Goal: Task Accomplishment & Management: Manage account settings

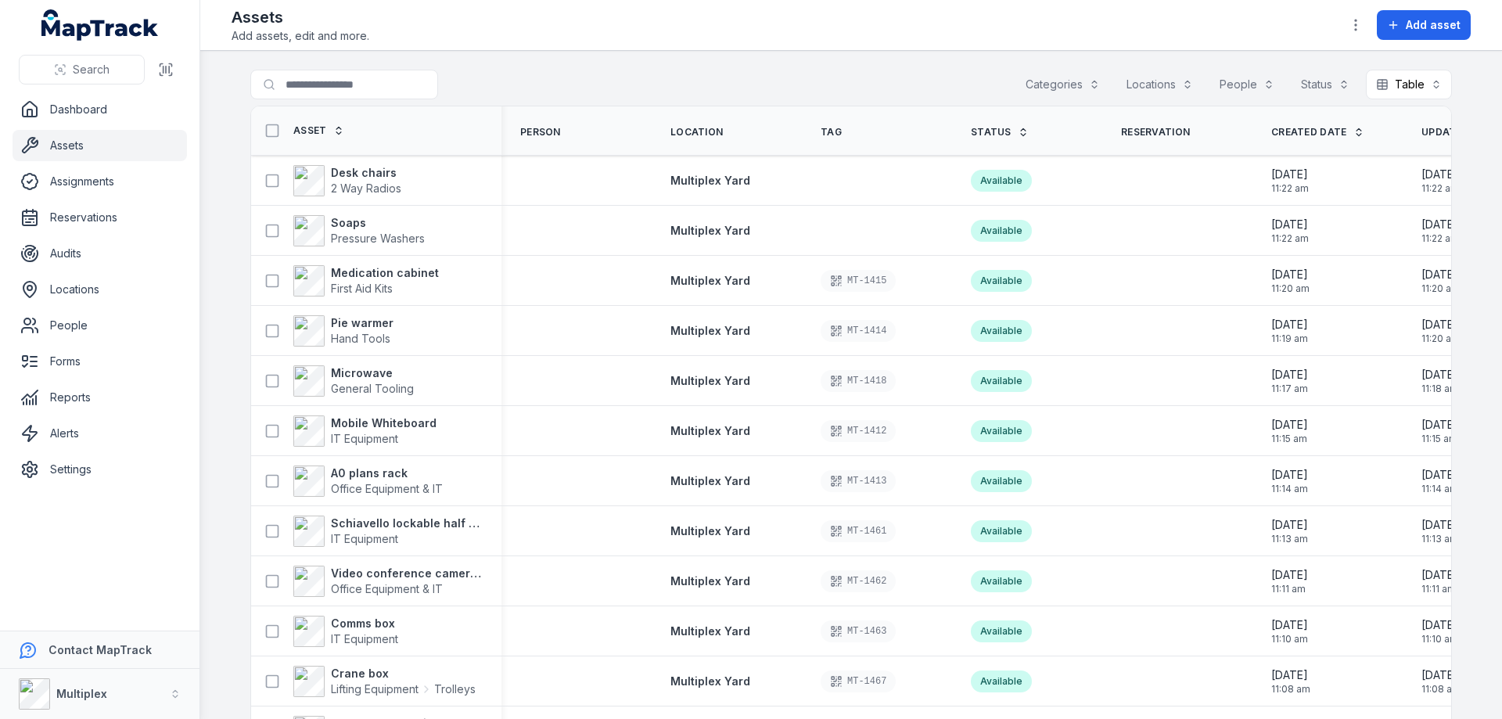
click at [1086, 86] on button "Categories" at bounding box center [1062, 85] width 95 height 30
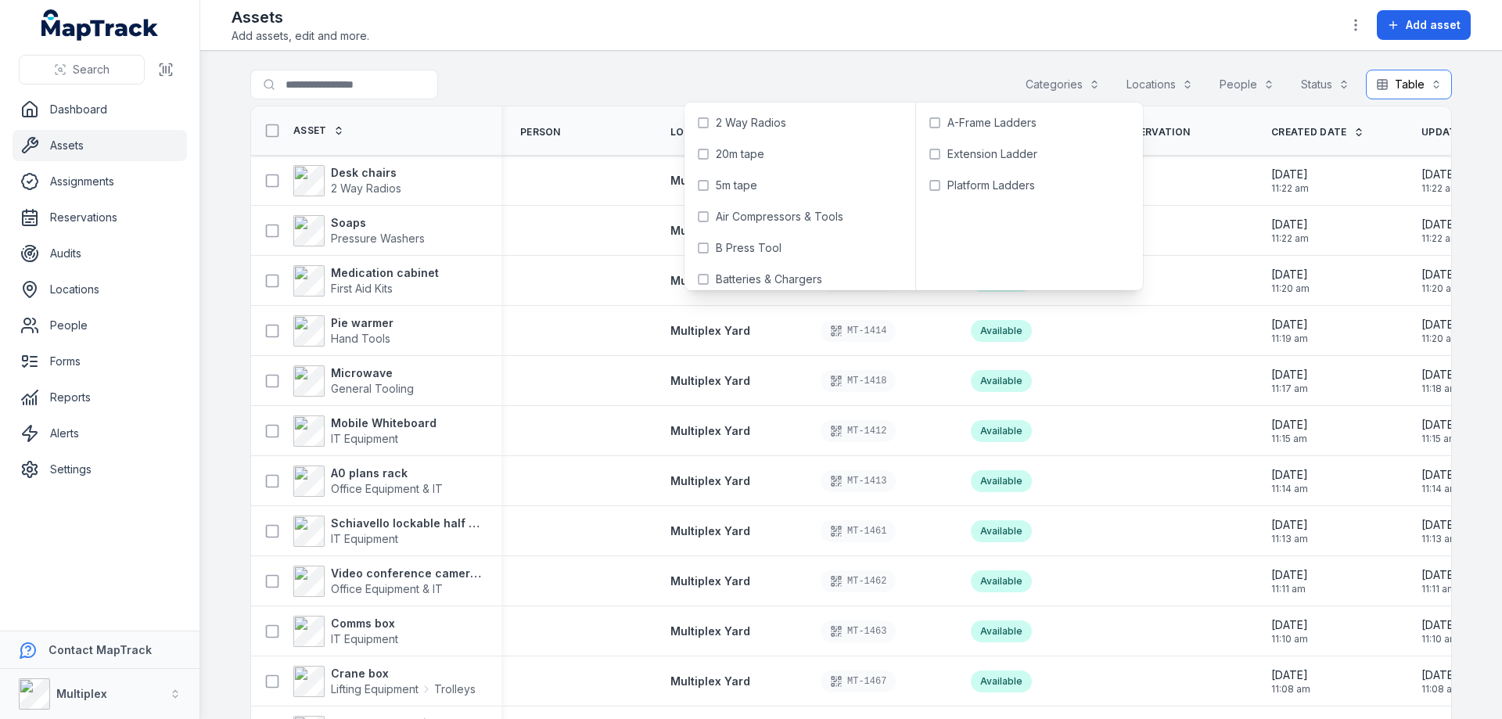
click at [1416, 78] on button "Table *****" at bounding box center [1409, 85] width 86 height 30
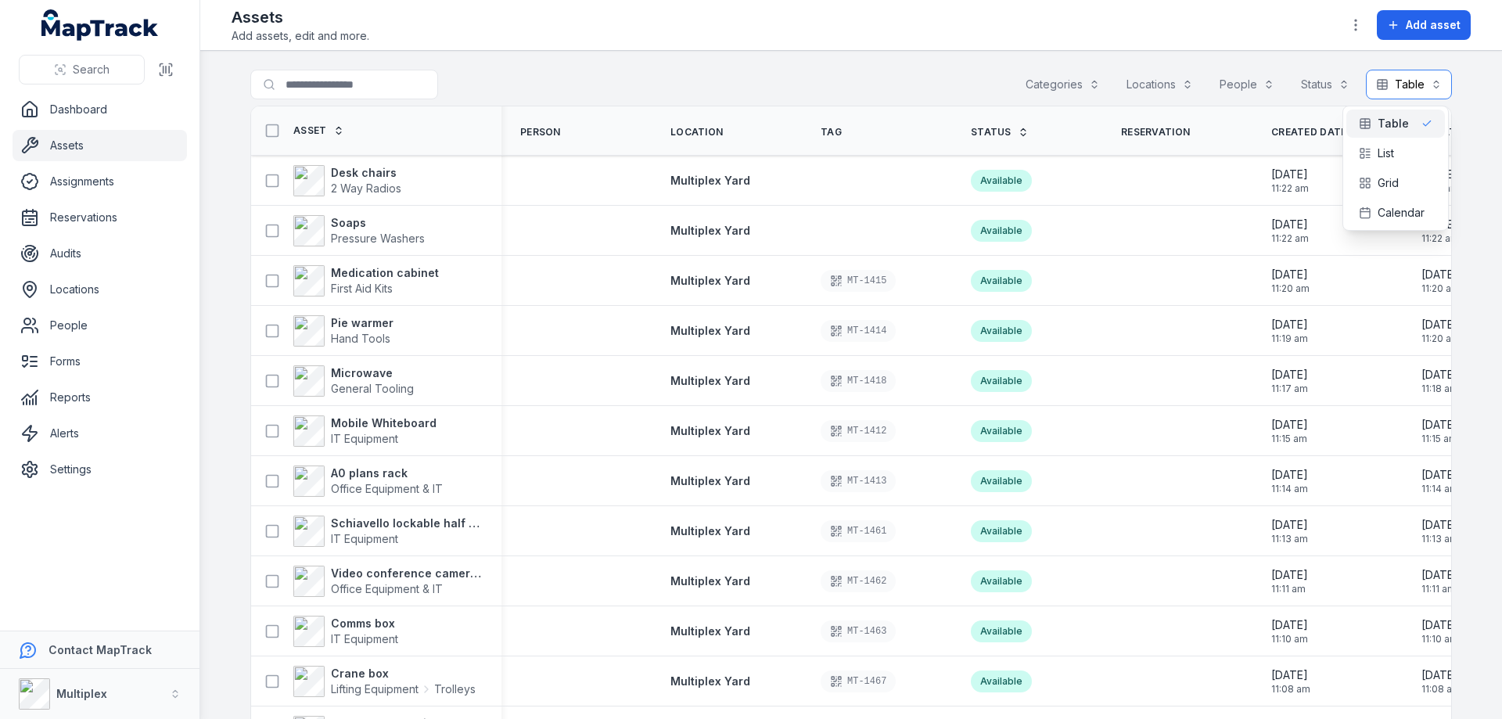
click at [1409, 80] on button "Table *****" at bounding box center [1409, 85] width 86 height 30
click at [1363, 20] on icon "button" at bounding box center [1356, 25] width 16 height 16
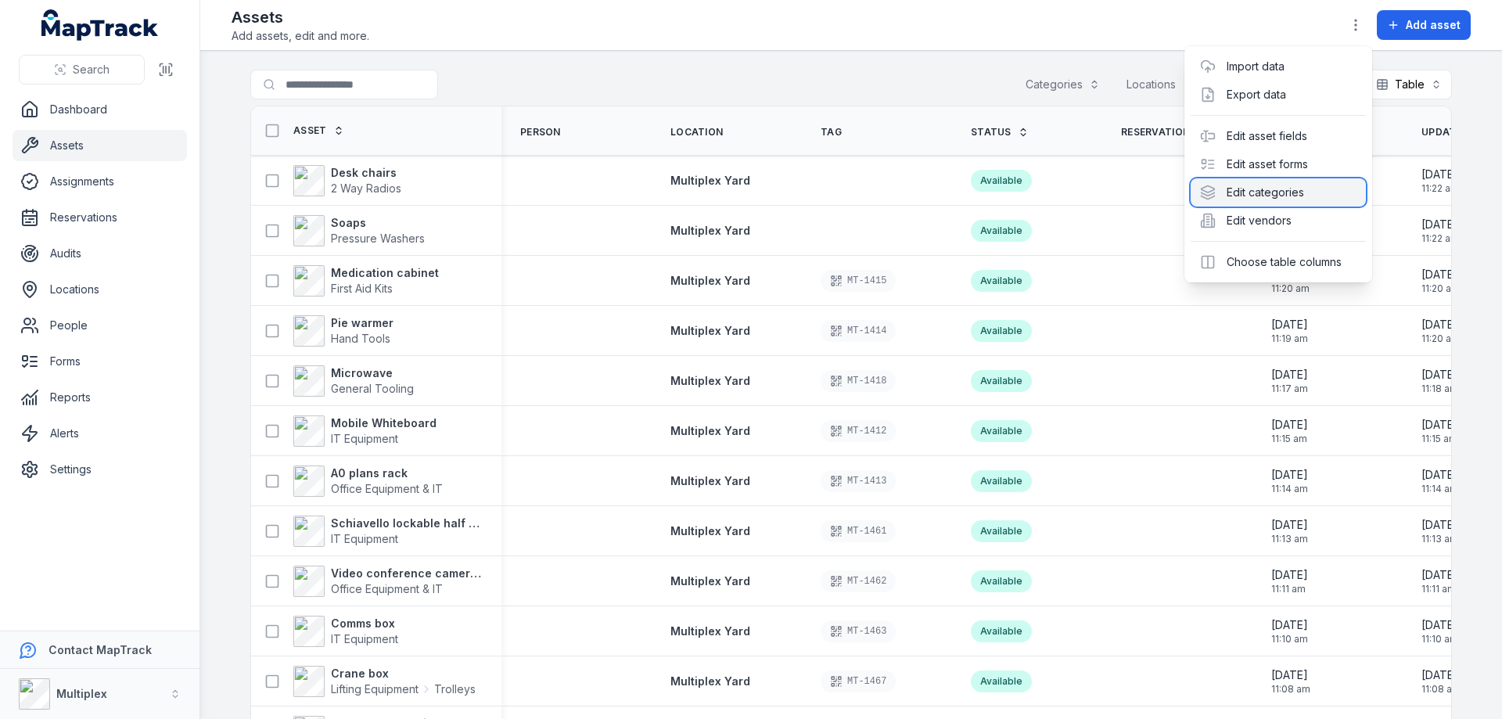
click at [1292, 198] on div "Edit categories" at bounding box center [1277, 192] width 175 height 28
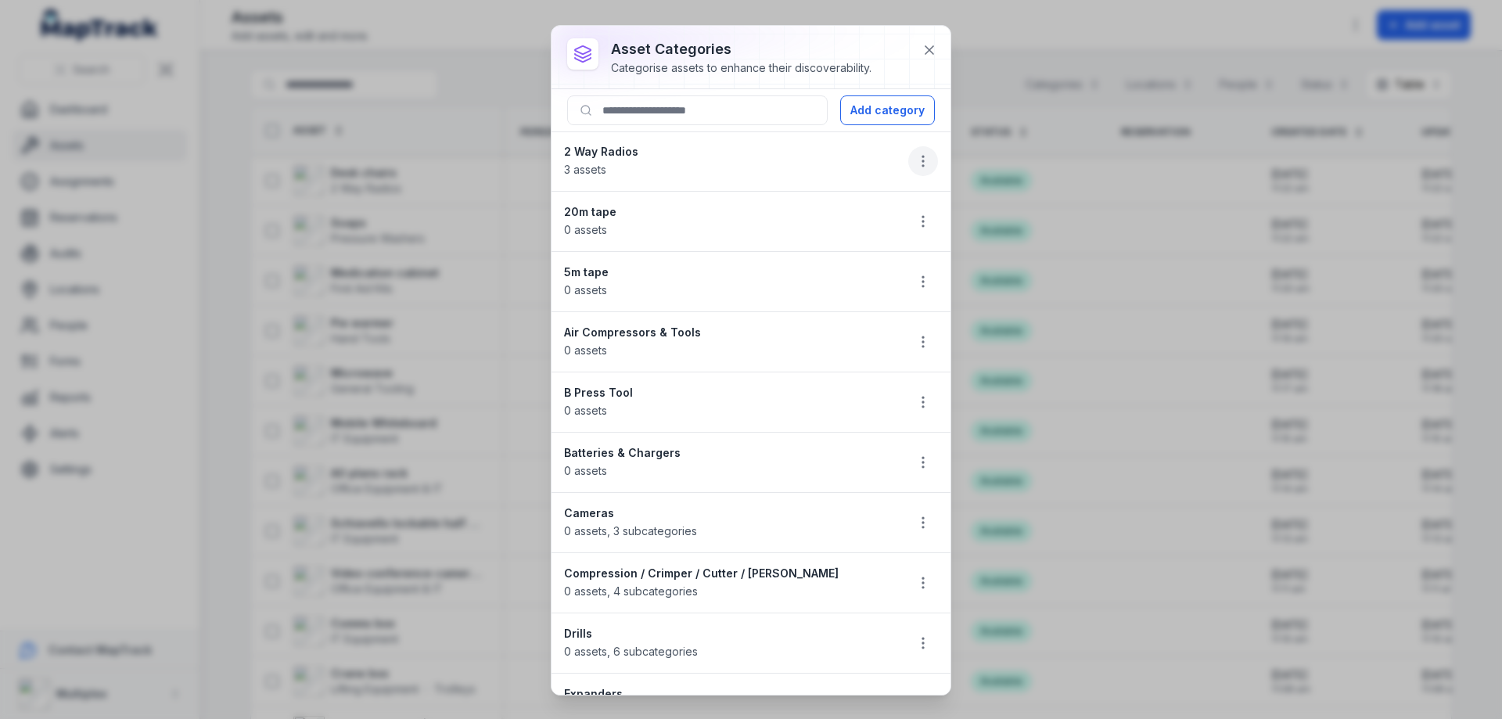
click at [915, 163] on icon "button" at bounding box center [923, 161] width 16 height 16
click at [818, 271] on div "Delete" at bounding box center [832, 272] width 175 height 28
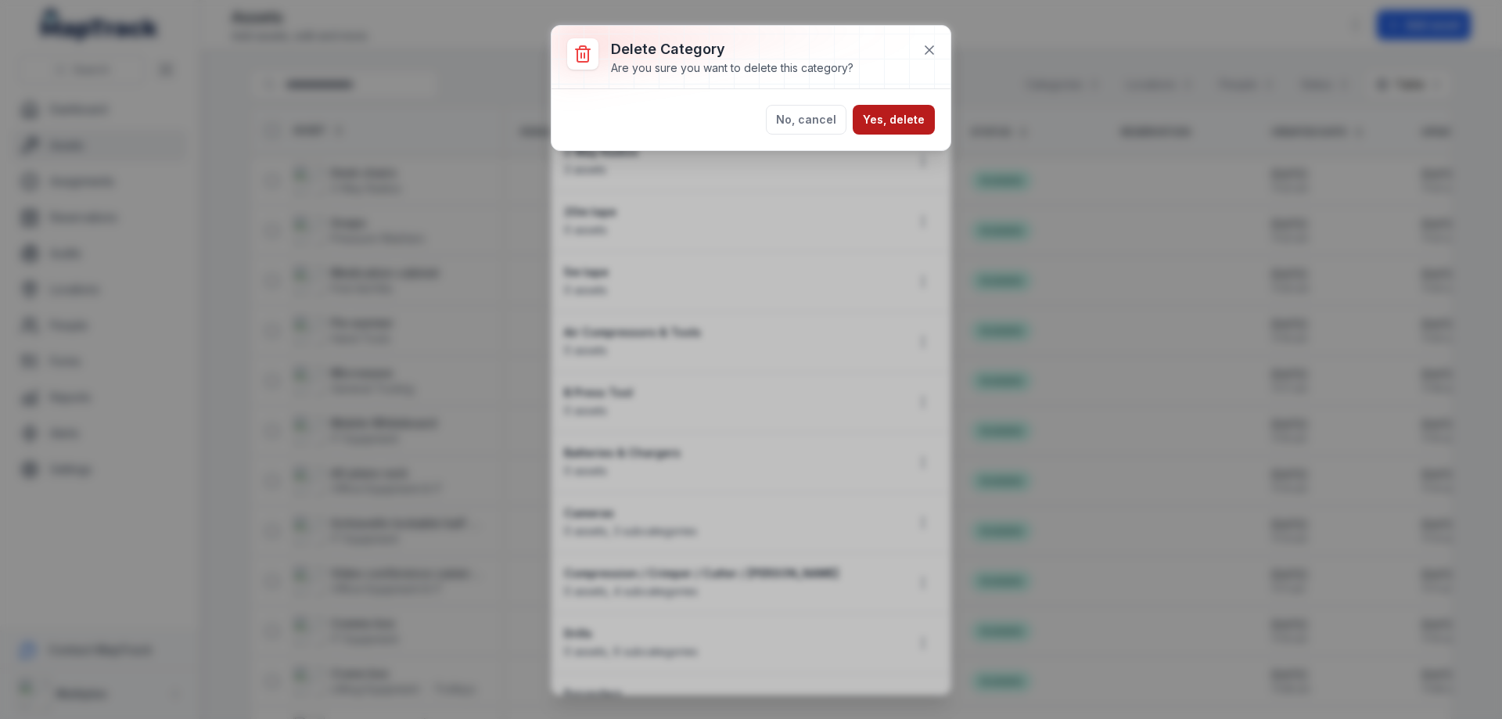
click at [905, 124] on button "Yes, delete" at bounding box center [894, 120] width 82 height 30
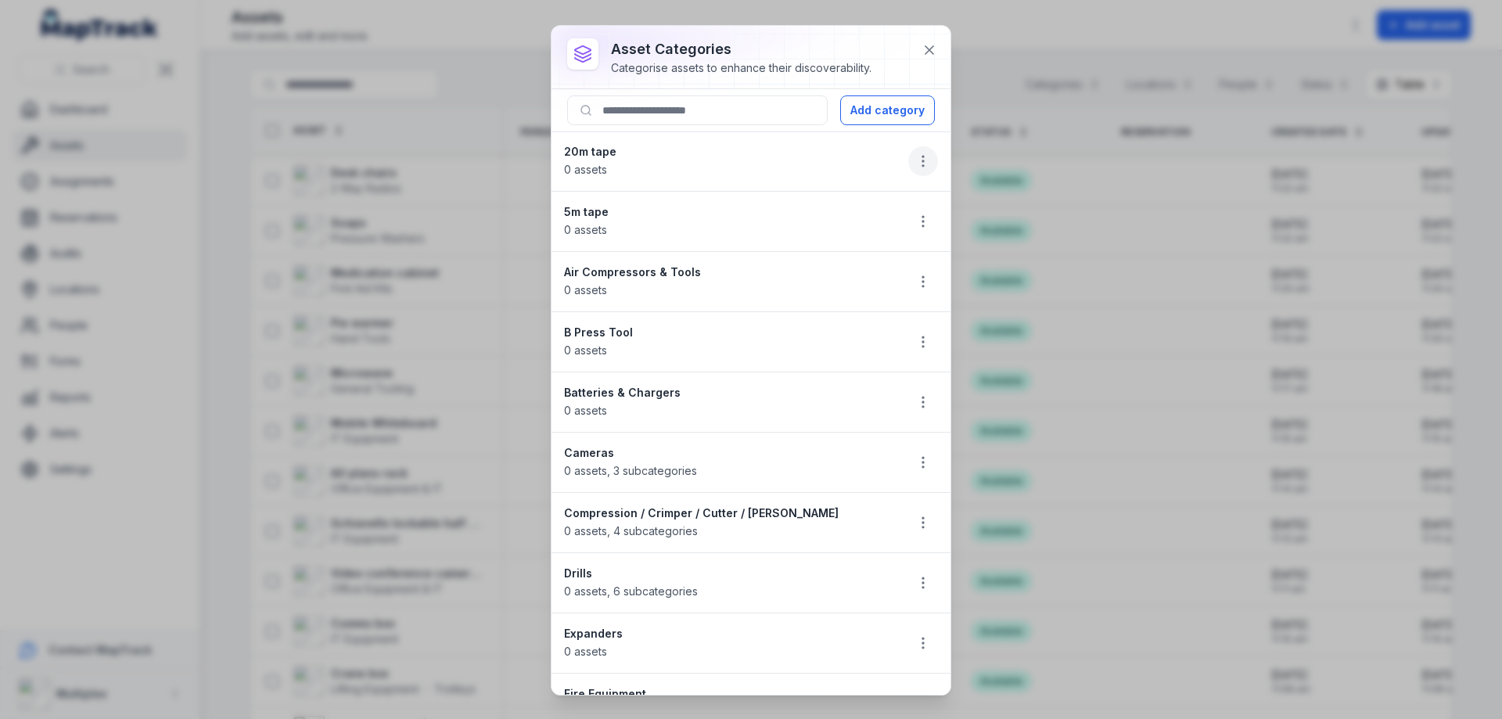
click at [915, 155] on icon "button" at bounding box center [923, 161] width 16 height 16
click at [830, 266] on div "Delete" at bounding box center [832, 272] width 175 height 28
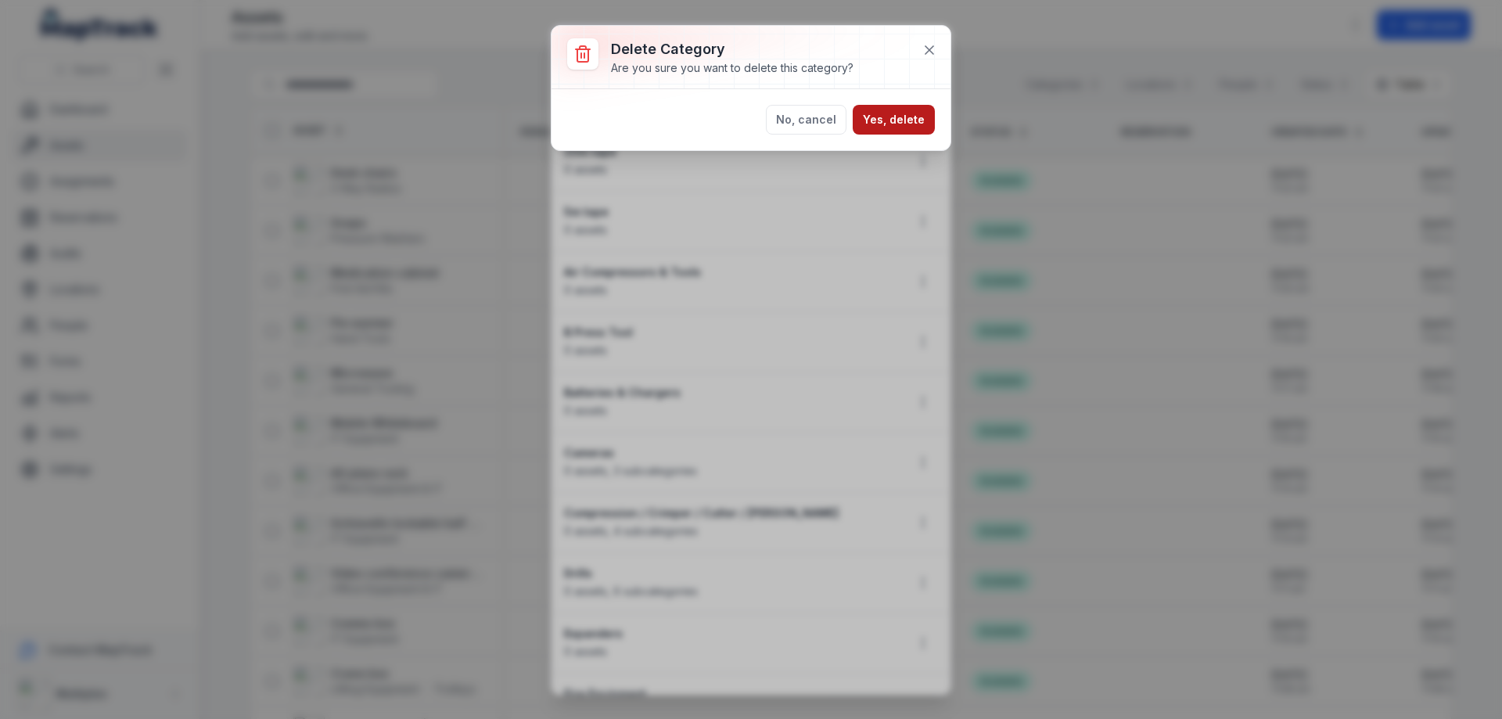
click at [896, 129] on button "Yes, delete" at bounding box center [894, 120] width 82 height 30
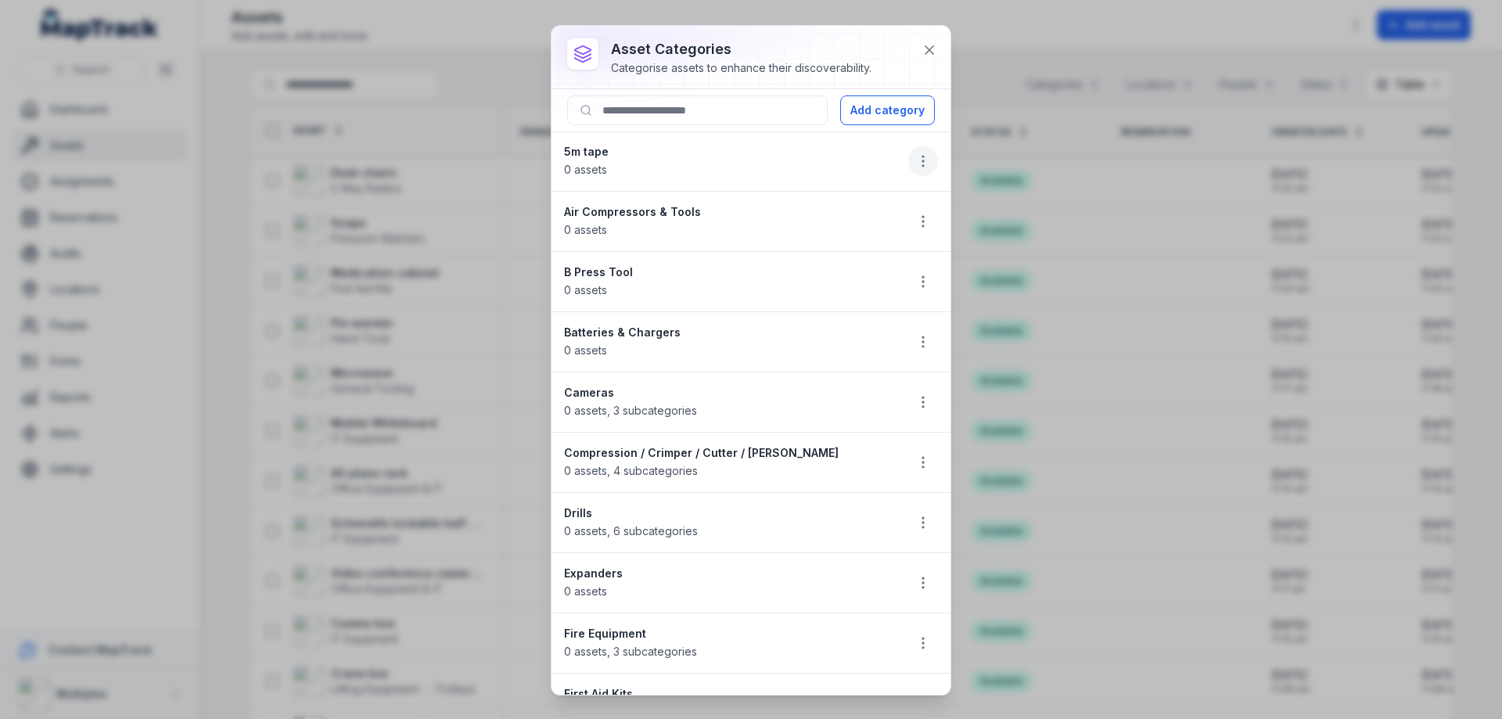
click at [915, 170] on button "button" at bounding box center [923, 161] width 30 height 30
click at [823, 270] on div "Delete" at bounding box center [832, 272] width 175 height 28
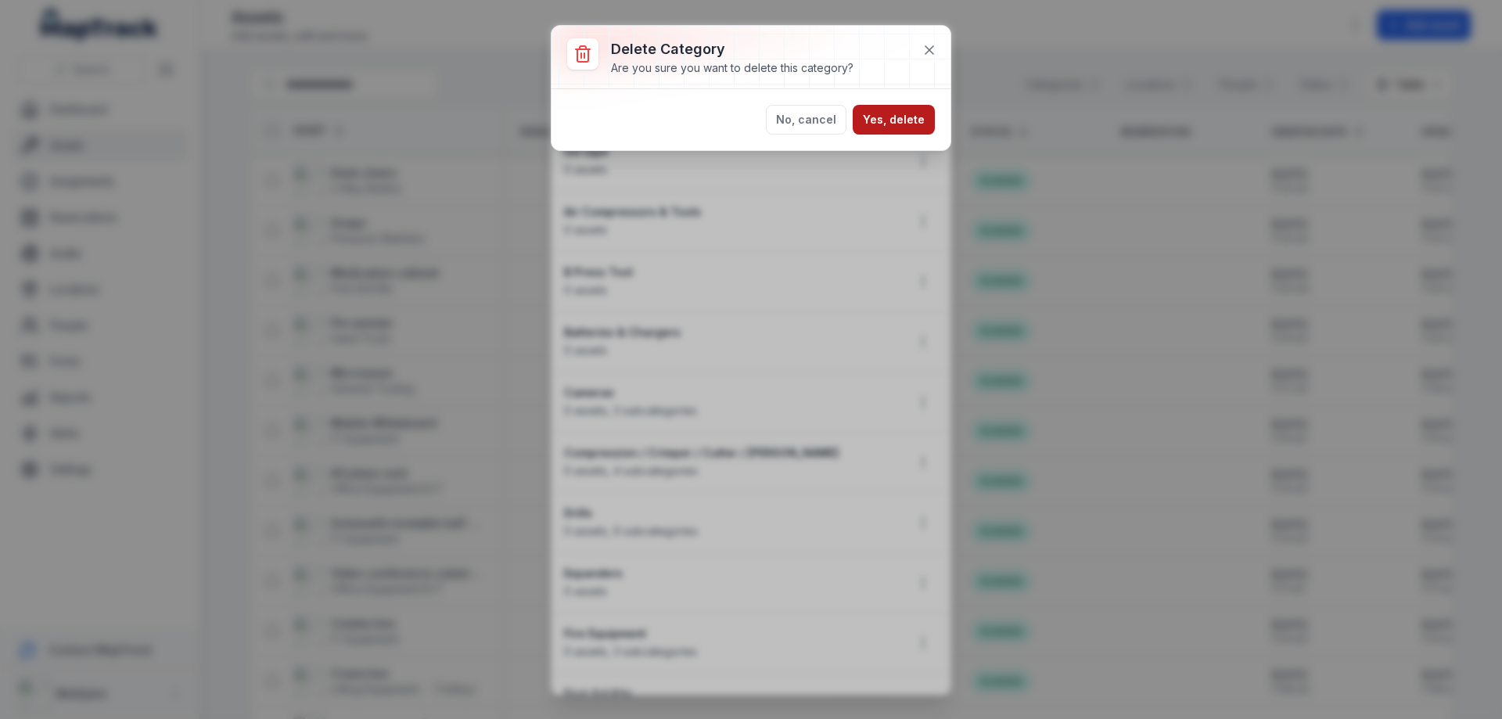
click at [903, 111] on button "Yes, delete" at bounding box center [894, 120] width 82 height 30
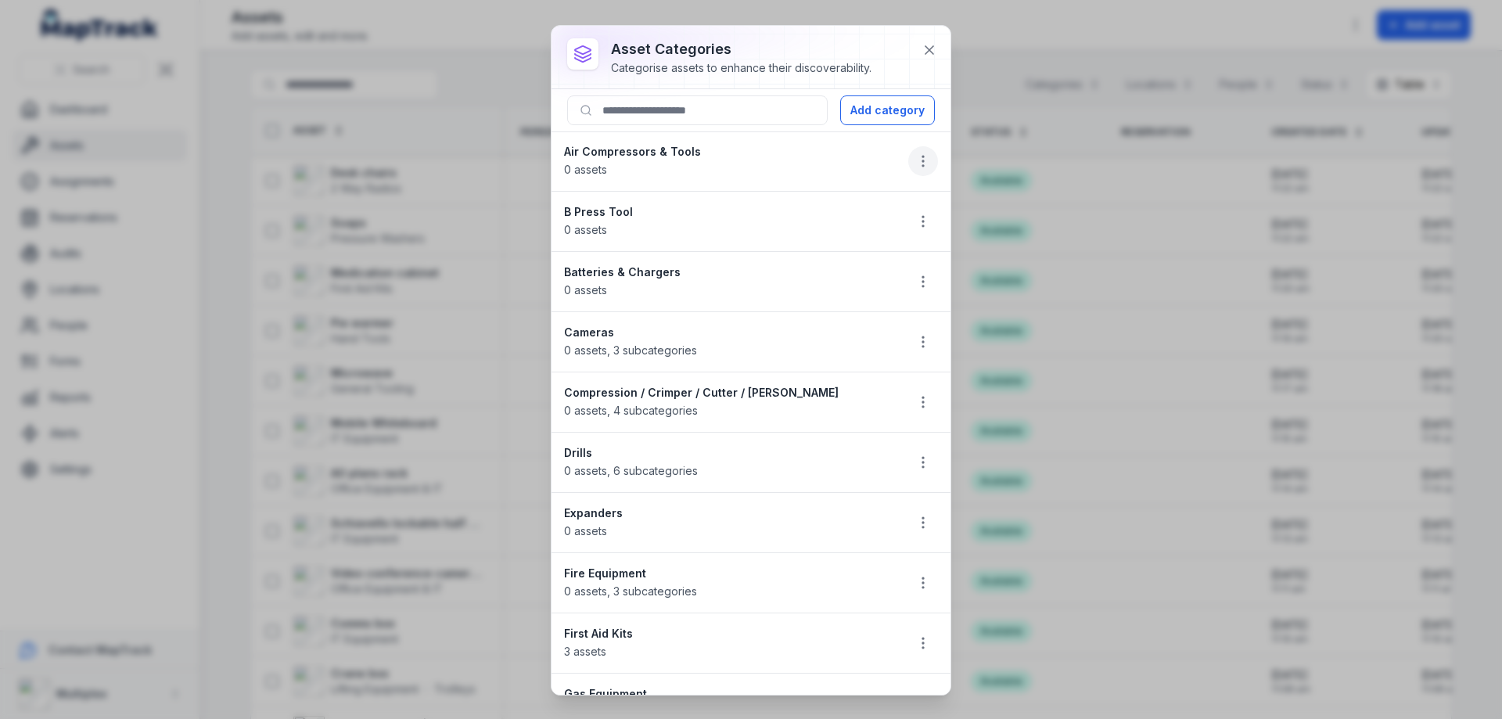
click at [916, 156] on icon "button" at bounding box center [923, 161] width 16 height 16
click at [831, 270] on div "Delete" at bounding box center [832, 272] width 175 height 28
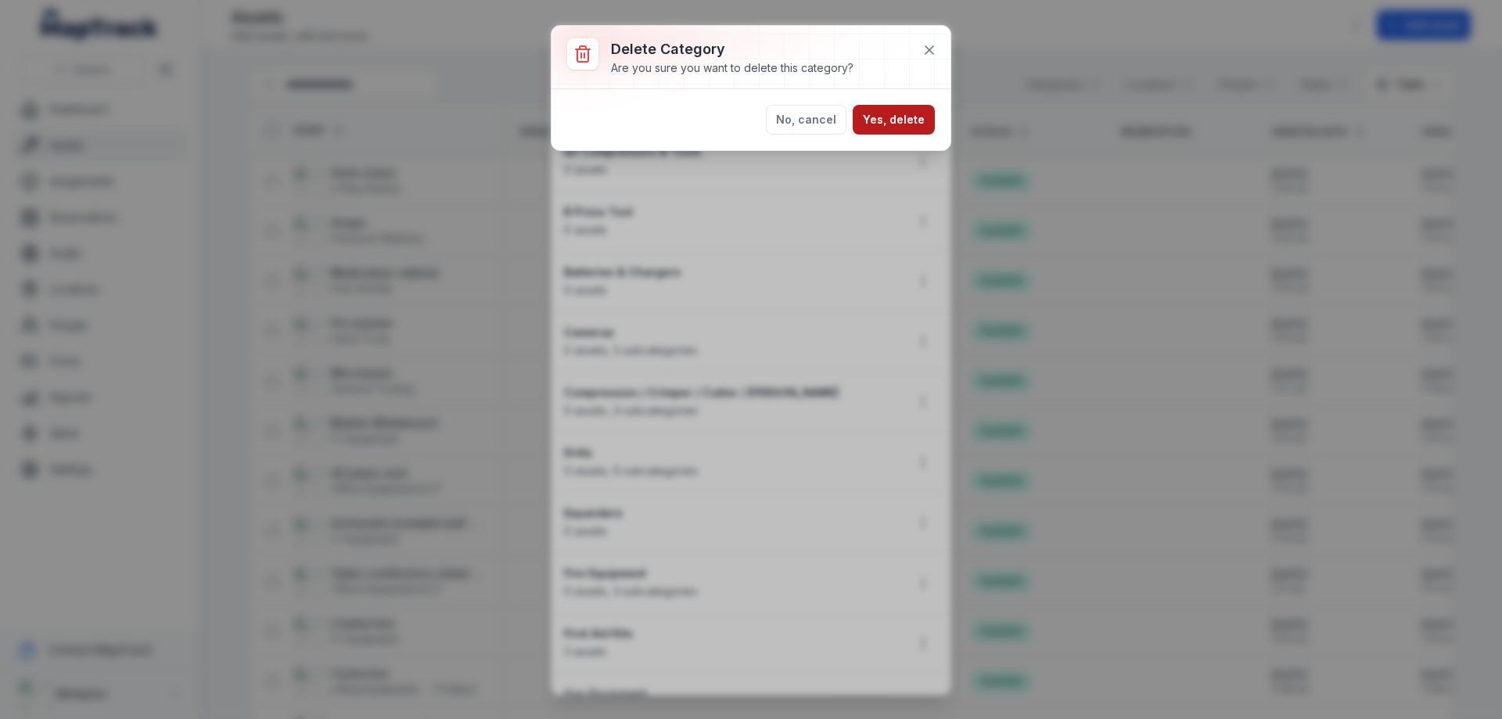
click at [895, 117] on button "Yes, delete" at bounding box center [894, 120] width 82 height 30
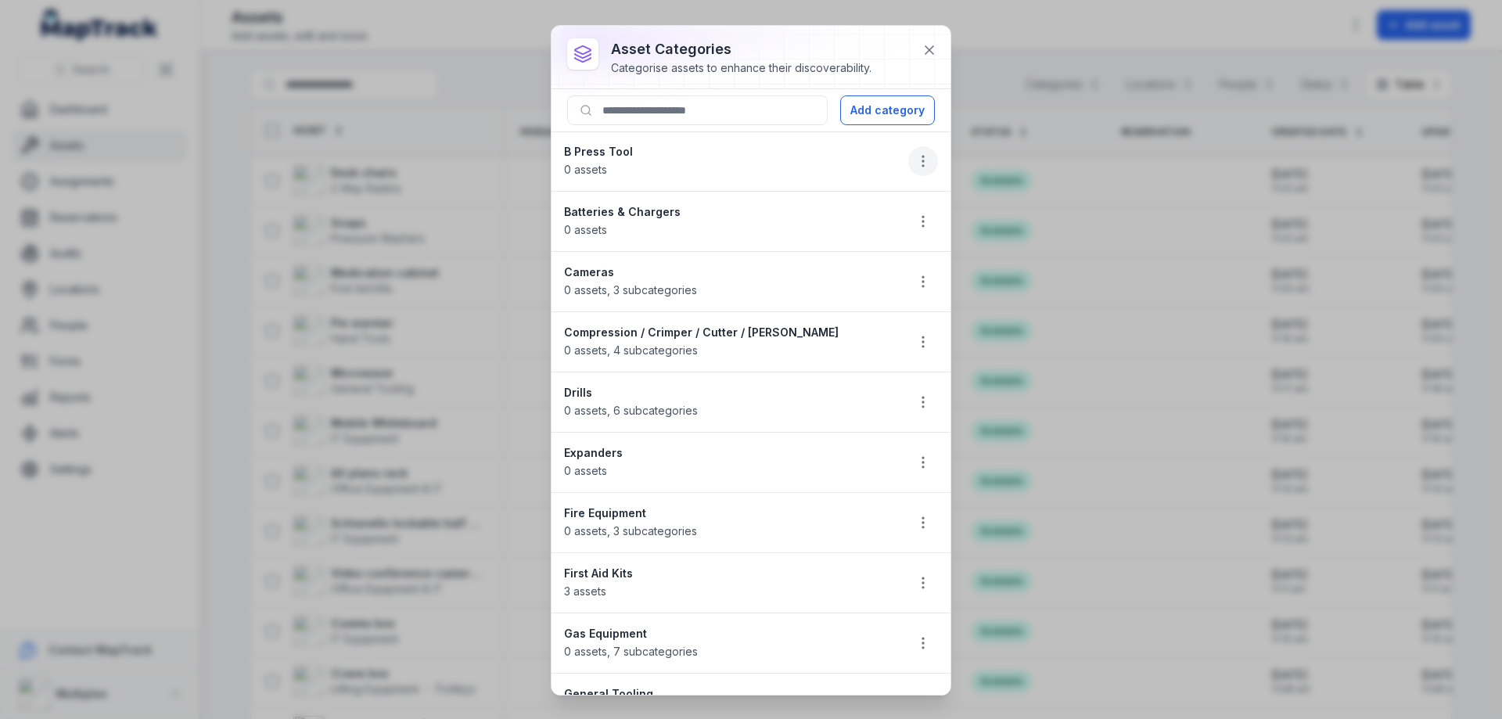
click at [915, 160] on icon "button" at bounding box center [923, 161] width 16 height 16
click at [826, 282] on div "Delete" at bounding box center [832, 272] width 175 height 28
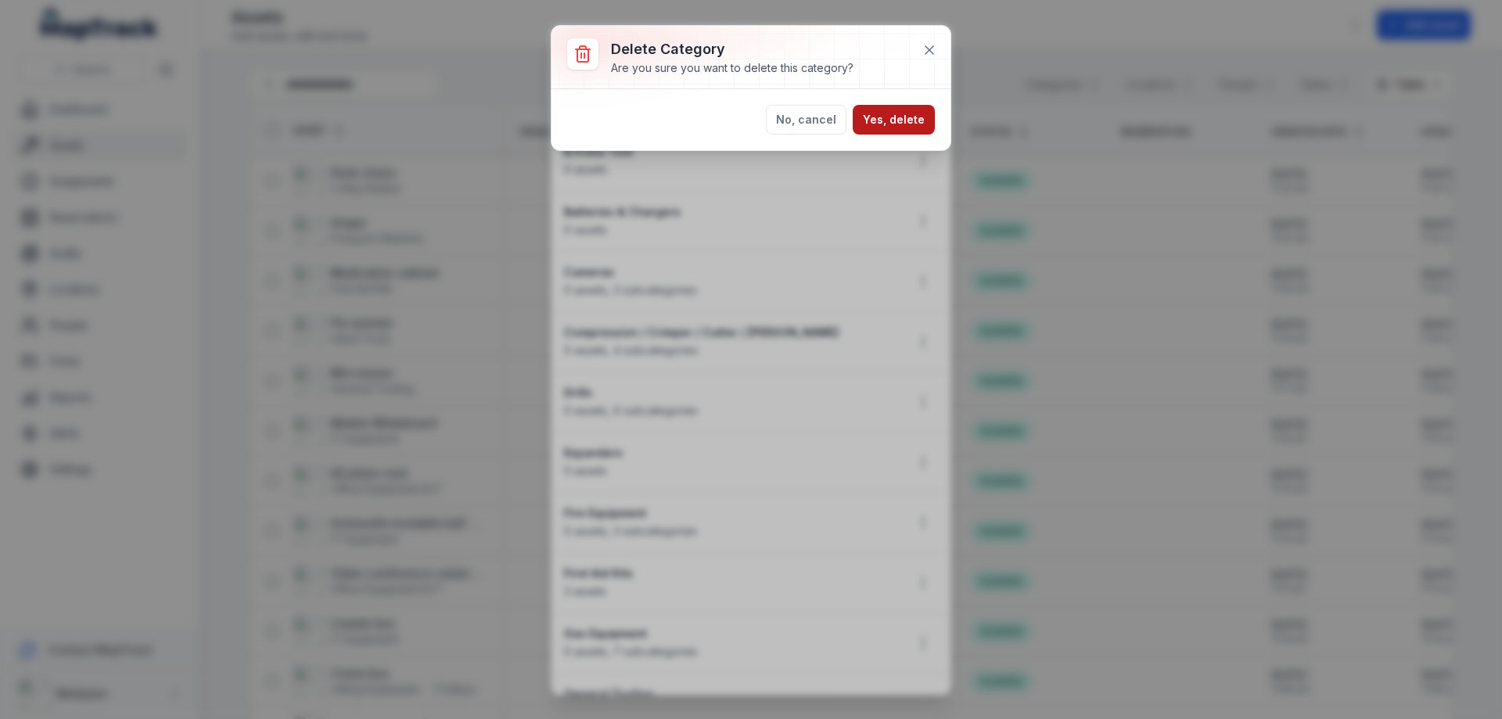
click at [877, 124] on button "Yes, delete" at bounding box center [894, 120] width 82 height 30
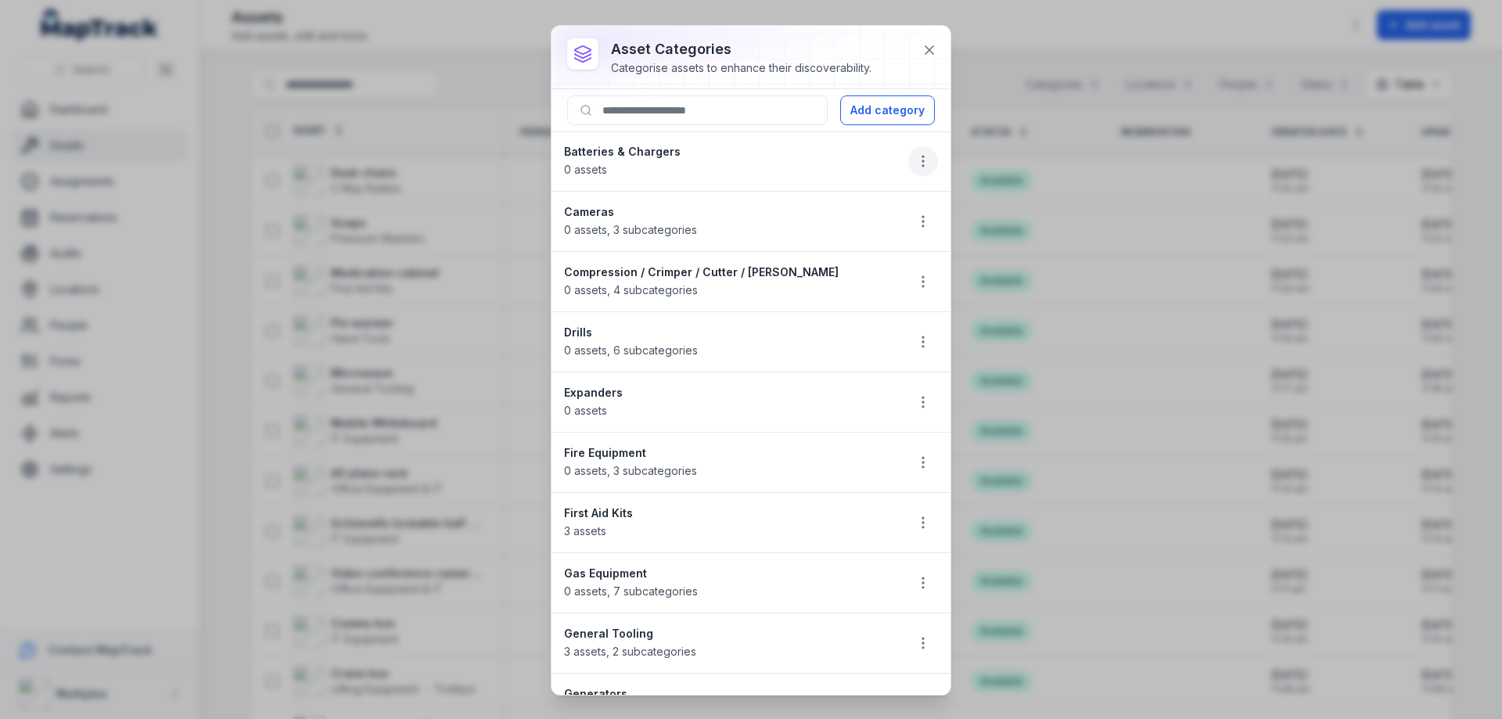
click at [915, 159] on icon "button" at bounding box center [923, 161] width 16 height 16
click at [809, 273] on div "Delete" at bounding box center [832, 272] width 175 height 28
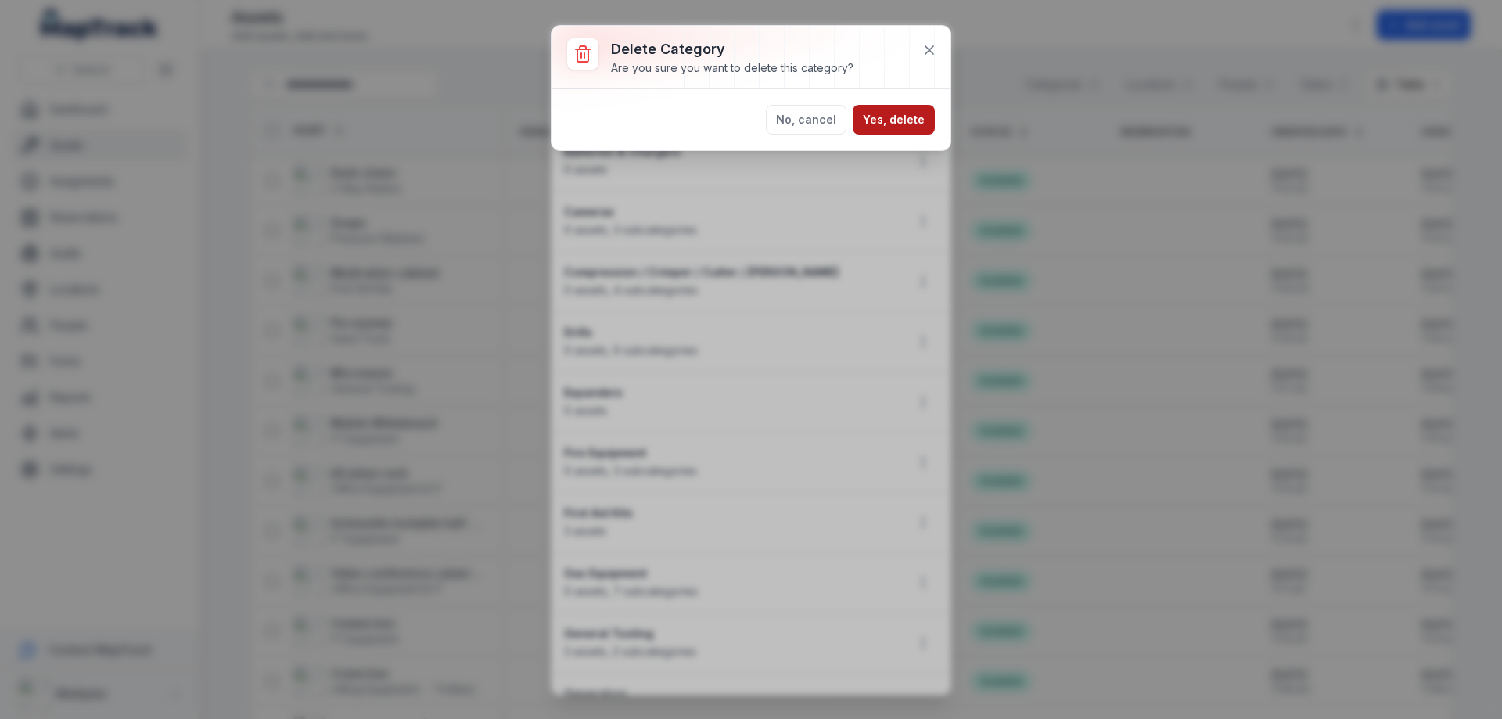
click at [880, 128] on button "Yes, delete" at bounding box center [894, 120] width 82 height 30
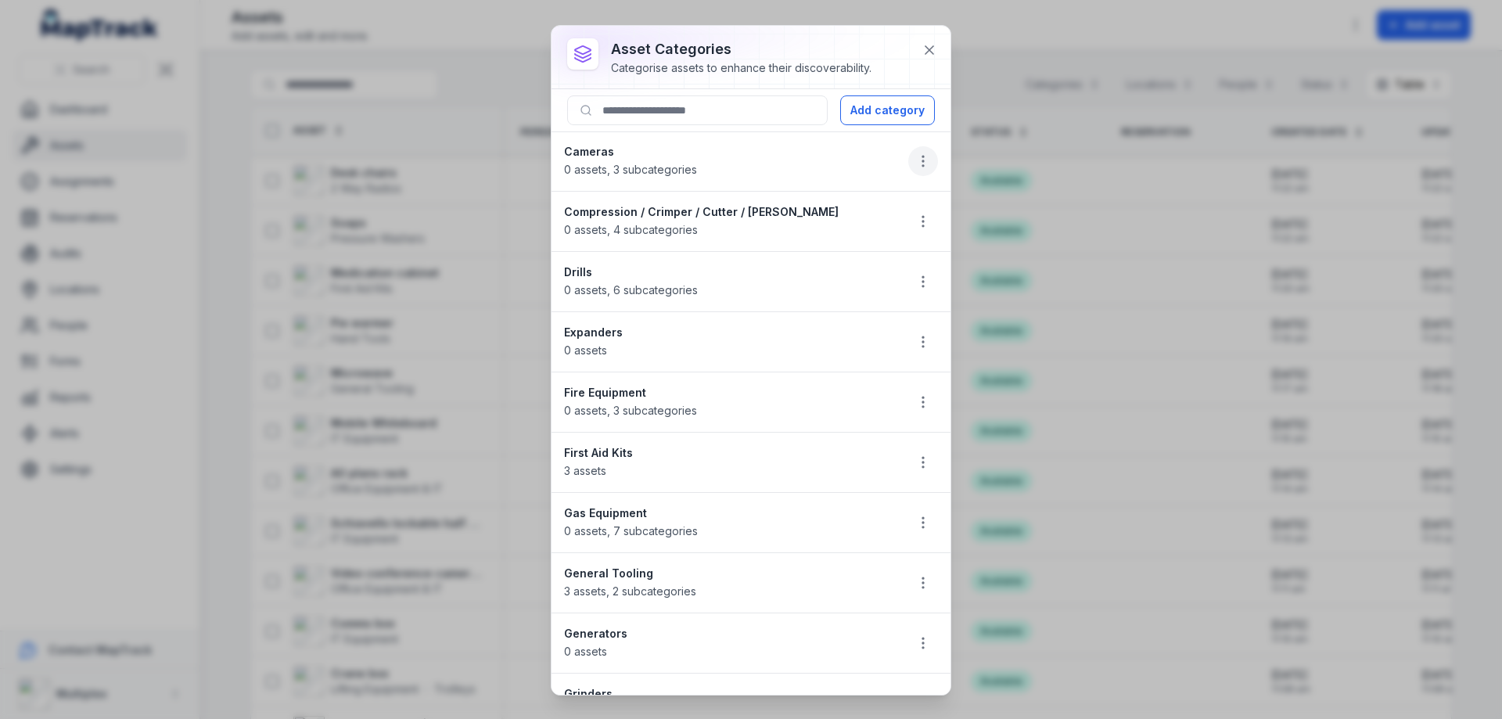
click at [915, 167] on icon "button" at bounding box center [923, 161] width 16 height 16
click at [835, 267] on div "Delete" at bounding box center [832, 272] width 175 height 28
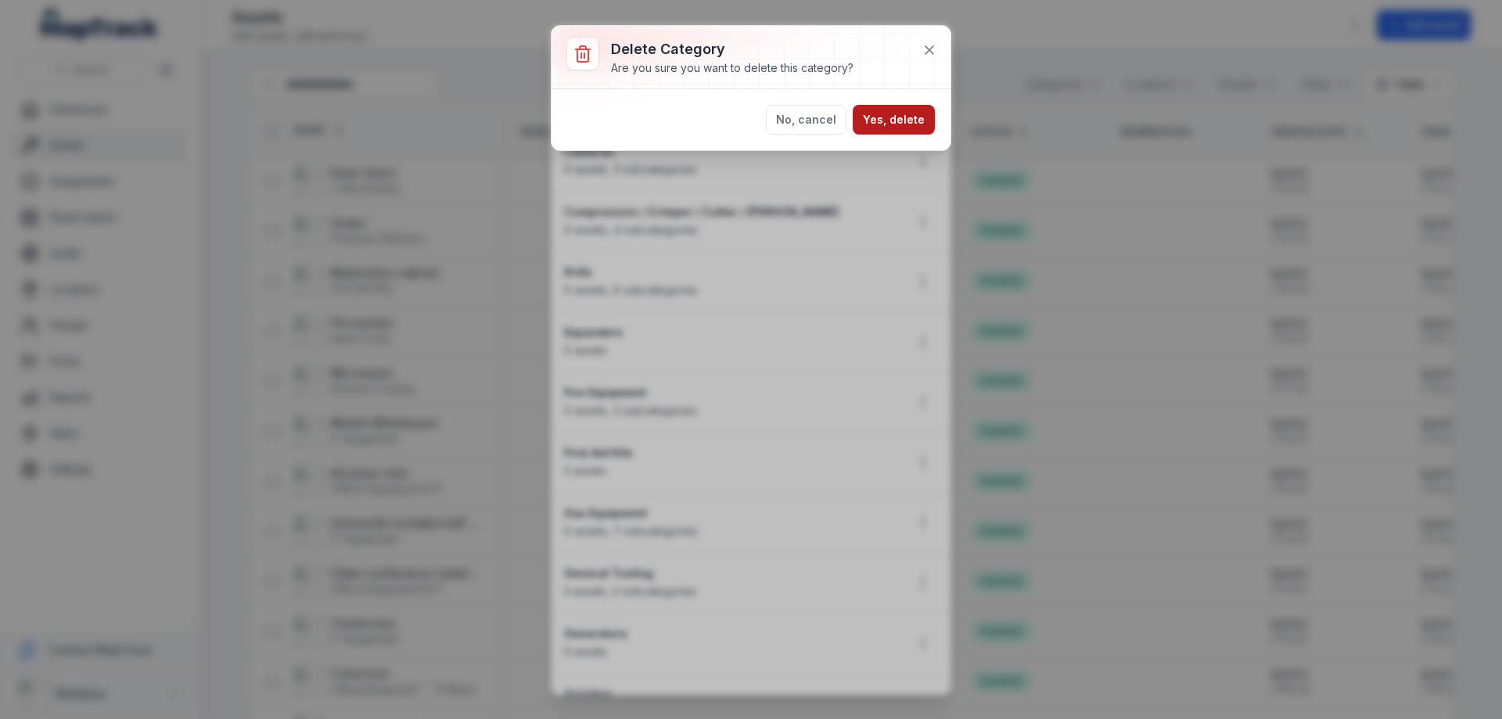
click at [904, 127] on button "Yes, delete" at bounding box center [894, 120] width 82 height 30
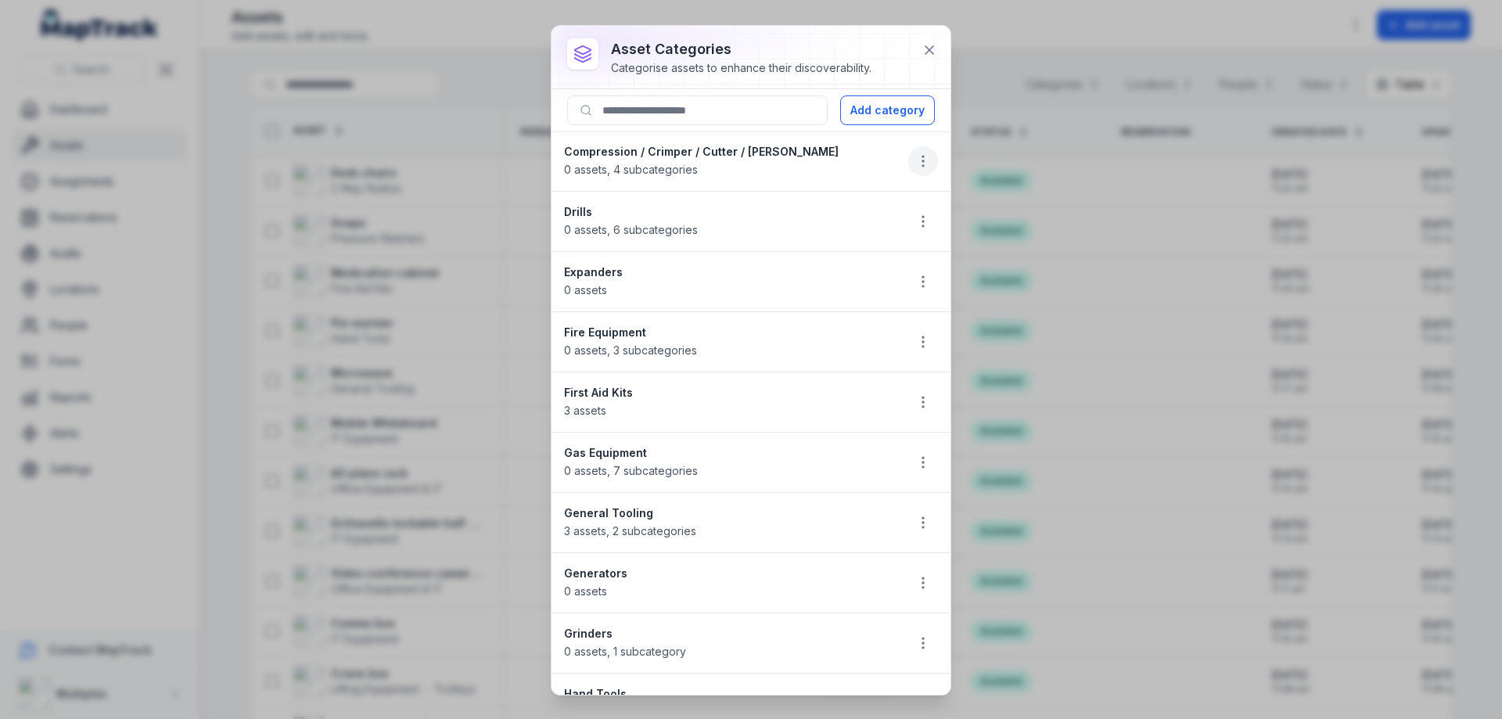
click at [916, 157] on icon "button" at bounding box center [923, 161] width 16 height 16
click at [836, 269] on div "Delete" at bounding box center [832, 272] width 175 height 28
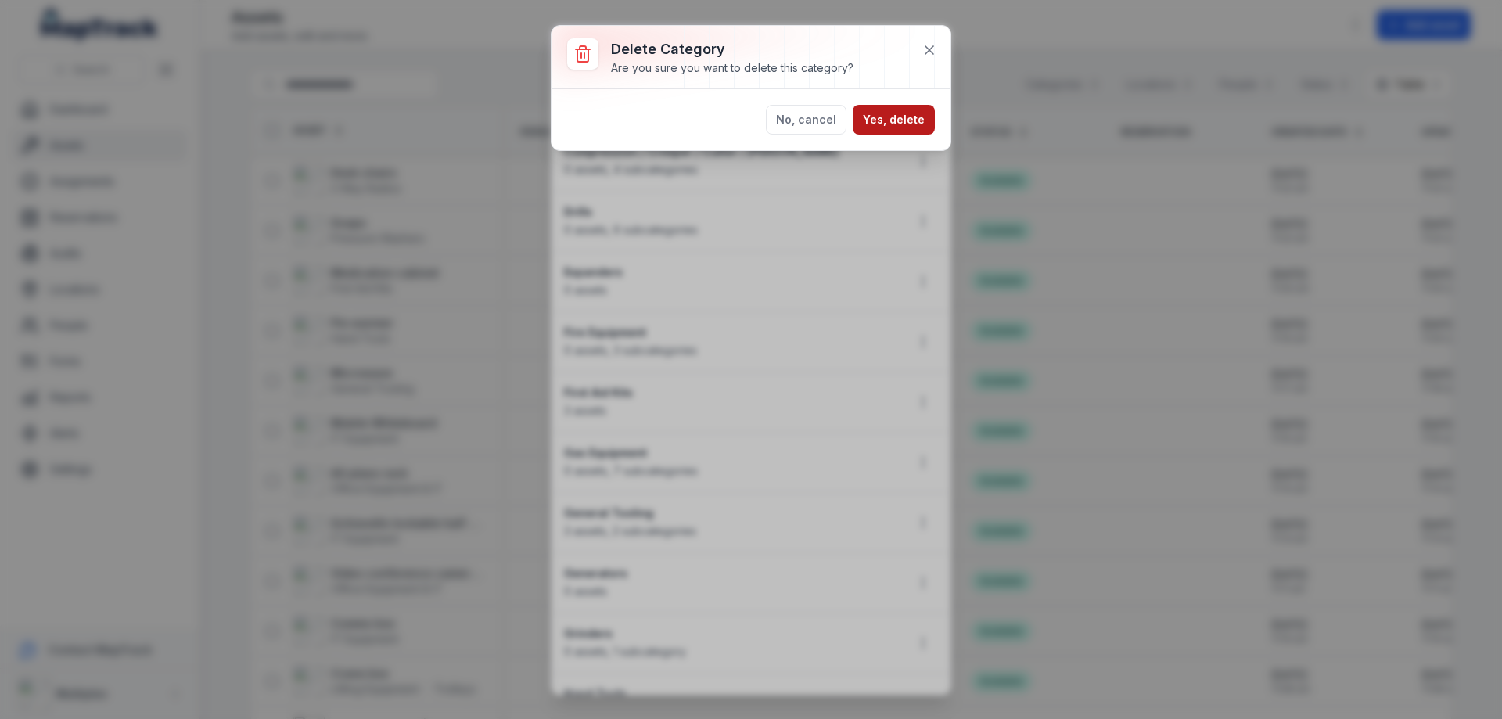
click at [900, 124] on button "Yes, delete" at bounding box center [894, 120] width 82 height 30
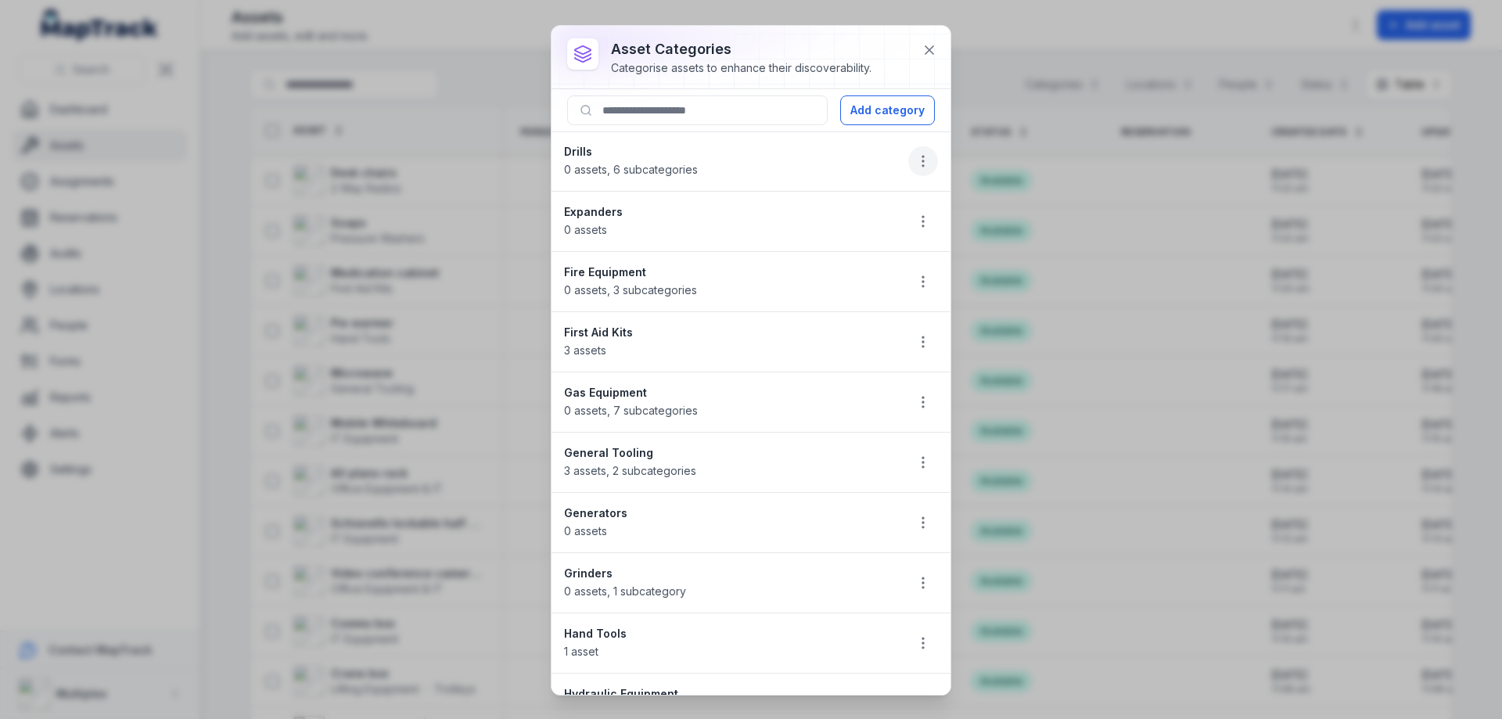
click at [917, 161] on icon "button" at bounding box center [923, 161] width 16 height 16
click at [825, 274] on div "Delete" at bounding box center [832, 272] width 175 height 28
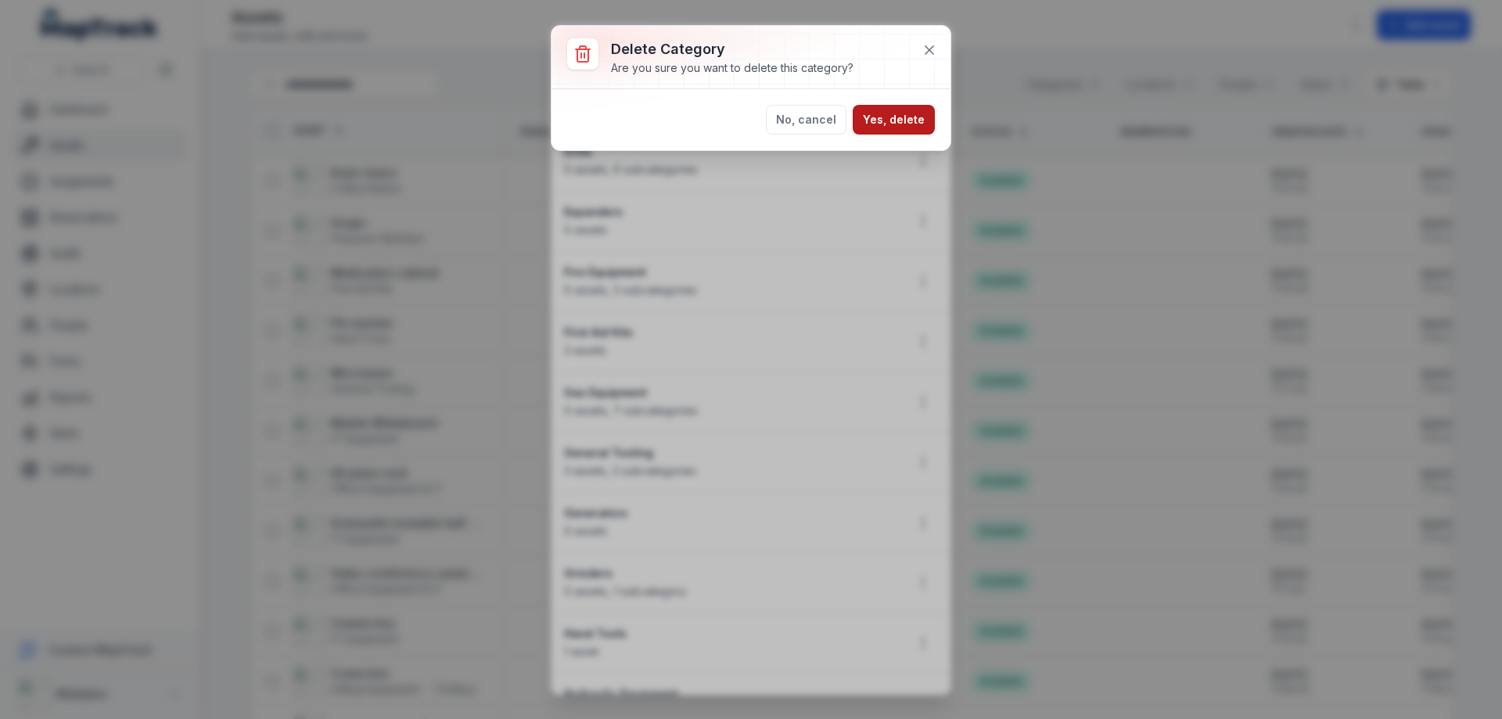
click at [917, 114] on button "Yes, delete" at bounding box center [894, 120] width 82 height 30
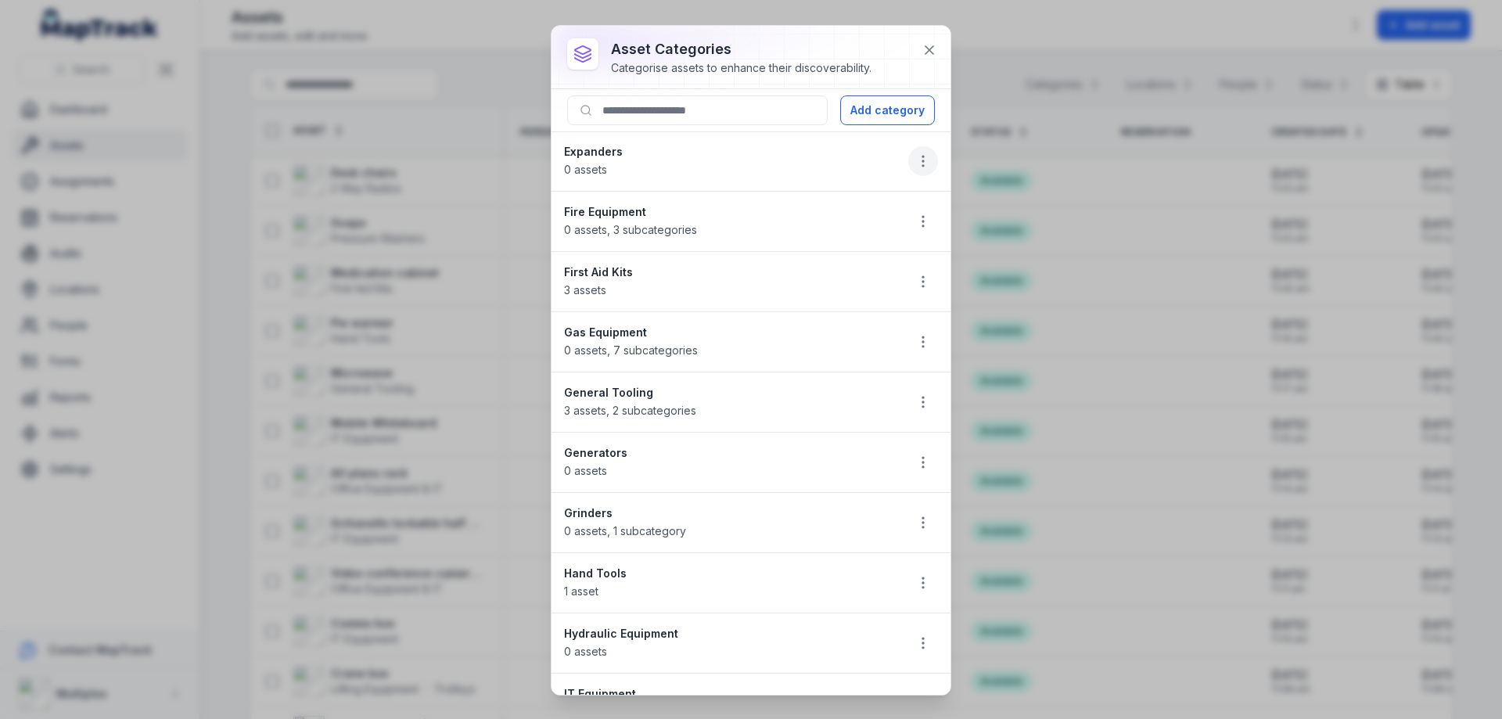
click at [915, 157] on icon "button" at bounding box center [923, 161] width 16 height 16
click at [831, 268] on div "Delete" at bounding box center [832, 272] width 175 height 28
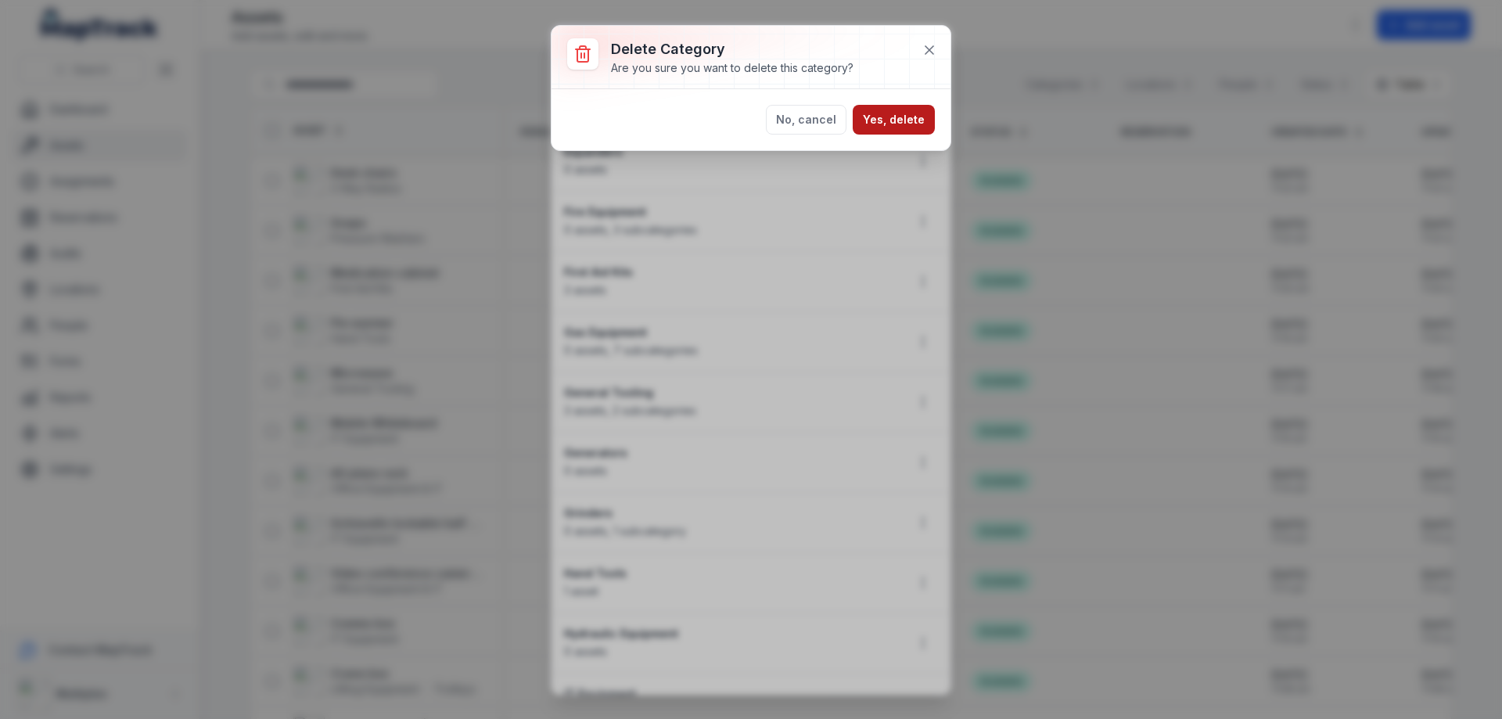
click at [924, 123] on button "Yes, delete" at bounding box center [894, 120] width 82 height 30
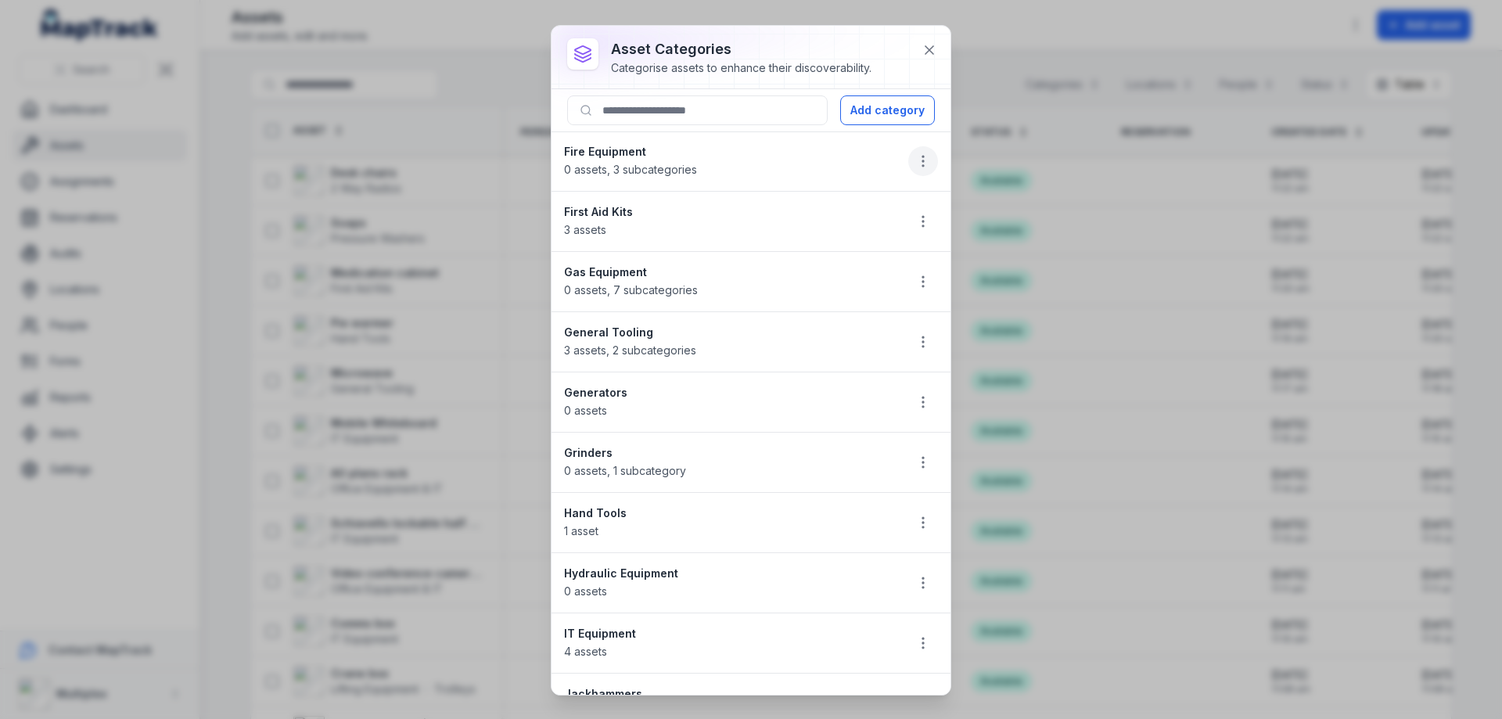
click at [915, 161] on icon "button" at bounding box center [923, 161] width 16 height 16
click at [859, 268] on div "Delete" at bounding box center [832, 272] width 175 height 28
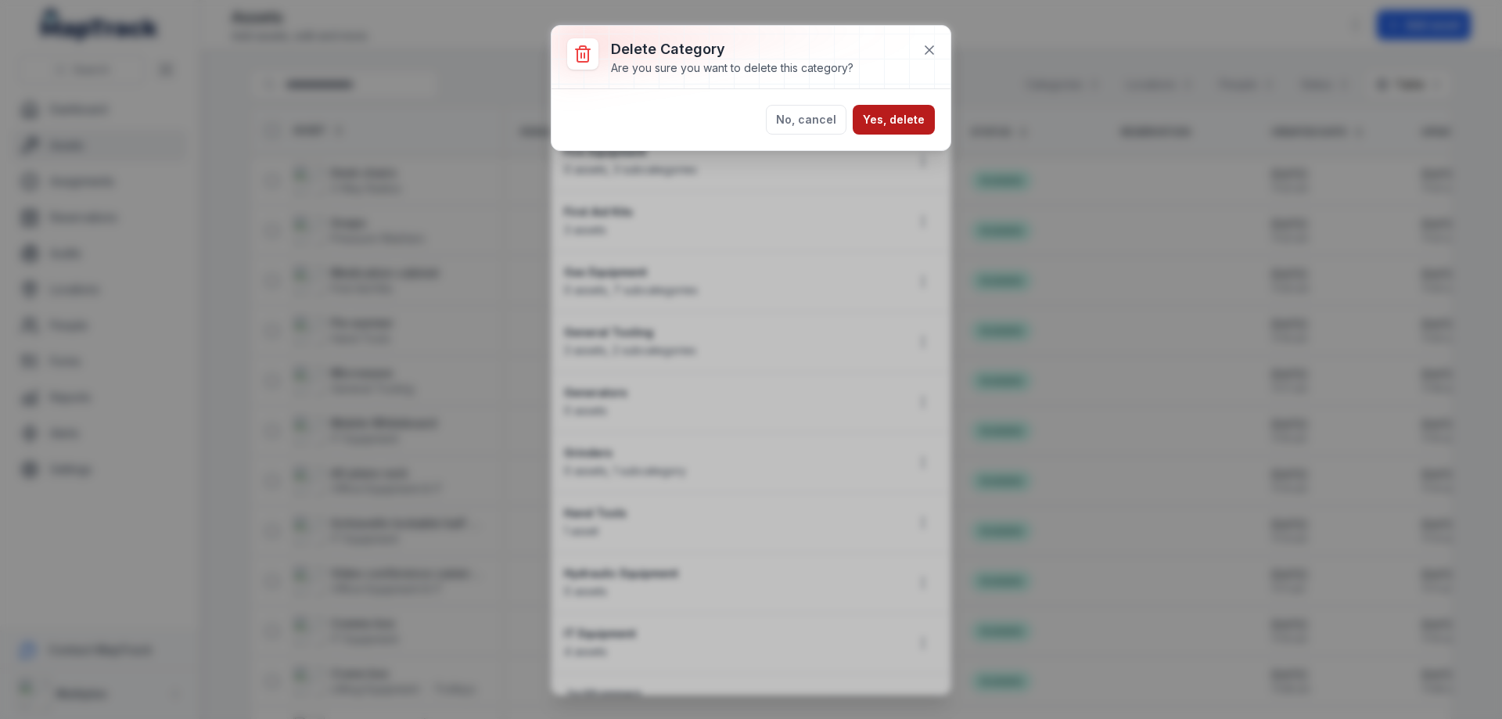
click at [902, 125] on button "Yes, delete" at bounding box center [894, 120] width 82 height 30
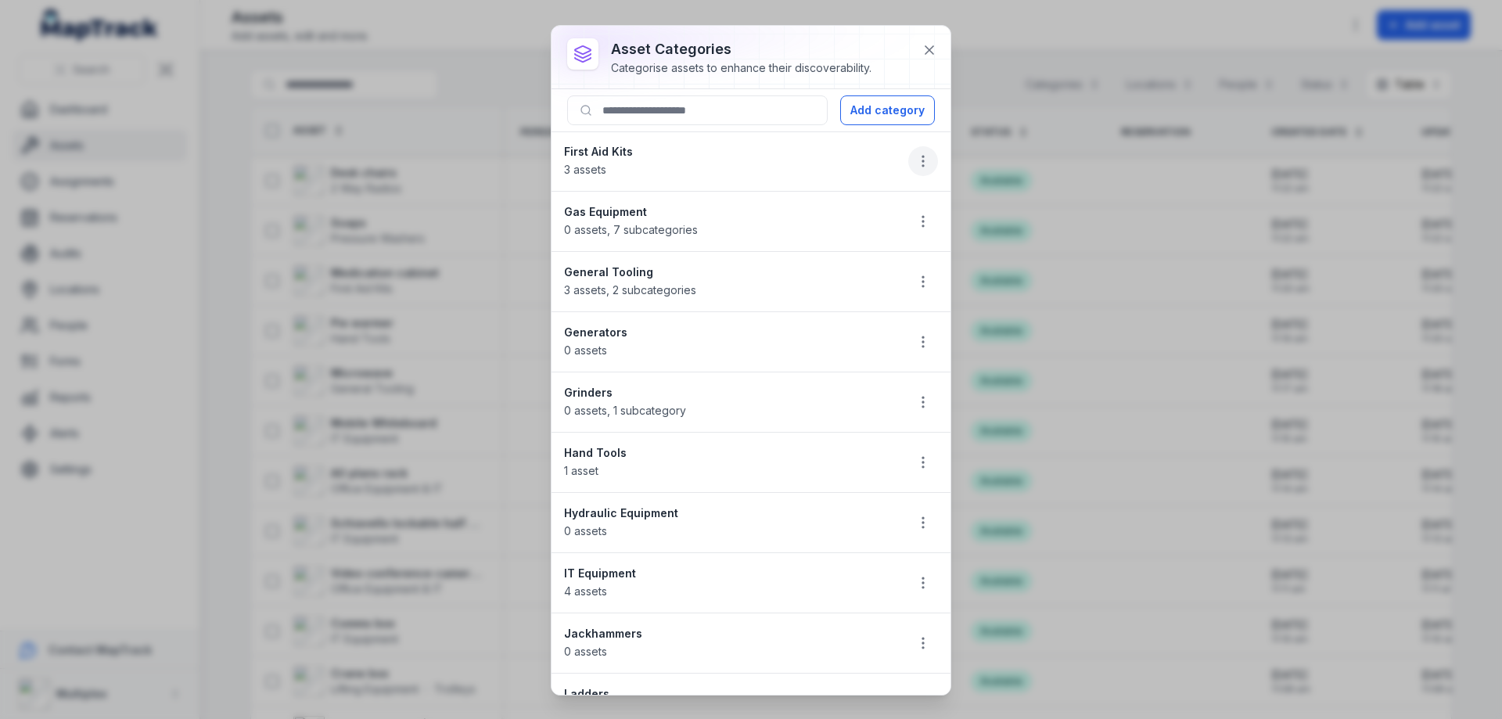
click at [915, 154] on icon "button" at bounding box center [923, 161] width 16 height 16
click at [838, 270] on div "Delete" at bounding box center [832, 272] width 175 height 28
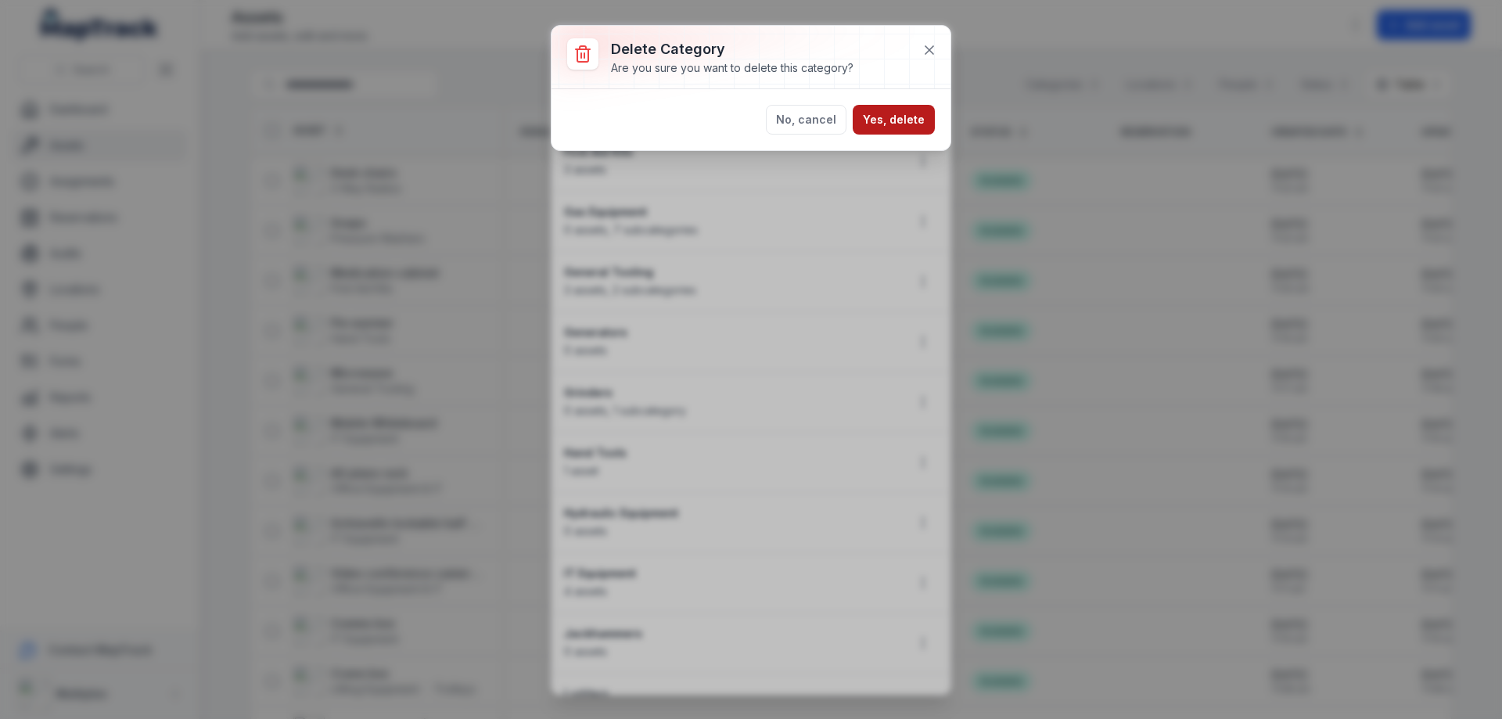
click at [907, 107] on button "Yes, delete" at bounding box center [894, 120] width 82 height 30
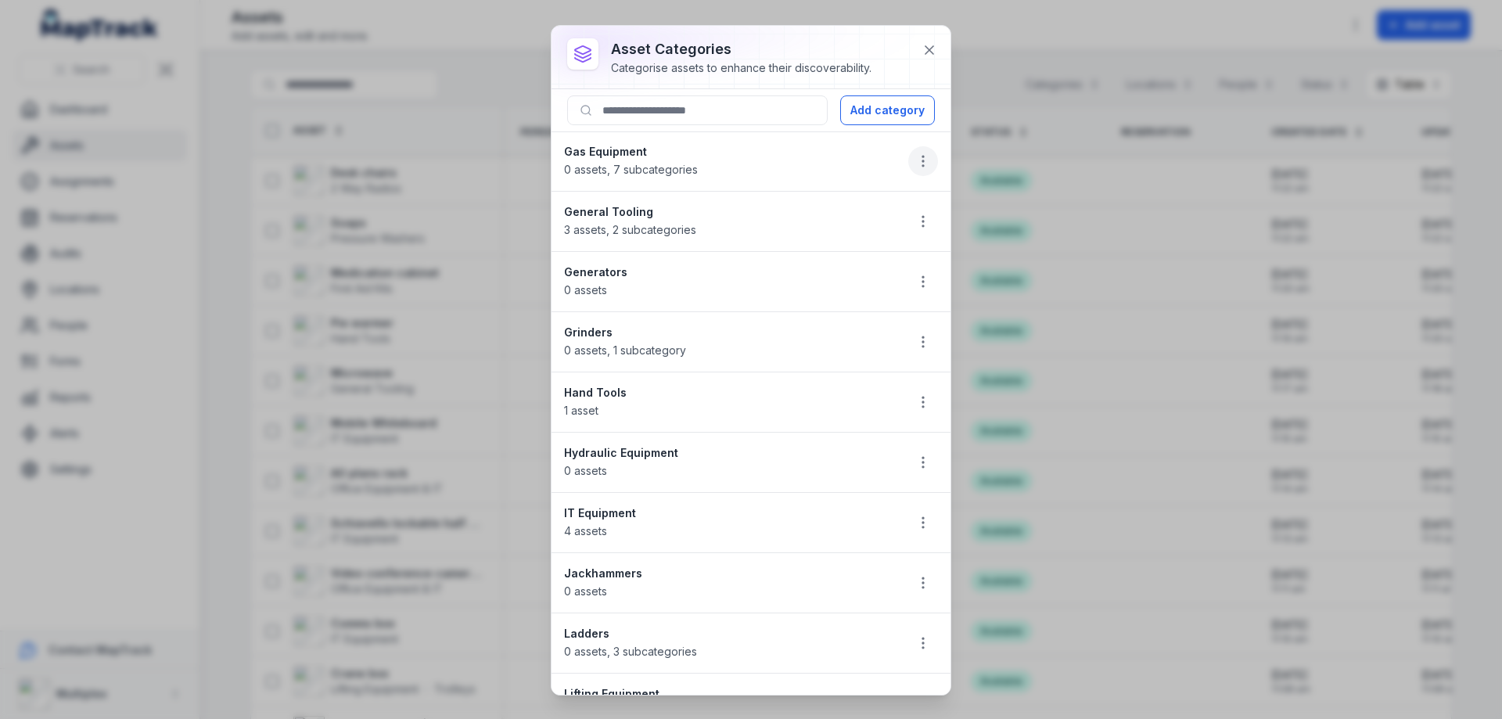
click at [915, 157] on icon "button" at bounding box center [923, 161] width 16 height 16
click at [849, 268] on div "Delete" at bounding box center [832, 272] width 175 height 28
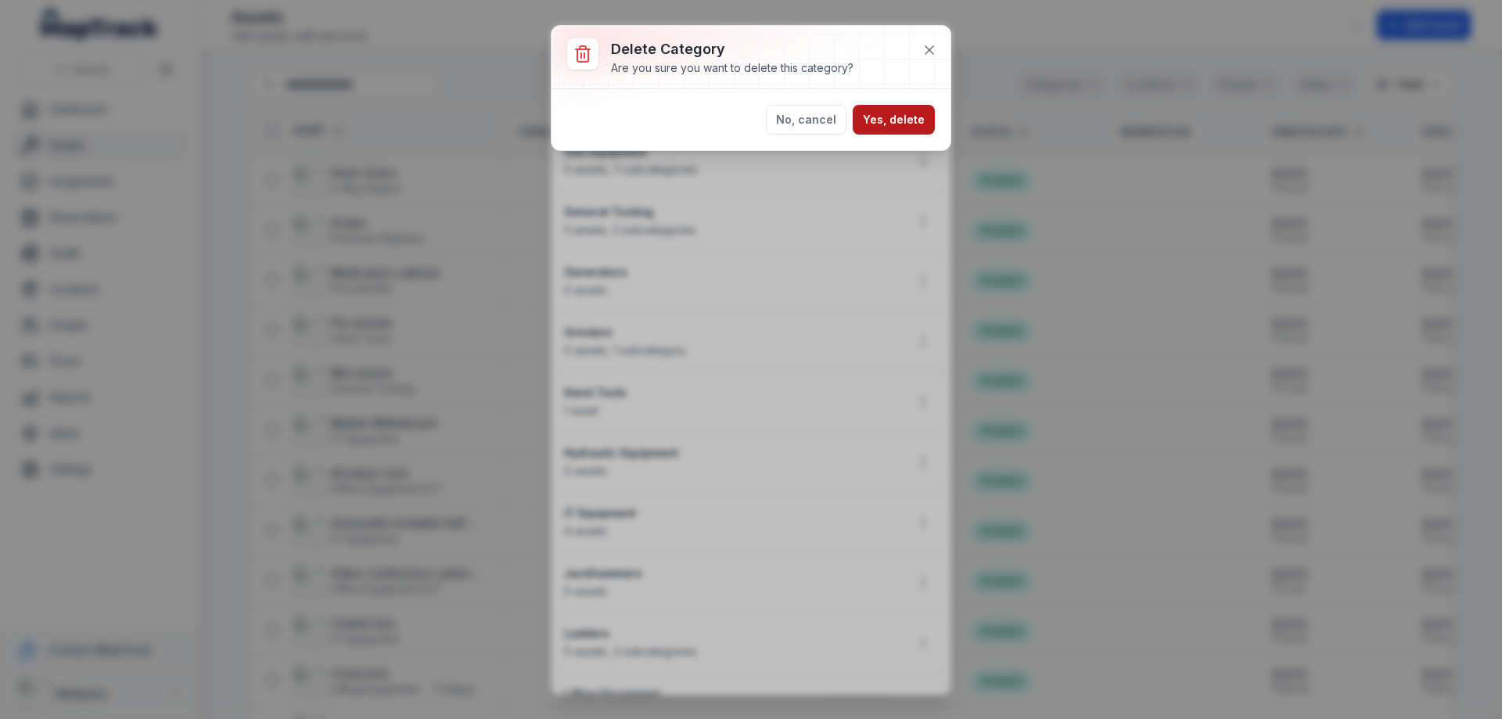
click at [907, 122] on button "Yes, delete" at bounding box center [894, 120] width 82 height 30
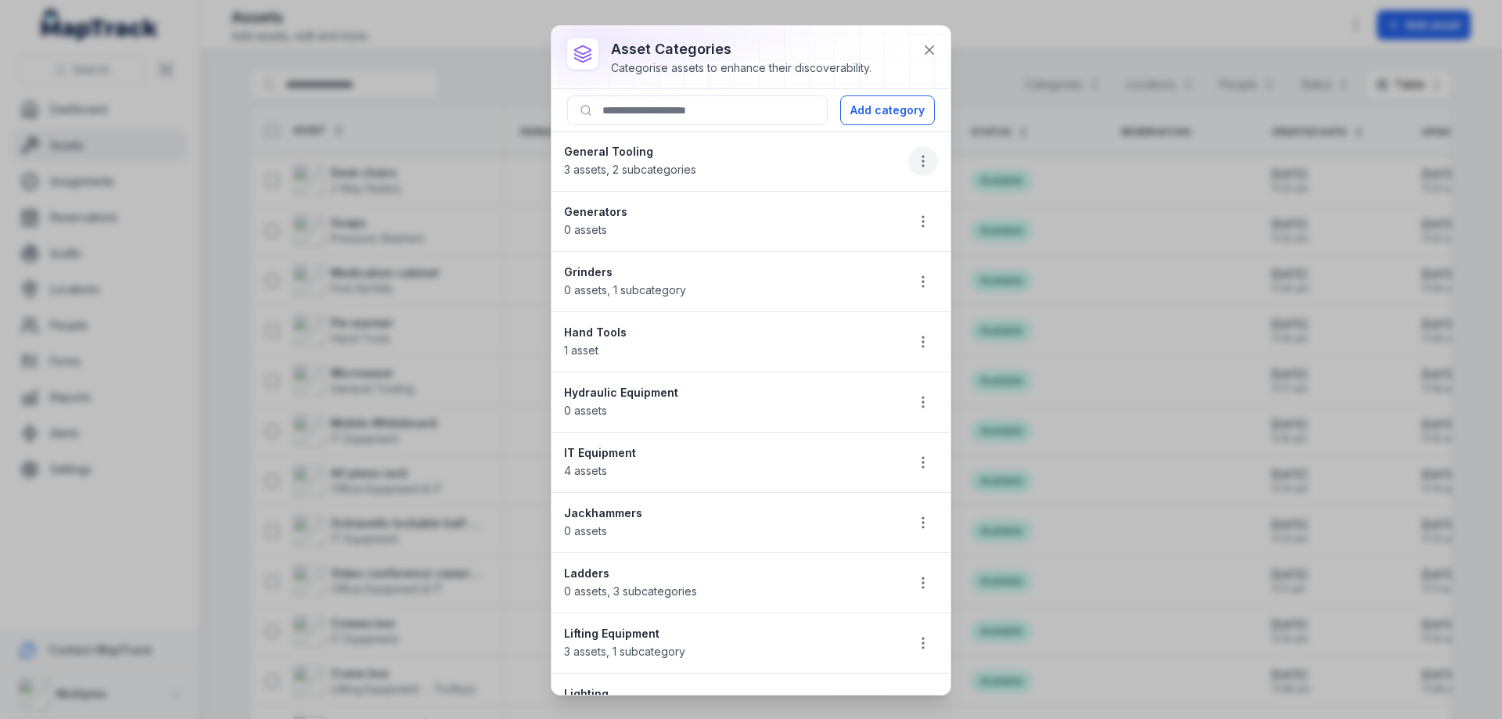
click at [915, 159] on icon "button" at bounding box center [923, 161] width 16 height 16
click at [856, 271] on div "Delete" at bounding box center [832, 272] width 175 height 28
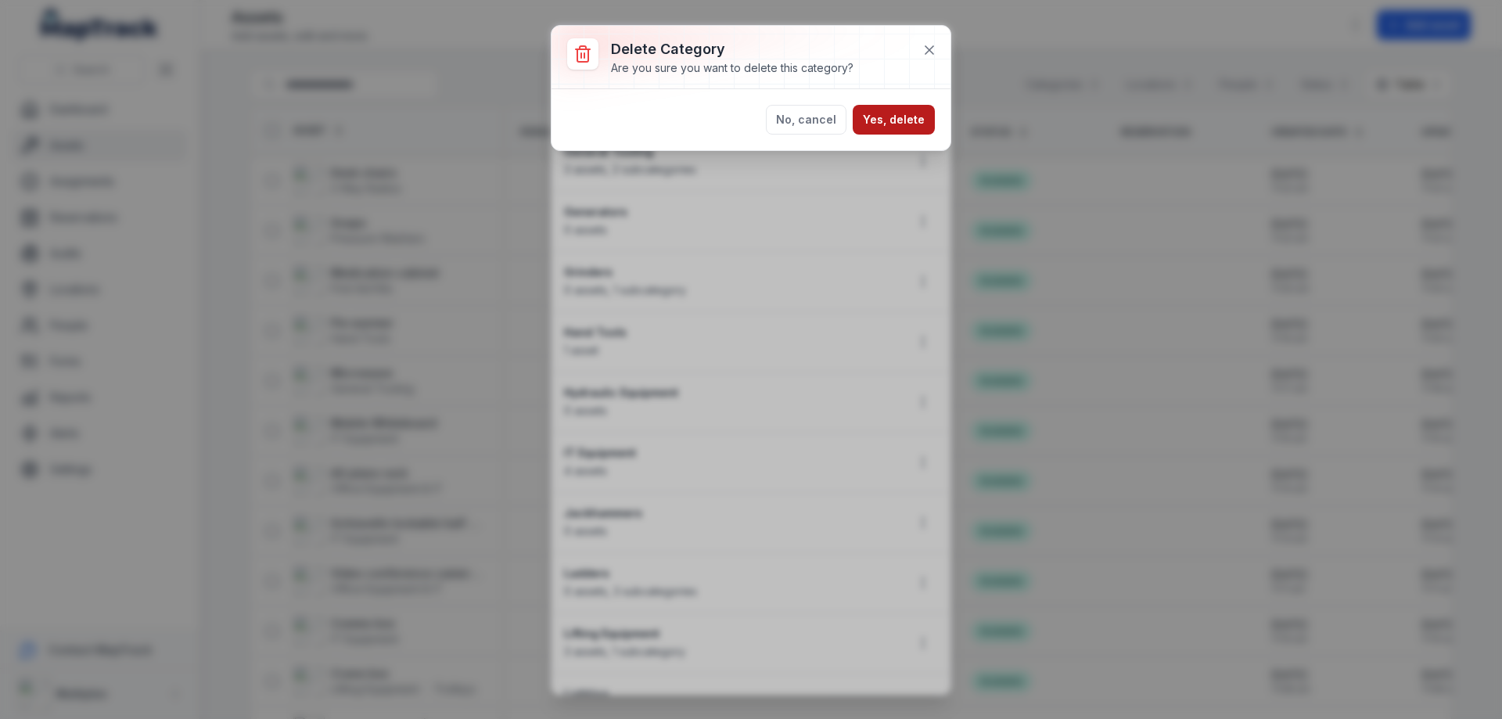
click at [894, 106] on button "Yes, delete" at bounding box center [894, 120] width 82 height 30
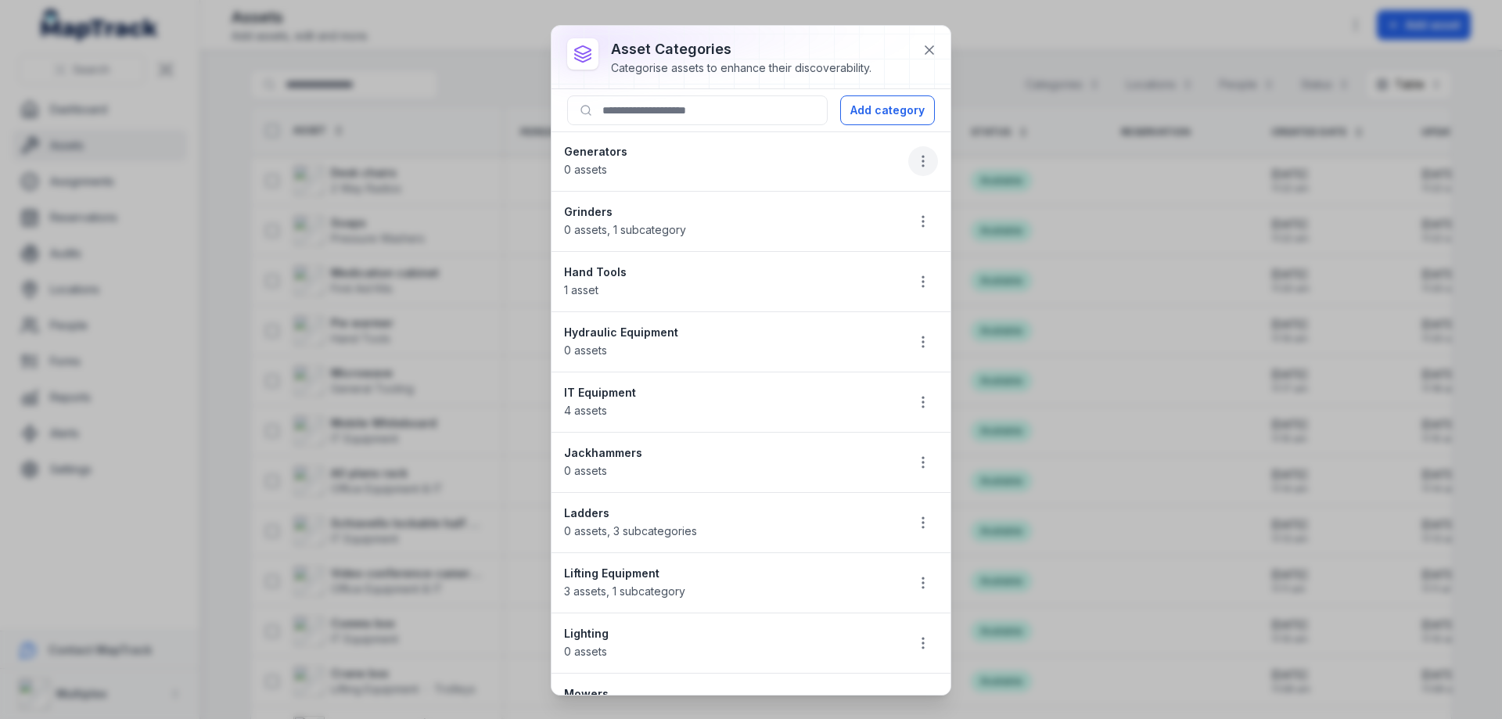
click at [915, 154] on icon "button" at bounding box center [923, 161] width 16 height 16
click at [845, 271] on div "Delete" at bounding box center [832, 272] width 175 height 28
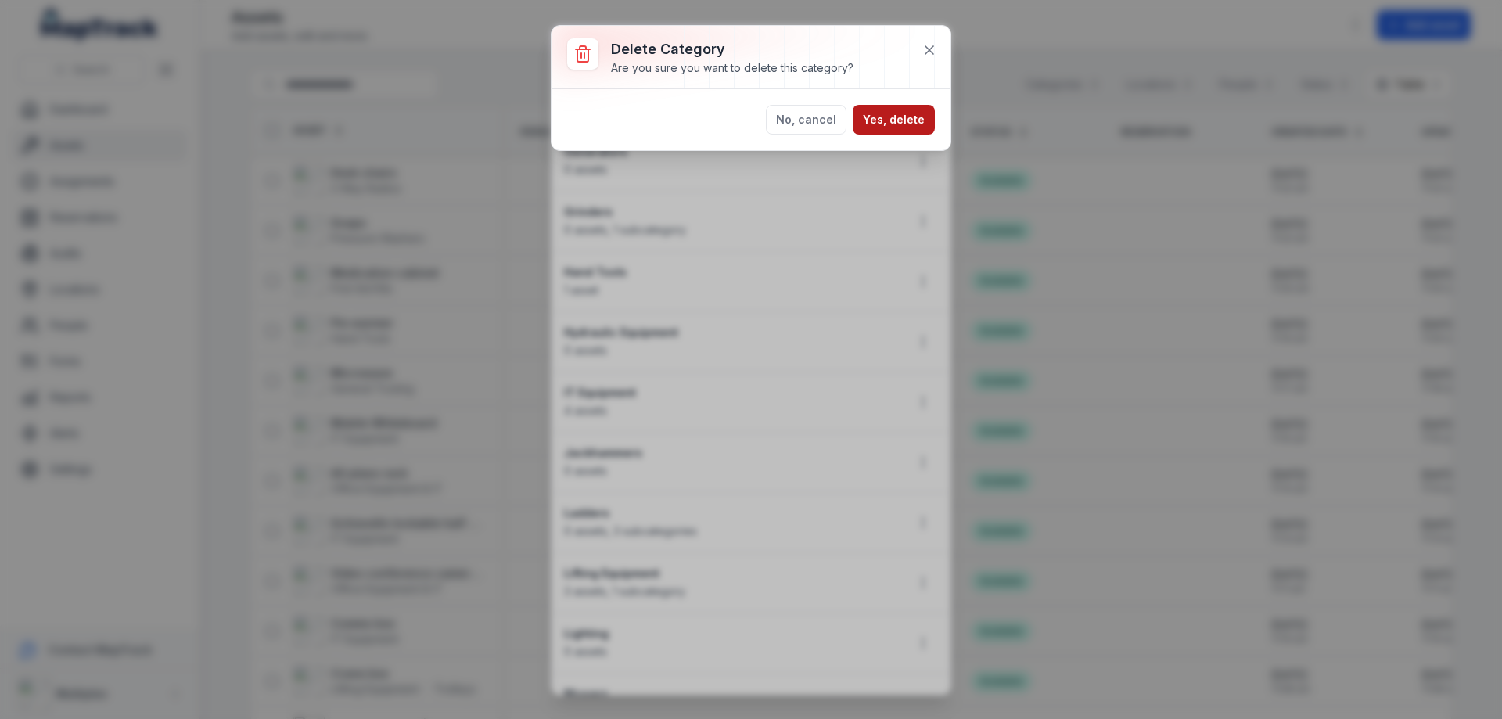
click at [906, 123] on button "Yes, delete" at bounding box center [894, 120] width 82 height 30
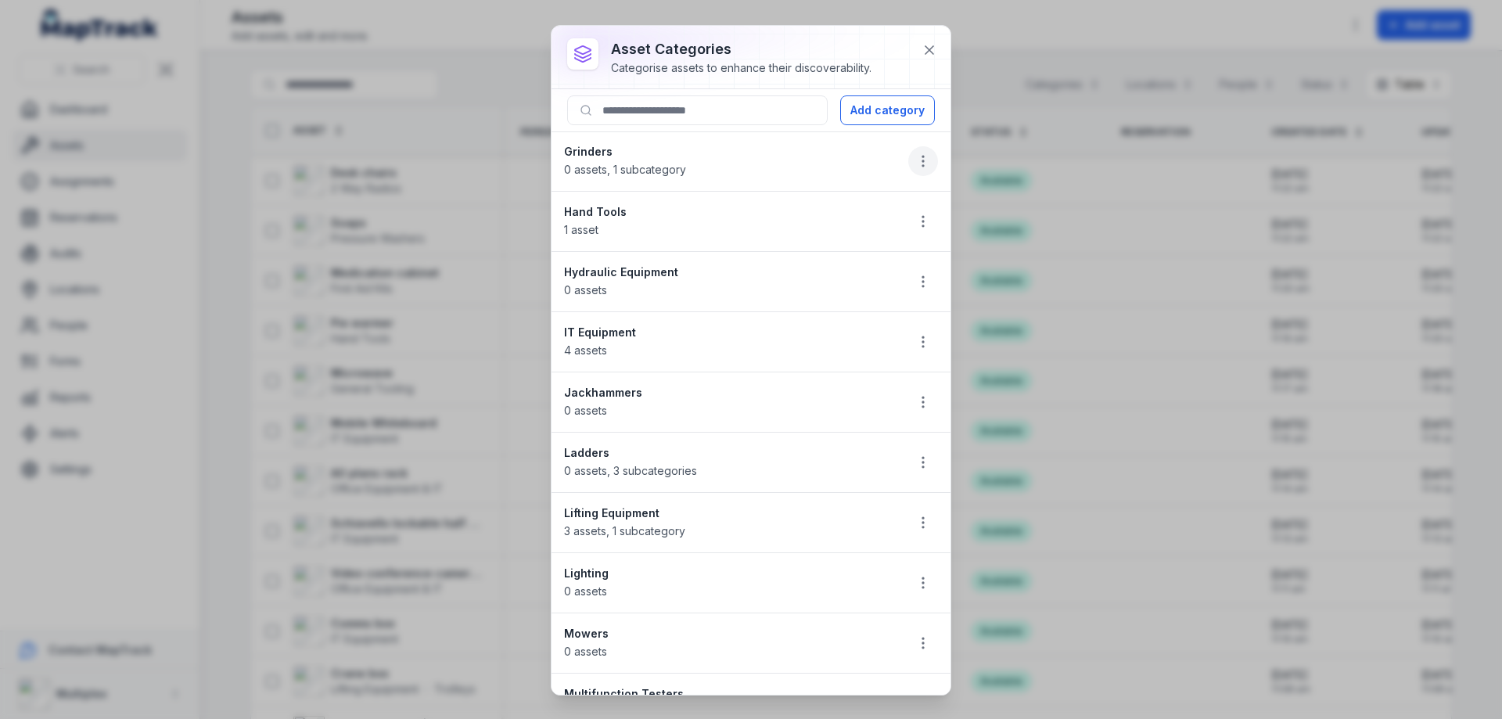
click at [915, 161] on icon "button" at bounding box center [923, 161] width 16 height 16
click at [820, 260] on div "Delete" at bounding box center [832, 272] width 175 height 28
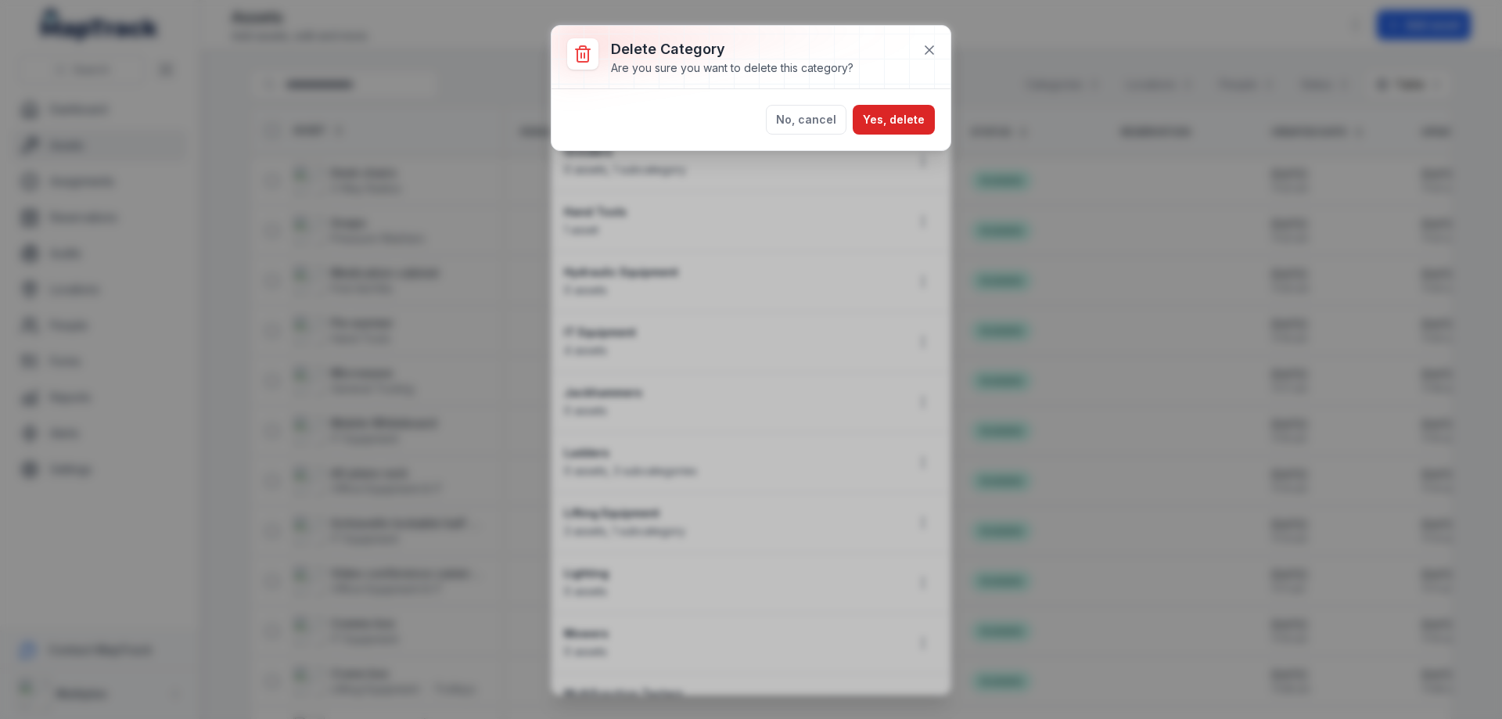
click at [911, 135] on div "No, cancel Yes, delete" at bounding box center [750, 119] width 399 height 61
click at [906, 116] on button "Yes, delete" at bounding box center [894, 120] width 82 height 30
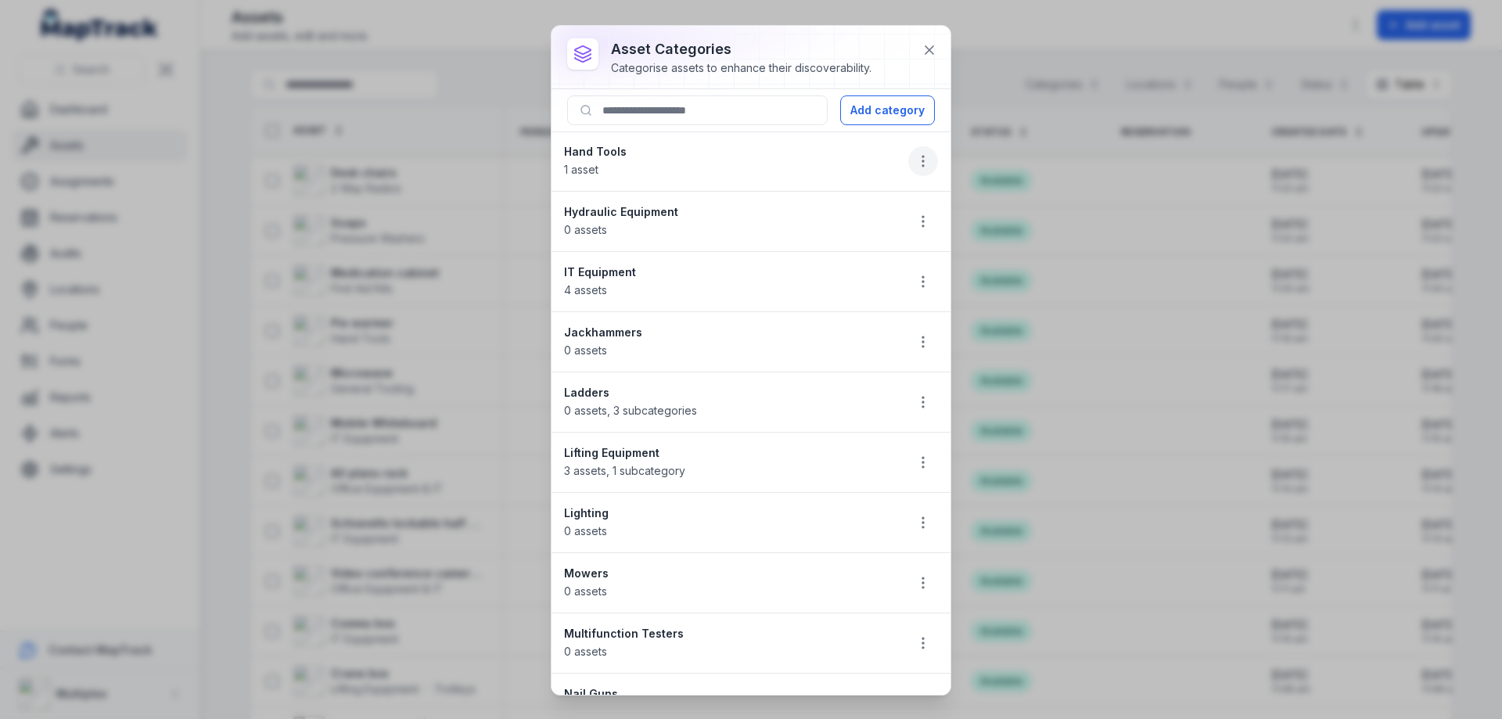
click at [915, 153] on icon "button" at bounding box center [923, 161] width 16 height 16
click at [835, 273] on div "Delete" at bounding box center [832, 272] width 175 height 28
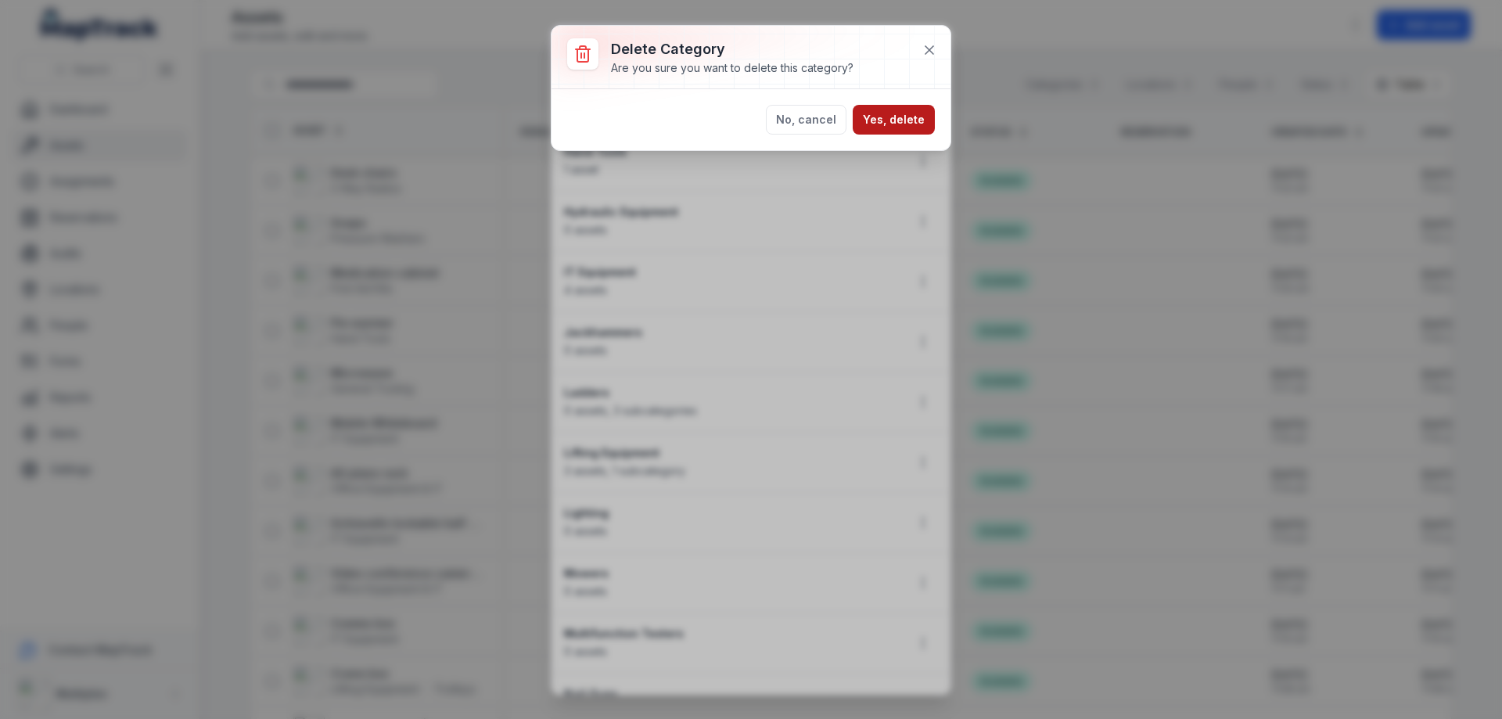
click at [915, 127] on button "Yes, delete" at bounding box center [894, 120] width 82 height 30
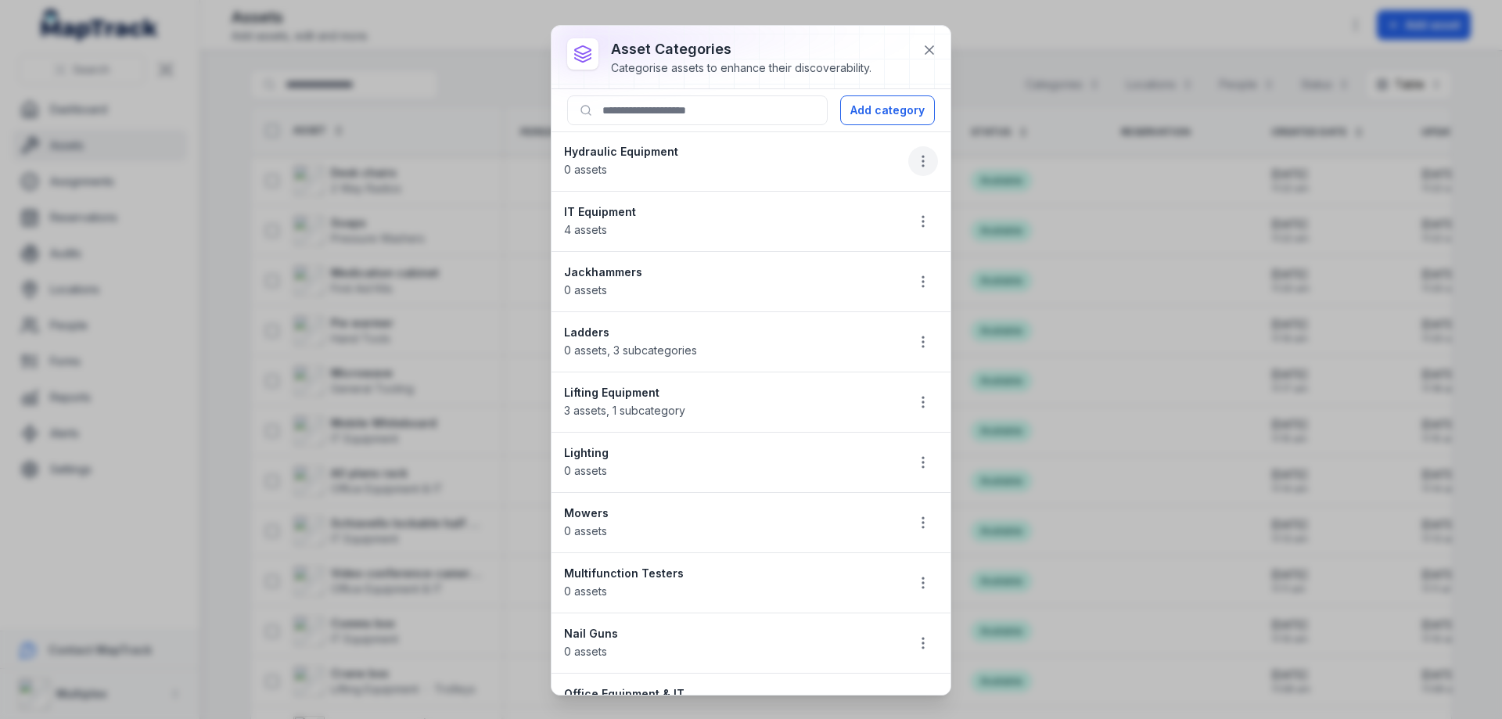
click at [915, 157] on icon "button" at bounding box center [923, 161] width 16 height 16
click at [826, 266] on div "Delete" at bounding box center [832, 272] width 175 height 28
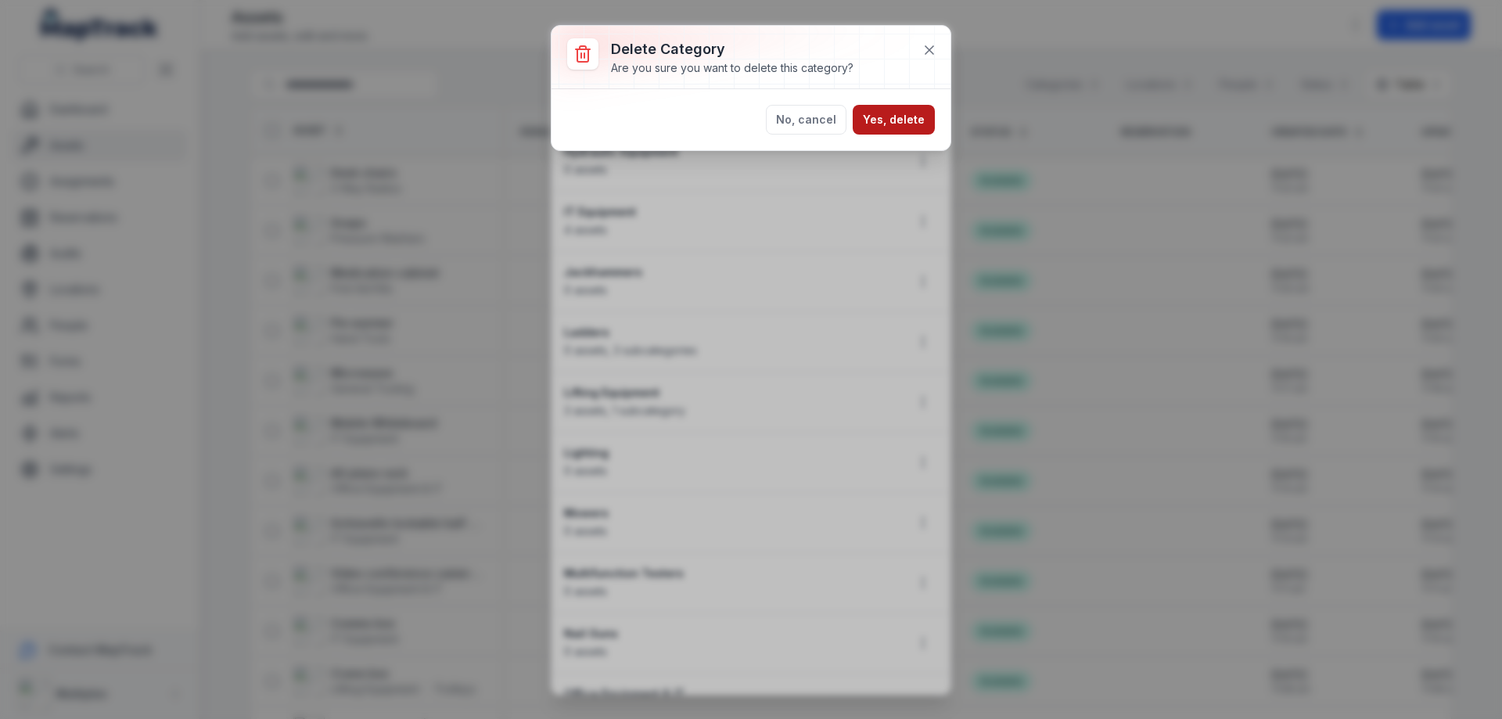
click at [896, 129] on button "Yes, delete" at bounding box center [894, 120] width 82 height 30
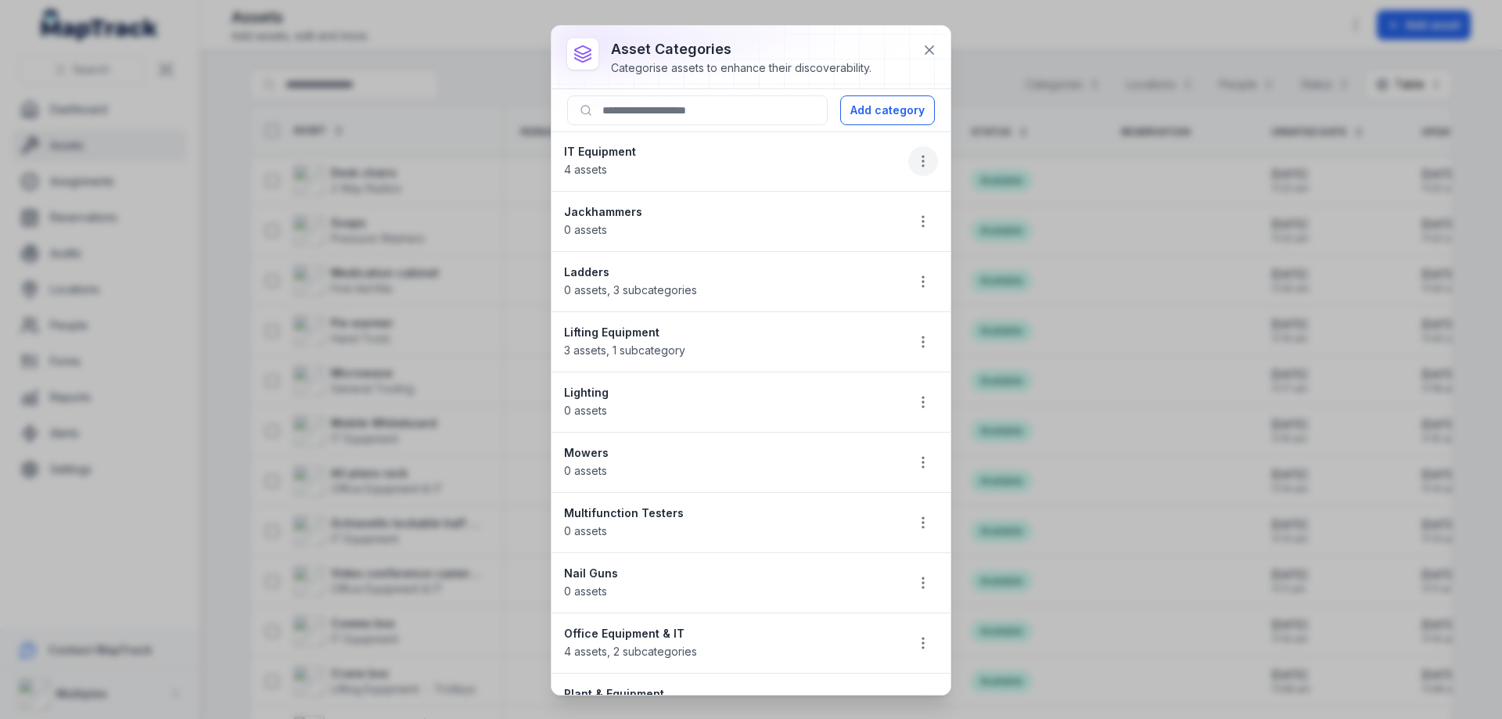
click at [908, 165] on button "button" at bounding box center [923, 161] width 30 height 30
click at [849, 267] on div "Delete" at bounding box center [832, 272] width 175 height 28
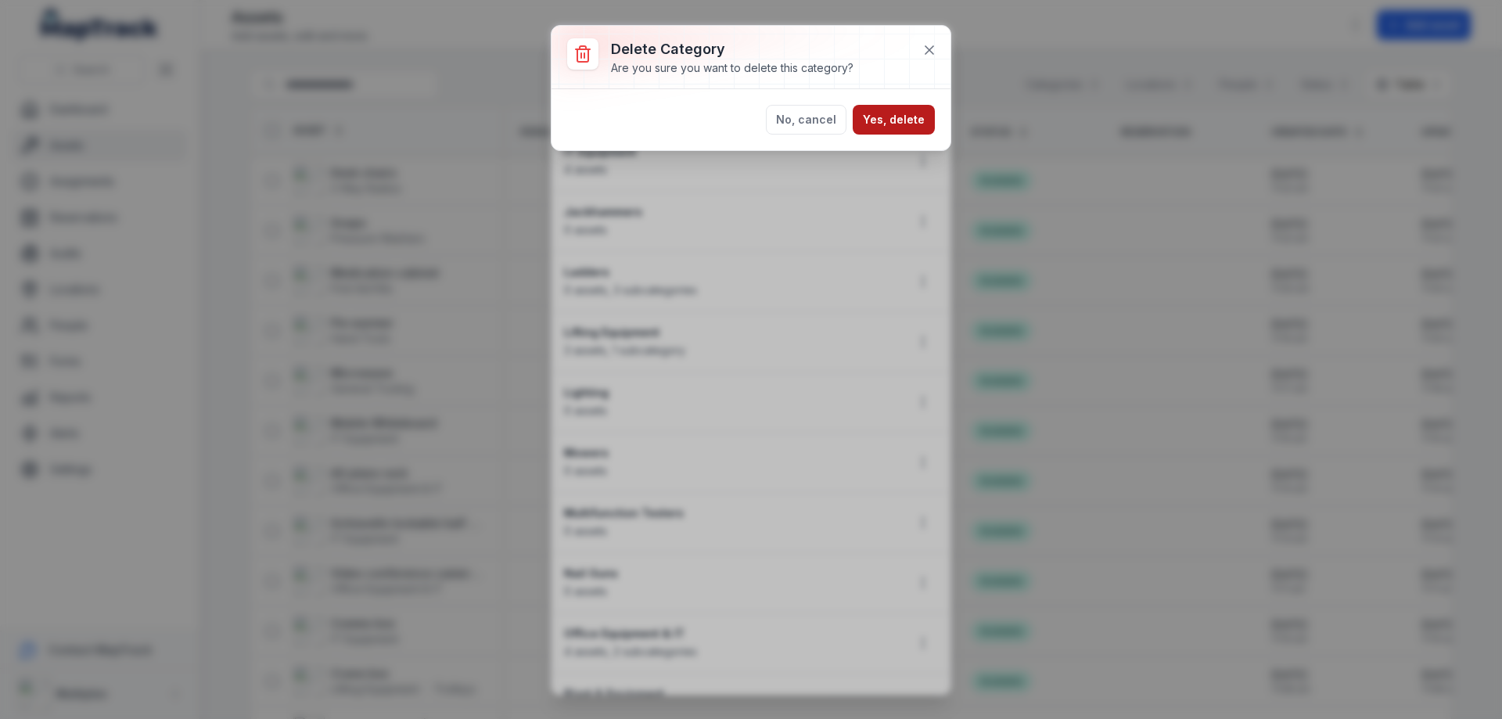
click at [892, 133] on button "Yes, delete" at bounding box center [894, 120] width 82 height 30
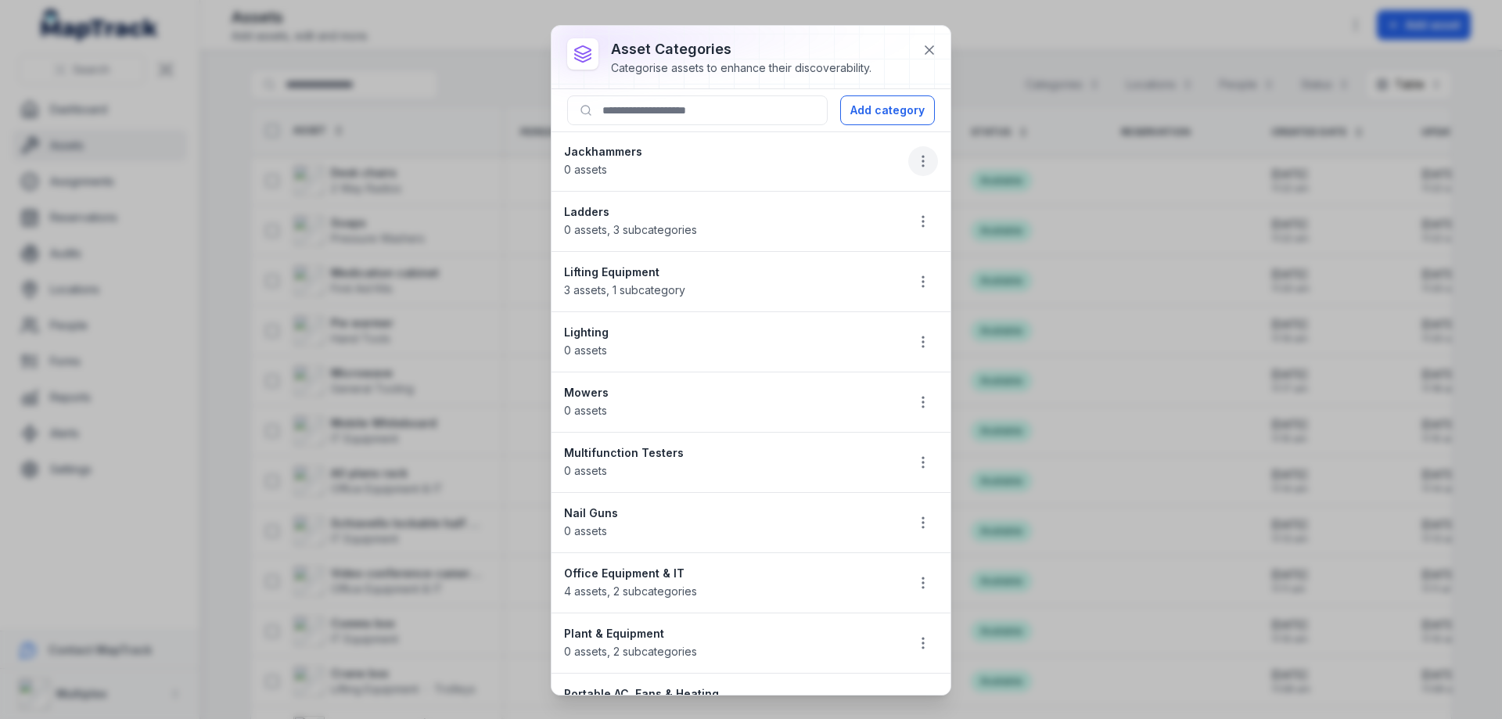
click at [915, 162] on icon "button" at bounding box center [923, 161] width 16 height 16
click at [849, 278] on div "Delete" at bounding box center [832, 272] width 175 height 28
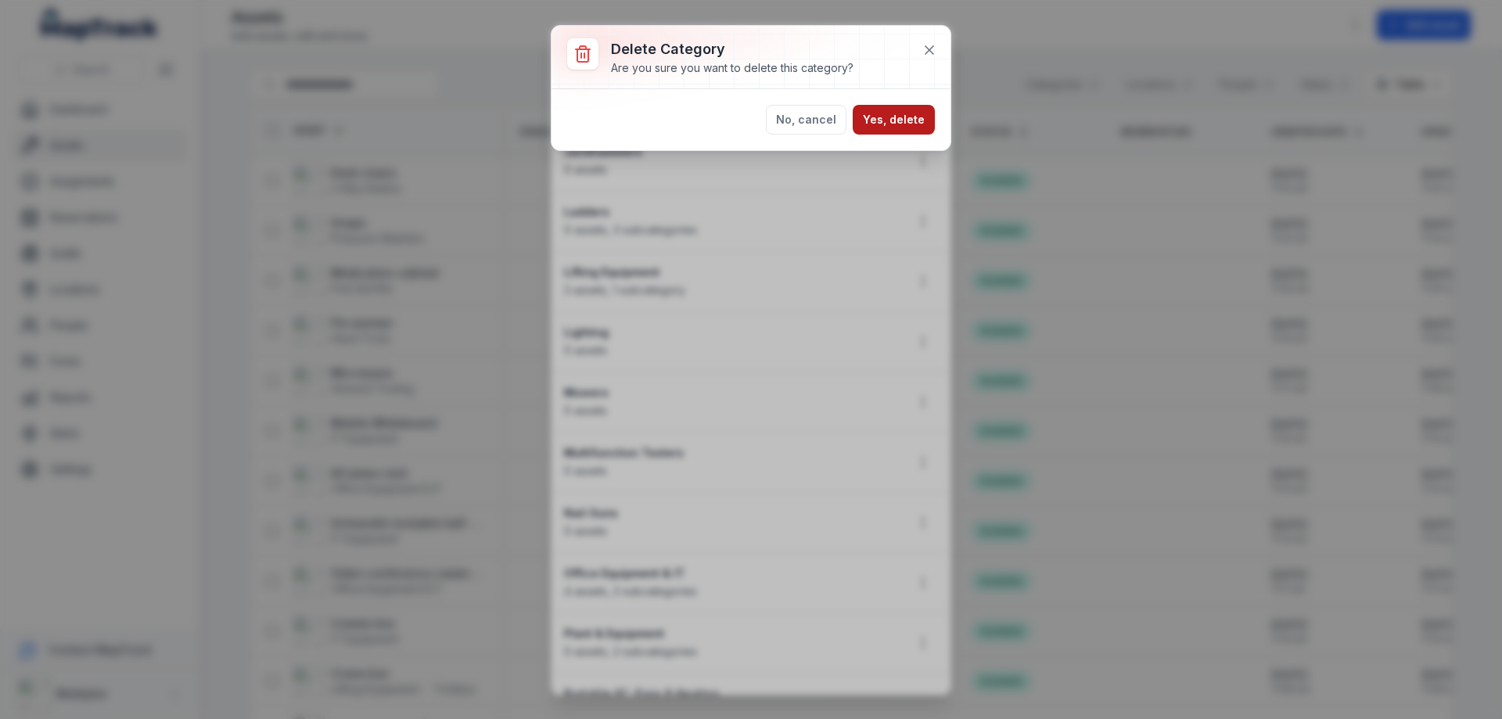
click at [908, 113] on button "Yes, delete" at bounding box center [894, 120] width 82 height 30
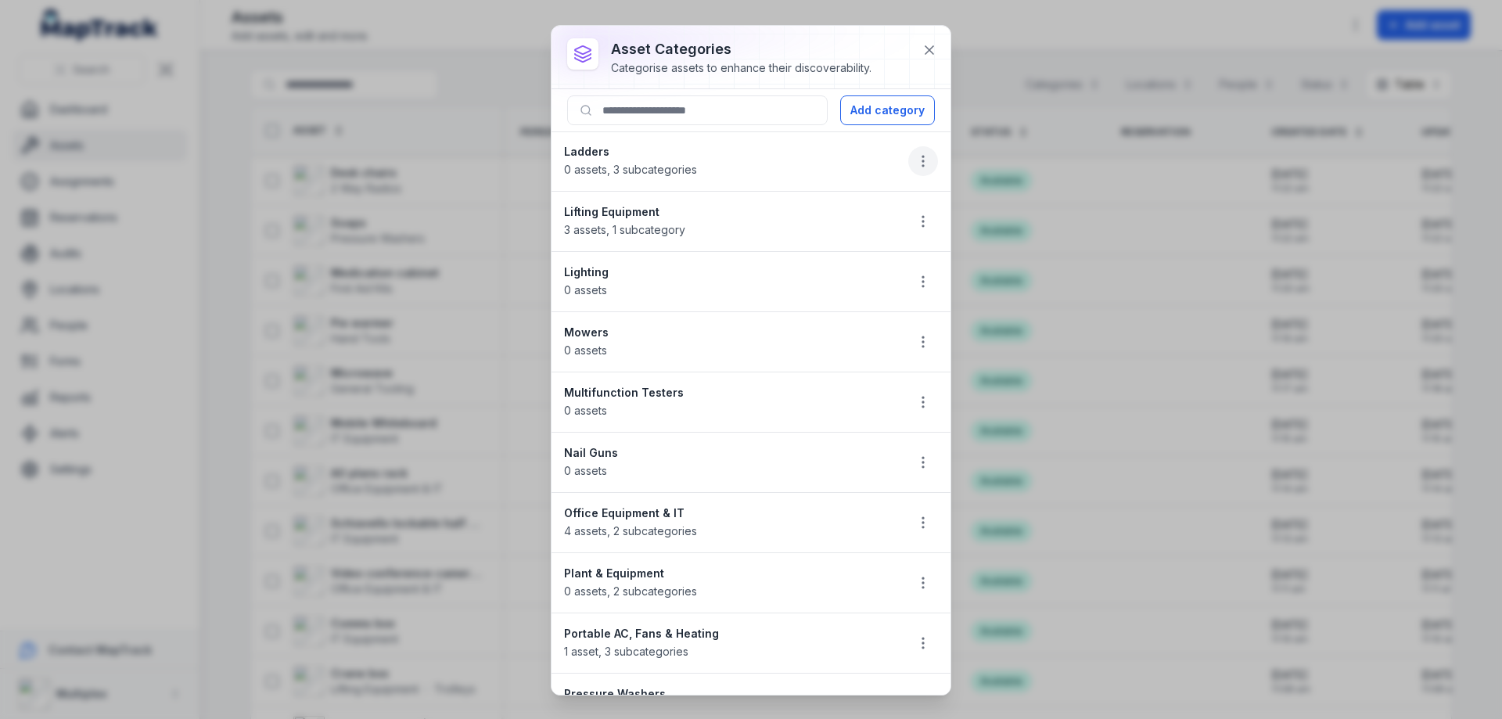
click at [915, 154] on icon "button" at bounding box center [923, 161] width 16 height 16
click at [838, 273] on div "Delete" at bounding box center [832, 272] width 175 height 28
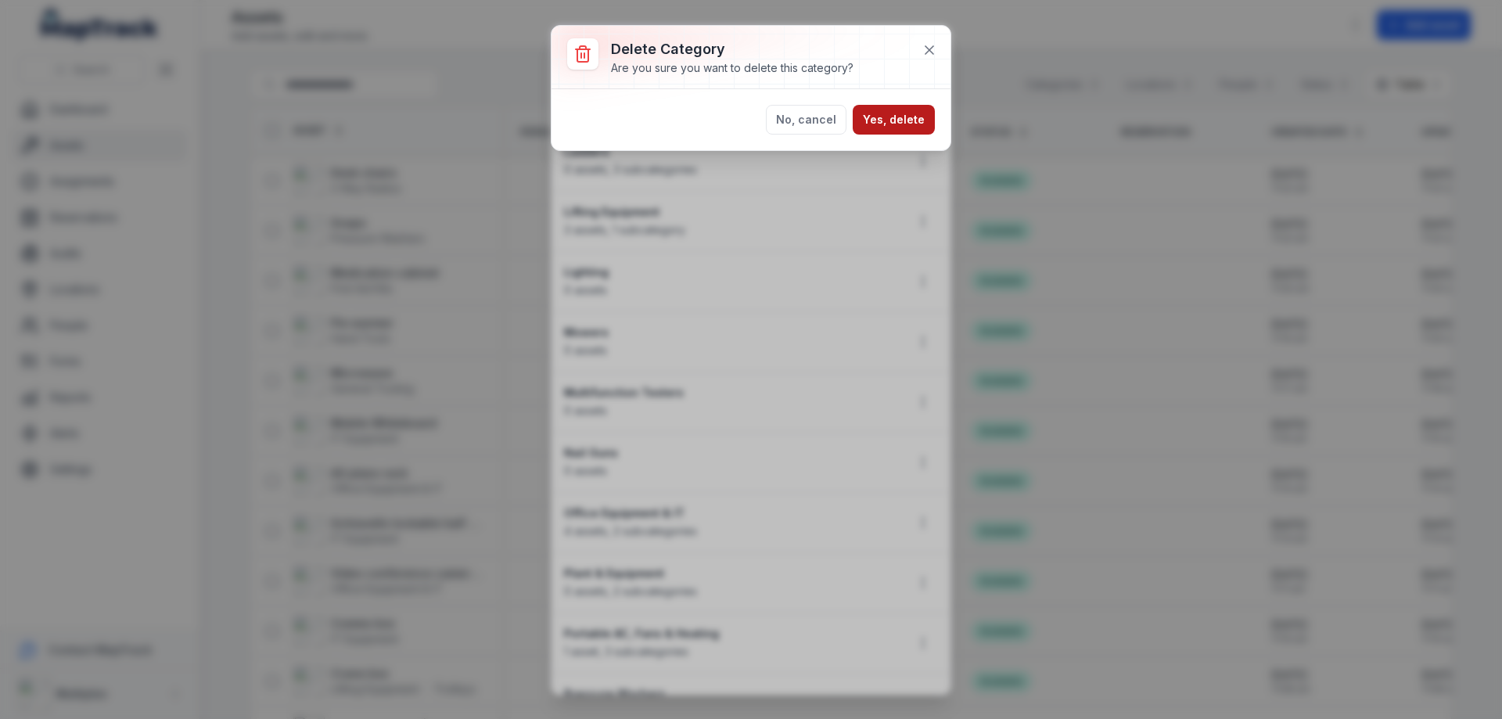
click at [897, 125] on button "Yes, delete" at bounding box center [894, 120] width 82 height 30
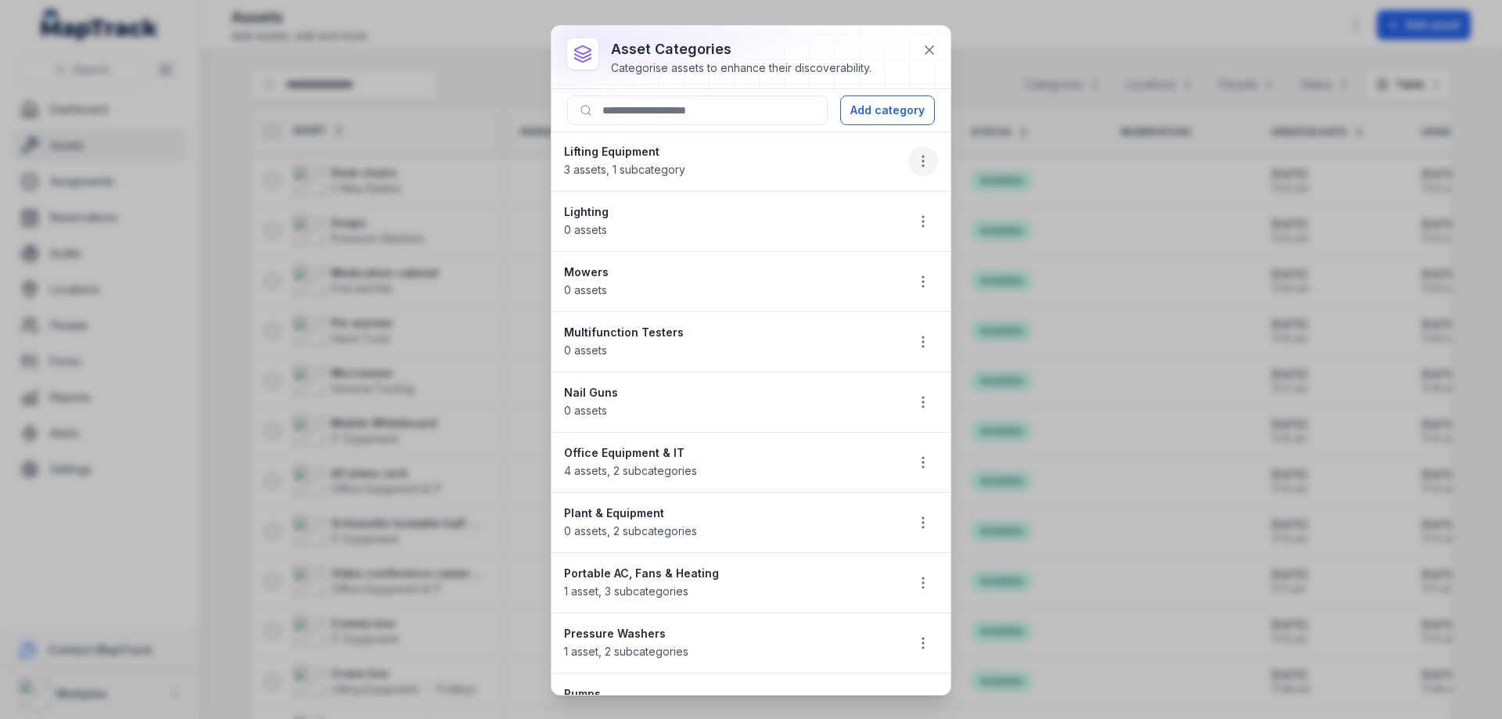
click at [922, 165] on circle "button" at bounding box center [923, 166] width 2 height 2
click at [822, 267] on div "Delete" at bounding box center [832, 272] width 175 height 28
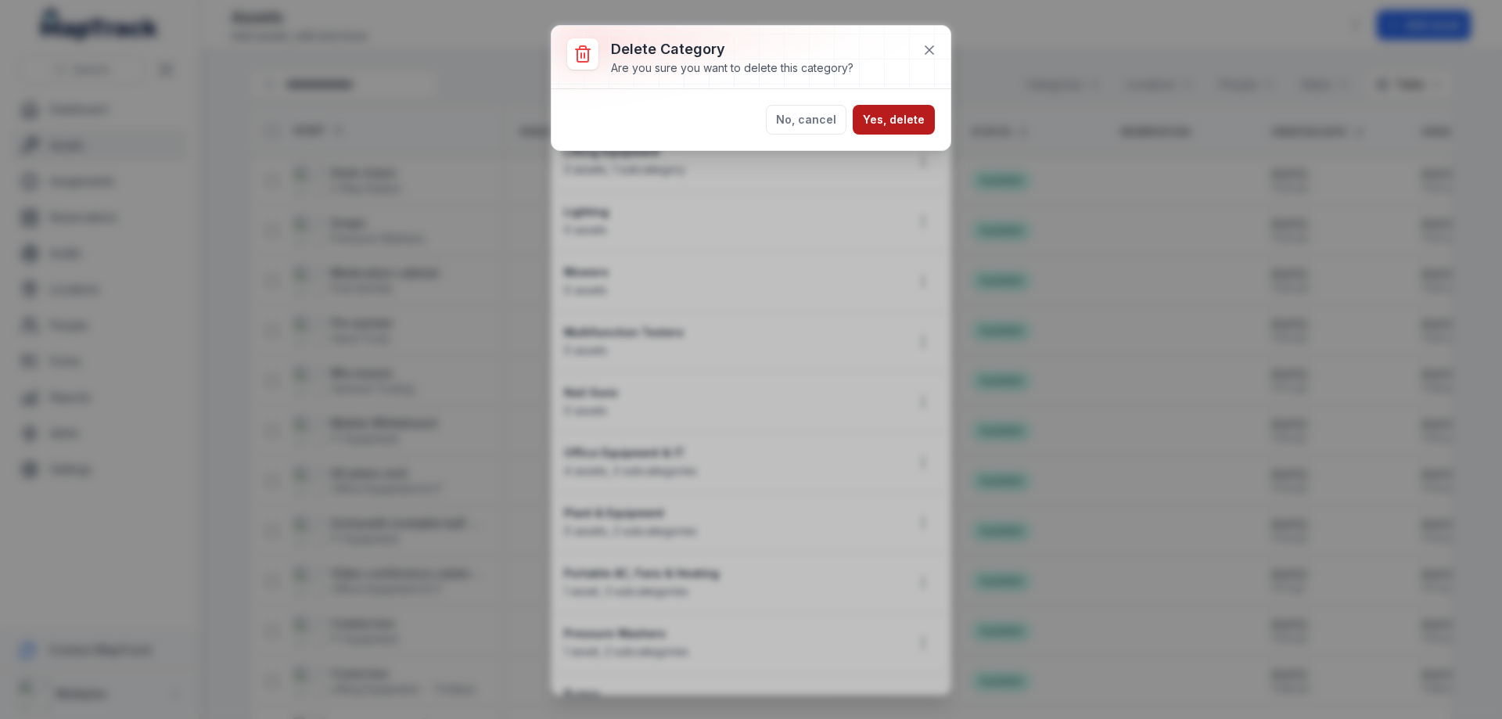
click at [885, 113] on button "Yes, delete" at bounding box center [894, 120] width 82 height 30
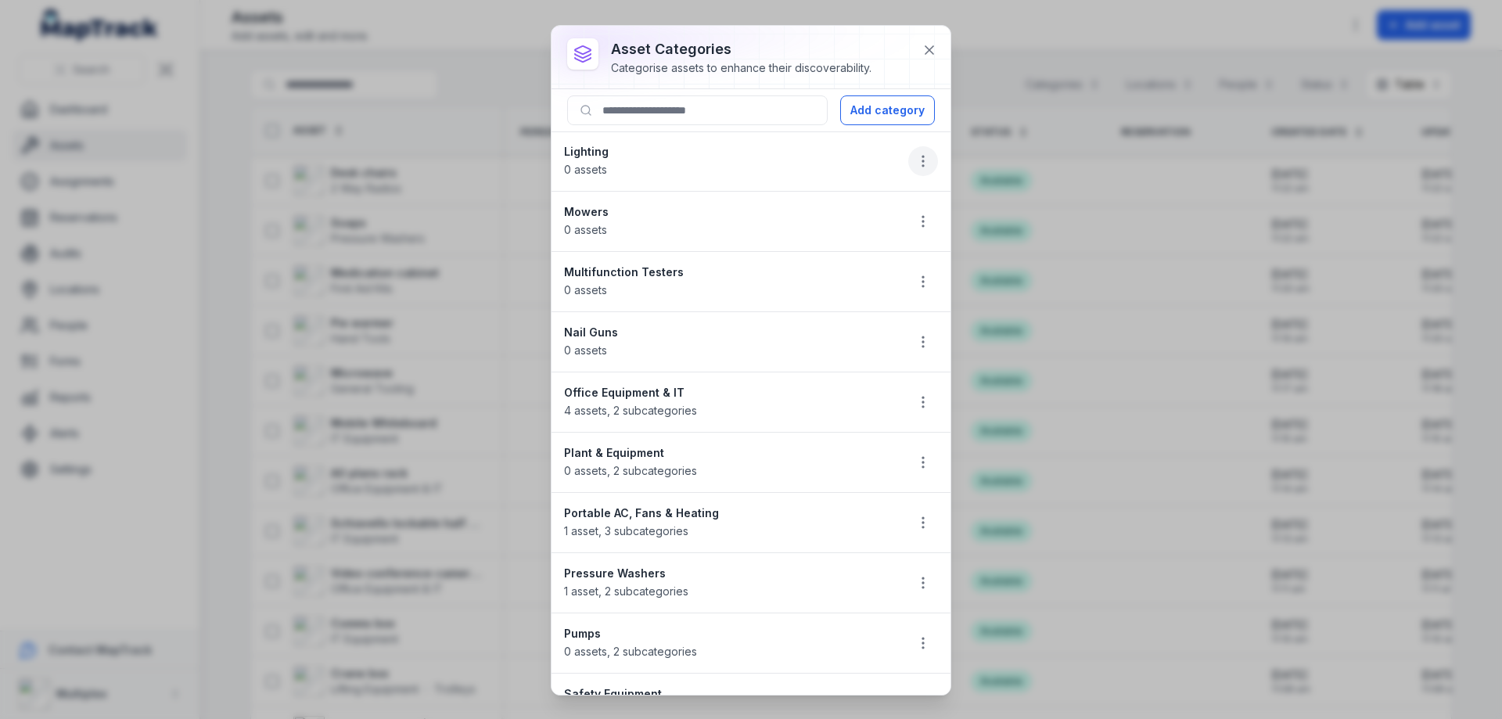
click at [915, 156] on icon "button" at bounding box center [923, 161] width 16 height 16
click at [831, 271] on div "Delete" at bounding box center [832, 272] width 175 height 28
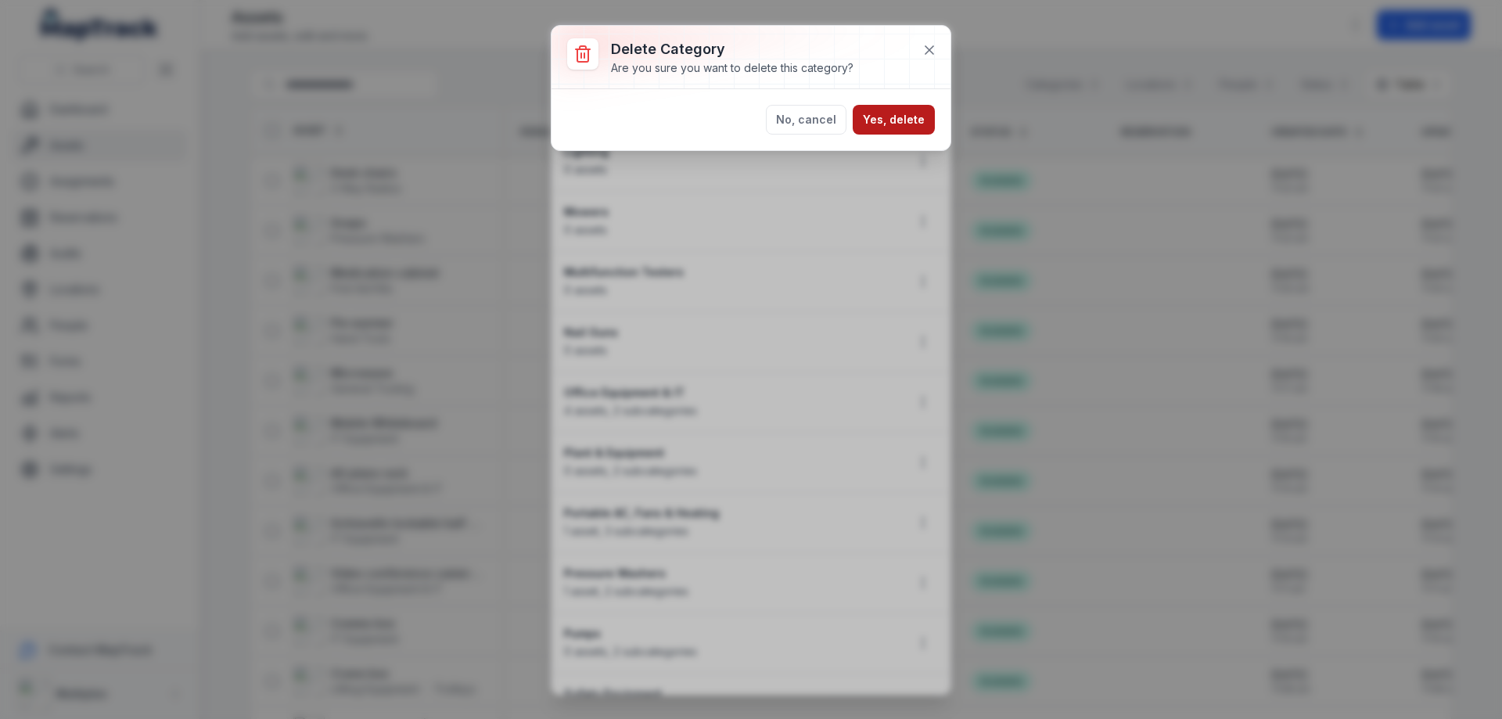
click at [890, 115] on button "Yes, delete" at bounding box center [894, 120] width 82 height 30
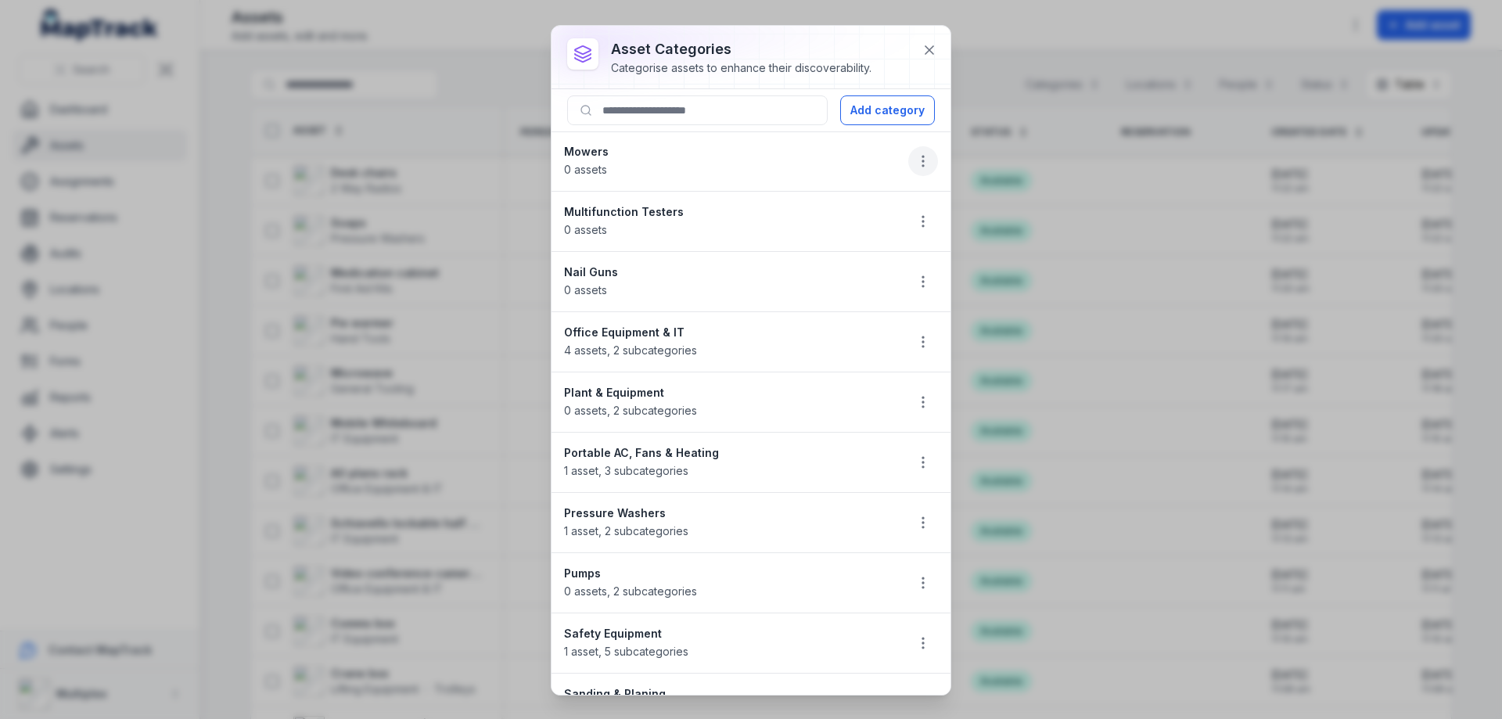
click at [915, 160] on icon "button" at bounding box center [923, 161] width 16 height 16
click at [837, 268] on div "Delete" at bounding box center [832, 272] width 175 height 28
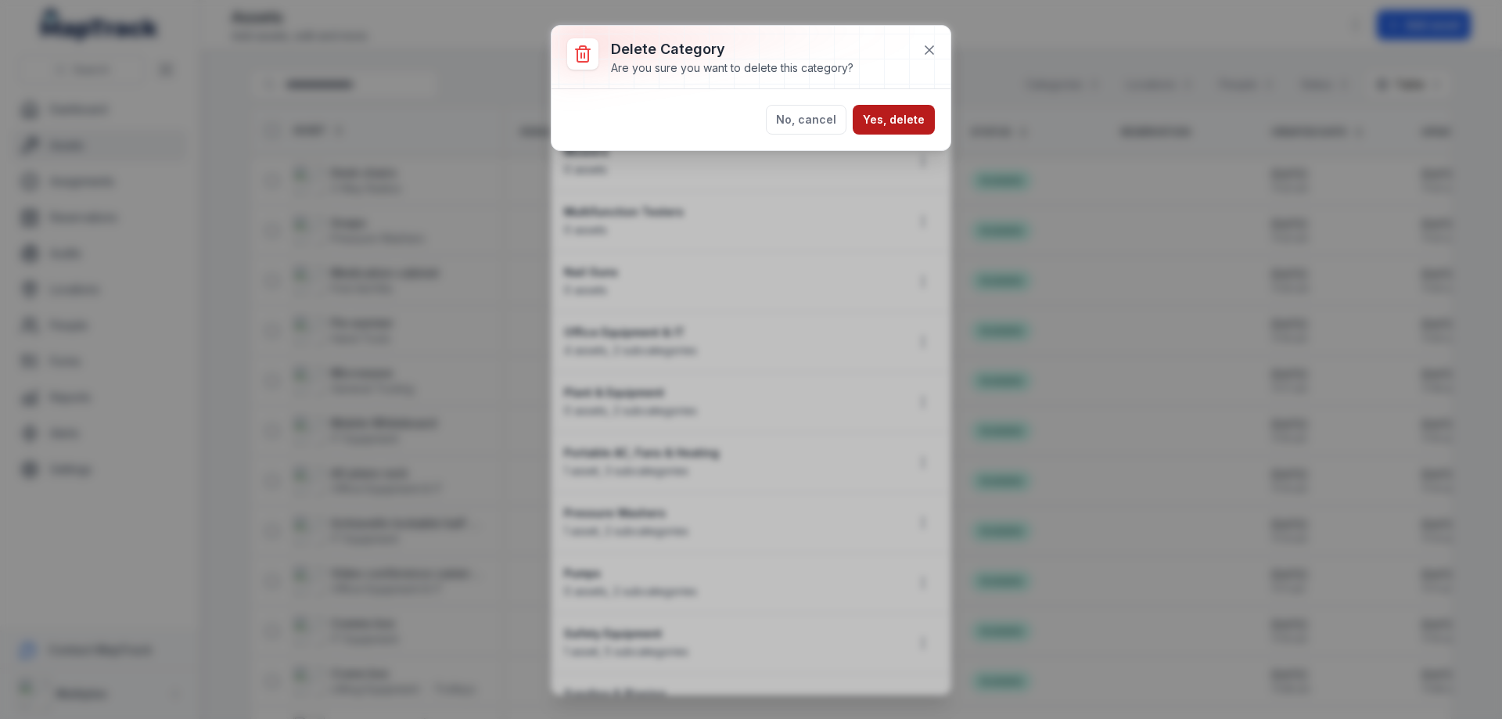
click at [900, 114] on button "Yes, delete" at bounding box center [894, 120] width 82 height 30
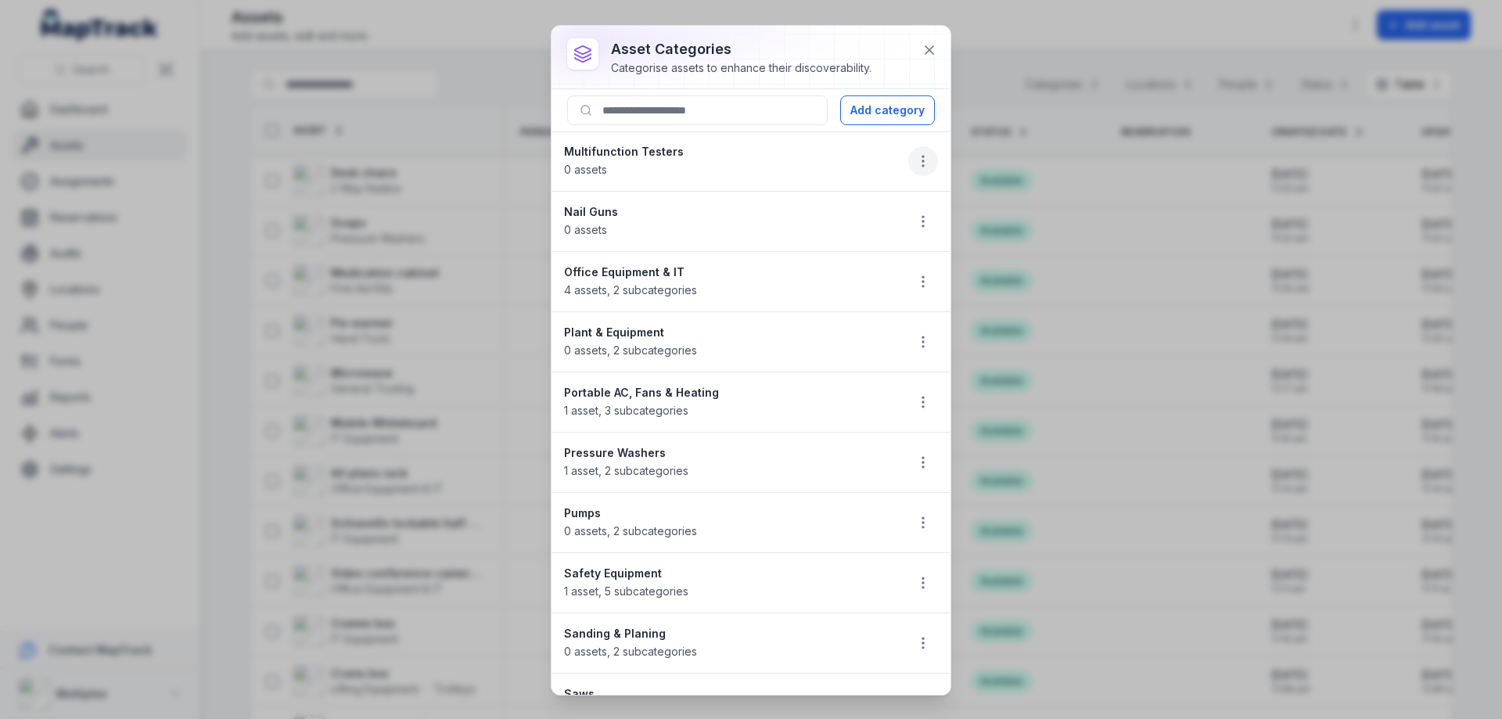
click at [915, 153] on icon "button" at bounding box center [923, 161] width 16 height 16
click at [838, 272] on div "Delete" at bounding box center [832, 272] width 175 height 28
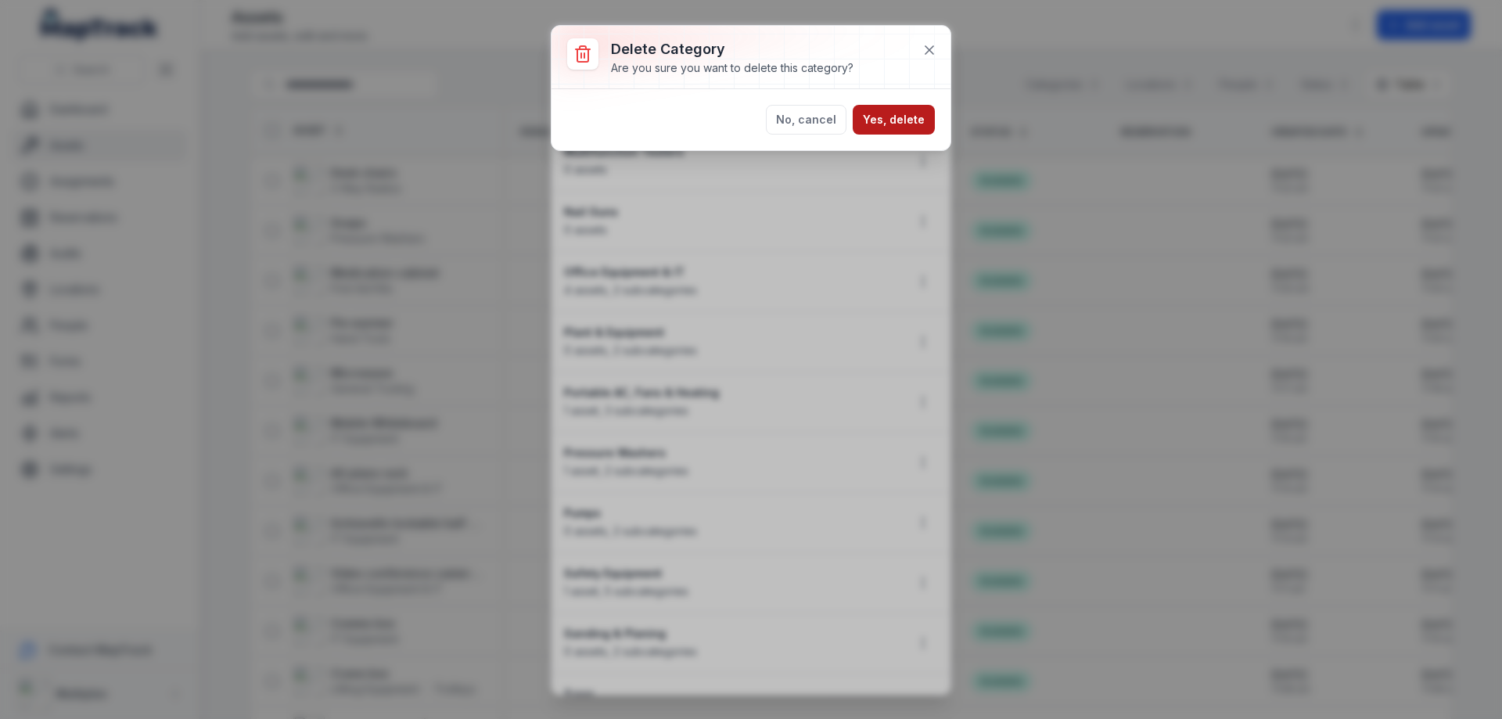
click at [881, 121] on button "Yes, delete" at bounding box center [894, 120] width 82 height 30
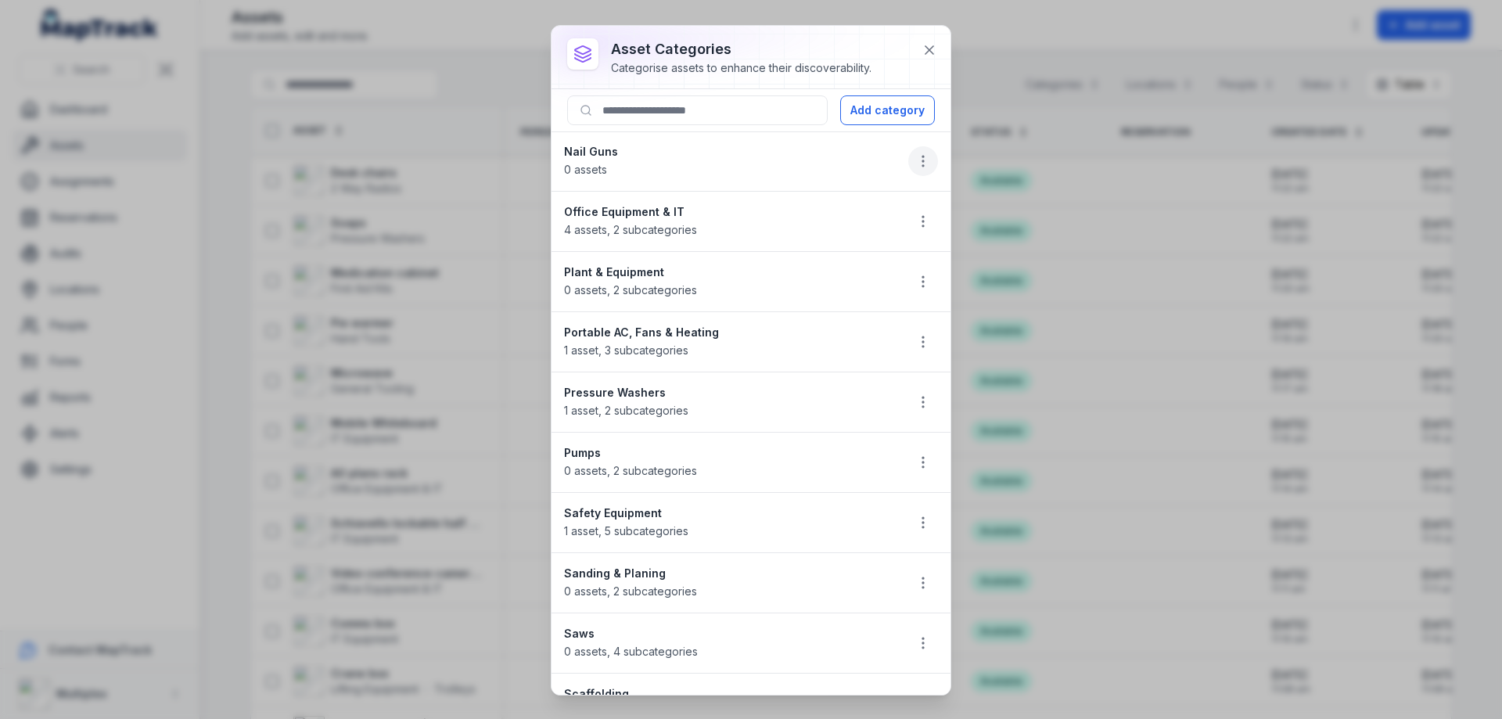
click at [920, 166] on button "button" at bounding box center [923, 161] width 30 height 30
click at [849, 275] on div "Delete" at bounding box center [832, 272] width 175 height 28
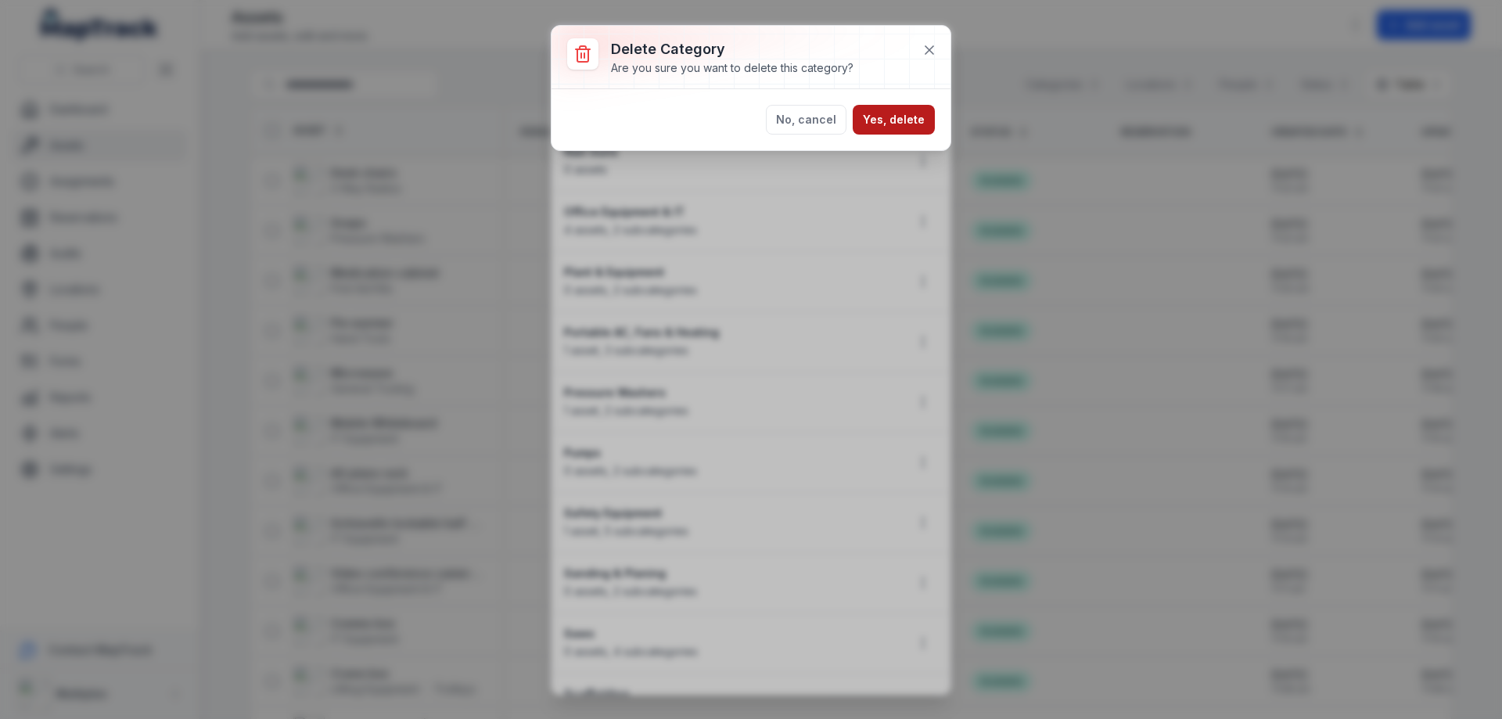
click at [909, 109] on button "Yes, delete" at bounding box center [894, 120] width 82 height 30
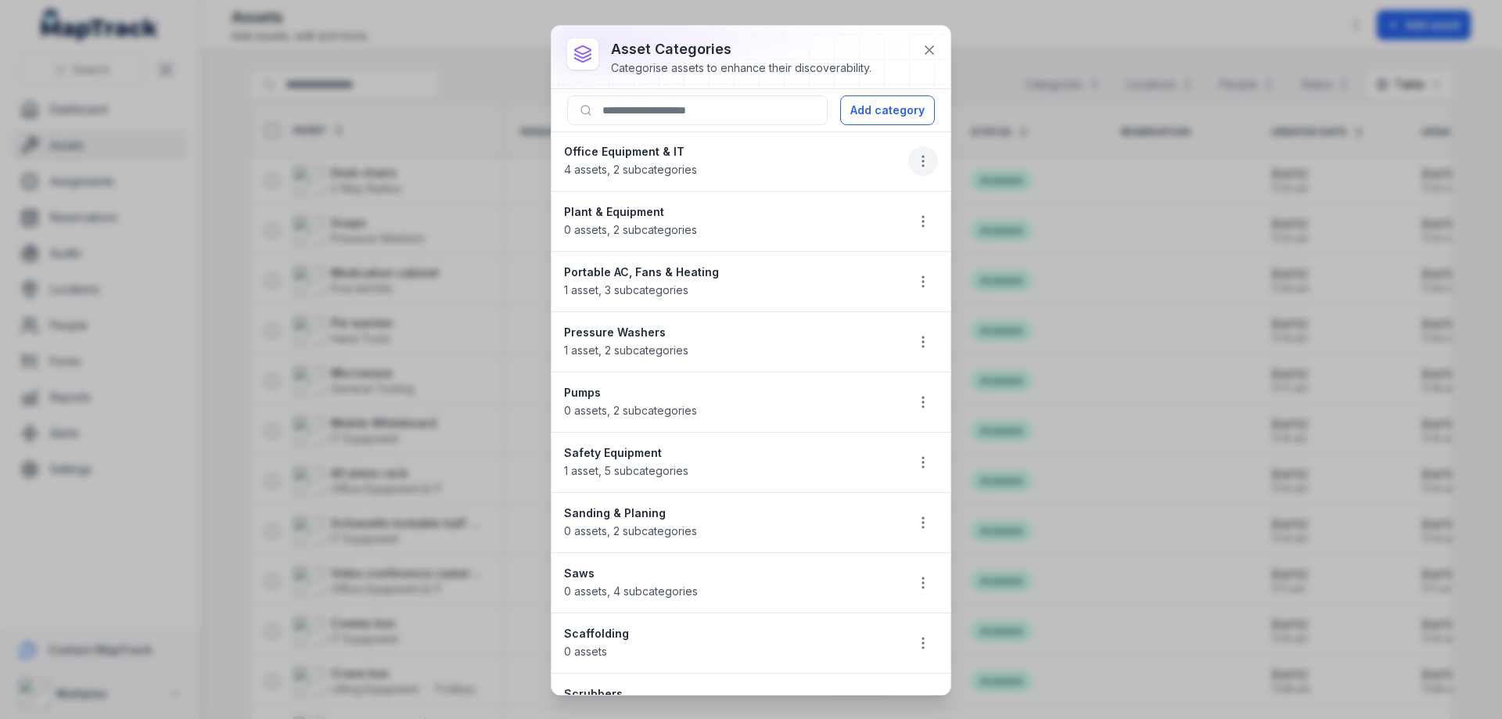
click at [915, 158] on icon "button" at bounding box center [923, 161] width 16 height 16
click at [862, 267] on div "Delete" at bounding box center [832, 272] width 175 height 28
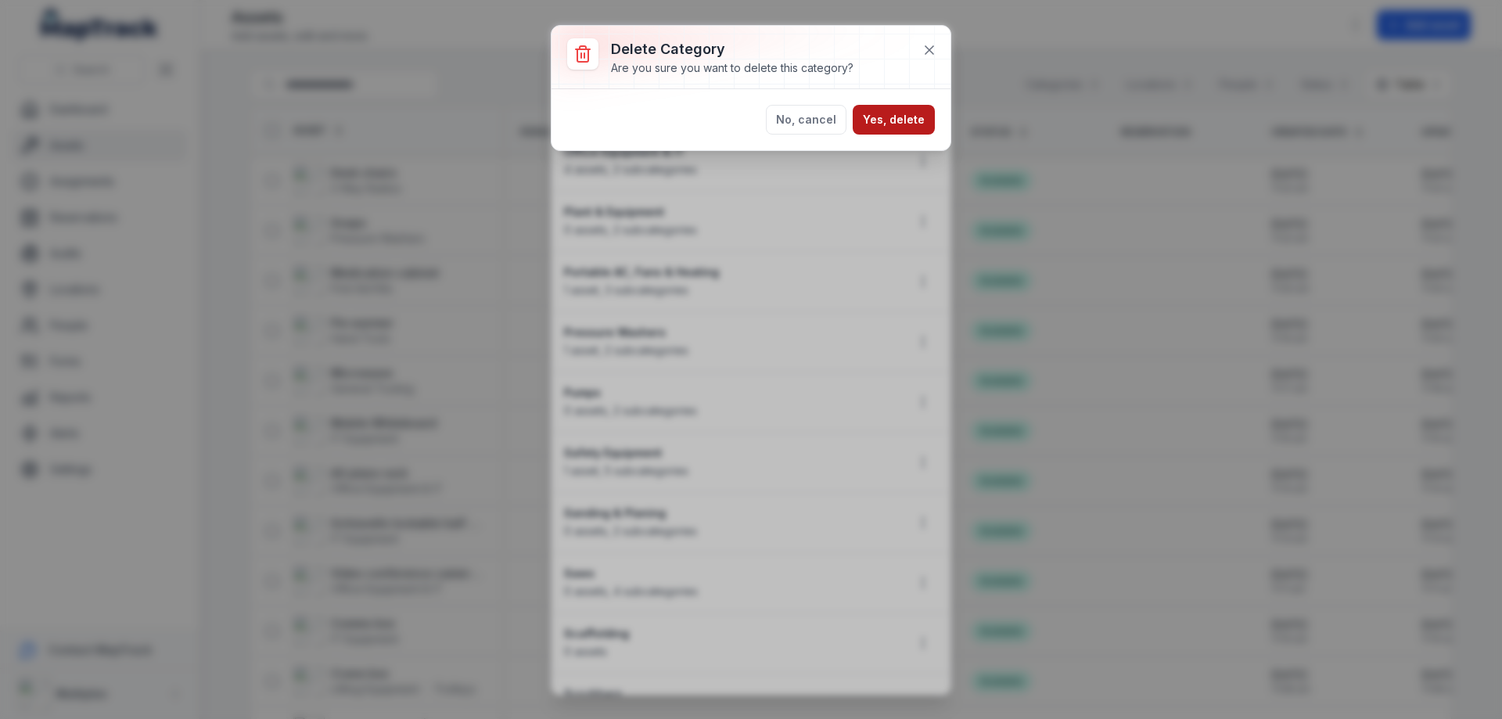
click at [901, 115] on button "Yes, delete" at bounding box center [894, 120] width 82 height 30
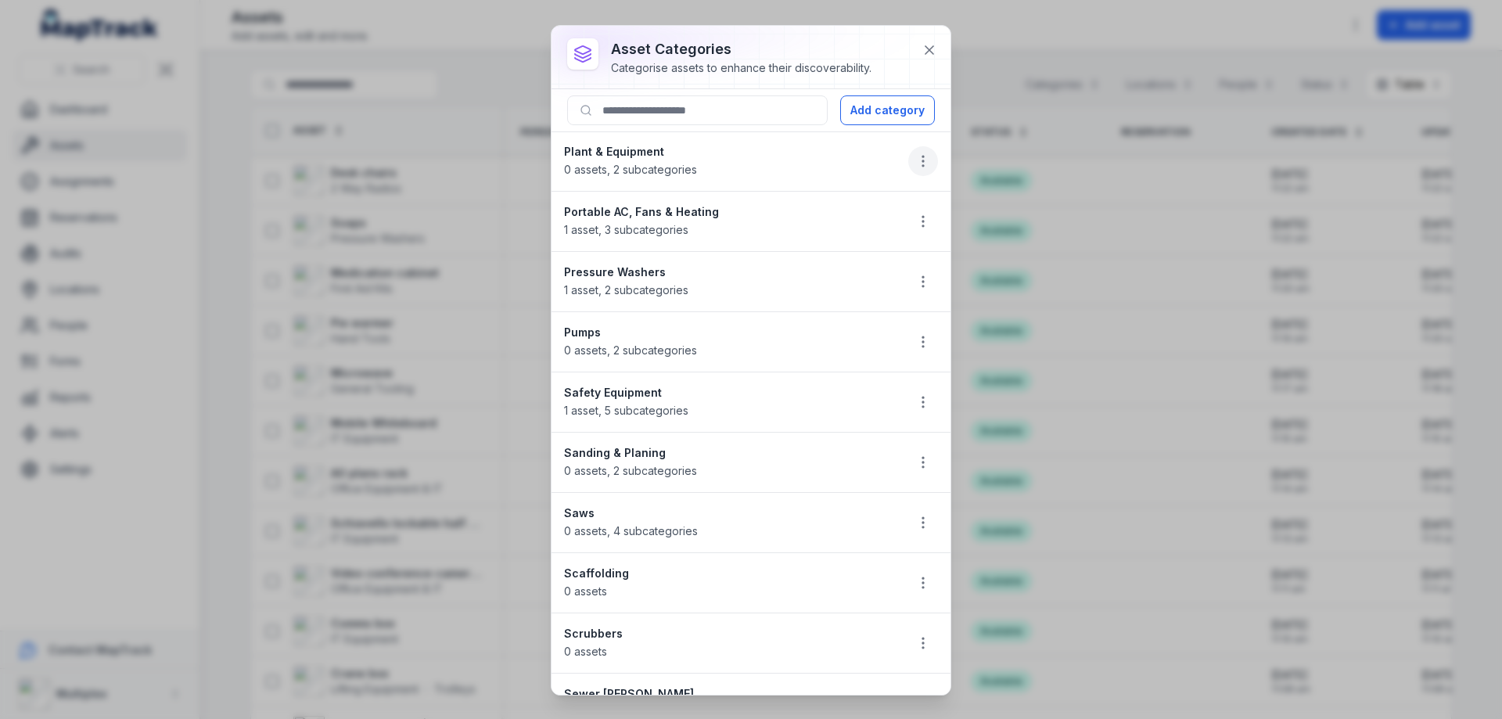
click at [908, 157] on button "button" at bounding box center [923, 161] width 30 height 30
click at [872, 259] on div "Delete" at bounding box center [832, 272] width 175 height 28
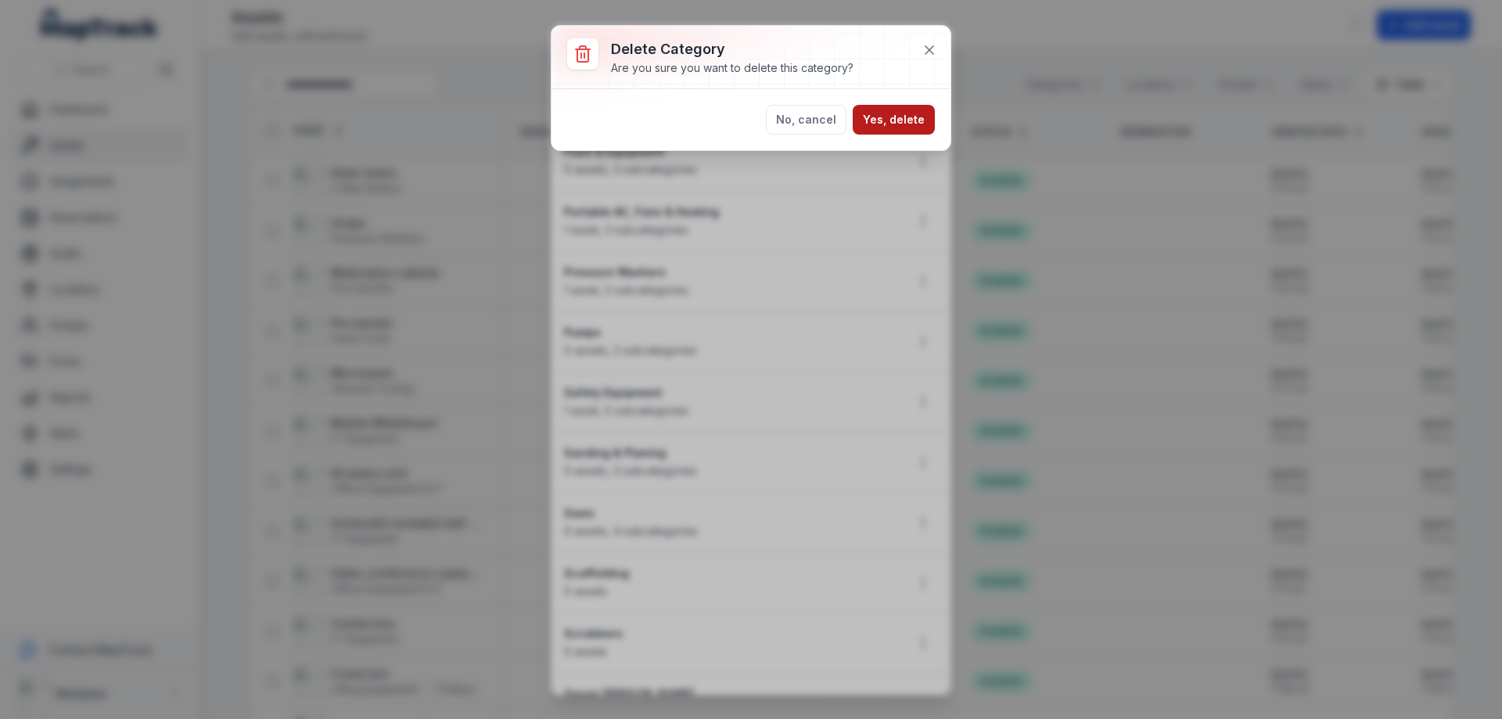
click at [916, 117] on button "Yes, delete" at bounding box center [894, 120] width 82 height 30
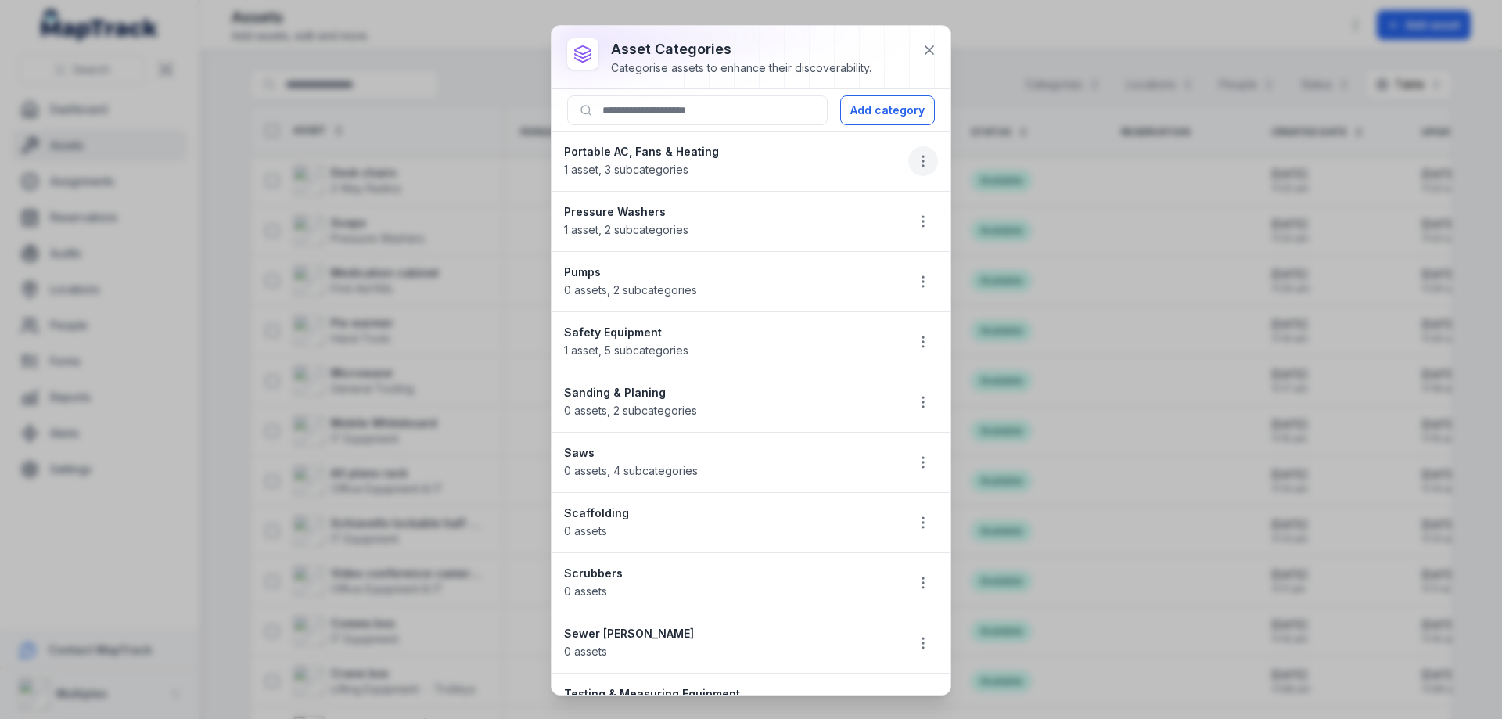
click at [915, 158] on icon "button" at bounding box center [923, 161] width 16 height 16
click at [863, 259] on div "Delete" at bounding box center [832, 272] width 175 height 28
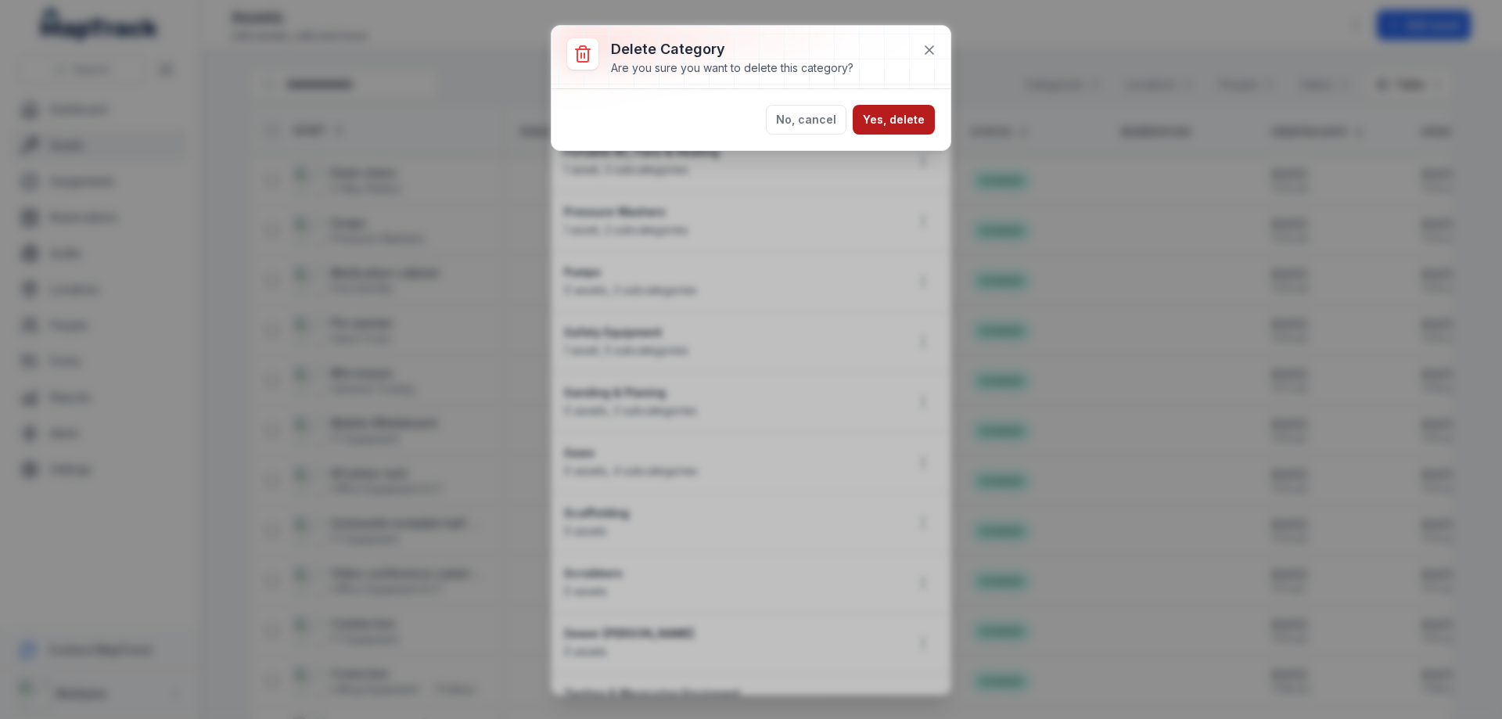
click at [909, 116] on button "Yes, delete" at bounding box center [894, 120] width 82 height 30
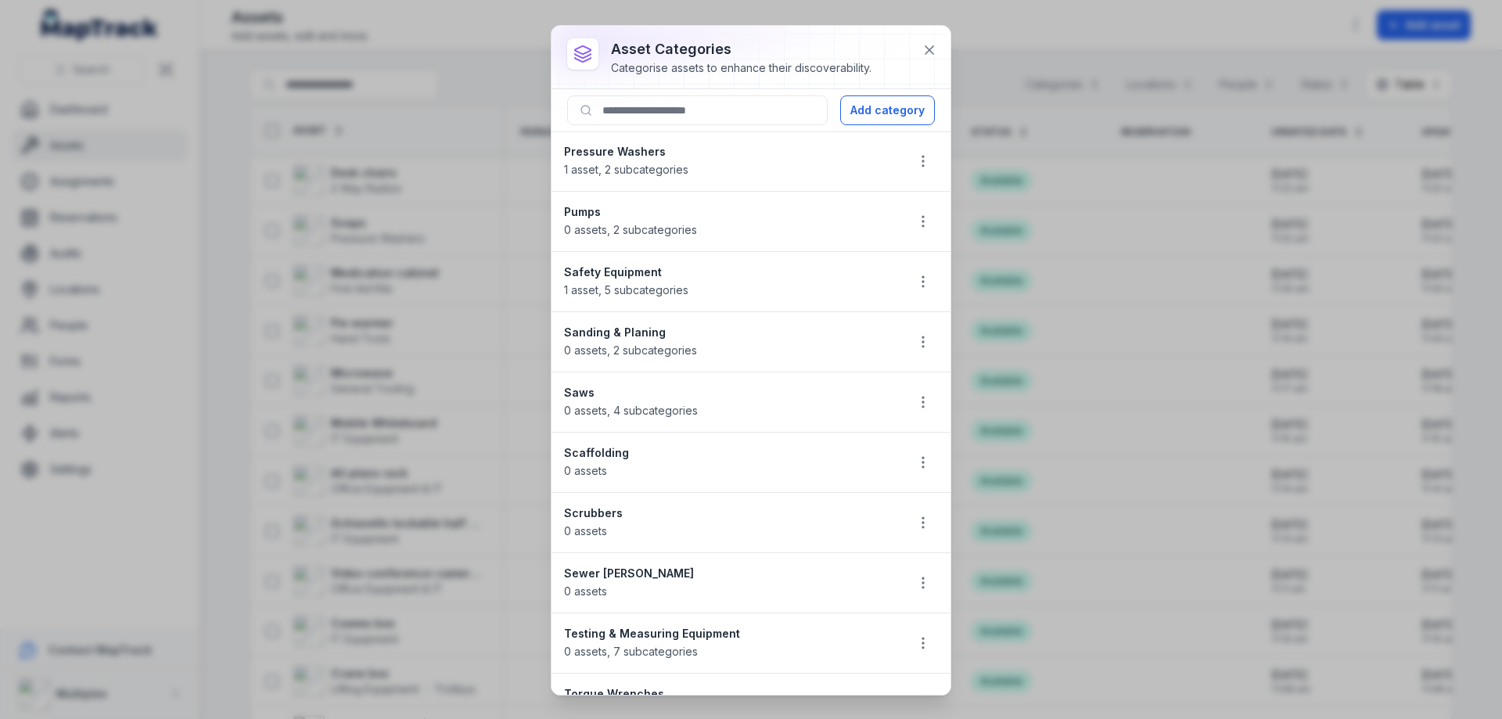
click at [909, 148] on button "button" at bounding box center [923, 161] width 30 height 30
click at [855, 261] on div "Delete" at bounding box center [832, 272] width 175 height 28
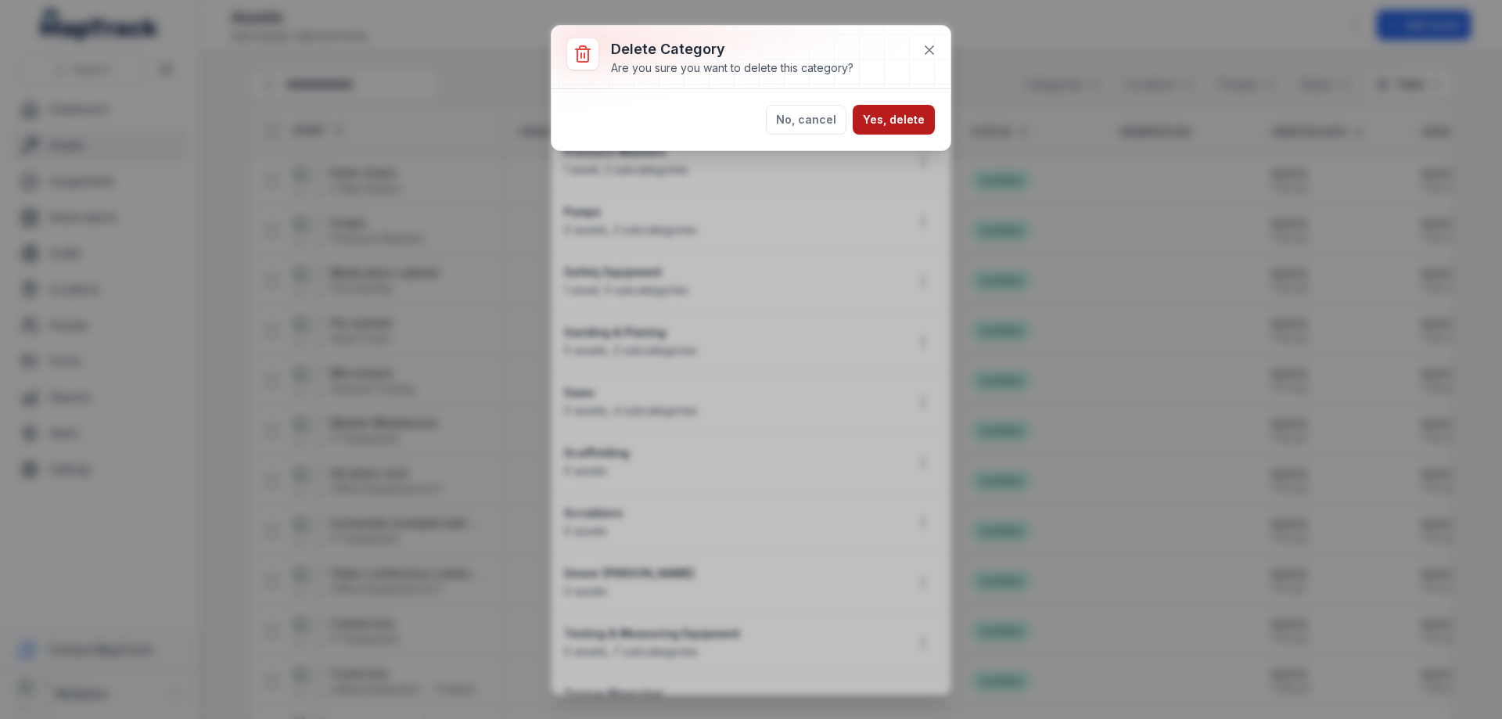
click at [905, 117] on button "Yes, delete" at bounding box center [894, 120] width 82 height 30
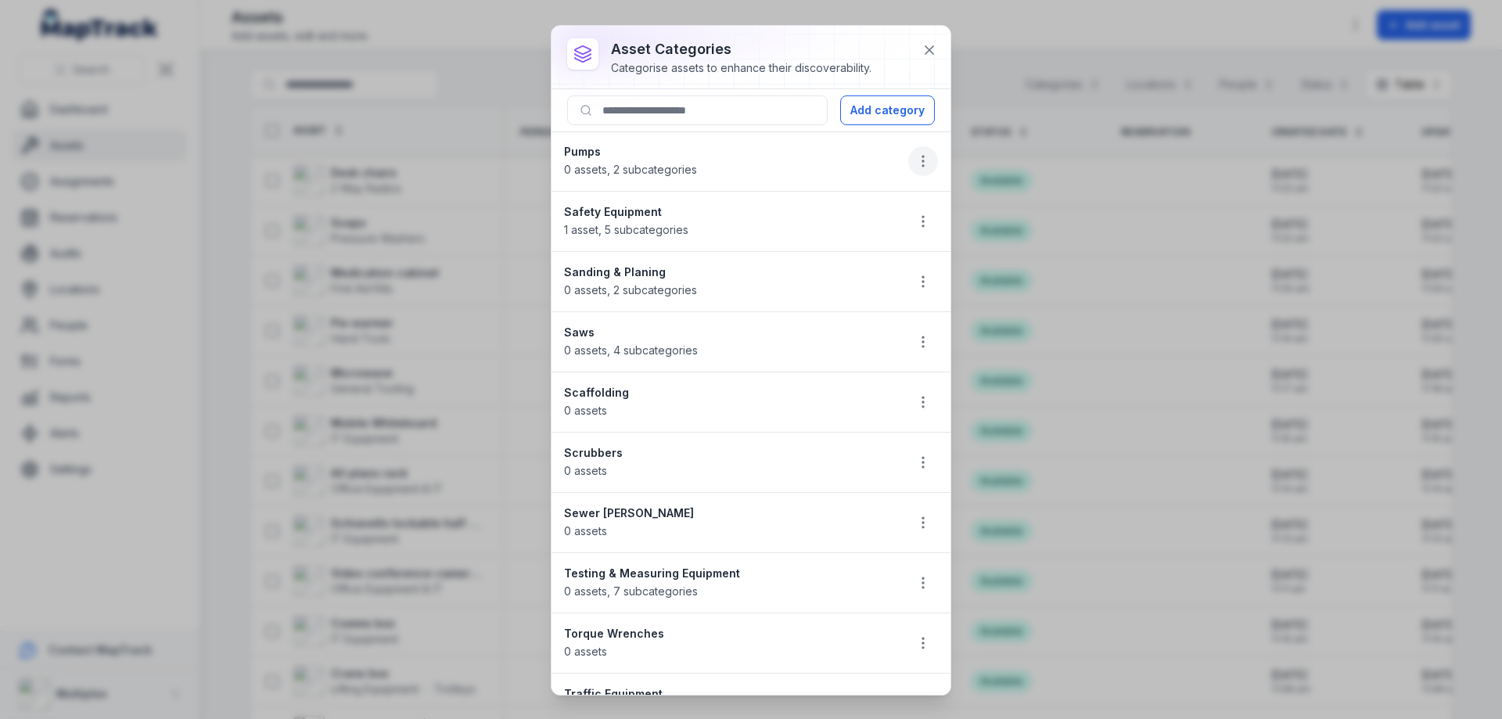
click at [908, 152] on button "button" at bounding box center [923, 161] width 30 height 30
click at [869, 260] on div "Delete" at bounding box center [832, 272] width 175 height 28
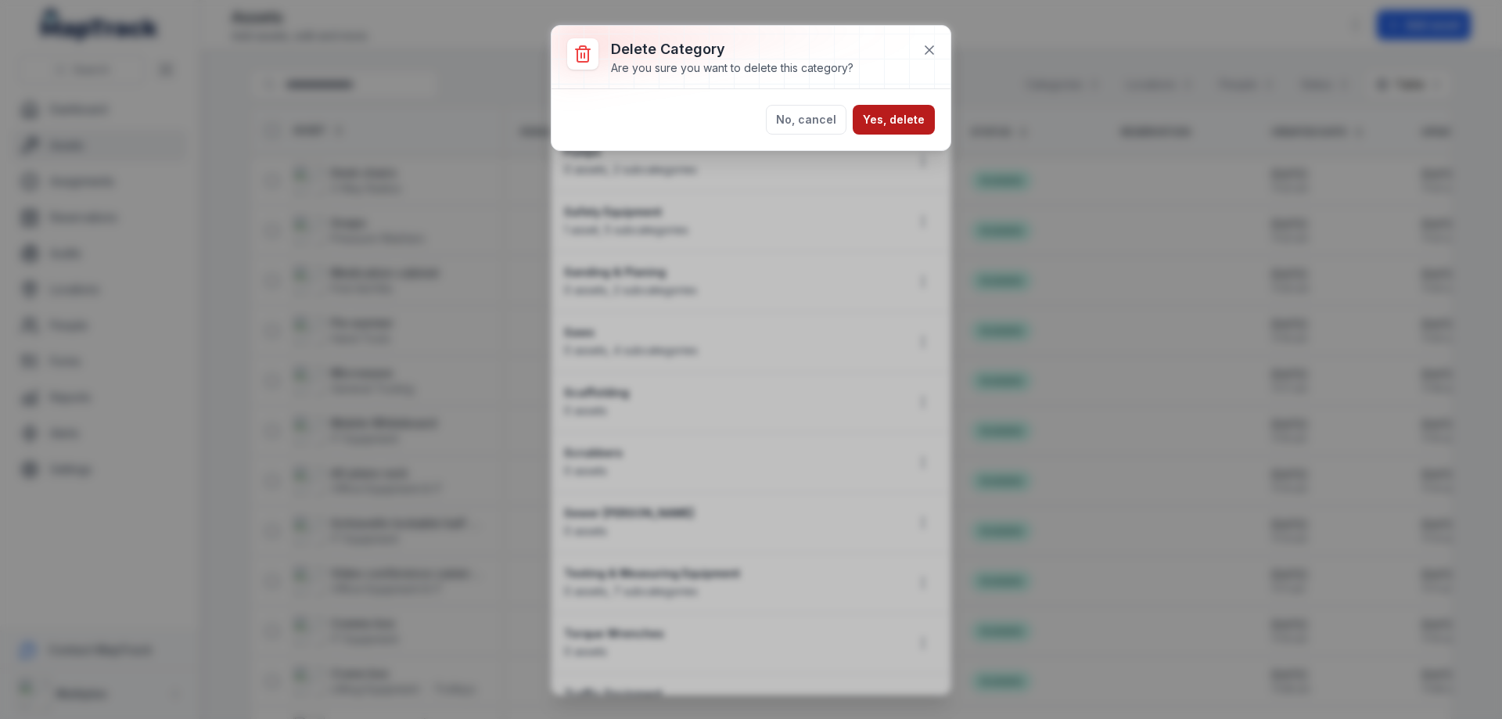
click at [913, 125] on button "Yes, delete" at bounding box center [894, 120] width 82 height 30
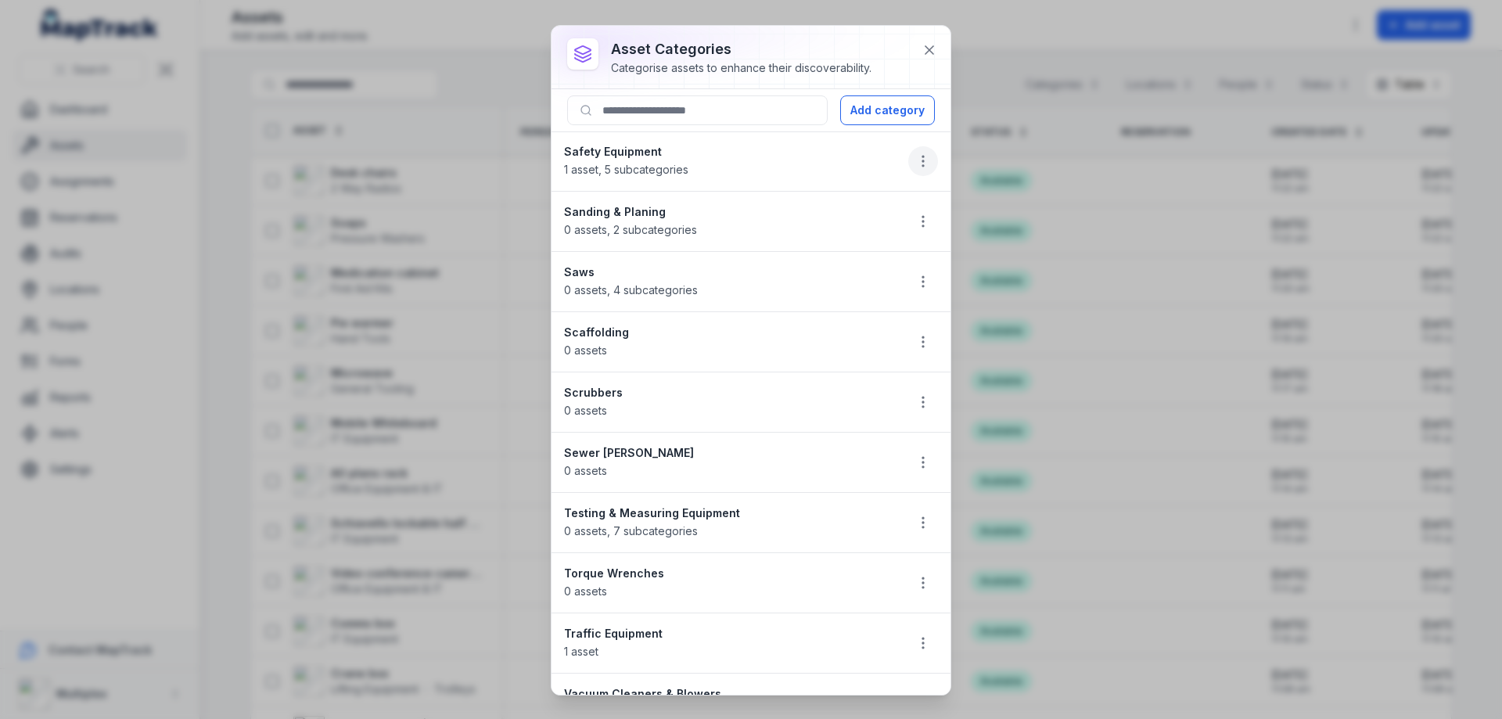
click at [915, 160] on icon "button" at bounding box center [923, 161] width 16 height 16
click at [865, 265] on div "Delete" at bounding box center [832, 272] width 175 height 28
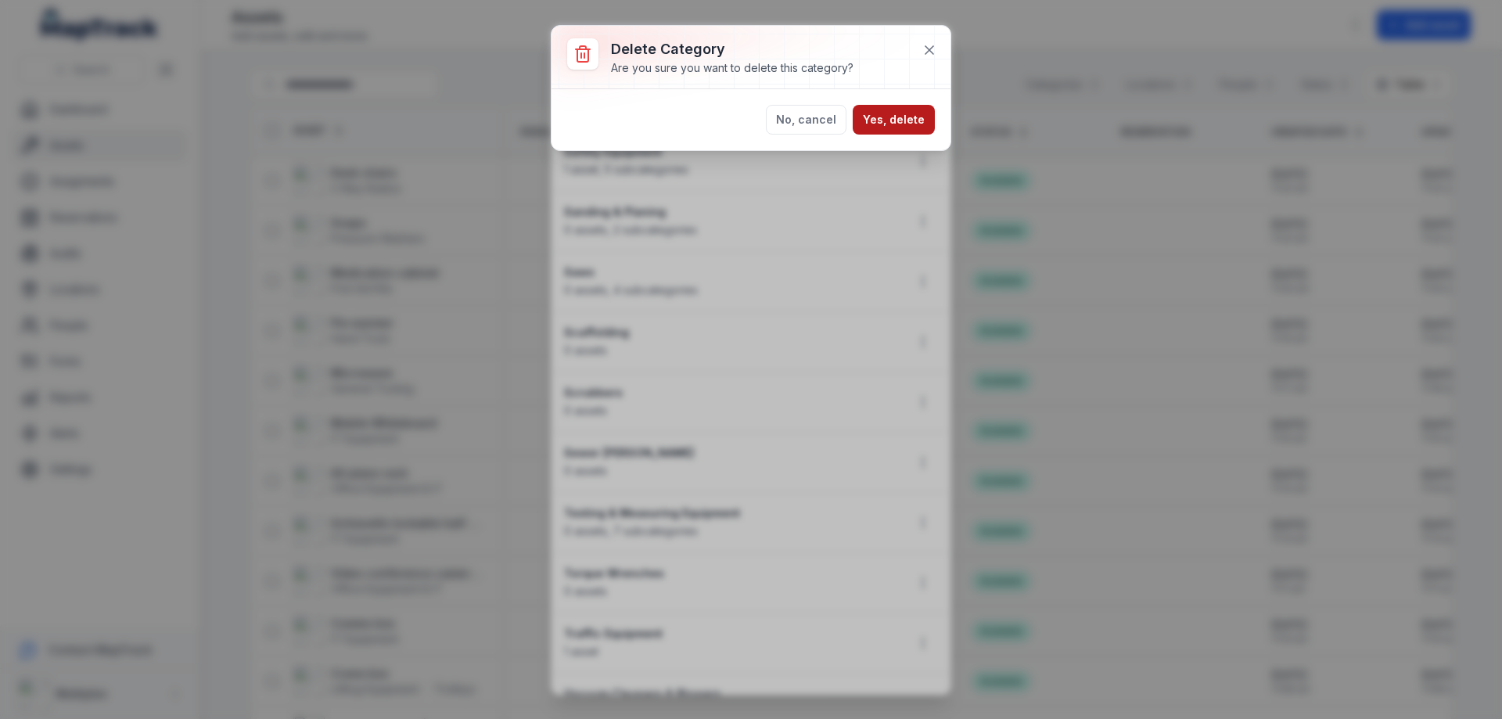
click at [906, 126] on button "Yes, delete" at bounding box center [894, 120] width 82 height 30
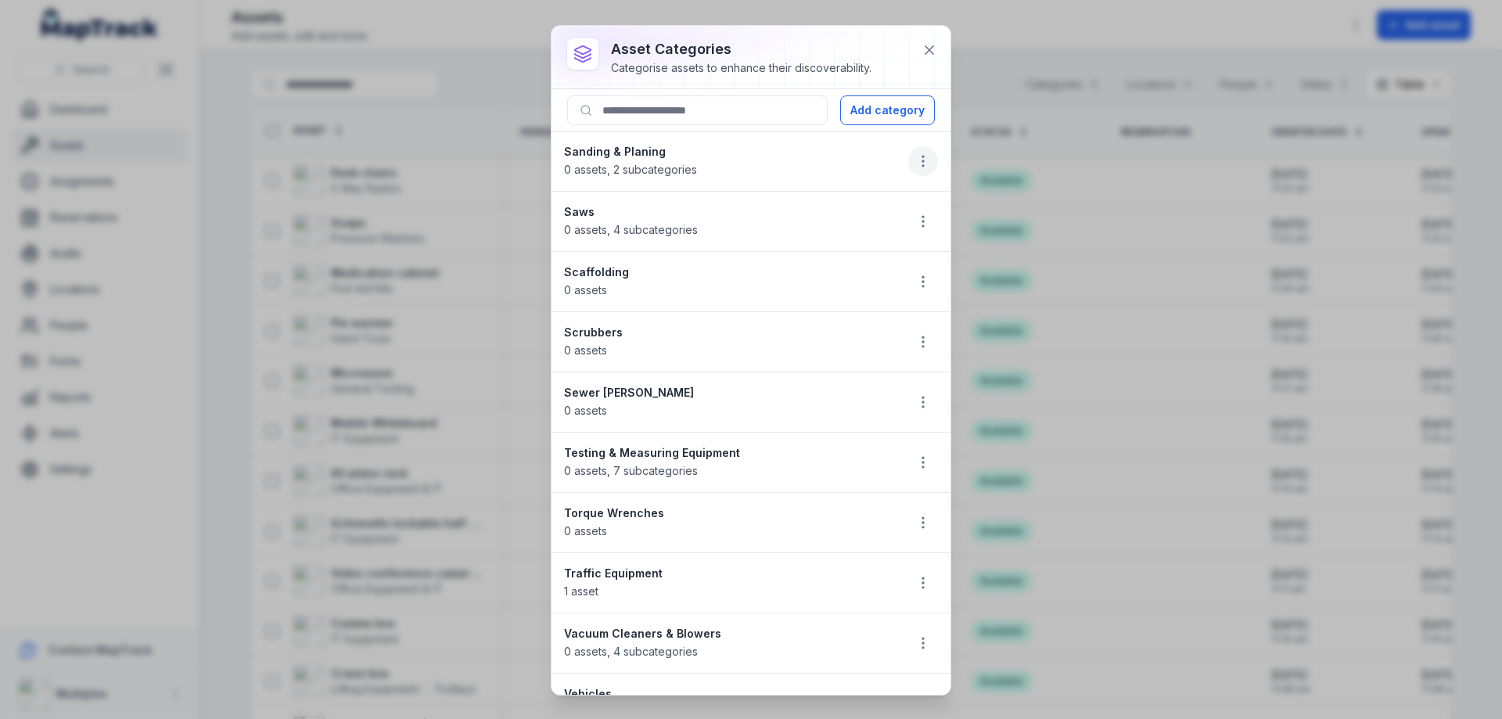
click at [915, 164] on icon "button" at bounding box center [923, 161] width 16 height 16
click at [866, 268] on div "Delete" at bounding box center [832, 272] width 175 height 28
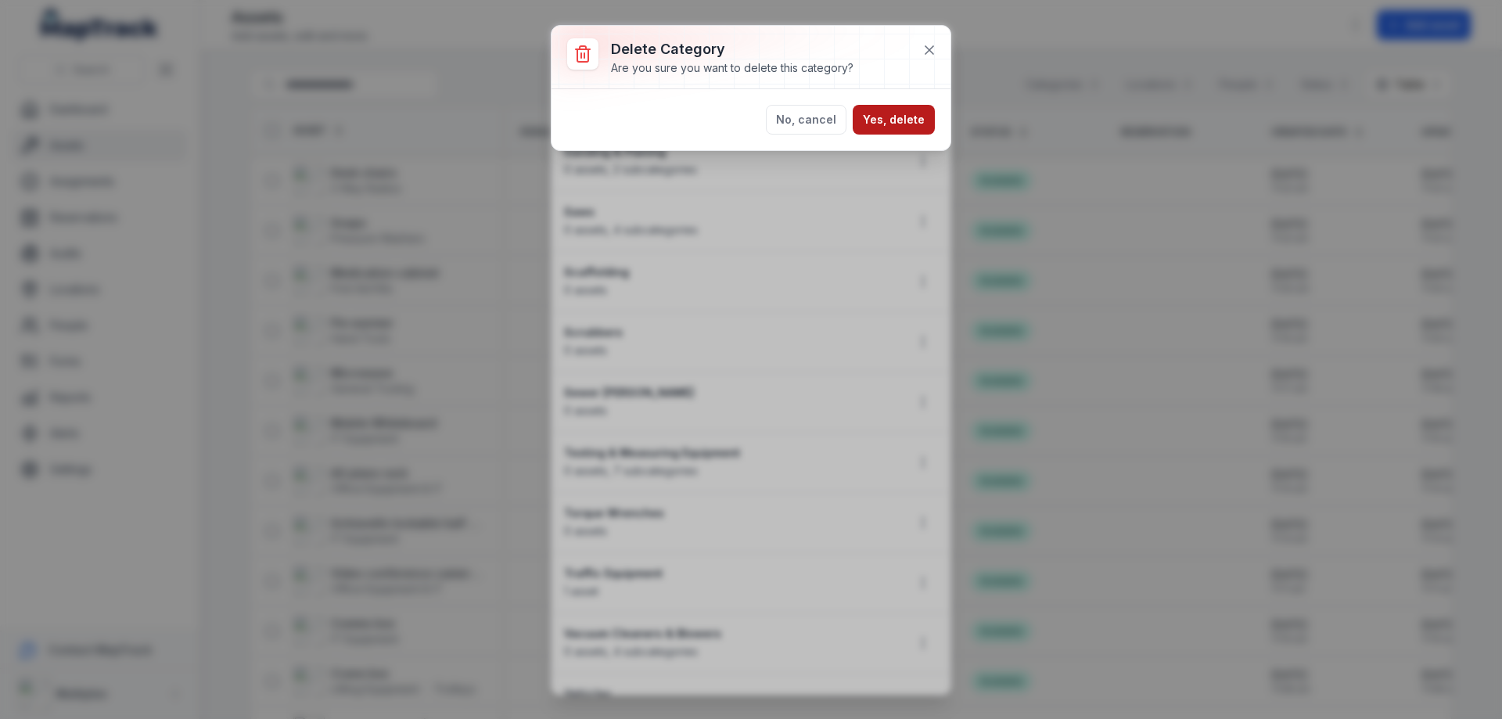
click at [915, 127] on button "Yes, delete" at bounding box center [894, 120] width 82 height 30
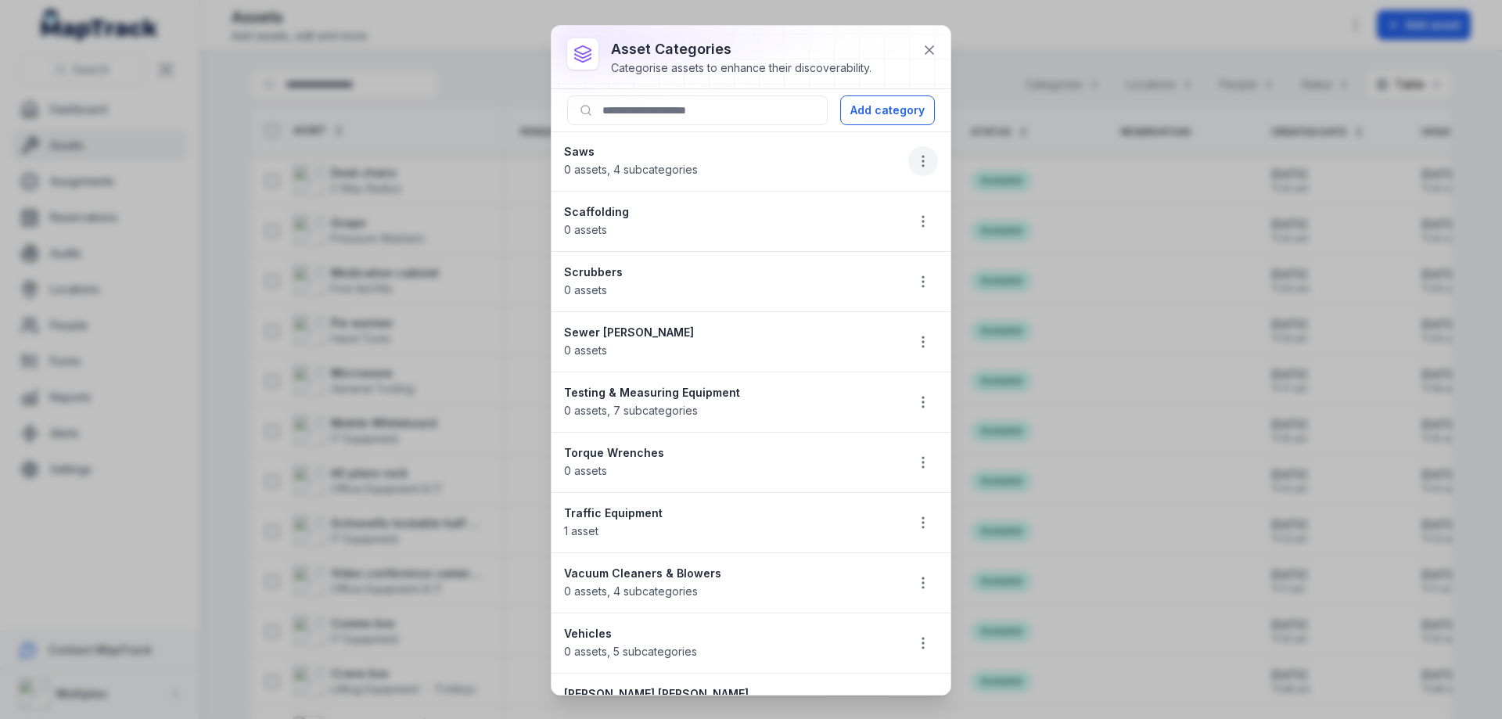
click at [922, 161] on circle "button" at bounding box center [923, 161] width 2 height 2
click at [872, 268] on div "Delete" at bounding box center [832, 272] width 175 height 28
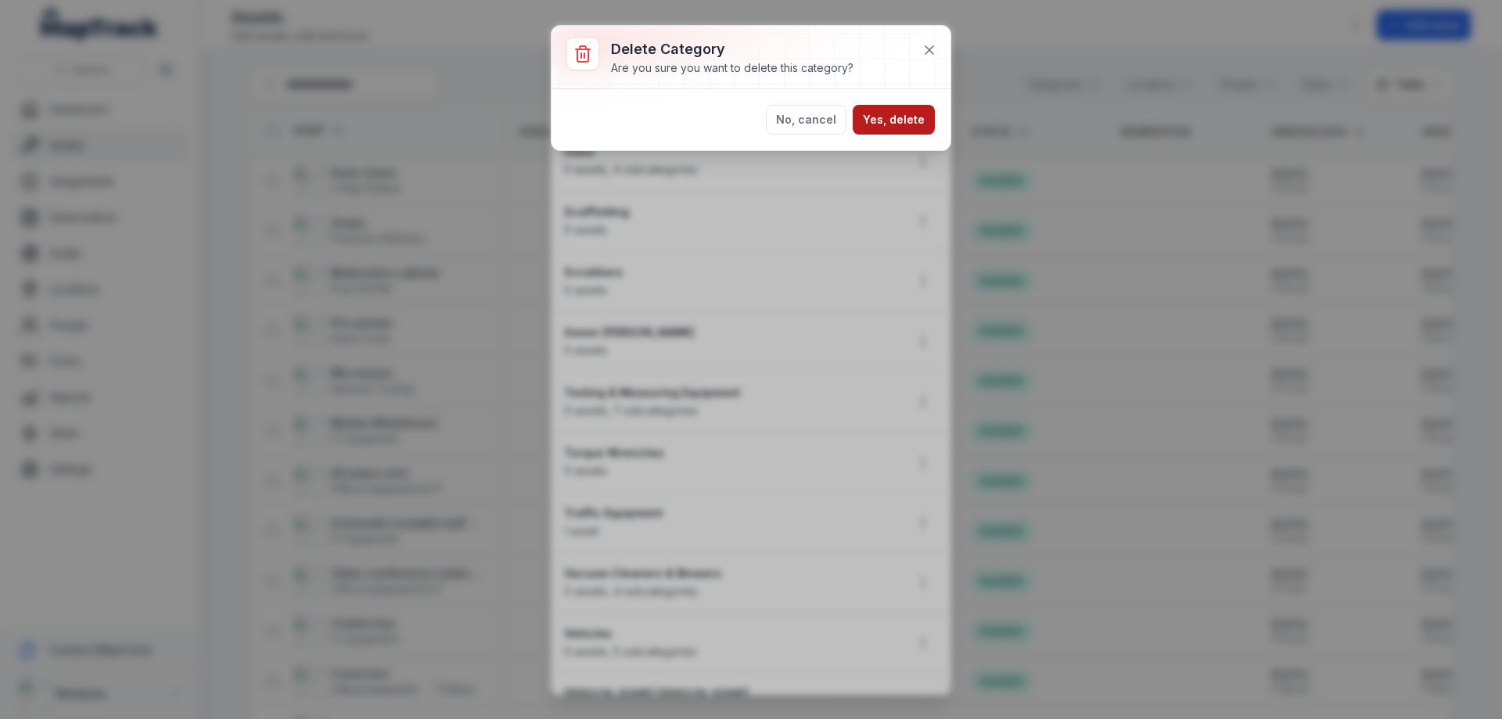
click at [905, 123] on button "Yes, delete" at bounding box center [894, 120] width 82 height 30
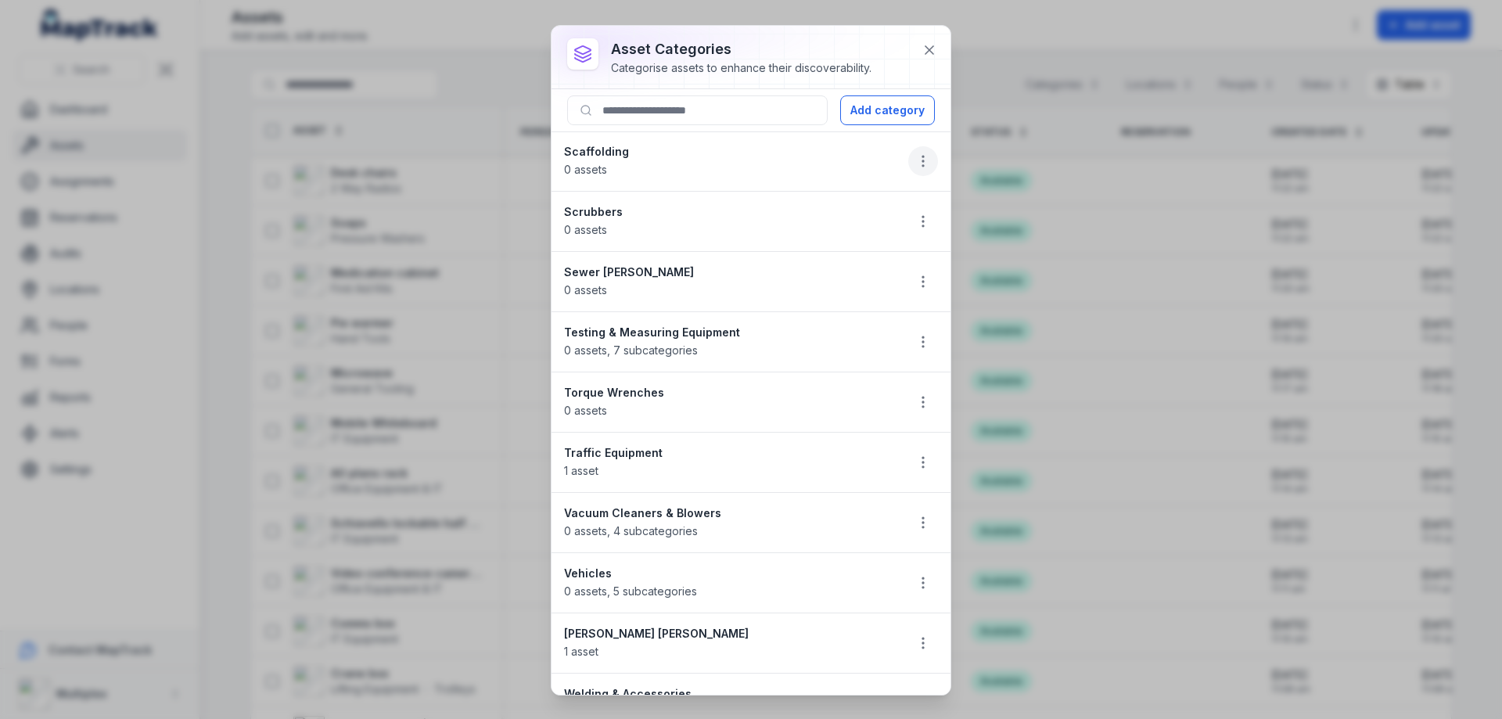
click at [915, 162] on icon "button" at bounding box center [923, 161] width 16 height 16
click at [873, 259] on div "Delete" at bounding box center [832, 272] width 175 height 28
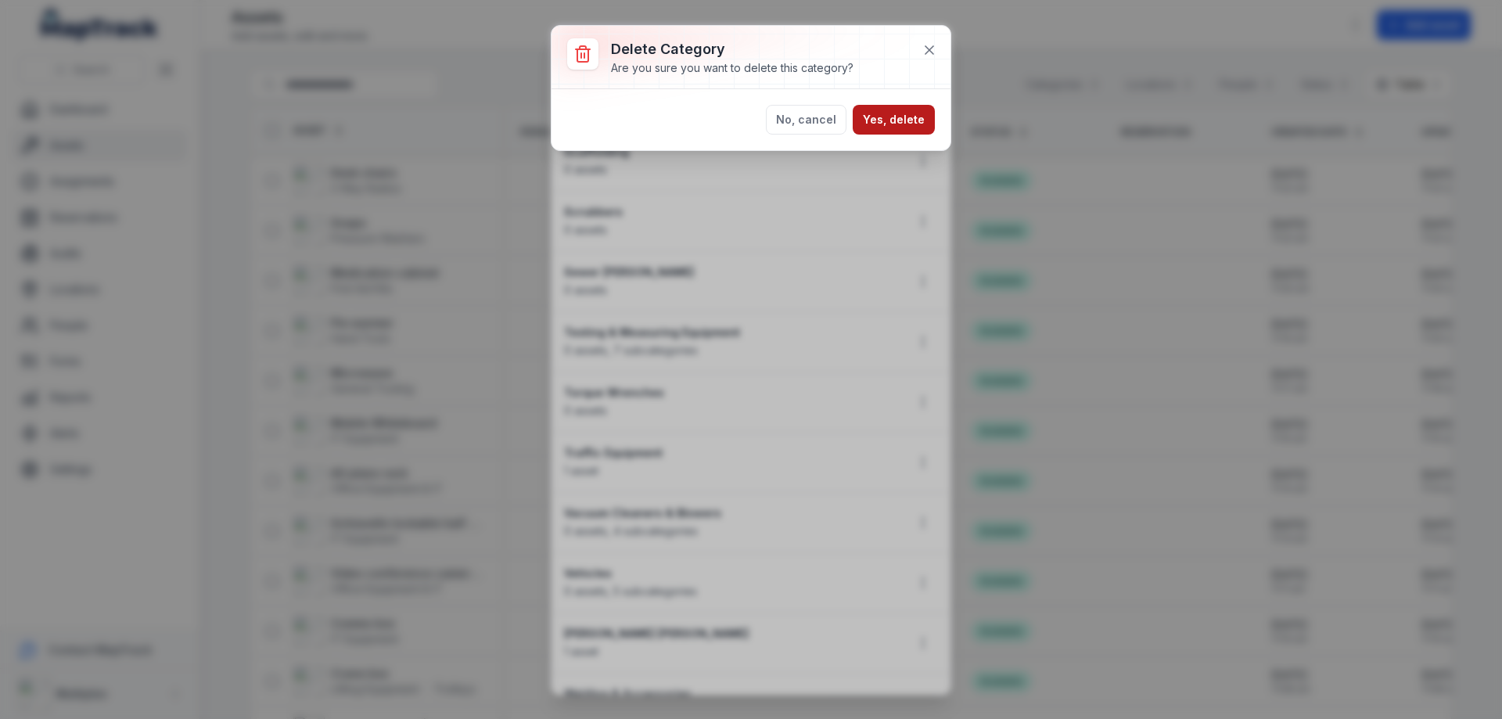
click at [909, 120] on button "Yes, delete" at bounding box center [894, 120] width 82 height 30
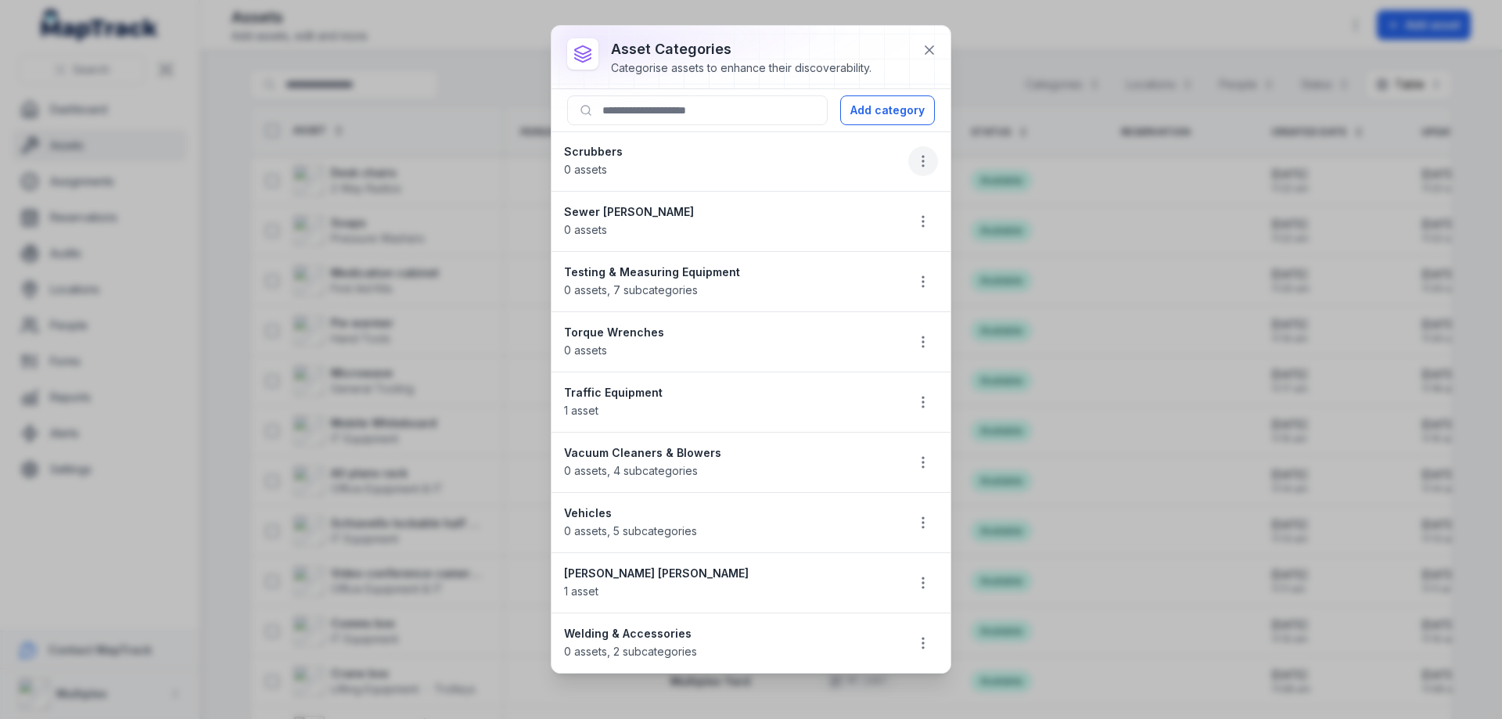
click at [914, 159] on button "button" at bounding box center [923, 161] width 30 height 30
click at [864, 281] on div "Delete" at bounding box center [843, 272] width 175 height 28
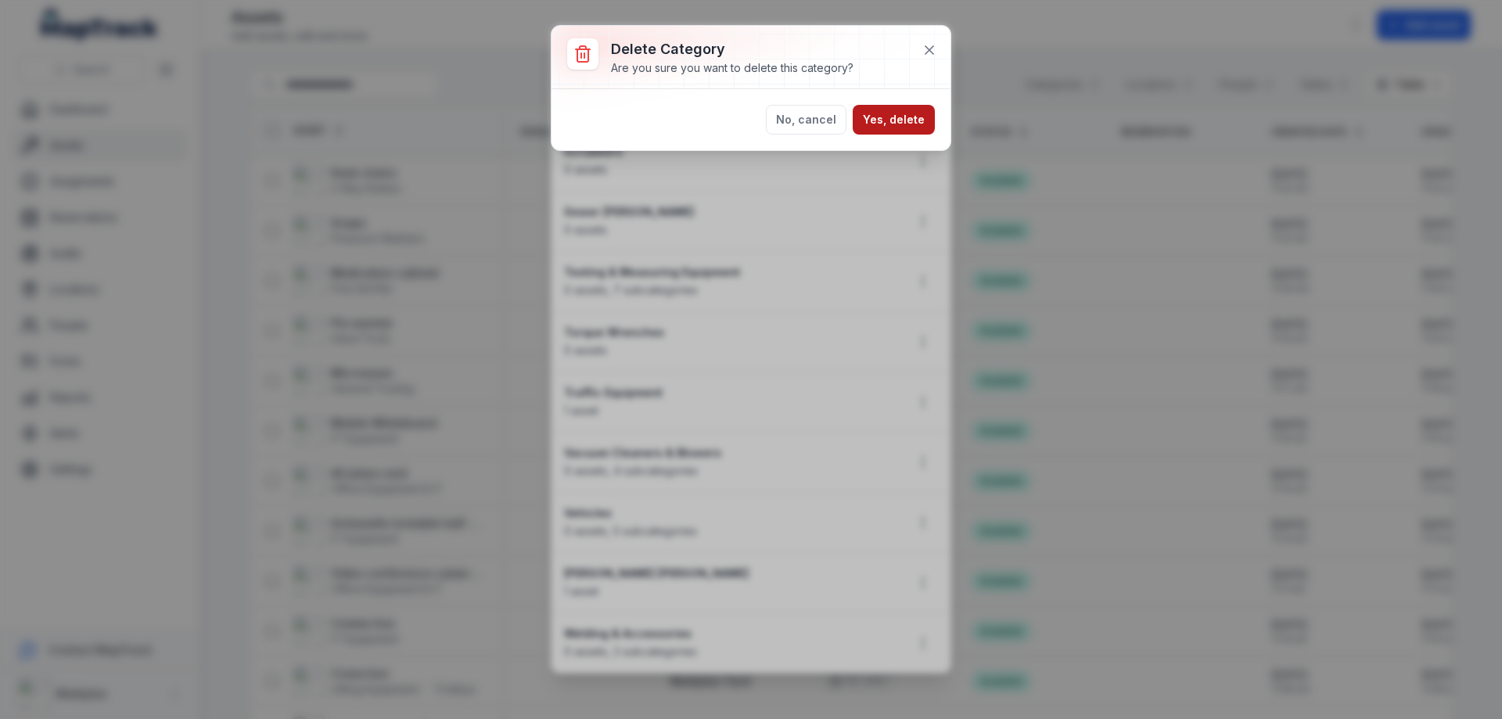
click at [912, 117] on button "Yes, delete" at bounding box center [894, 120] width 82 height 30
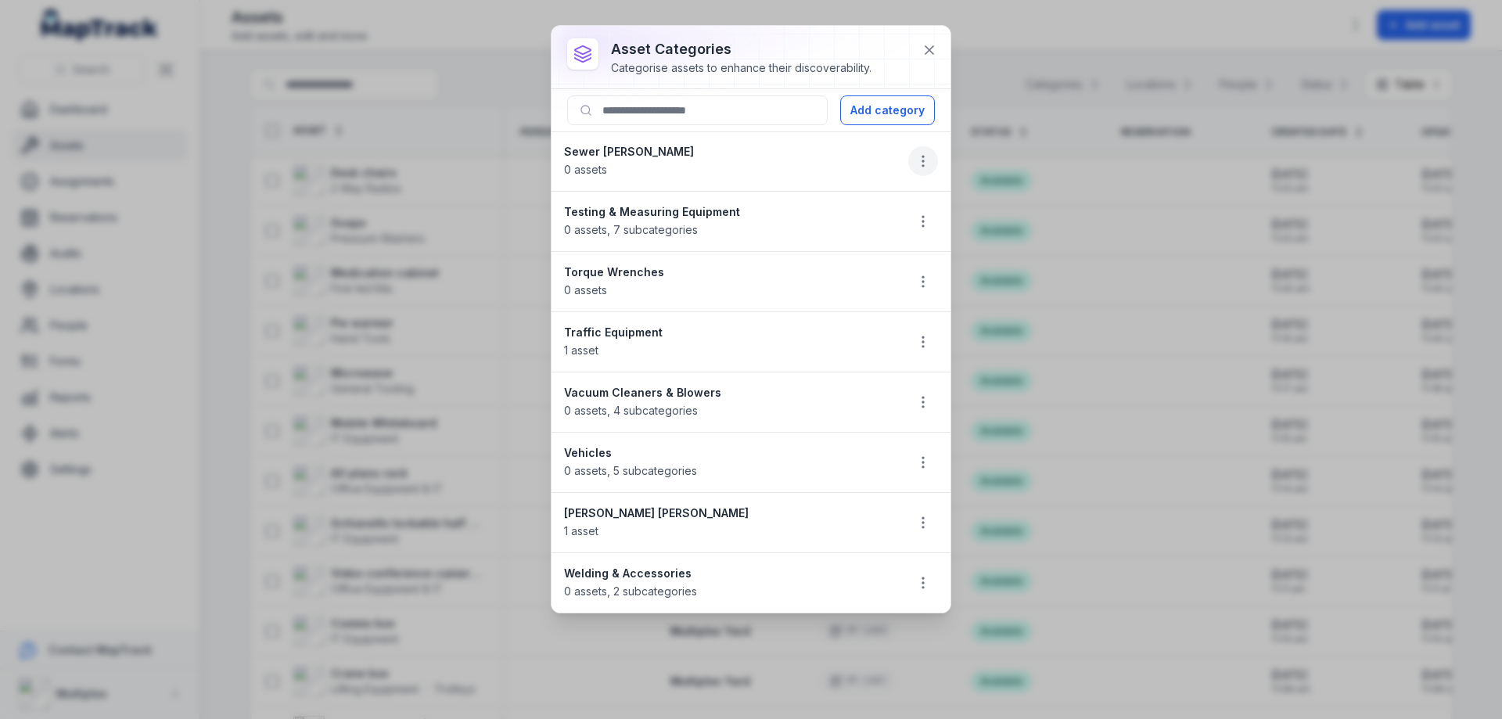
click at [917, 160] on icon "button" at bounding box center [923, 161] width 16 height 16
click at [881, 270] on div "Delete" at bounding box center [843, 272] width 175 height 28
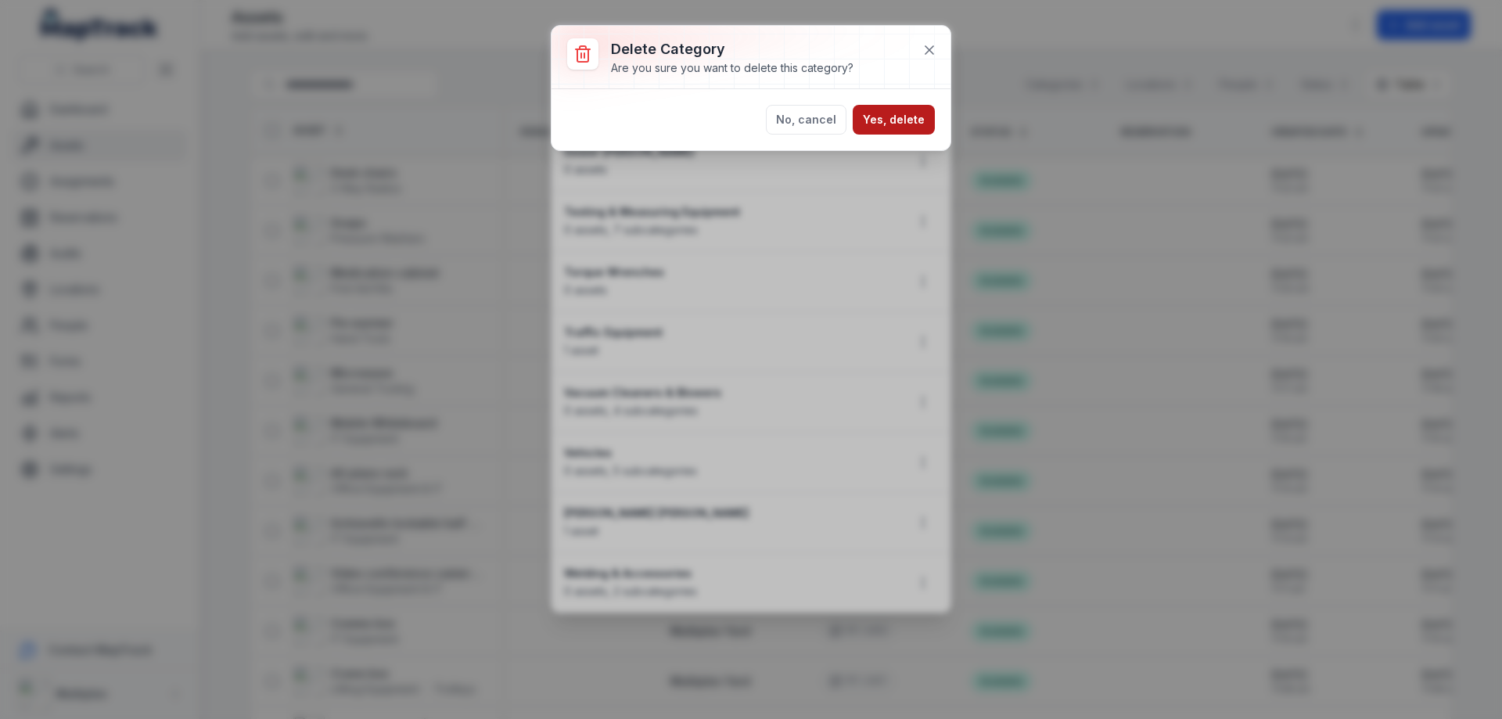
click at [917, 119] on button "Yes, delete" at bounding box center [894, 120] width 82 height 30
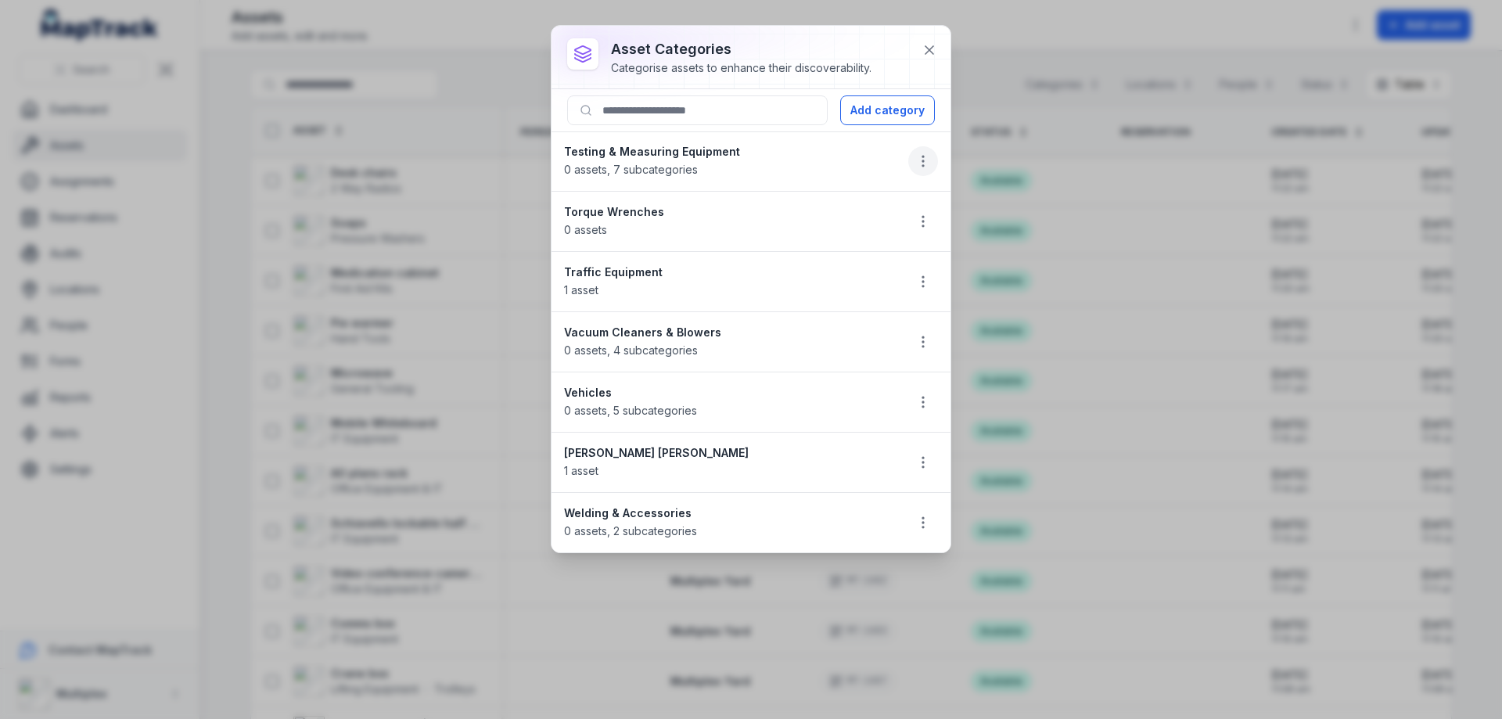
click at [920, 165] on icon "button" at bounding box center [923, 161] width 16 height 16
click at [870, 268] on div "Delete" at bounding box center [843, 272] width 175 height 28
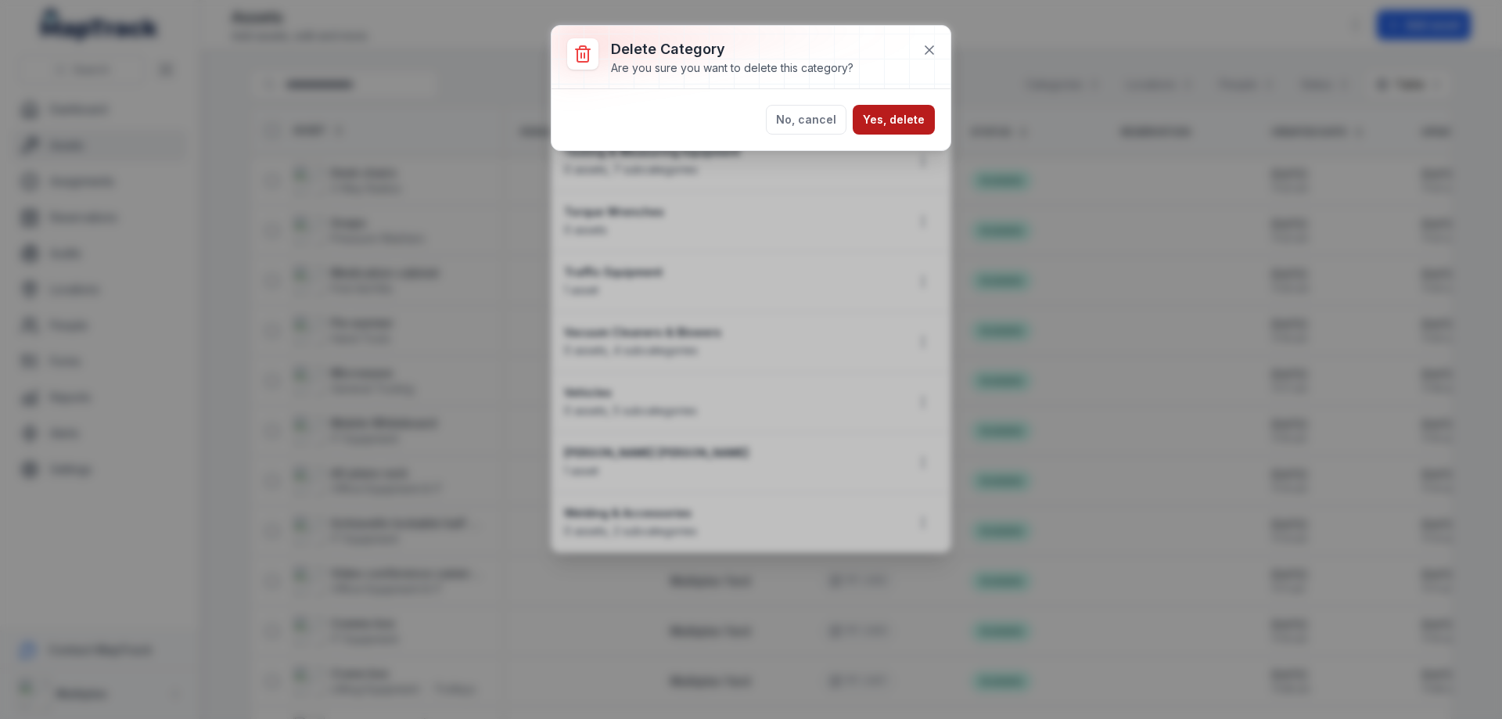
click at [911, 122] on button "Yes, delete" at bounding box center [894, 120] width 82 height 30
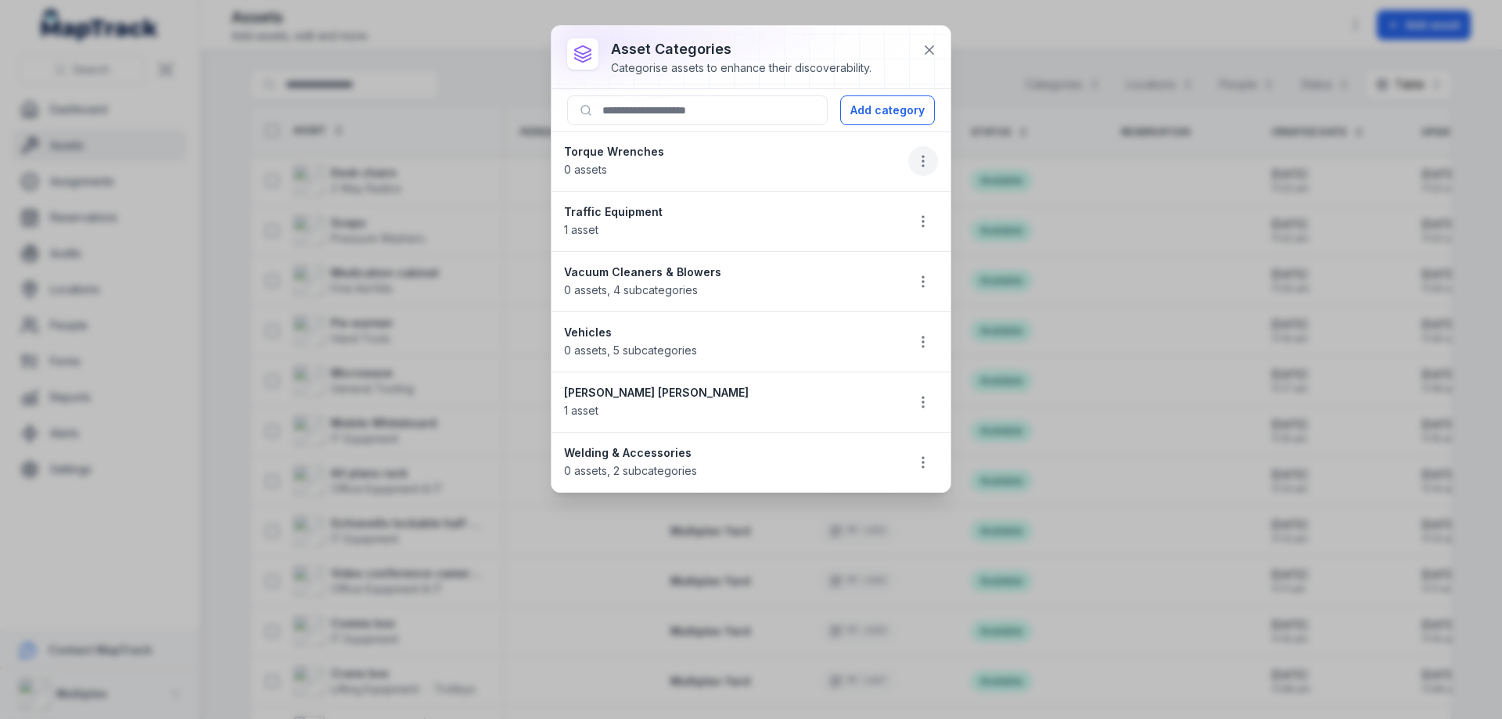
click at [914, 164] on button "button" at bounding box center [923, 161] width 30 height 30
click at [852, 266] on div "Delete" at bounding box center [843, 272] width 175 height 28
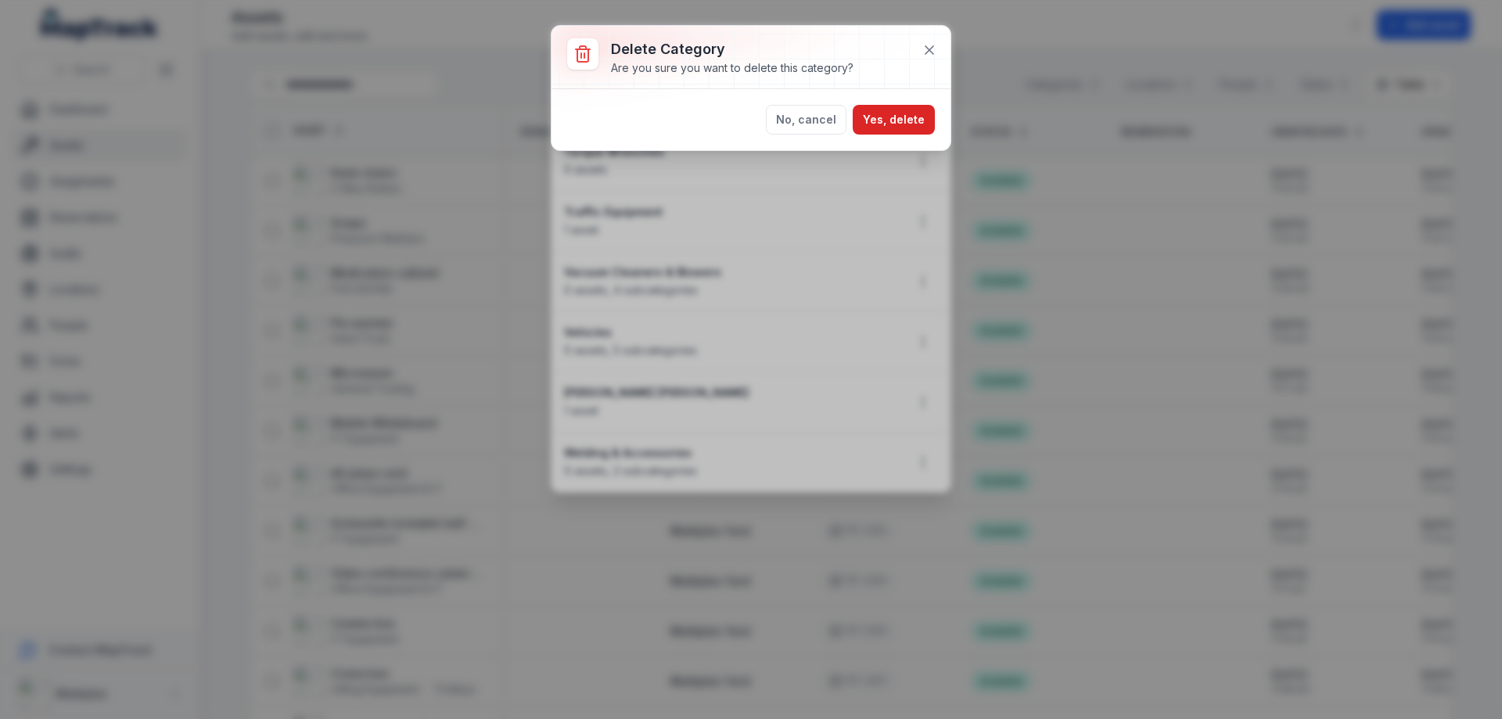
click at [882, 138] on div "No, cancel Yes, delete" at bounding box center [750, 119] width 399 height 61
click at [887, 116] on button "Yes, delete" at bounding box center [894, 120] width 82 height 30
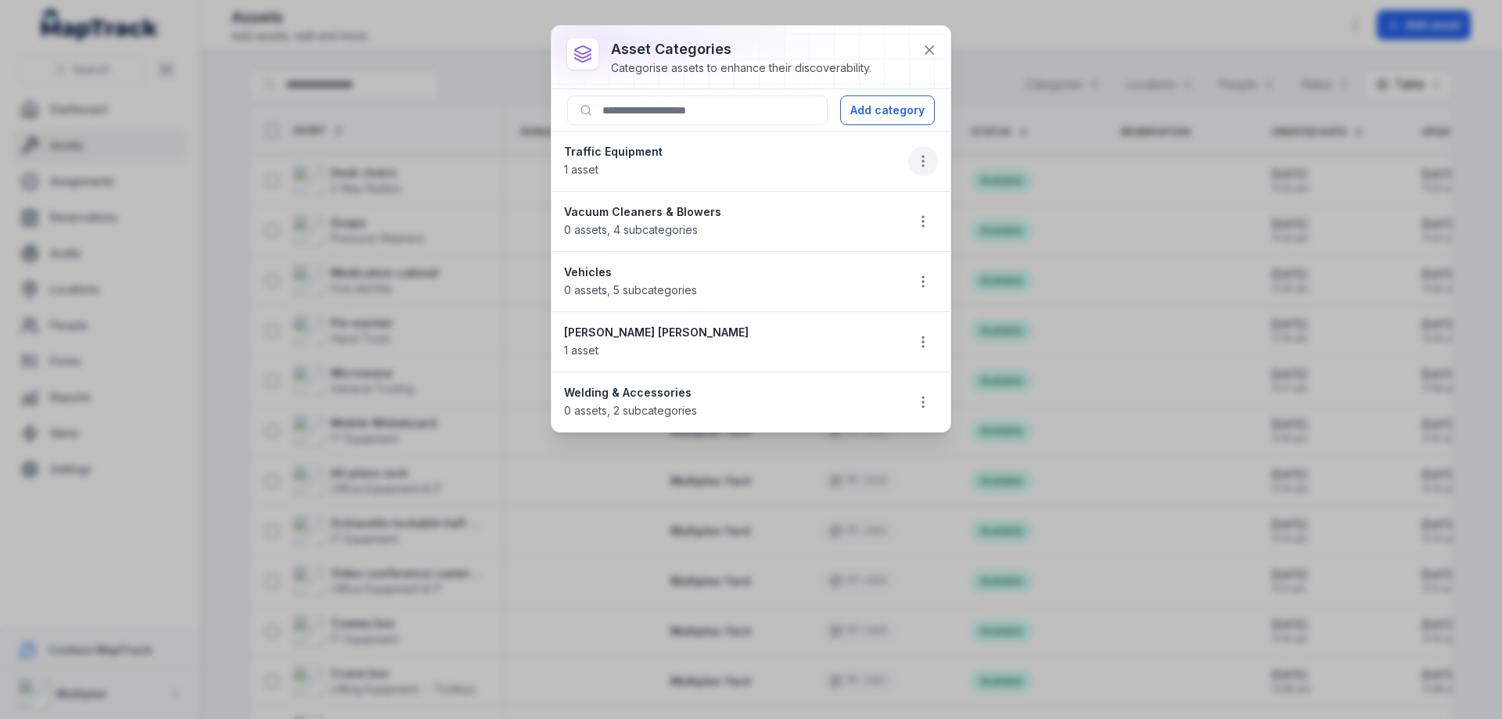
click at [919, 166] on icon "button" at bounding box center [923, 161] width 16 height 16
click at [868, 271] on div "Delete" at bounding box center [843, 272] width 175 height 28
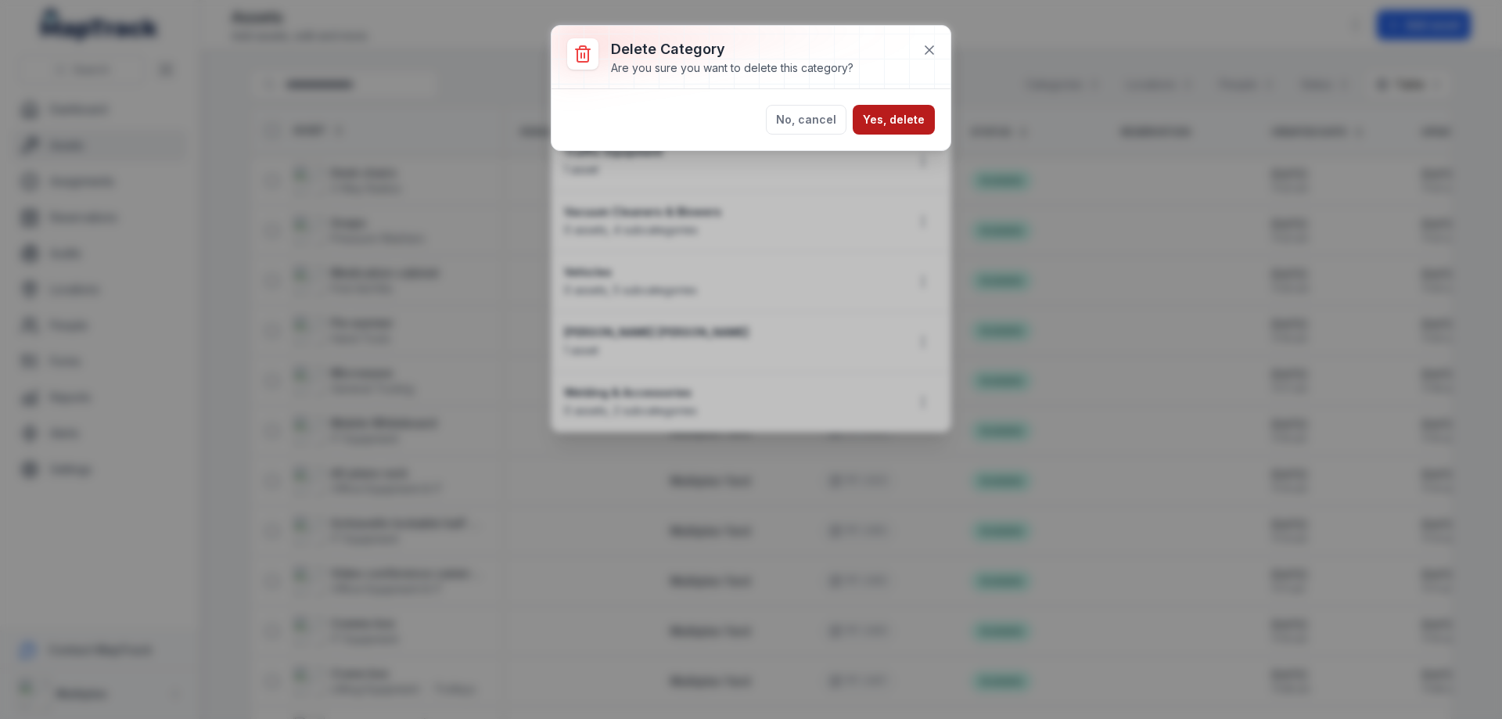
click at [880, 123] on button "Yes, delete" at bounding box center [894, 120] width 82 height 30
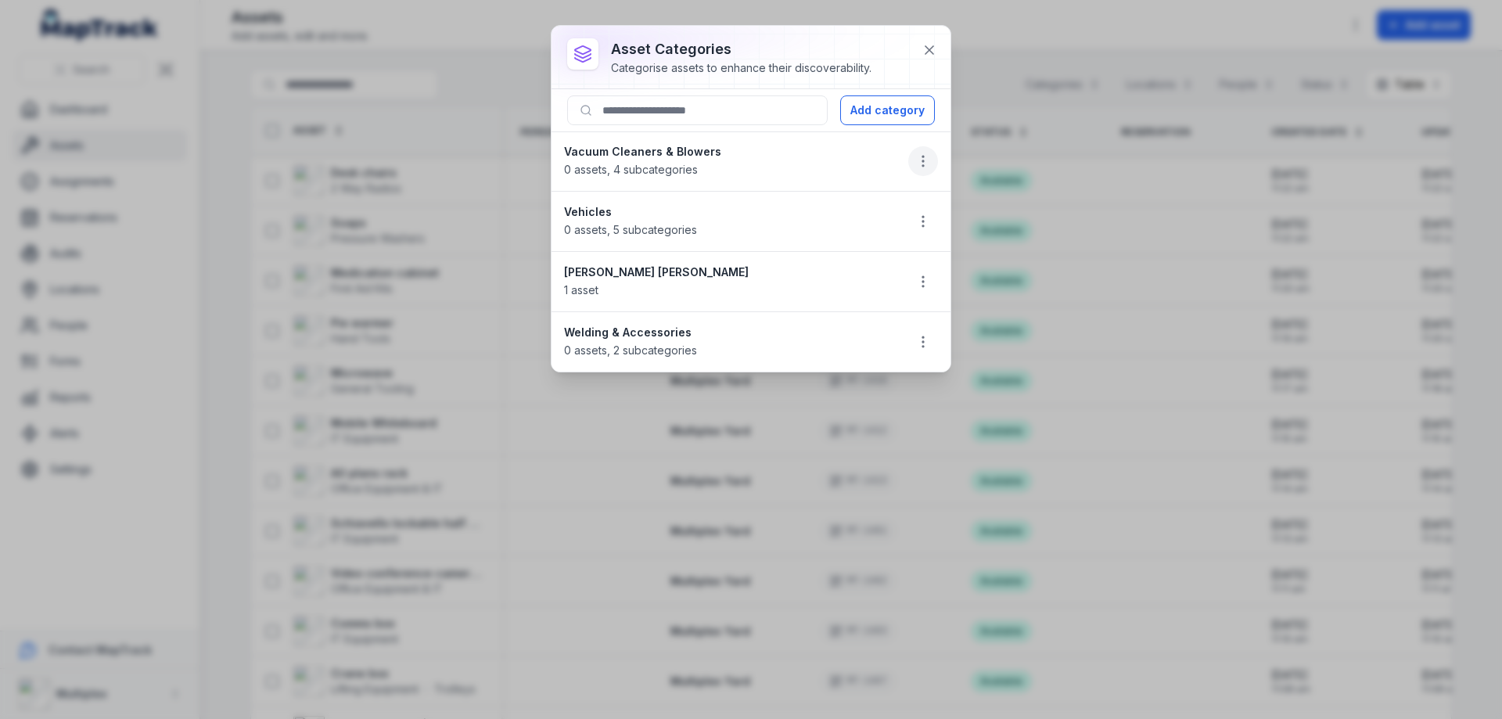
click at [924, 162] on icon "button" at bounding box center [923, 161] width 16 height 16
click at [829, 275] on div "Delete" at bounding box center [843, 272] width 175 height 28
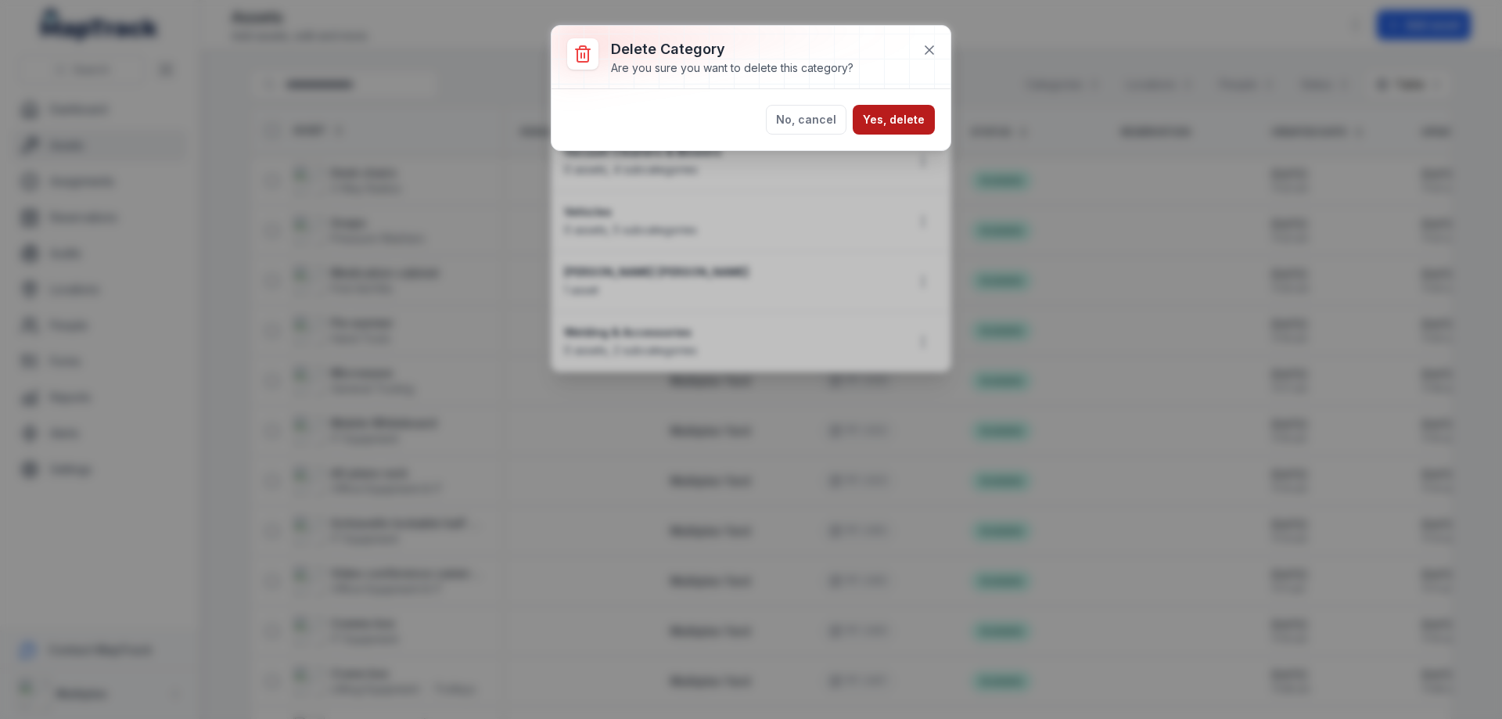
click at [892, 119] on button "Yes, delete" at bounding box center [894, 120] width 82 height 30
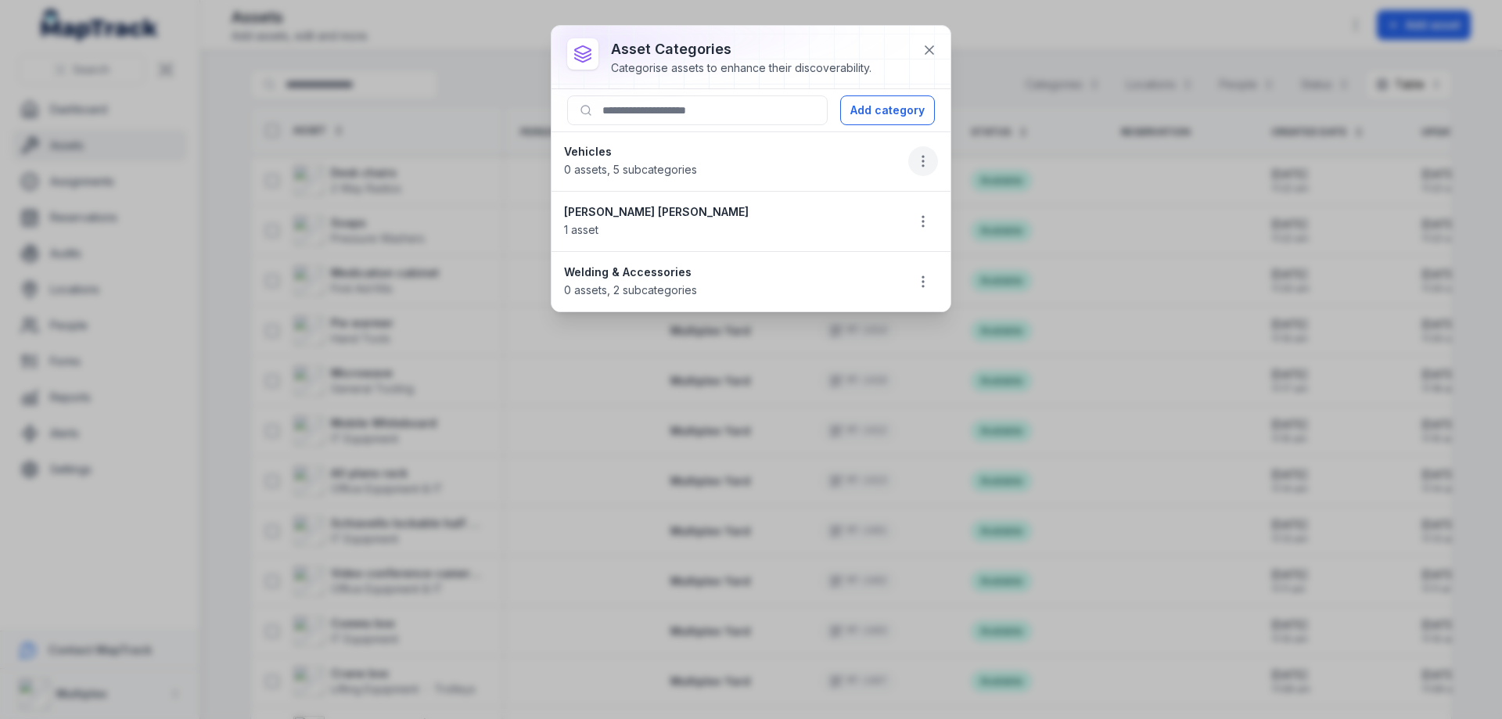
click at [924, 155] on icon "button" at bounding box center [923, 161] width 16 height 16
click at [850, 264] on div "Delete" at bounding box center [843, 272] width 175 height 28
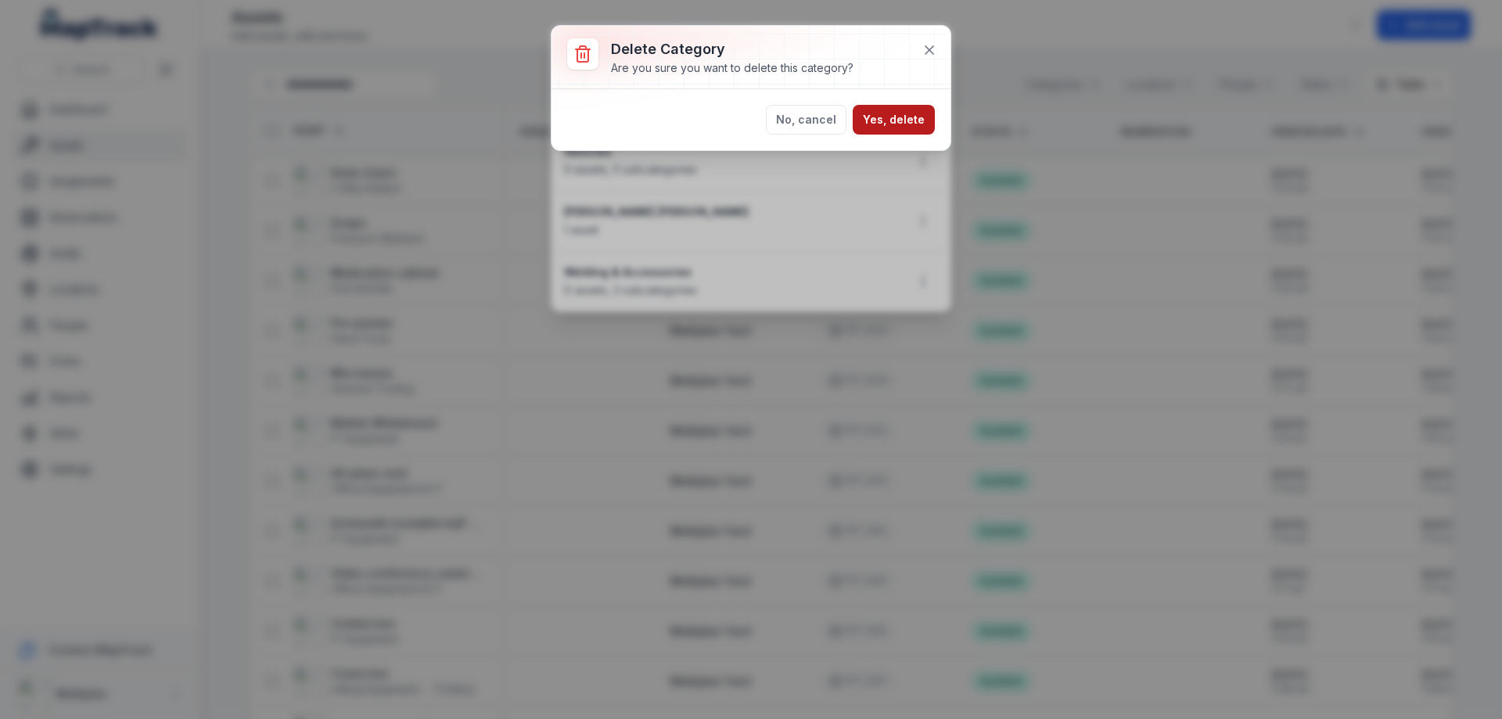
click at [928, 125] on button "Yes, delete" at bounding box center [894, 120] width 82 height 30
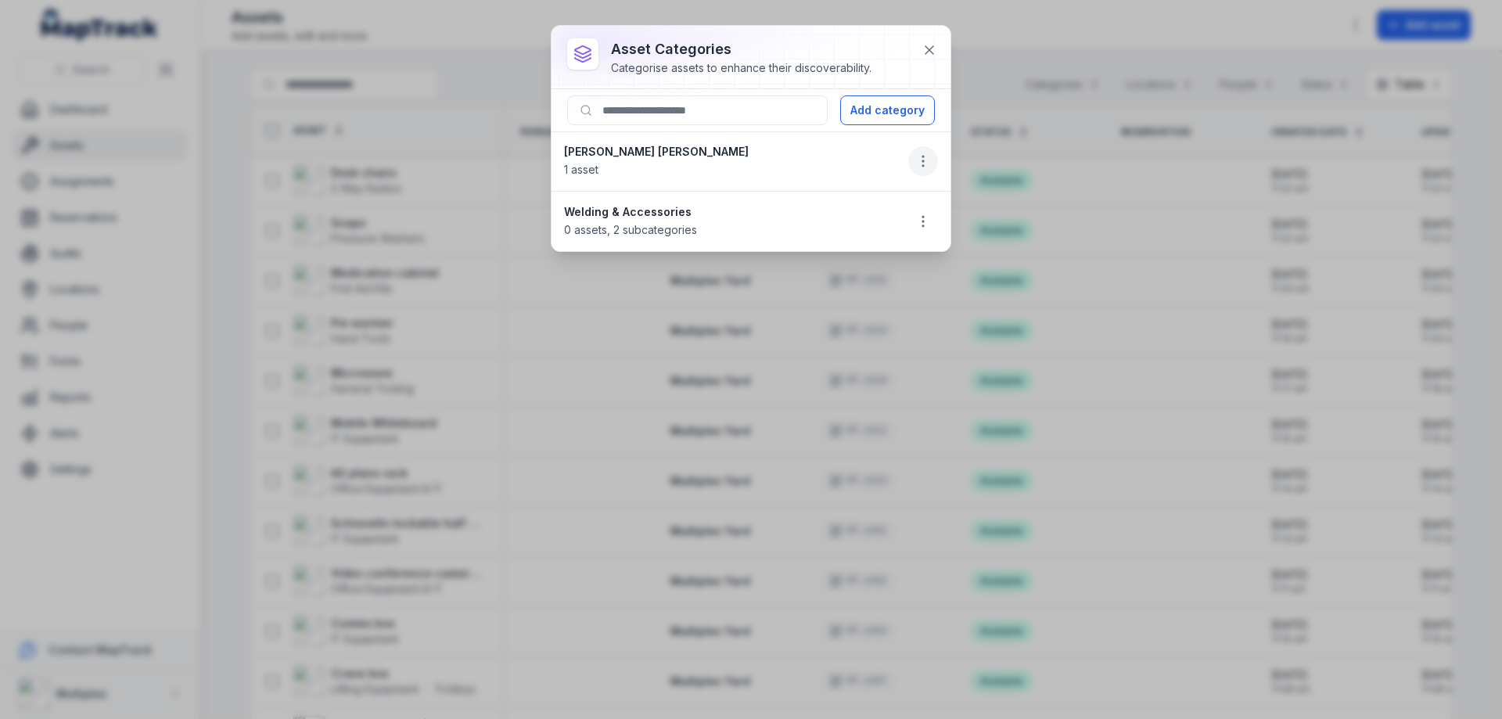
click at [924, 163] on icon "button" at bounding box center [923, 161] width 16 height 16
click at [868, 258] on div "Delete" at bounding box center [843, 272] width 175 height 28
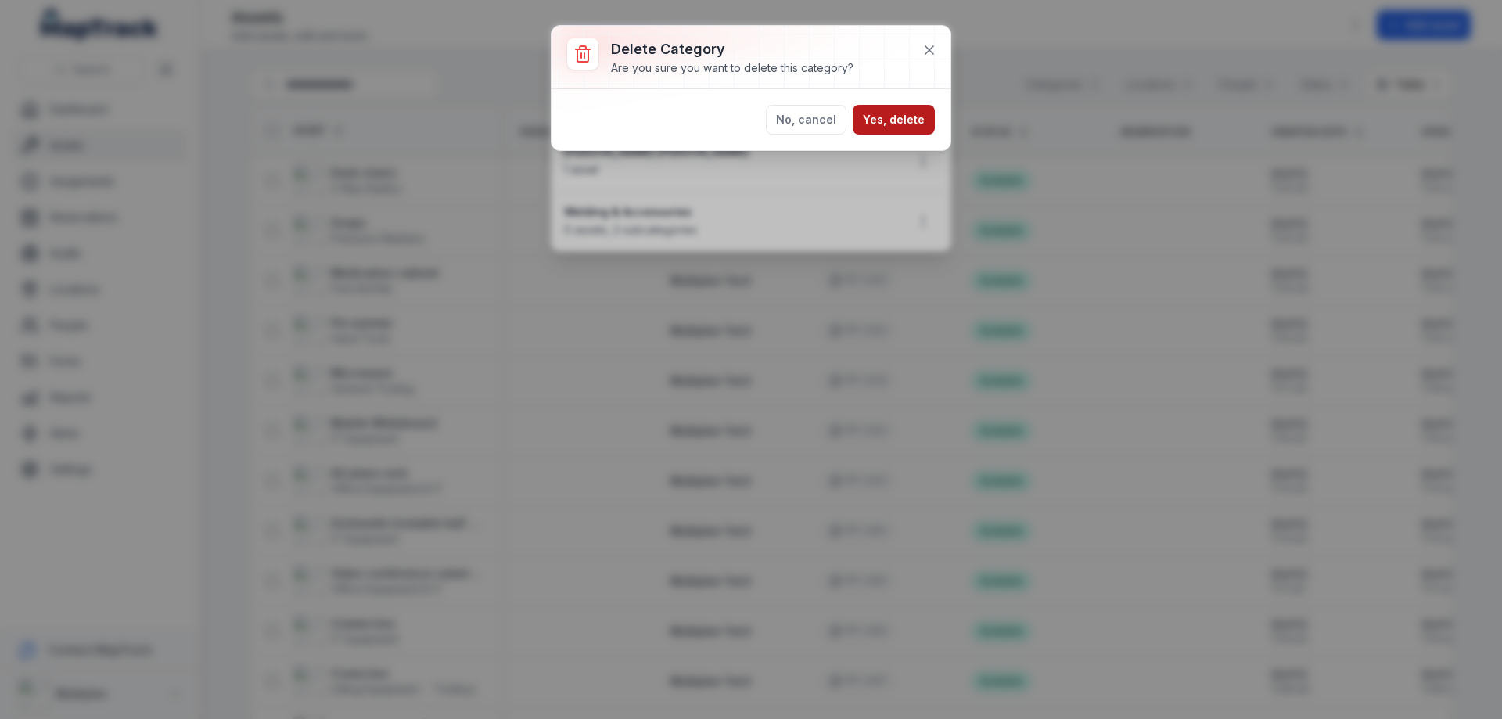
click at [908, 125] on button "Yes, delete" at bounding box center [894, 120] width 82 height 30
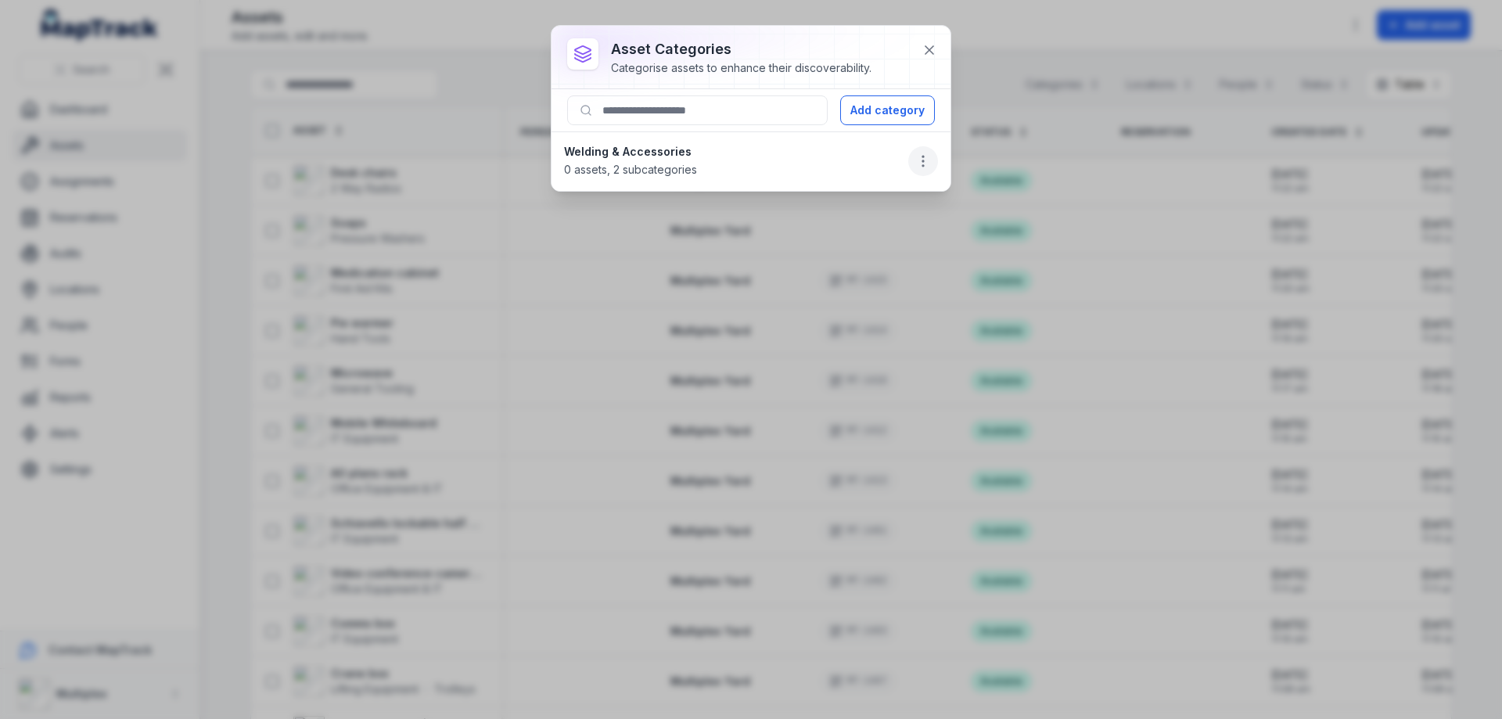
click at [924, 151] on button "button" at bounding box center [923, 161] width 30 height 30
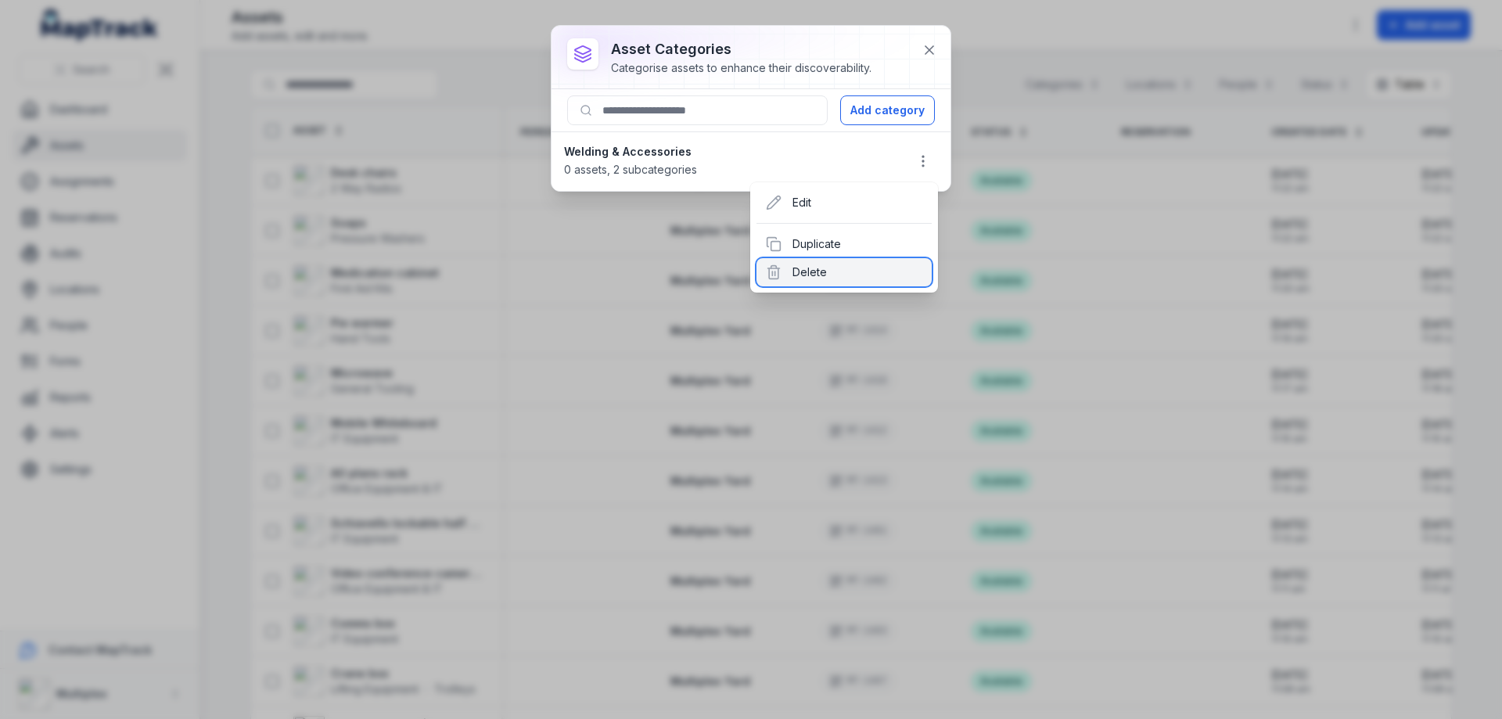
click at [858, 271] on div "Delete" at bounding box center [843, 272] width 175 height 28
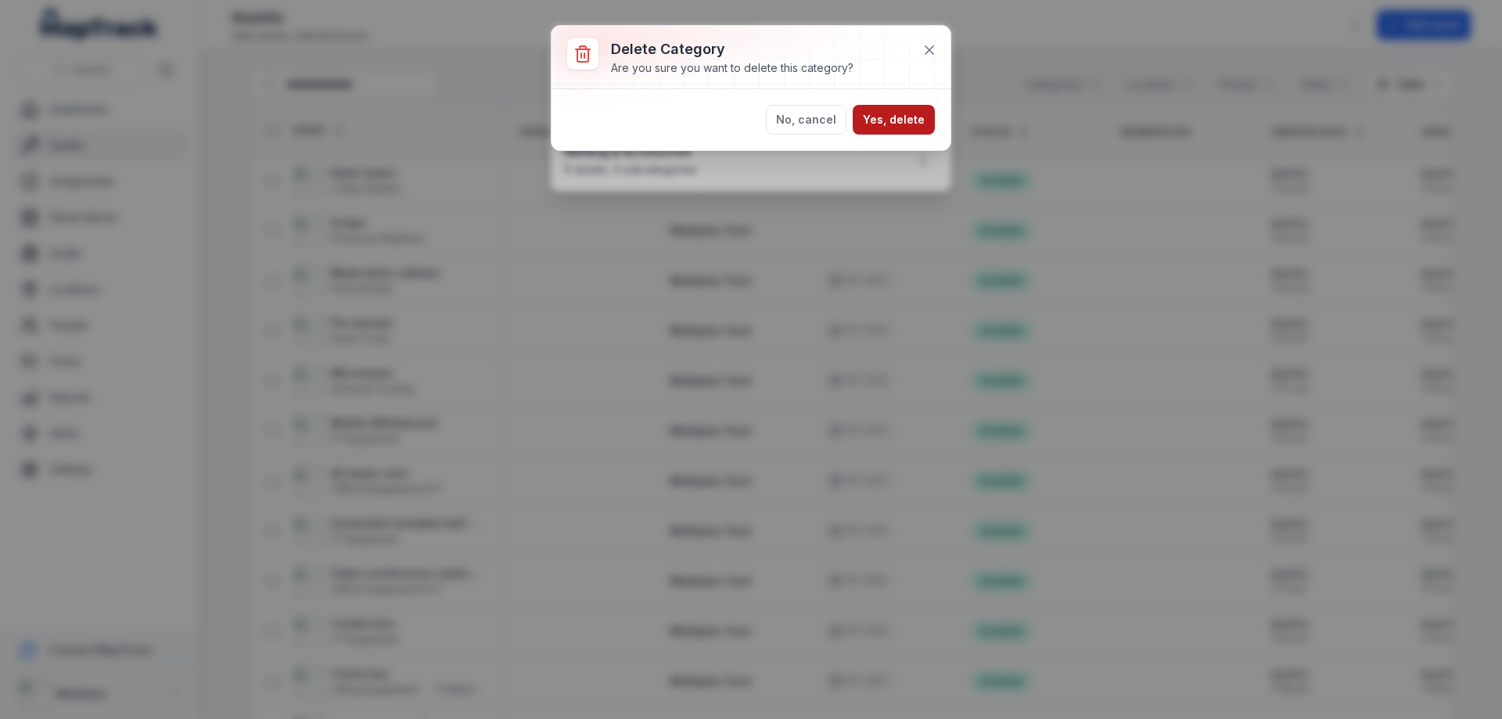
click at [893, 132] on button "Yes, delete" at bounding box center [894, 120] width 82 height 30
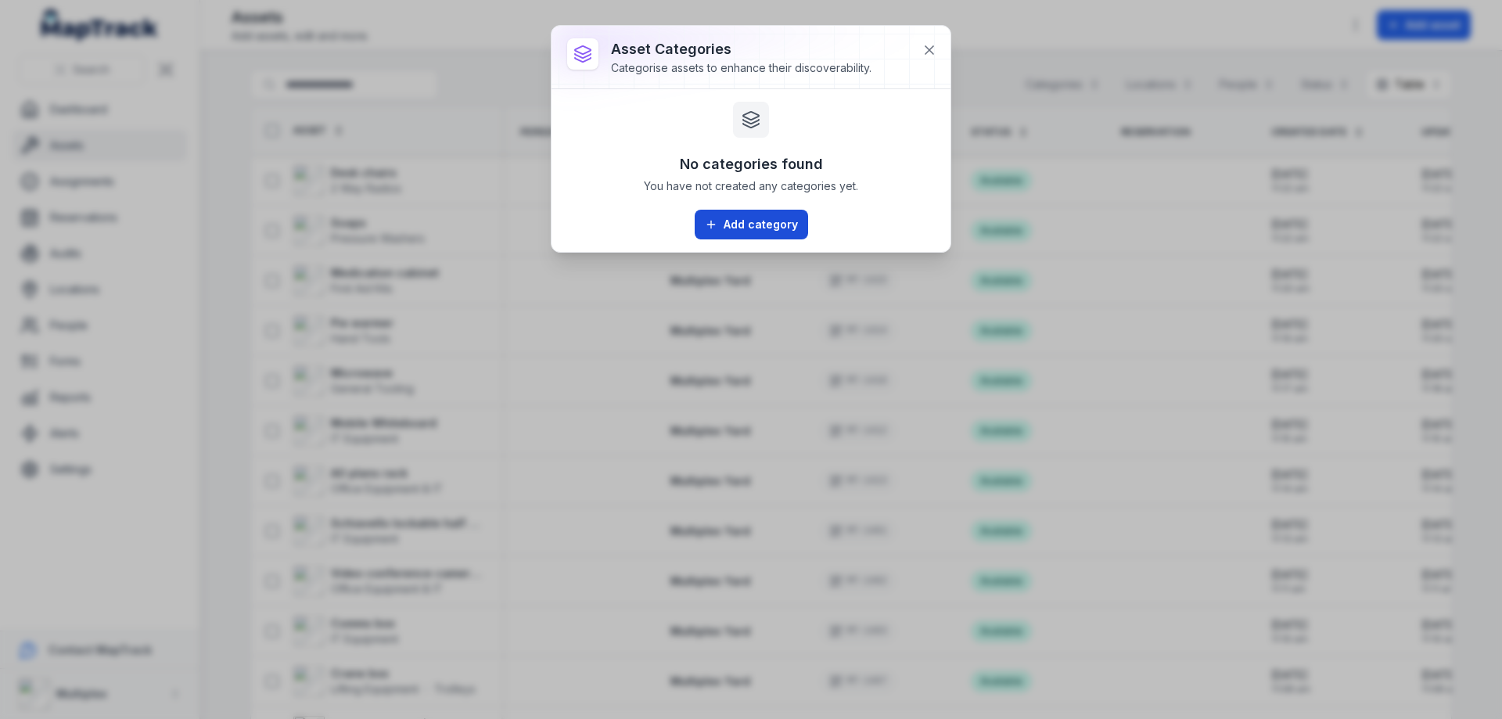
click at [763, 220] on button "Add category" at bounding box center [751, 225] width 113 height 30
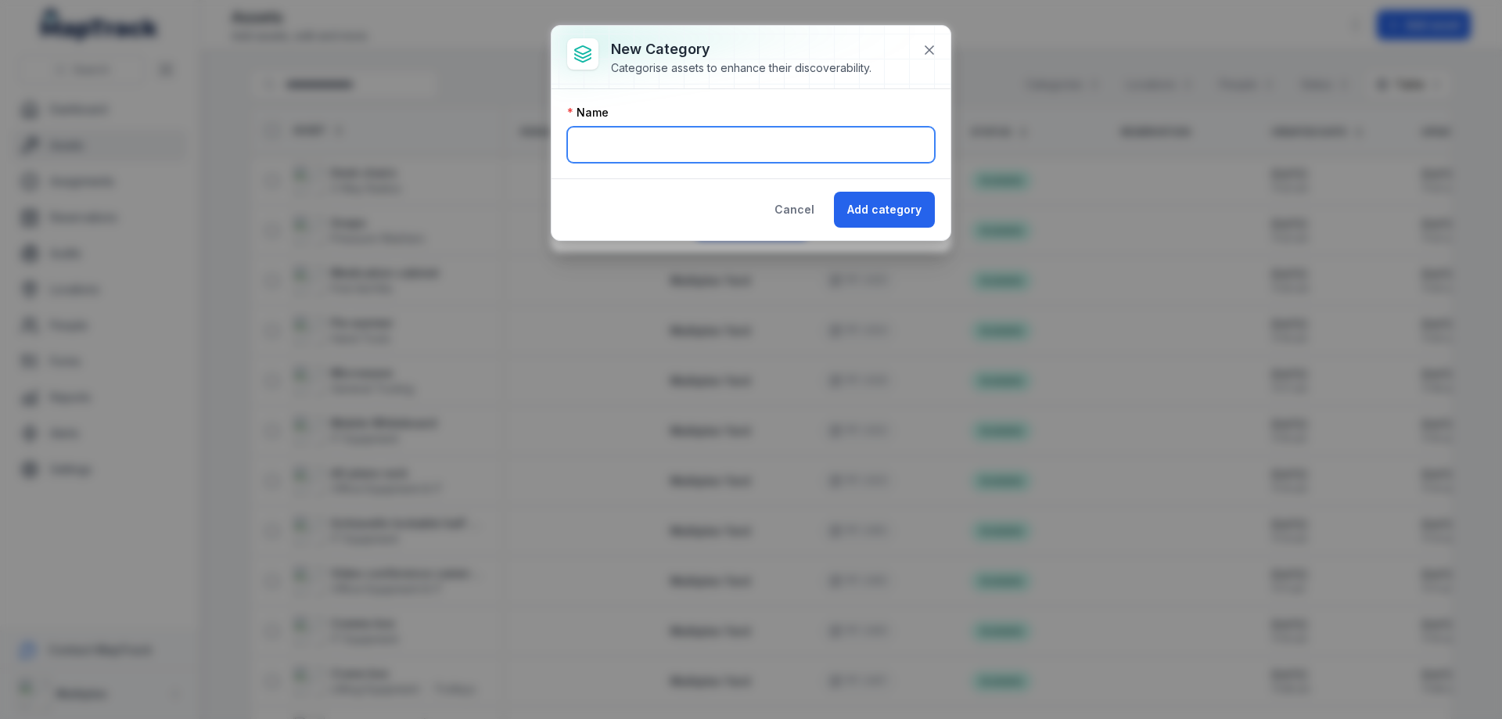
click at [732, 148] on input "text" at bounding box center [751, 145] width 368 height 36
click at [707, 134] on input "text" at bounding box center [751, 145] width 368 height 36
type input "*********"
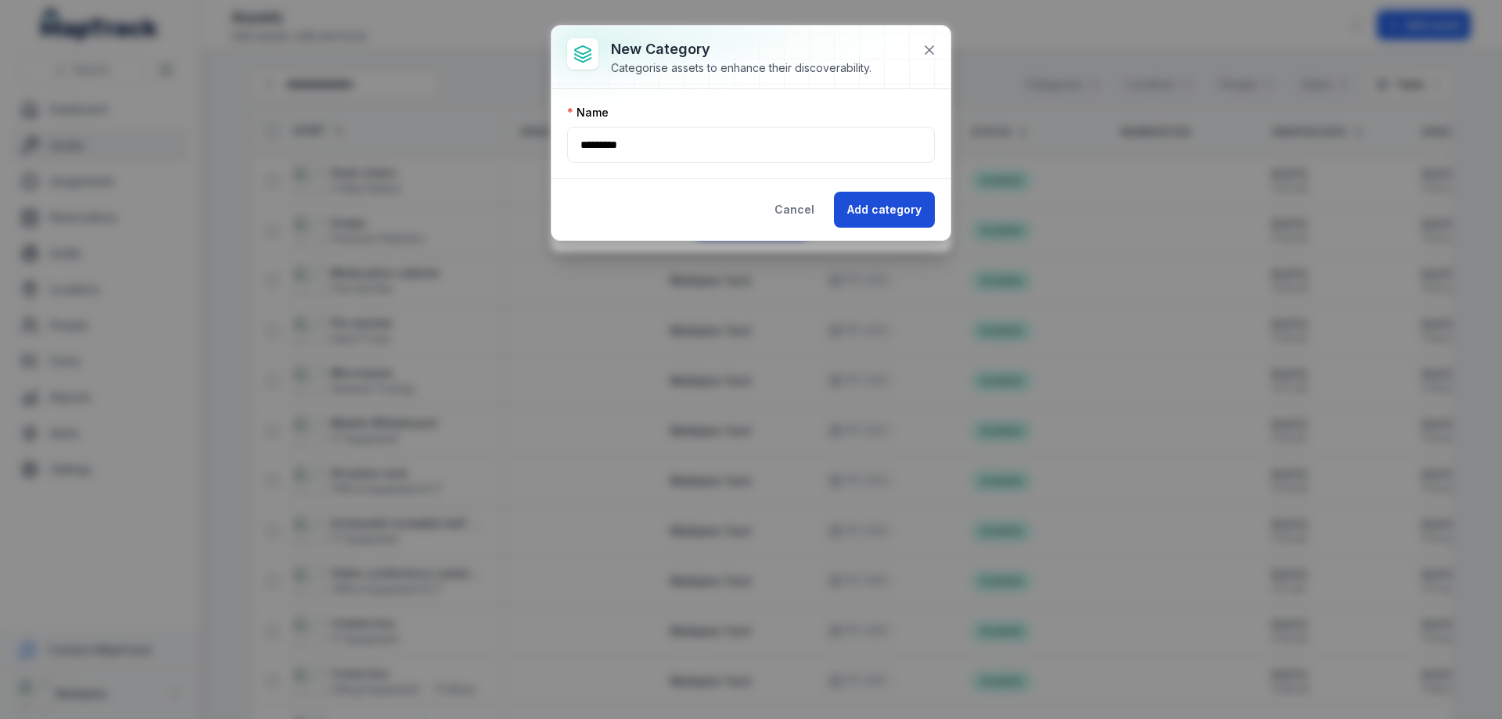
click at [905, 212] on button "Add category" at bounding box center [884, 210] width 101 height 36
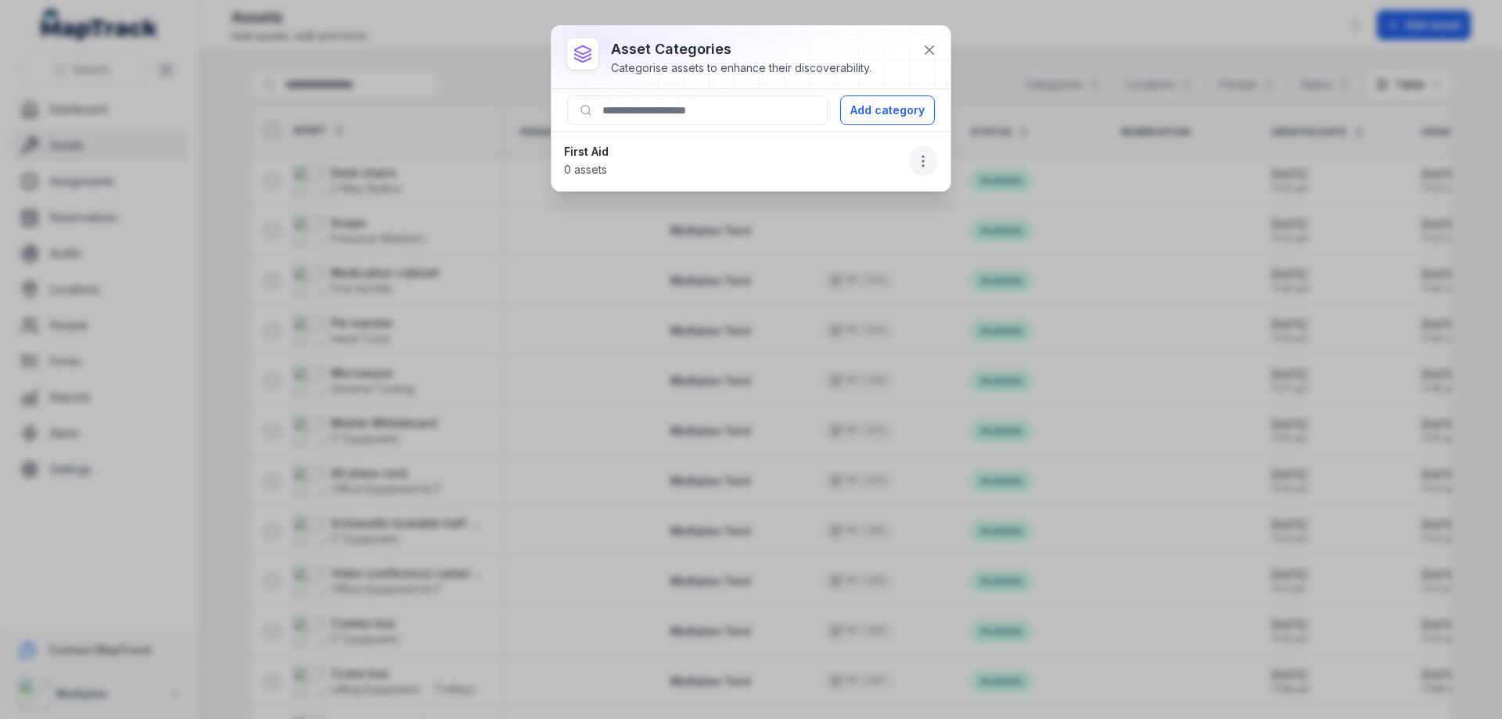
click at [921, 157] on icon "button" at bounding box center [923, 161] width 16 height 16
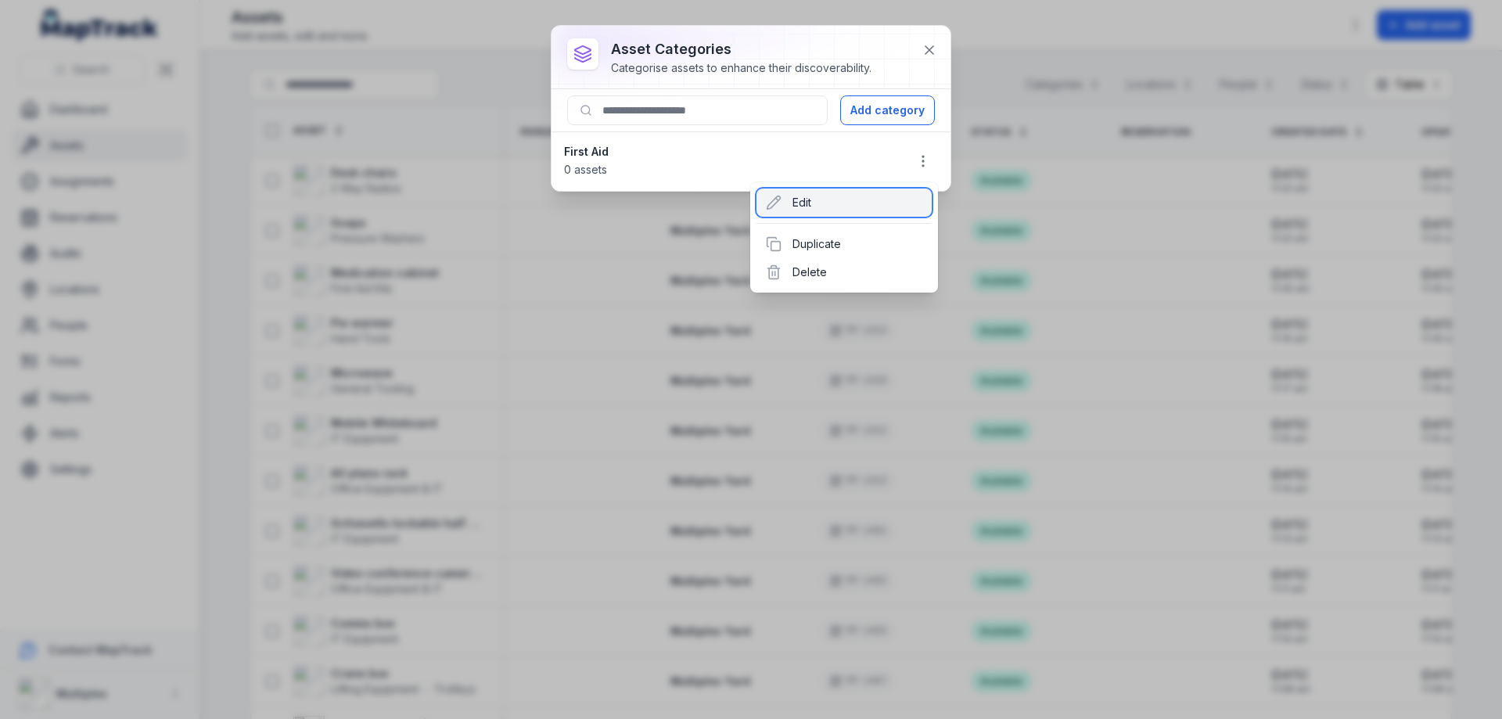
click at [835, 210] on div "Edit" at bounding box center [843, 202] width 175 height 28
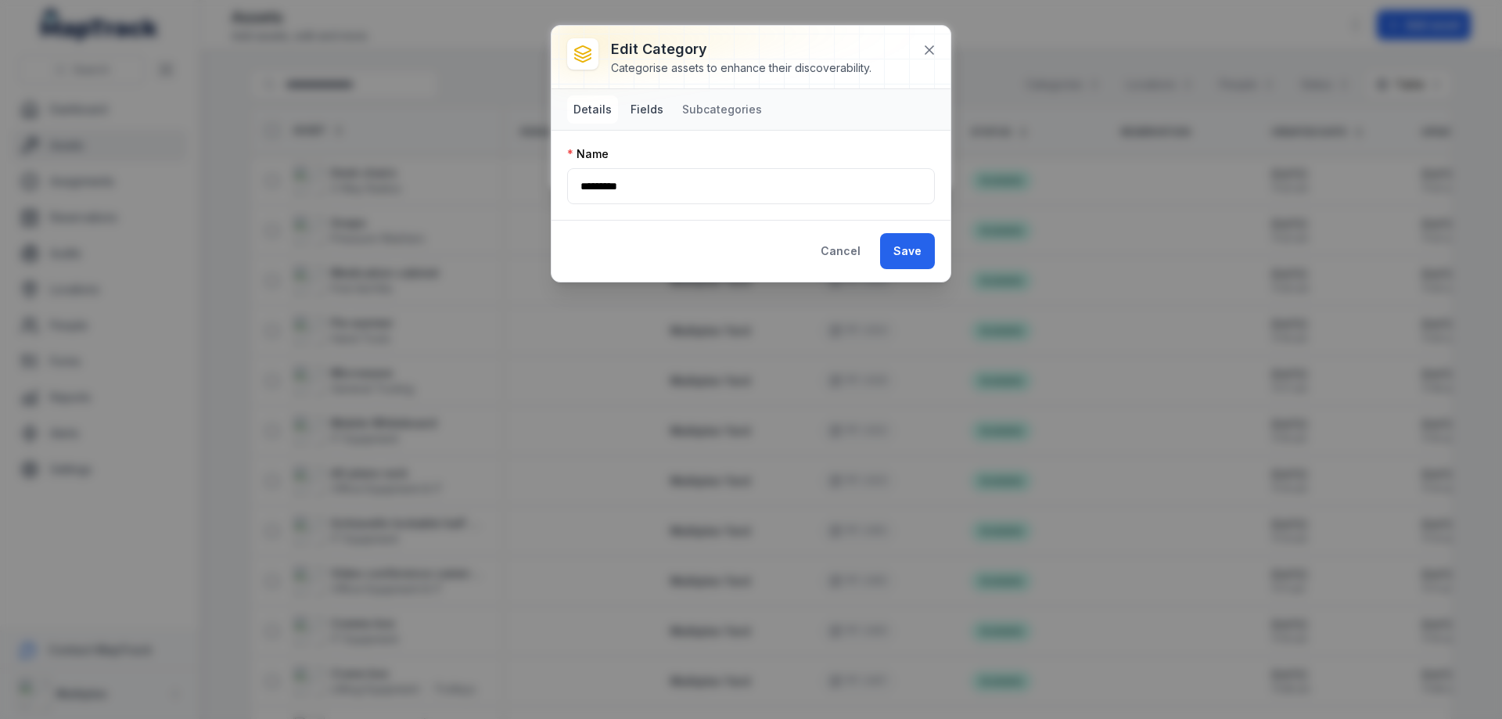
click at [639, 106] on button "Fields" at bounding box center [646, 109] width 45 height 28
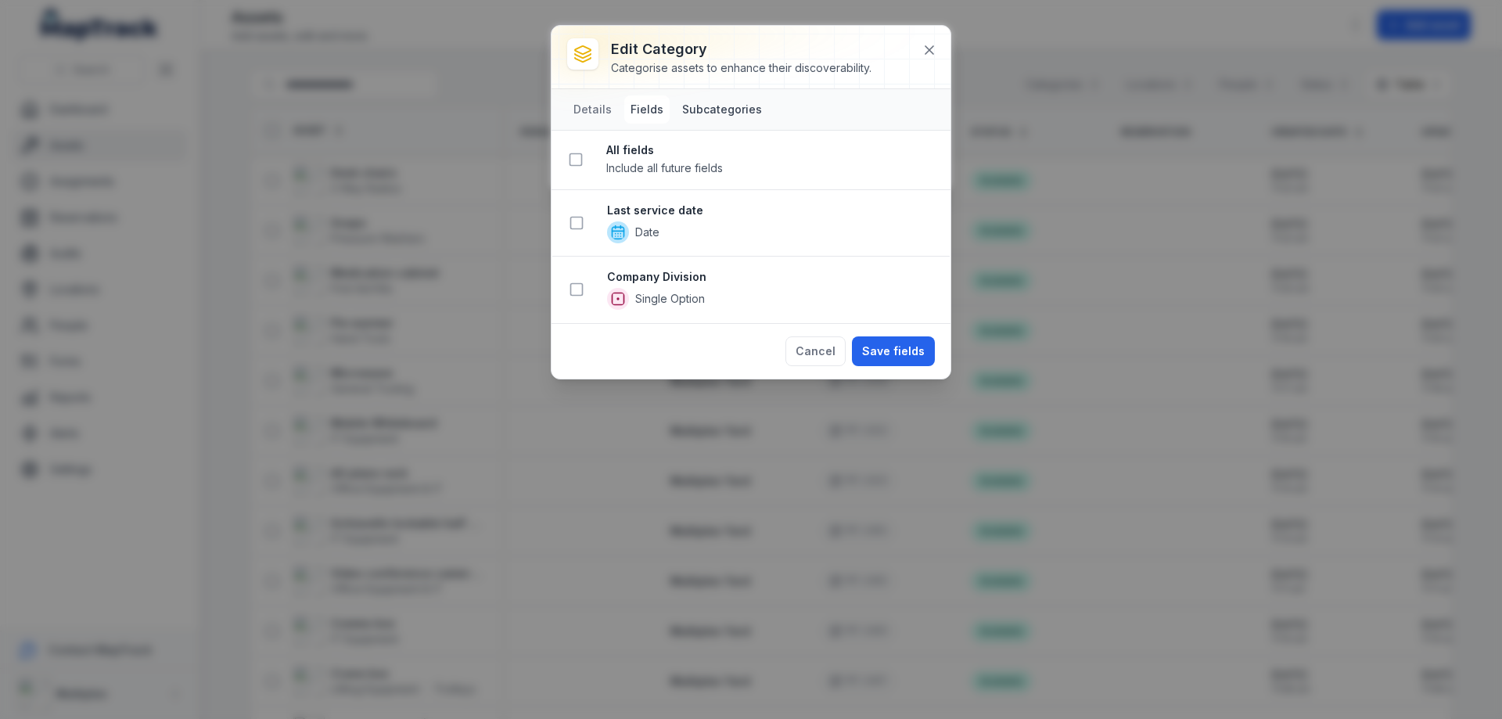
click at [737, 113] on button "Subcategories" at bounding box center [722, 109] width 92 height 28
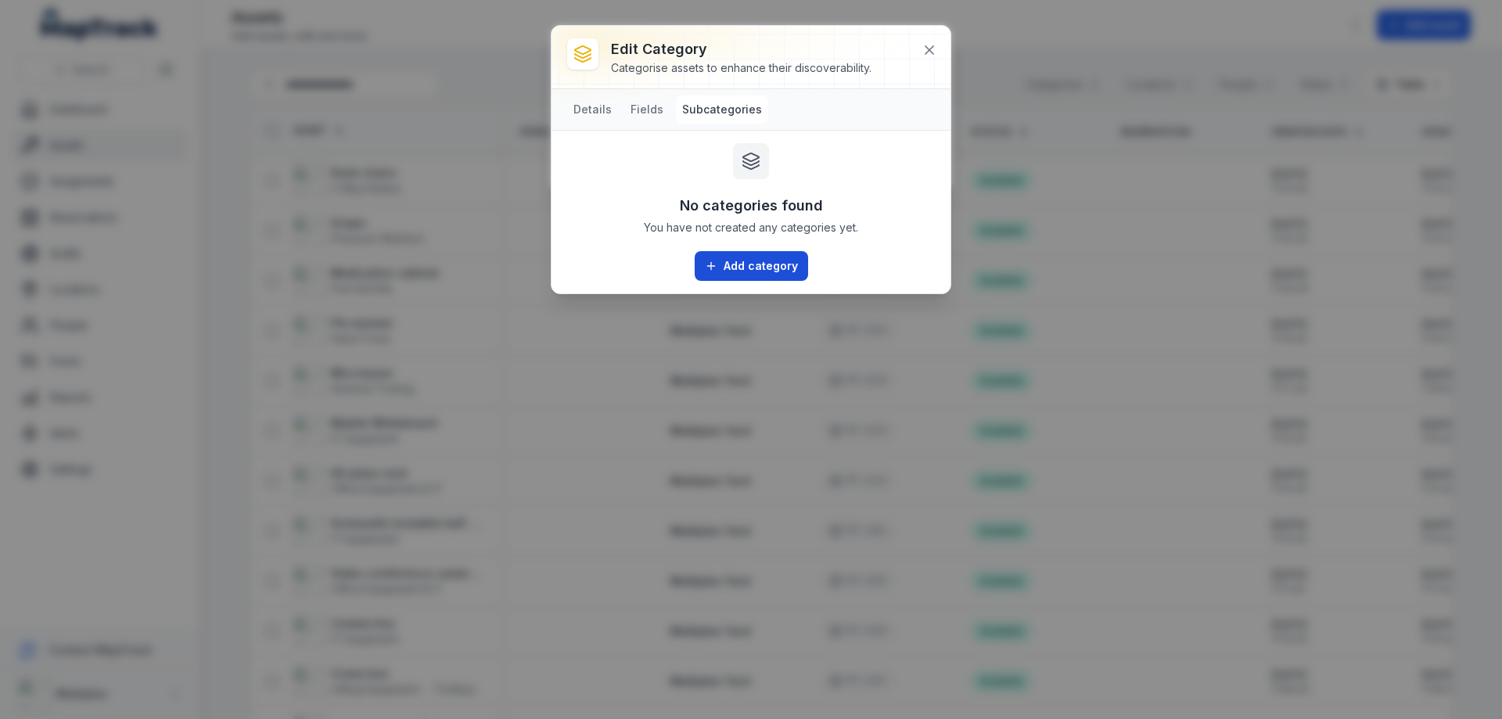
click at [720, 255] on button "Add category" at bounding box center [751, 266] width 113 height 30
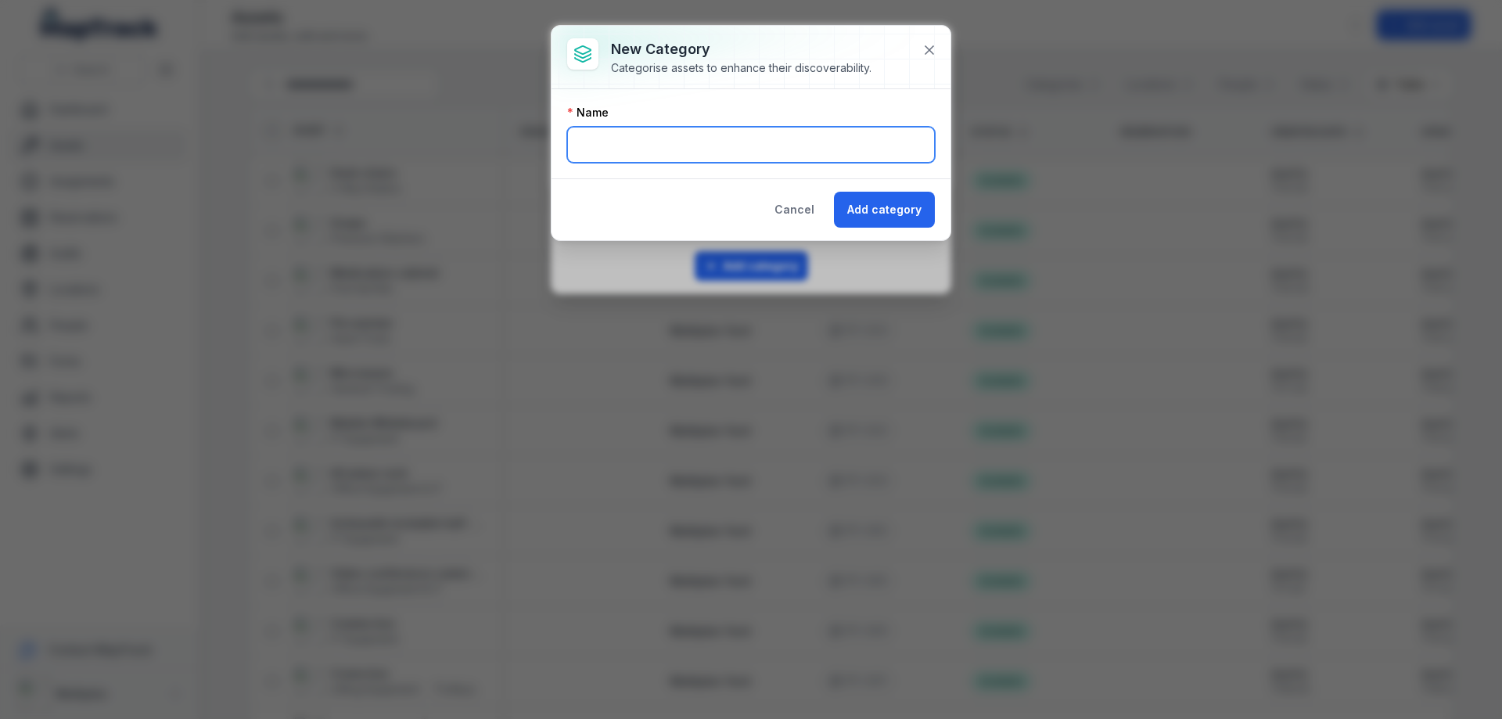
click at [754, 142] on input "text" at bounding box center [751, 145] width 368 height 36
click at [647, 140] on input "text" at bounding box center [751, 145] width 368 height 36
type input "**********"
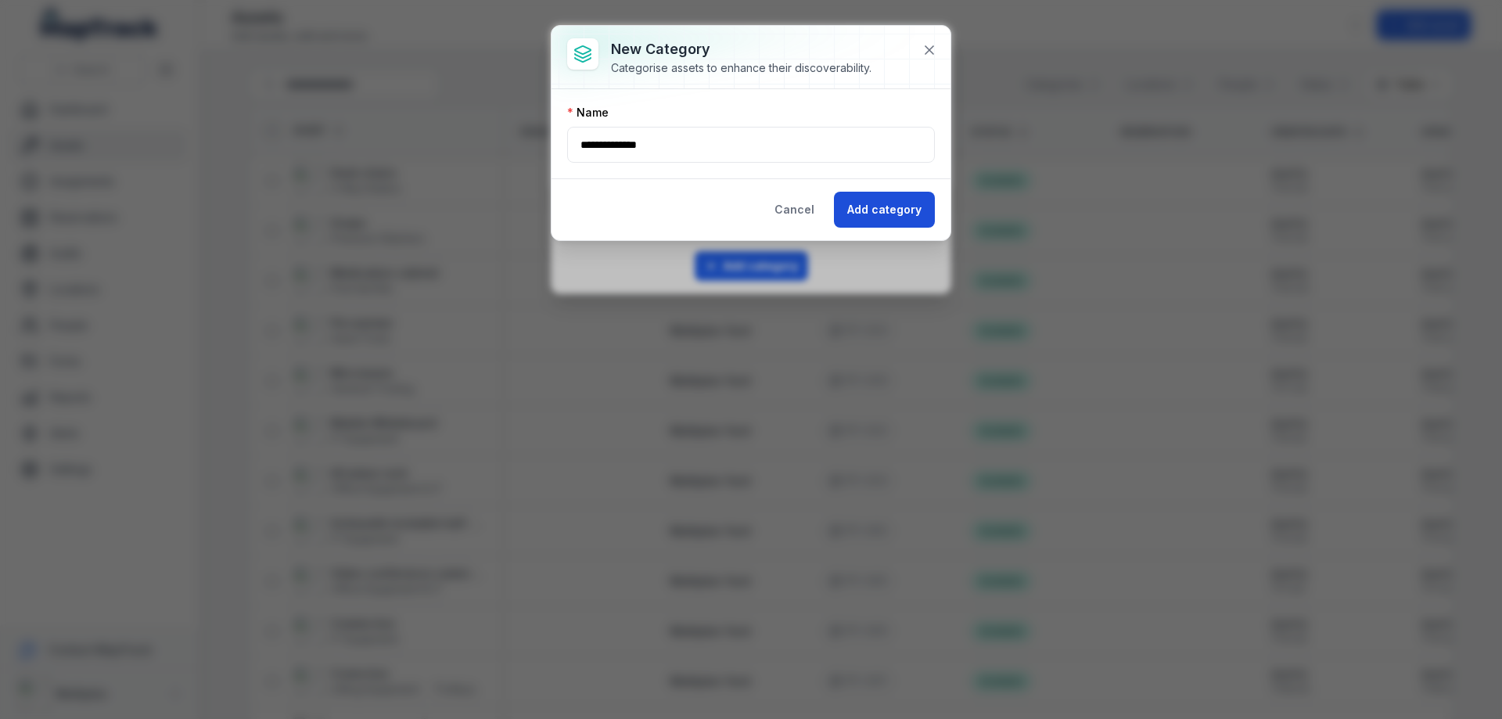
click at [927, 214] on button "Add category" at bounding box center [884, 210] width 101 height 36
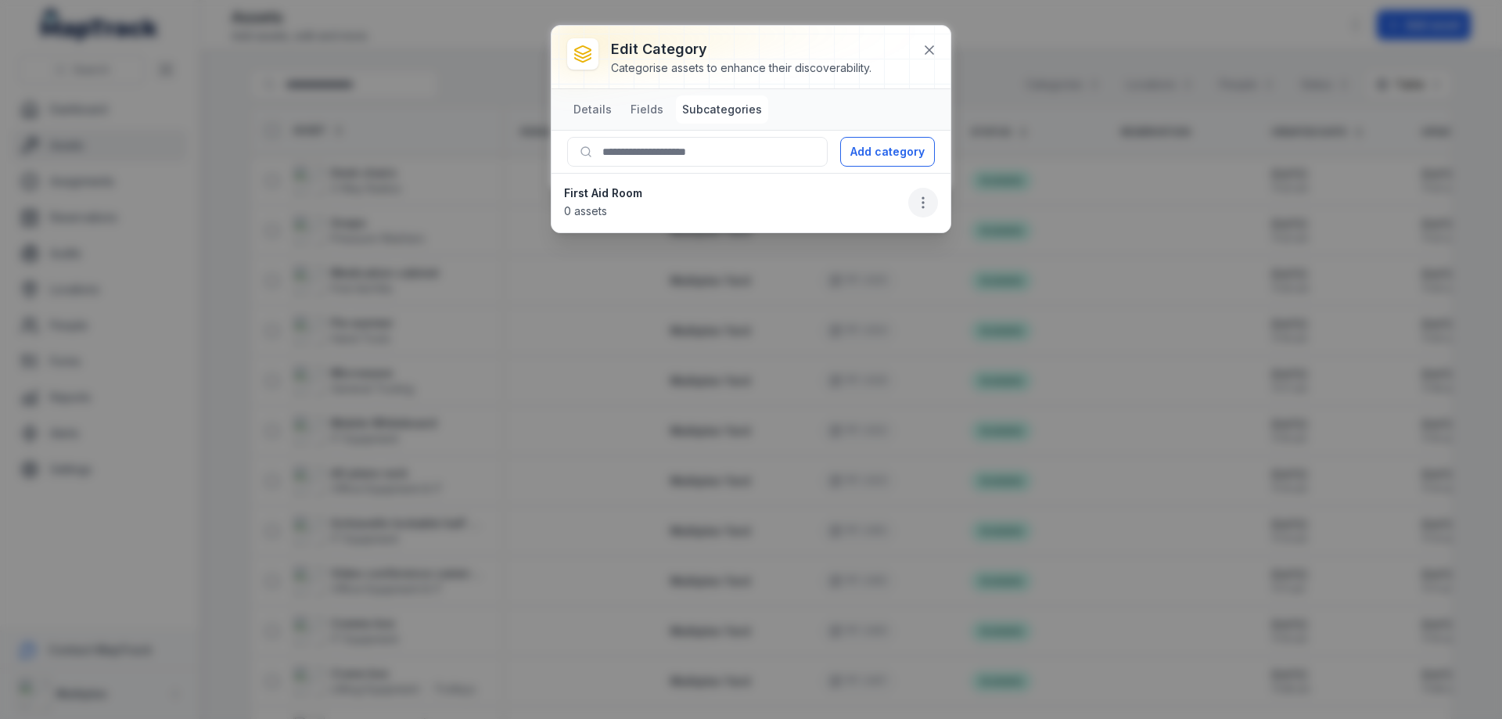
click at [926, 200] on icon "button" at bounding box center [923, 203] width 16 height 16
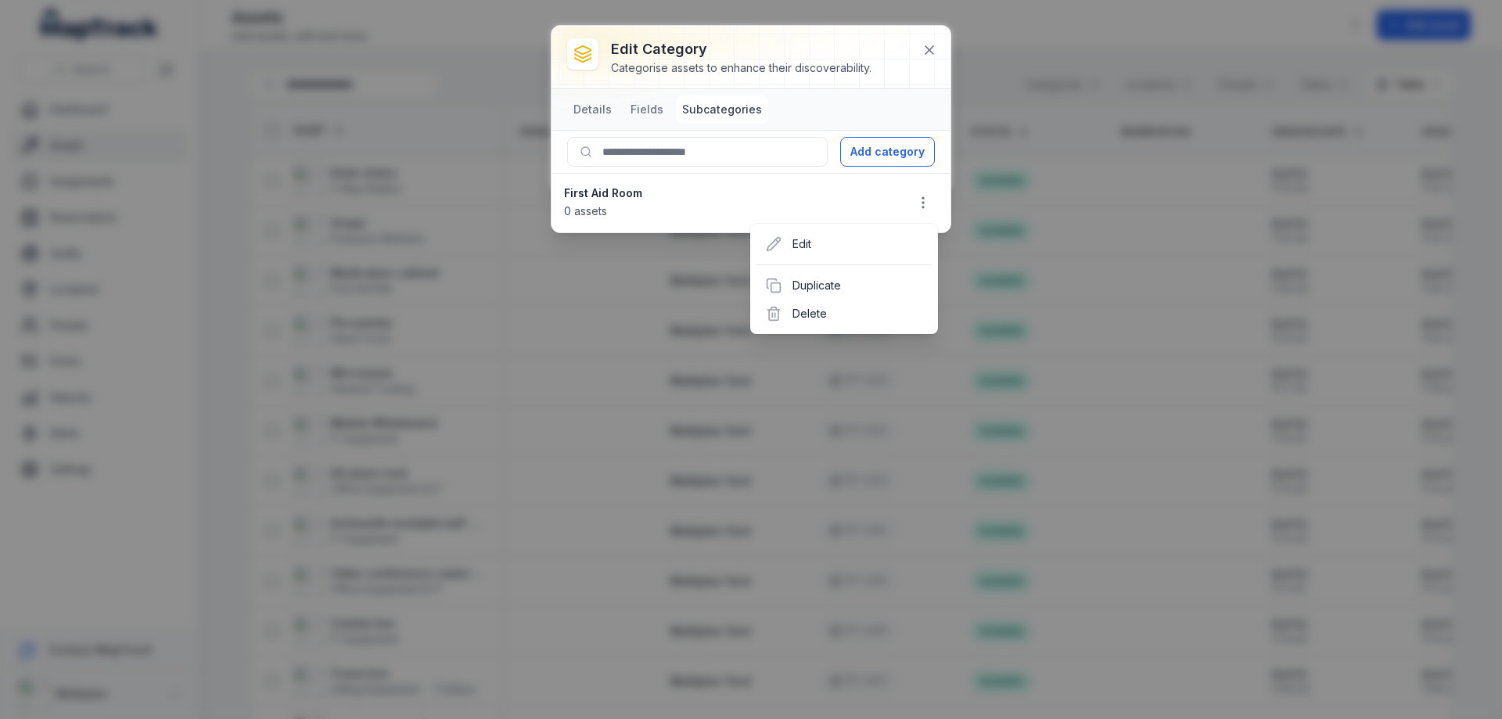
click at [694, 147] on div "Add category First Aid Room 0 assets" at bounding box center [750, 182] width 399 height 102
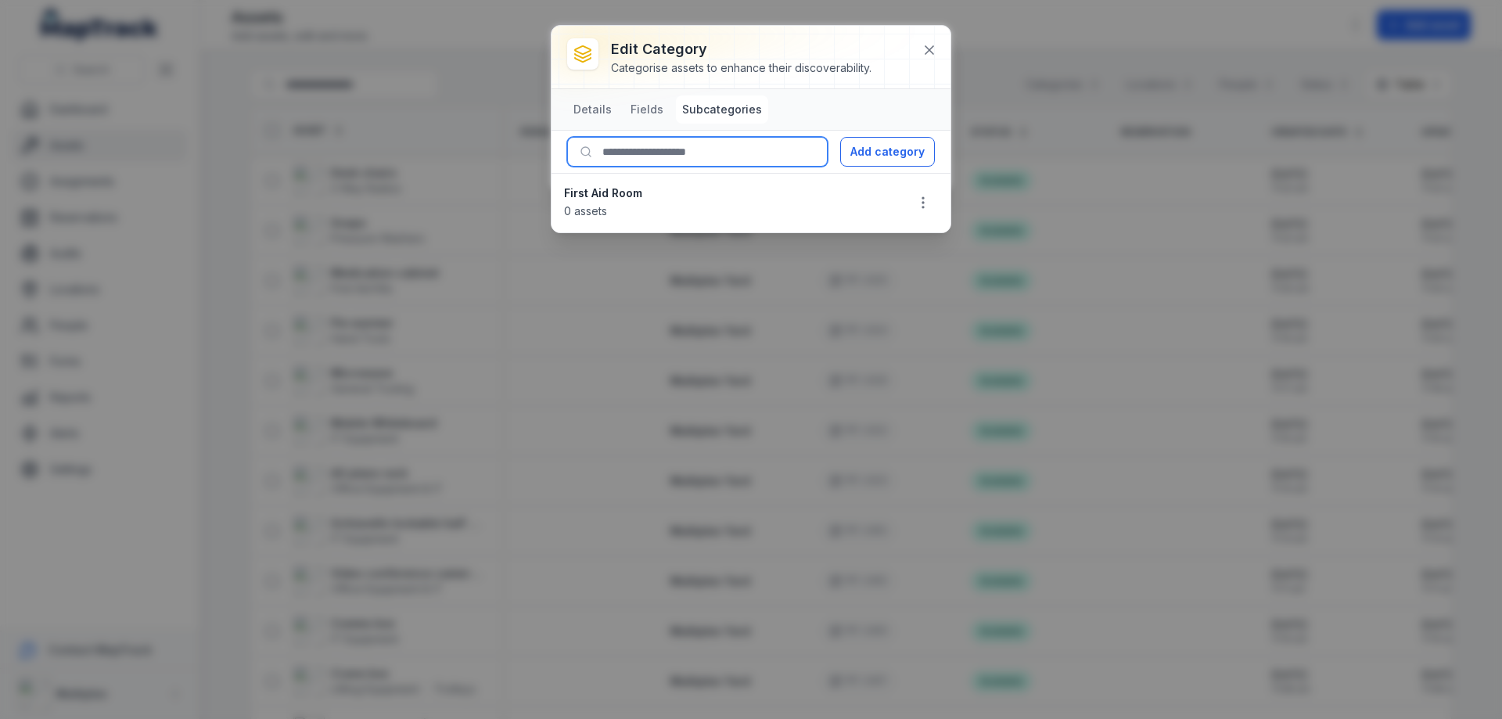
click at [692, 148] on input at bounding box center [697, 152] width 260 height 30
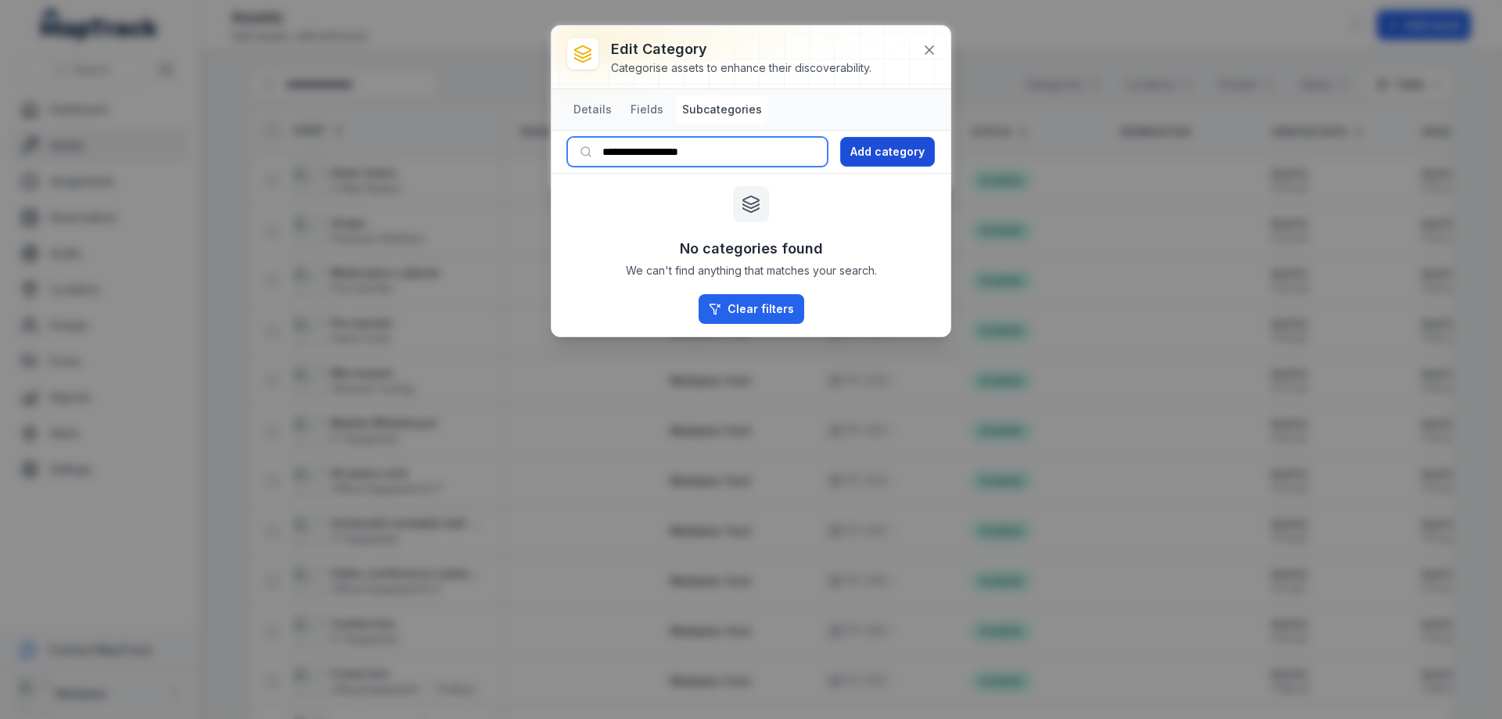
type input "**********"
click at [892, 148] on button "Add category" at bounding box center [887, 152] width 95 height 30
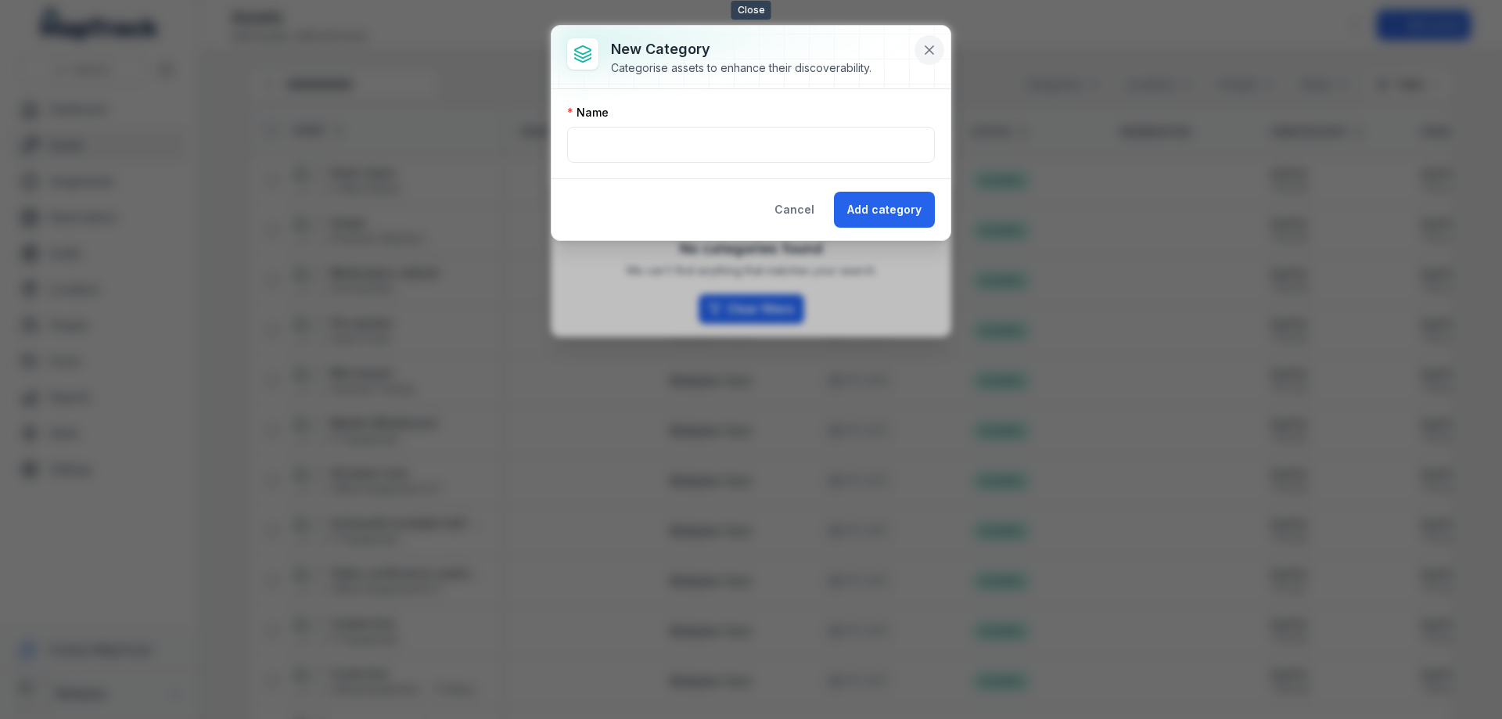
click at [917, 44] on button at bounding box center [929, 50] width 30 height 30
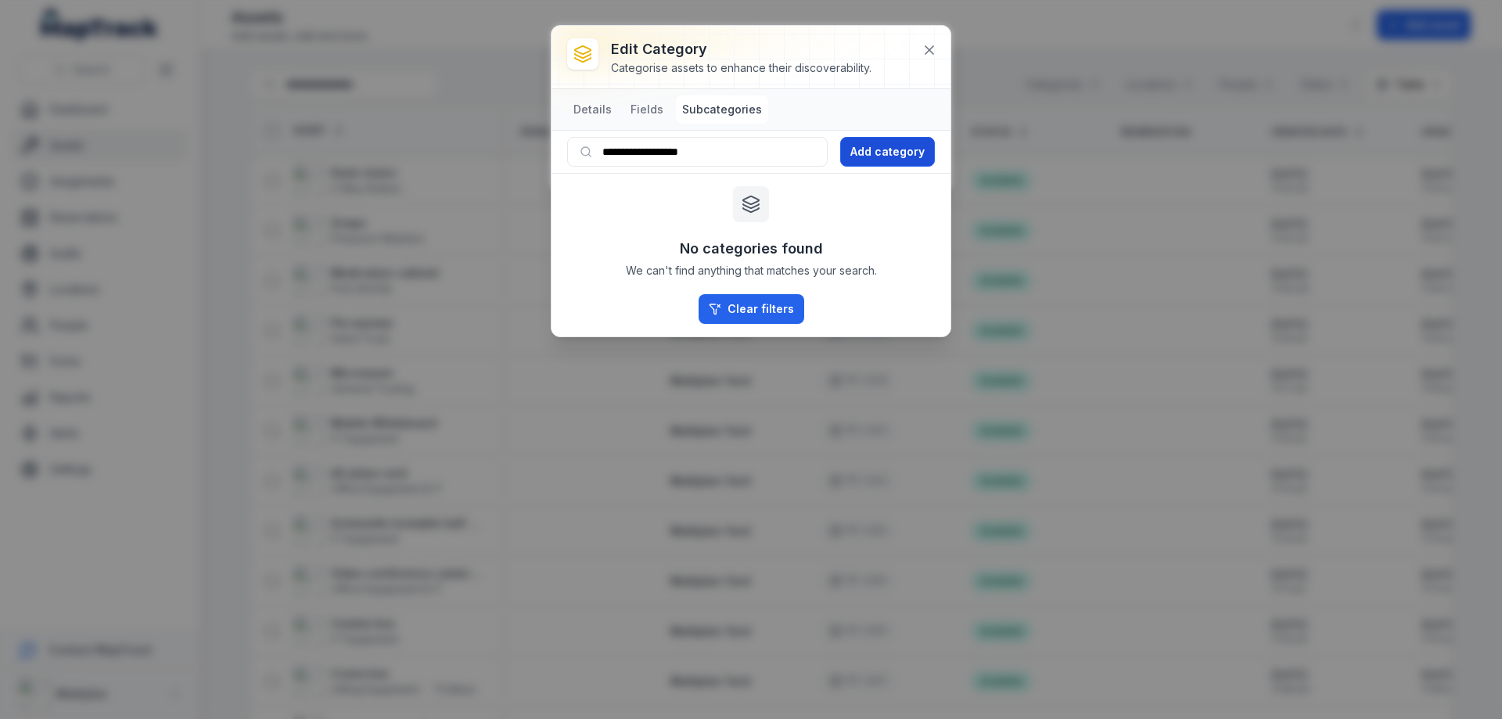
click at [889, 156] on button "Add category" at bounding box center [887, 152] width 95 height 30
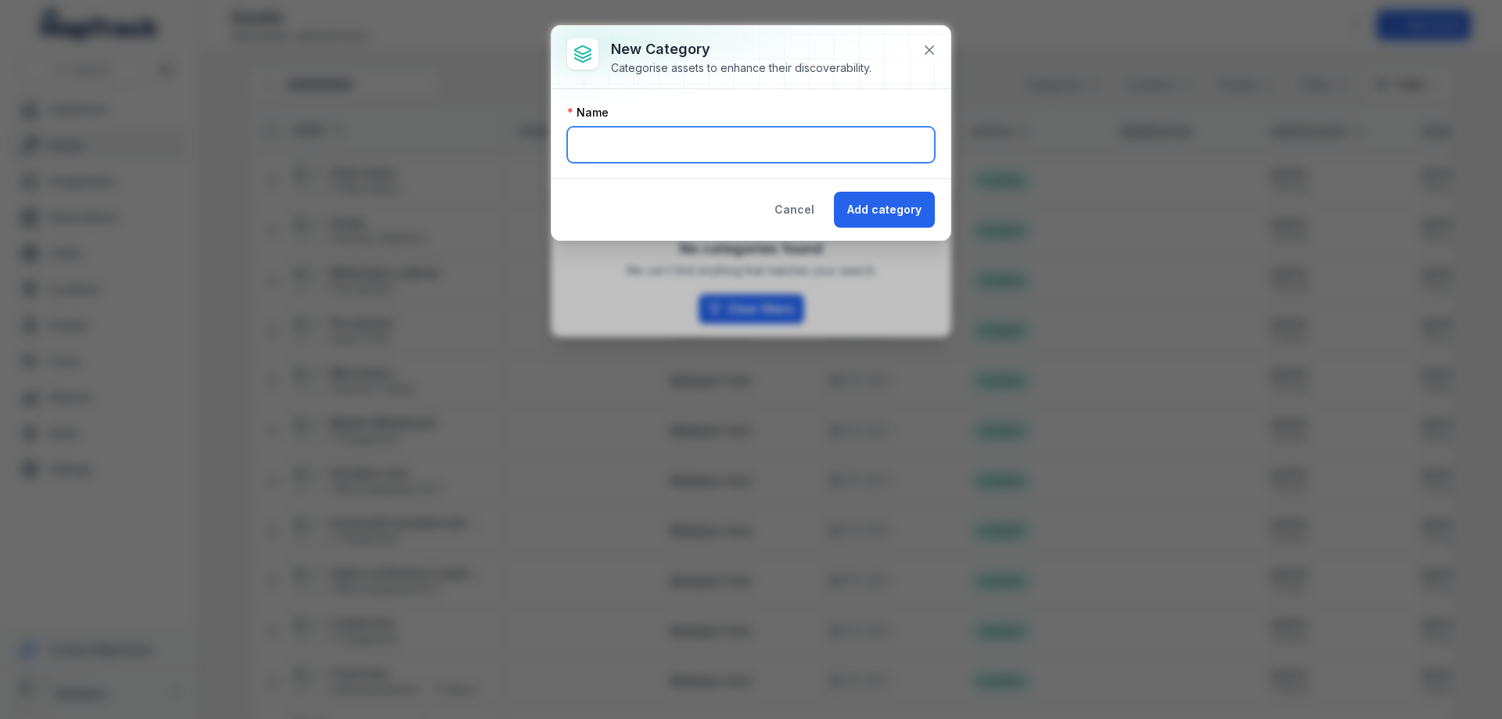
click at [806, 155] on input "text" at bounding box center [751, 145] width 368 height 36
type input "**********"
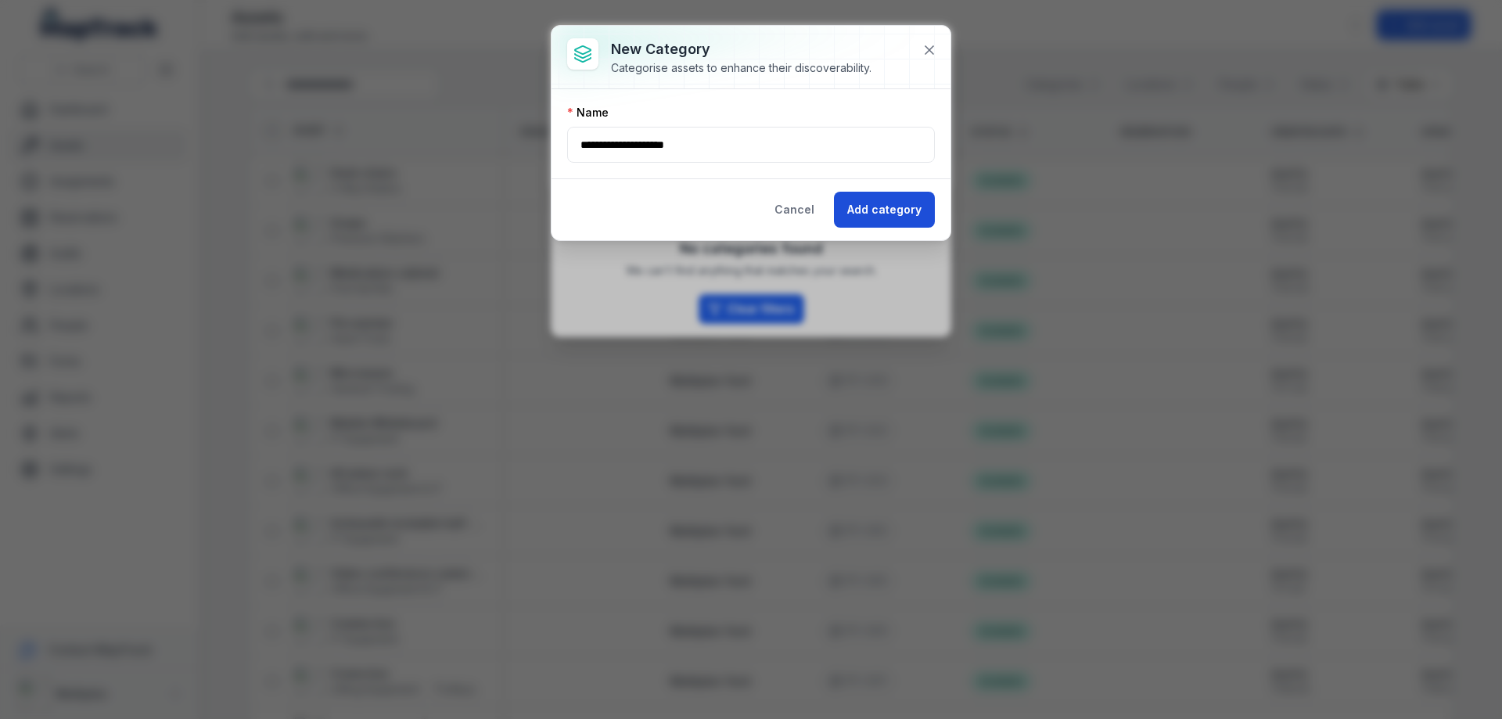
click at [892, 197] on button "Add category" at bounding box center [884, 210] width 101 height 36
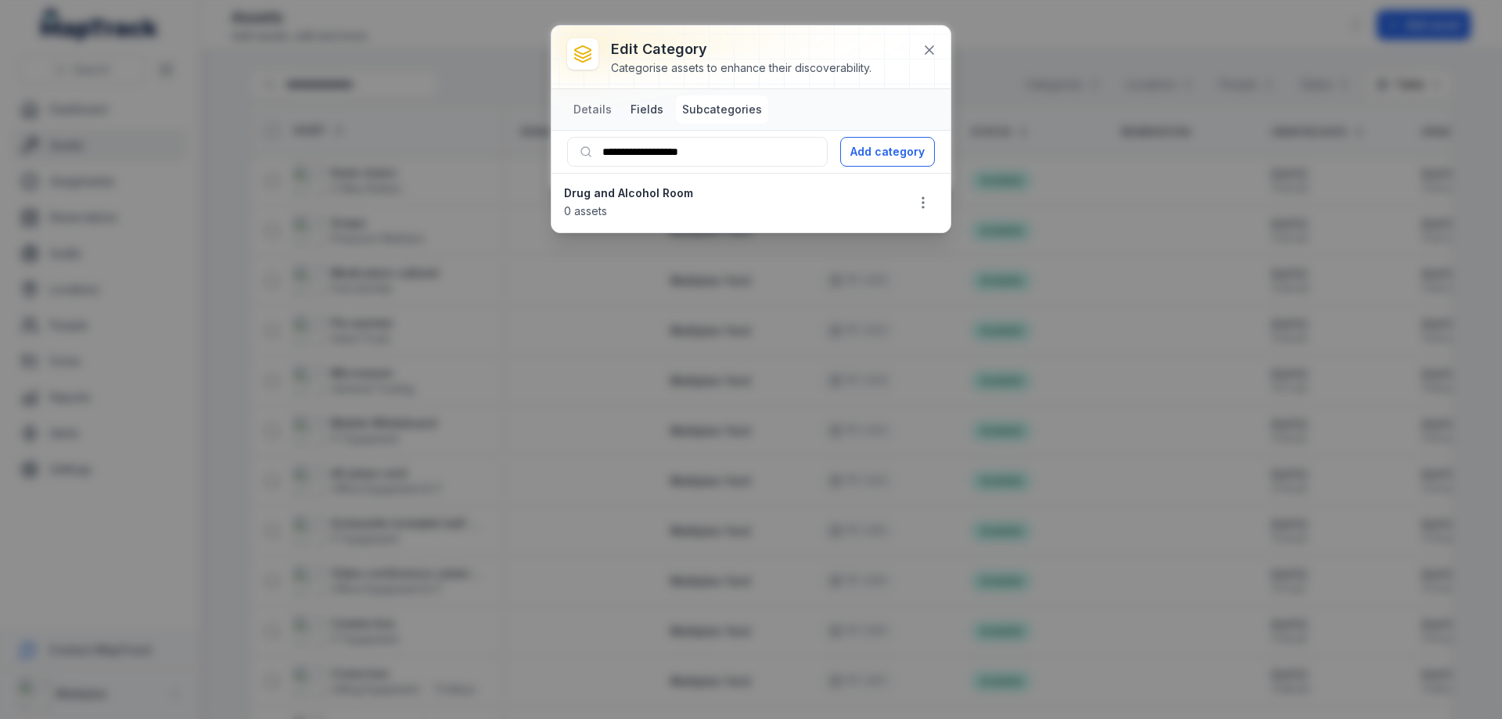
click at [637, 112] on button "Fields" at bounding box center [646, 109] width 45 height 28
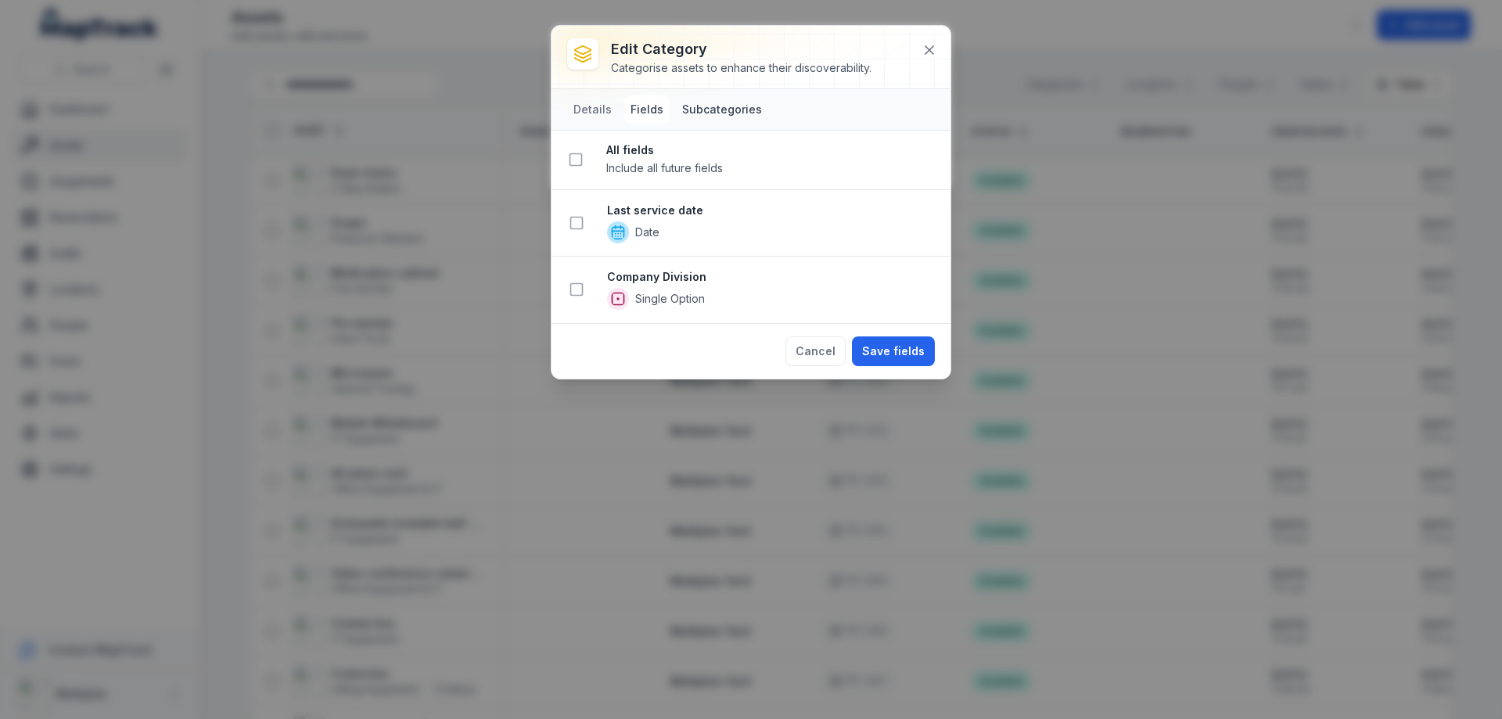
click at [725, 108] on button "Subcategories" at bounding box center [722, 109] width 92 height 28
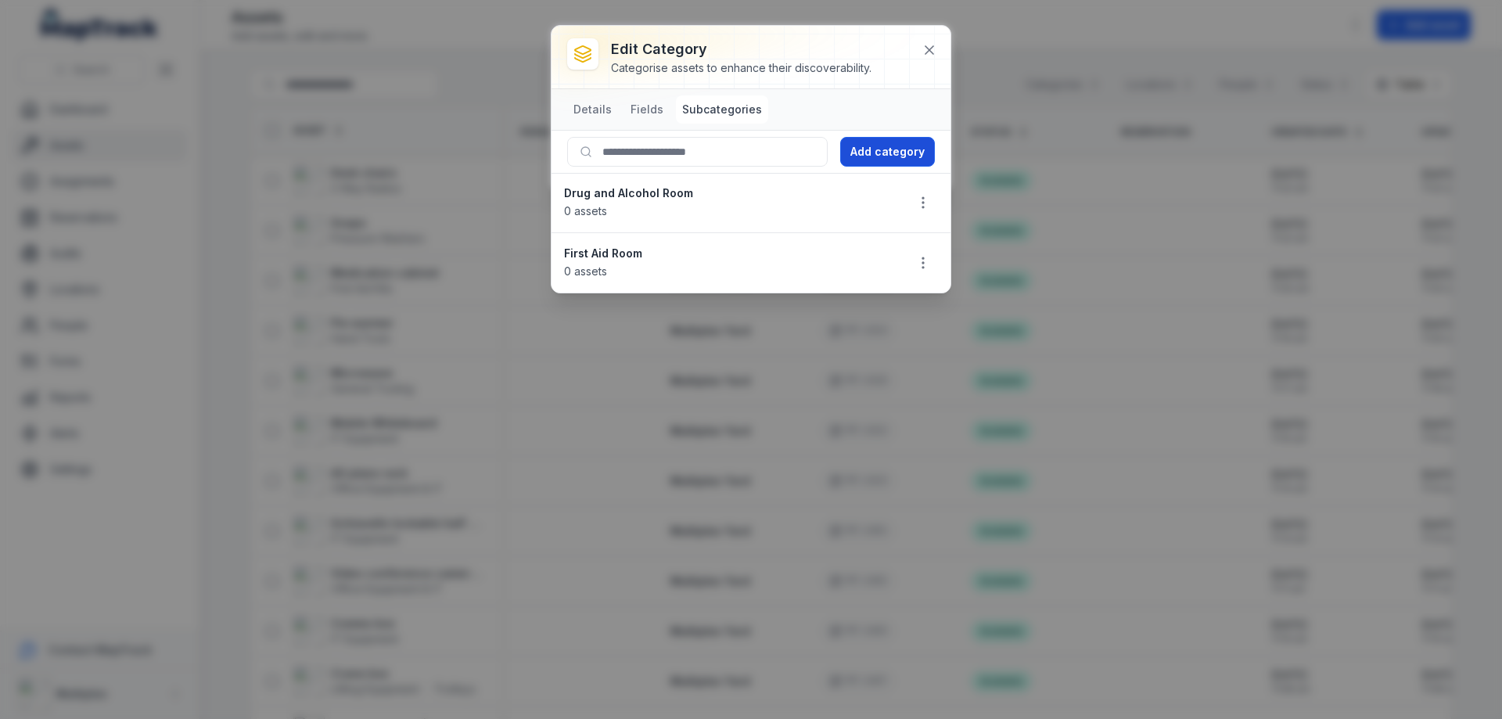
click at [895, 144] on button "Add category" at bounding box center [887, 152] width 95 height 30
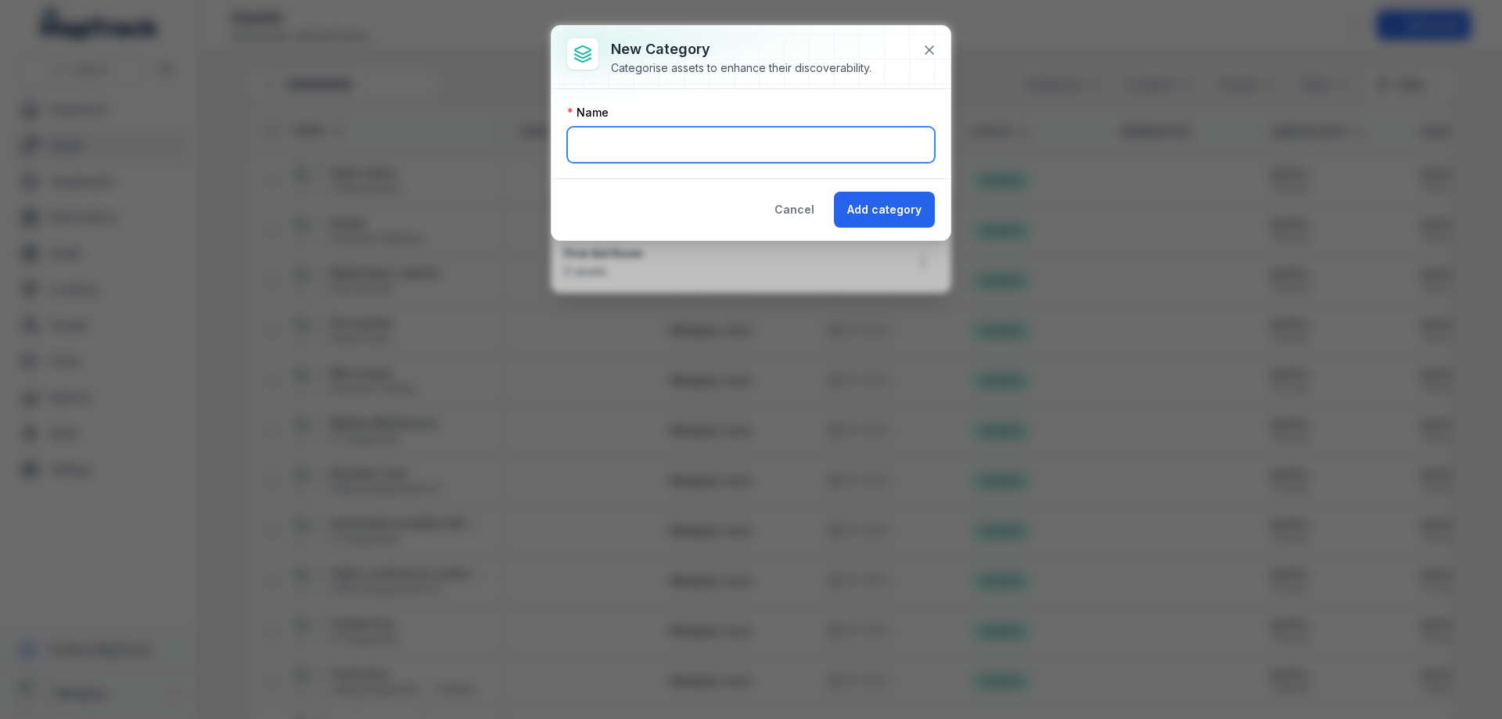
click at [714, 159] on input "text" at bounding box center [751, 145] width 368 height 36
type input "**********"
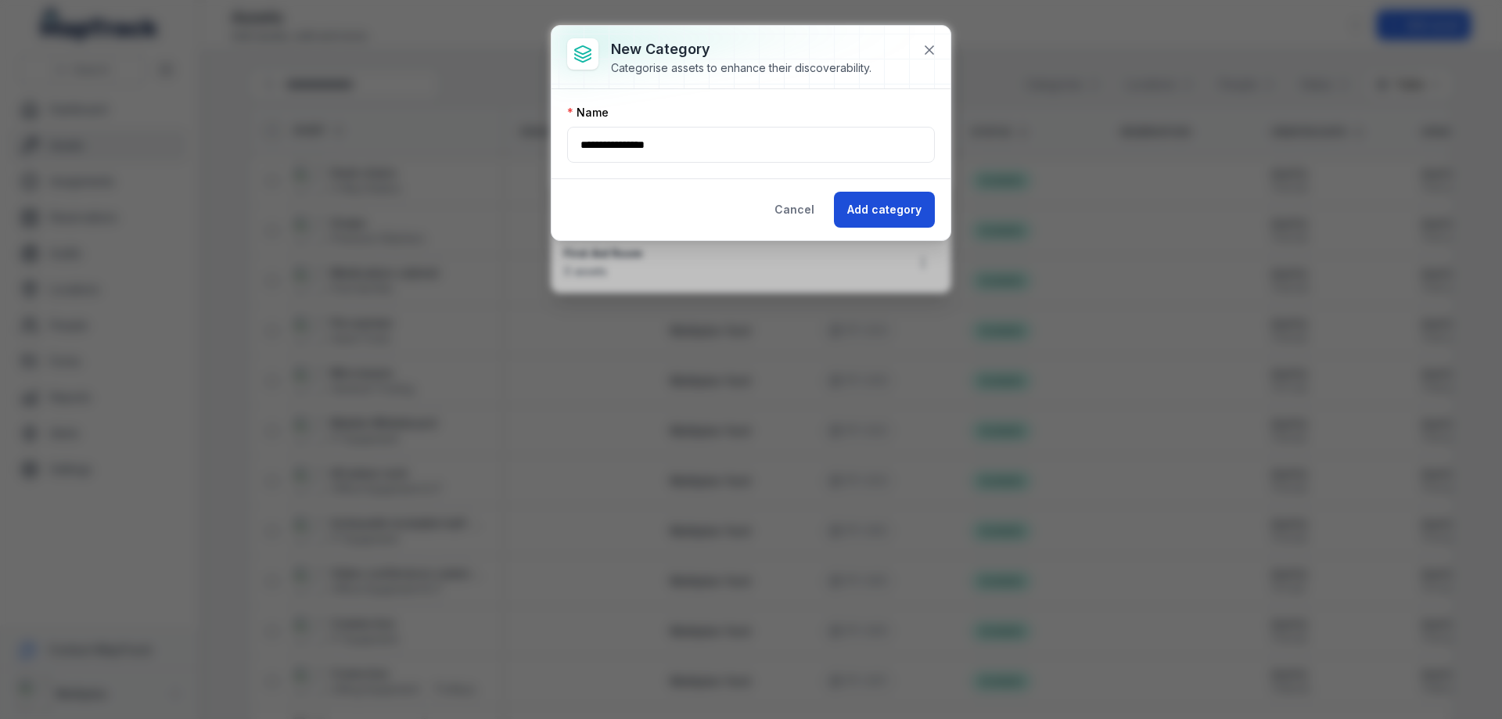
click at [875, 215] on button "Add category" at bounding box center [884, 210] width 101 height 36
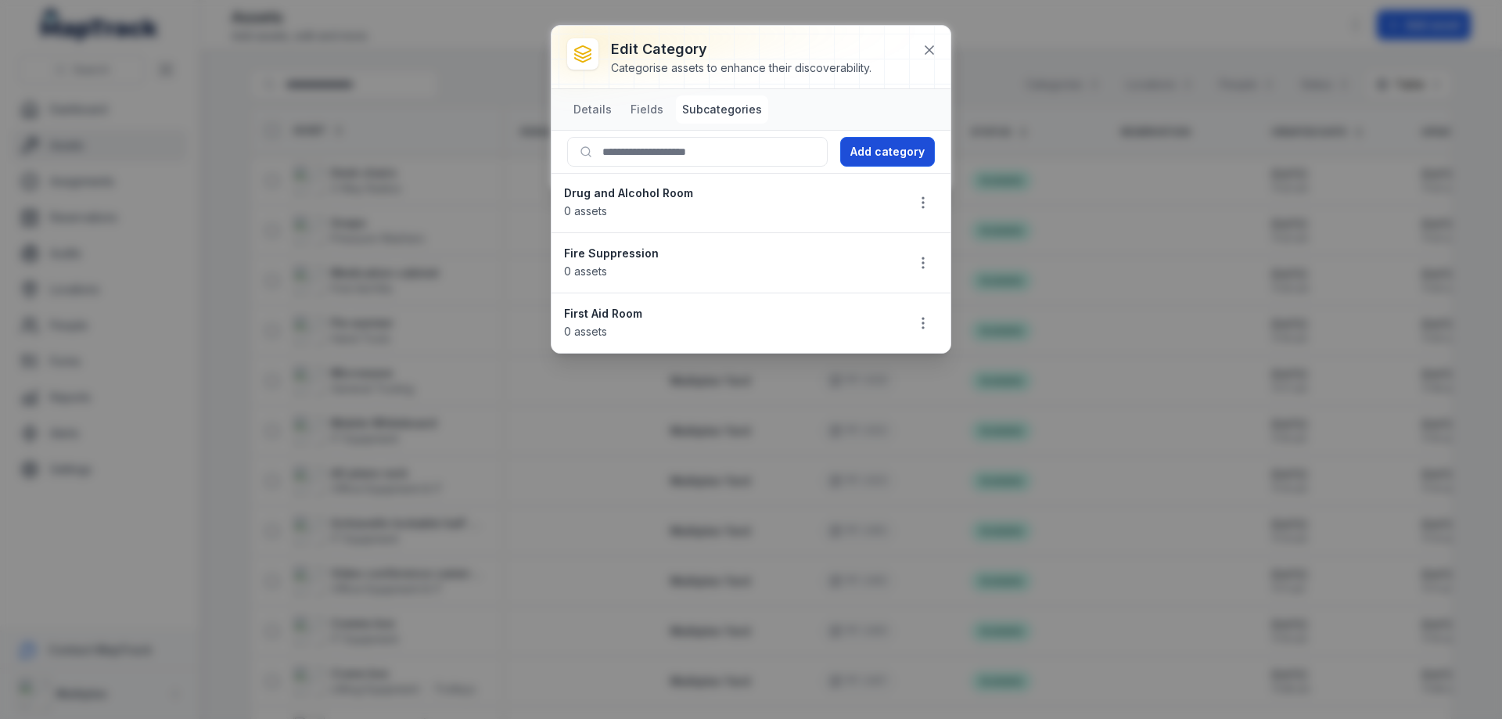
click at [881, 154] on button "Add category" at bounding box center [887, 152] width 95 height 30
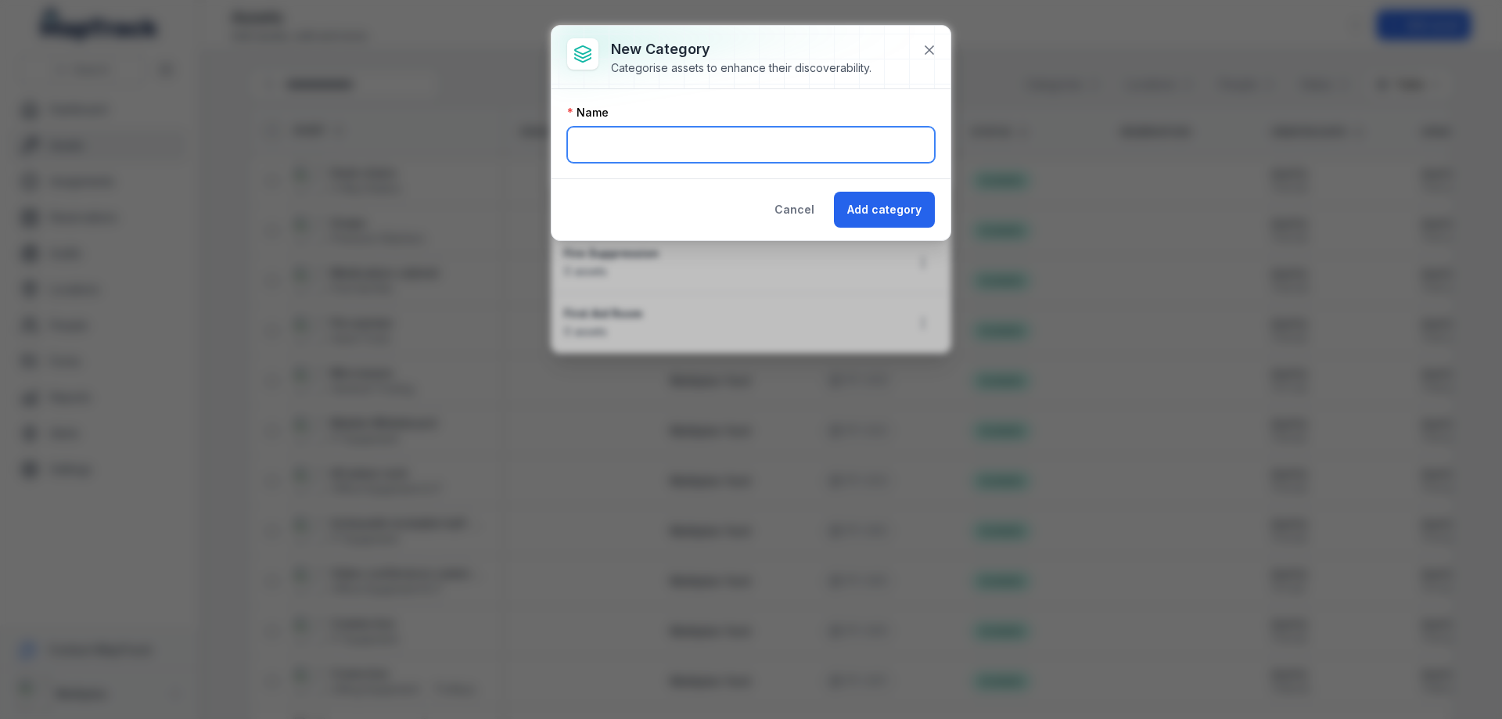
click at [794, 149] on input "text" at bounding box center [751, 145] width 368 height 36
type input "*********"
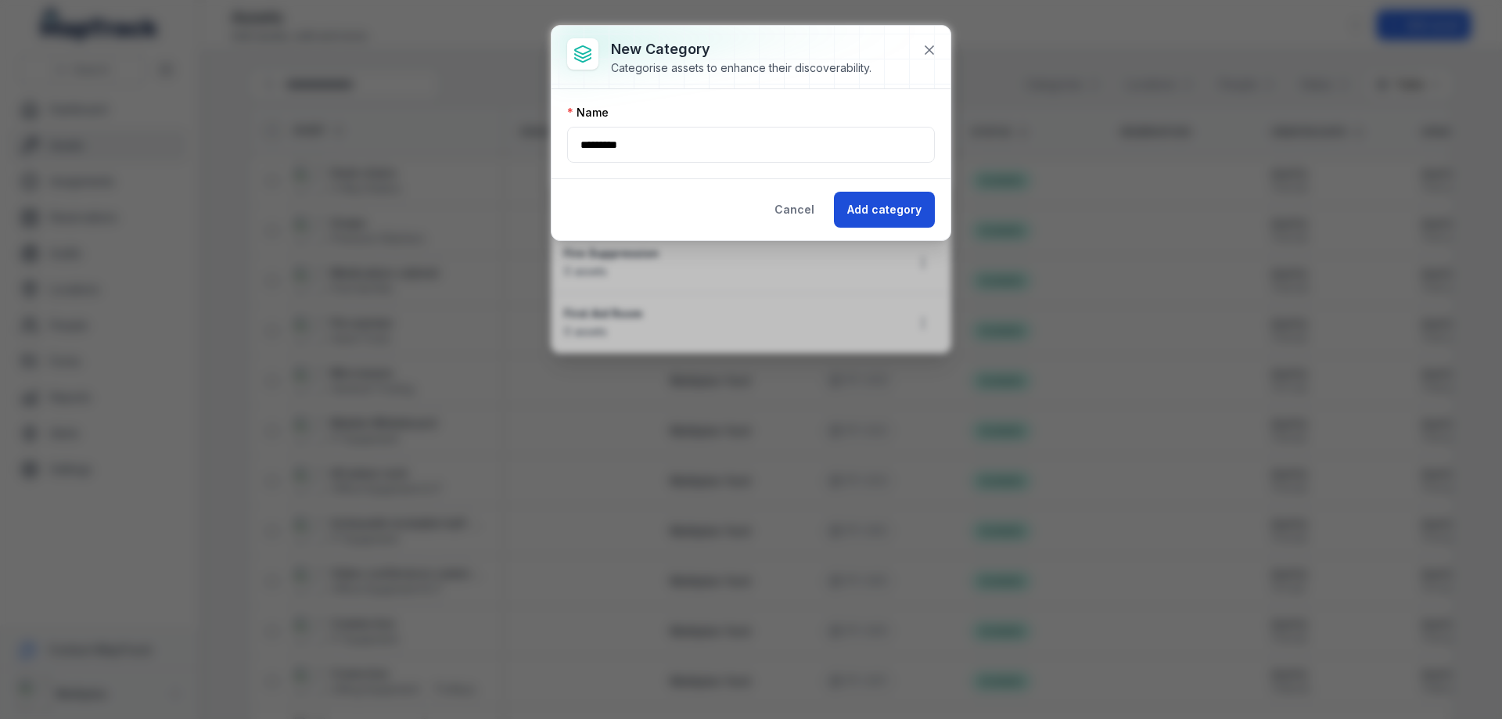
click at [880, 211] on button "Add category" at bounding box center [884, 210] width 101 height 36
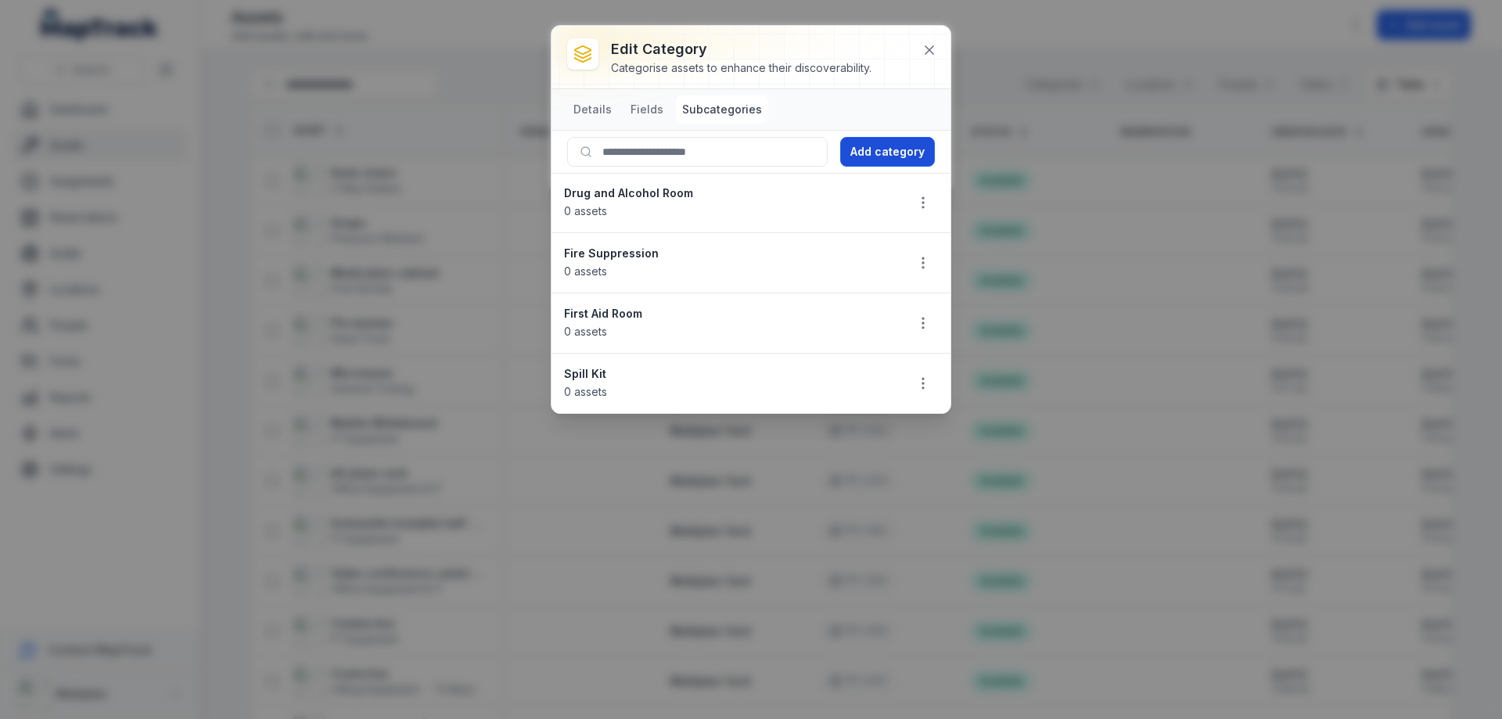
click at [896, 155] on button "Add category" at bounding box center [887, 152] width 95 height 30
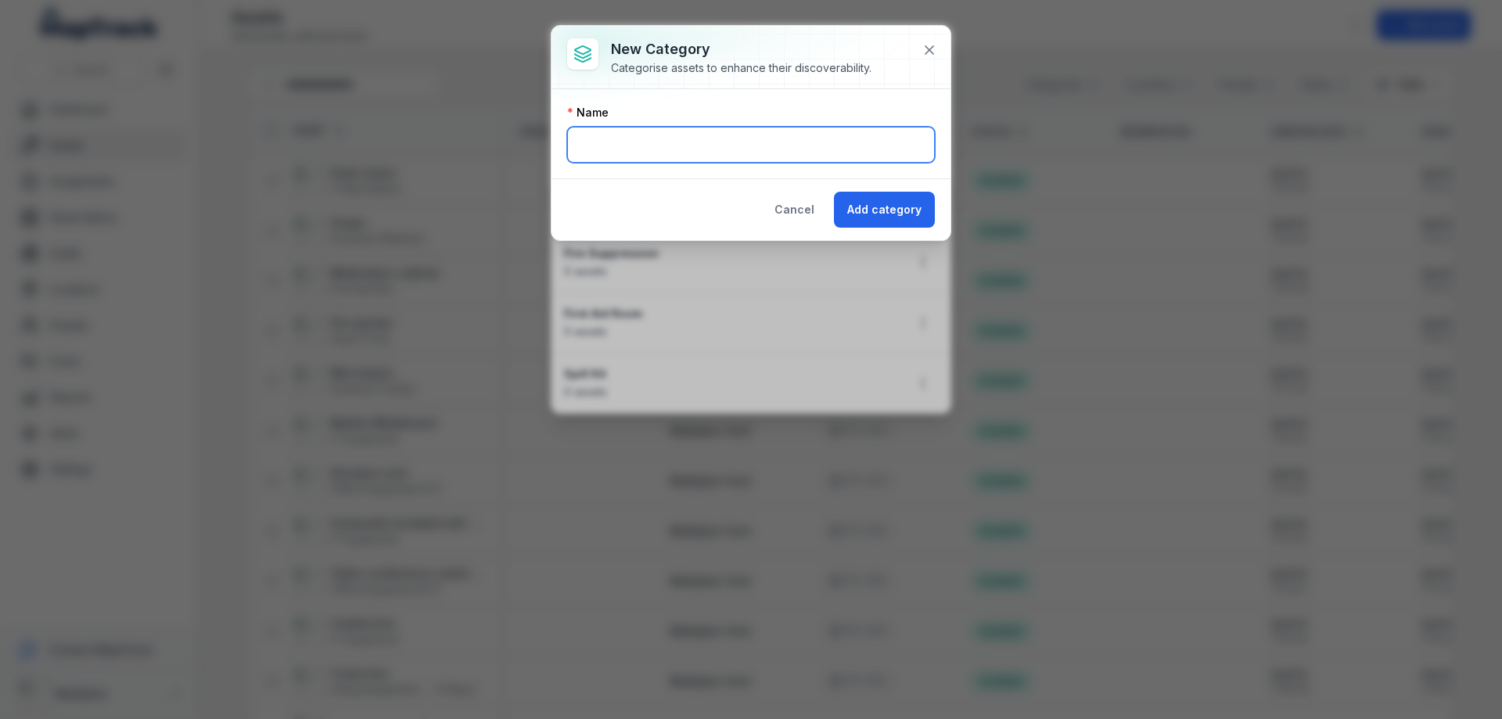
click at [710, 153] on input "text" at bounding box center [751, 145] width 368 height 36
type input "*****"
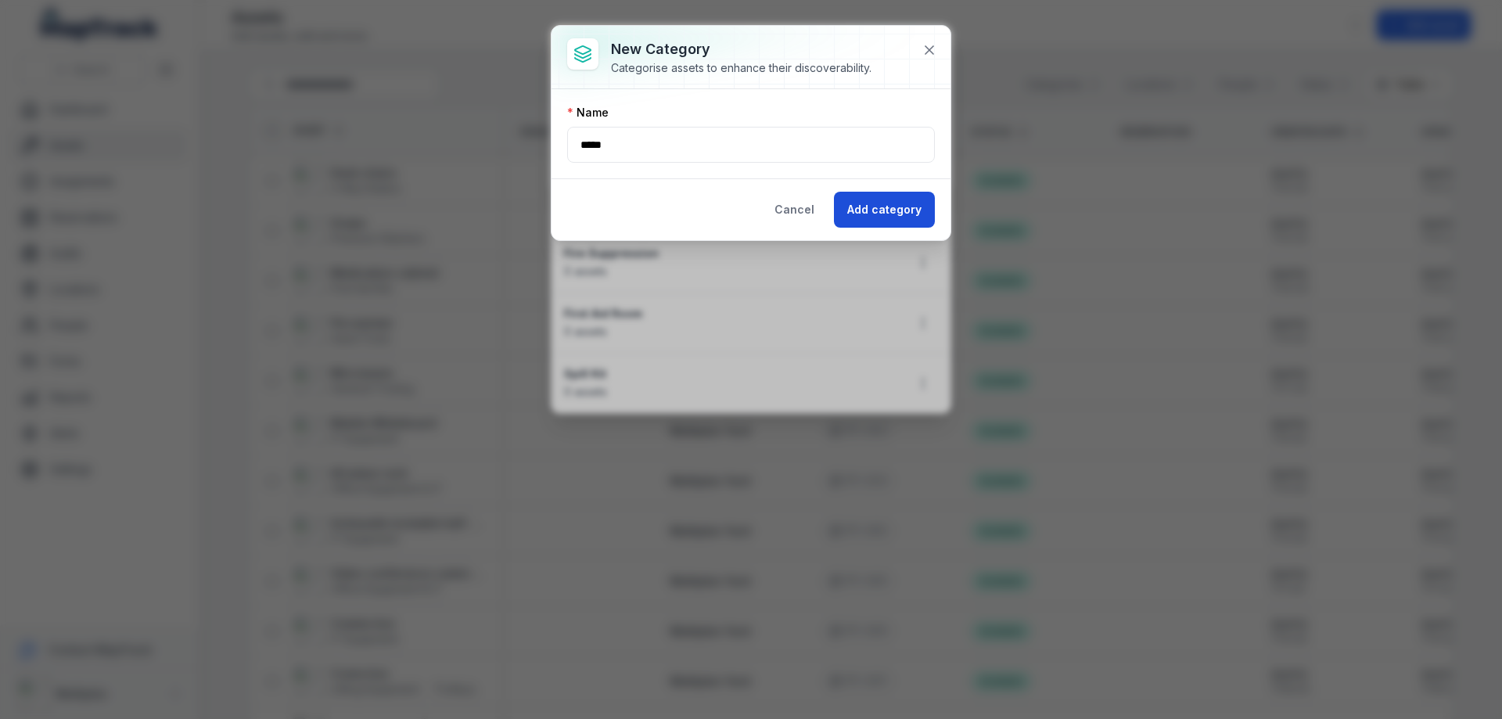
click at [895, 217] on button "Add category" at bounding box center [884, 210] width 101 height 36
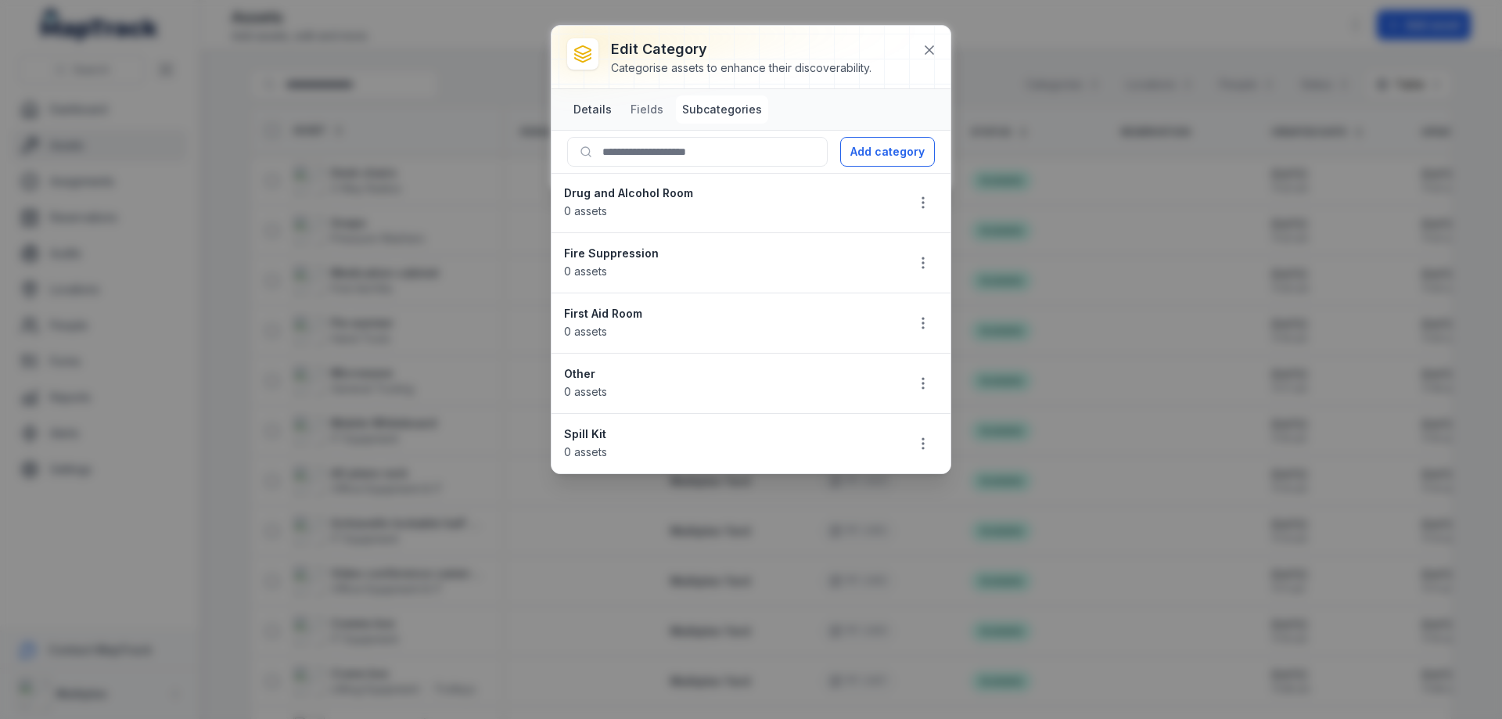
click at [598, 110] on button "Details" at bounding box center [592, 109] width 51 height 28
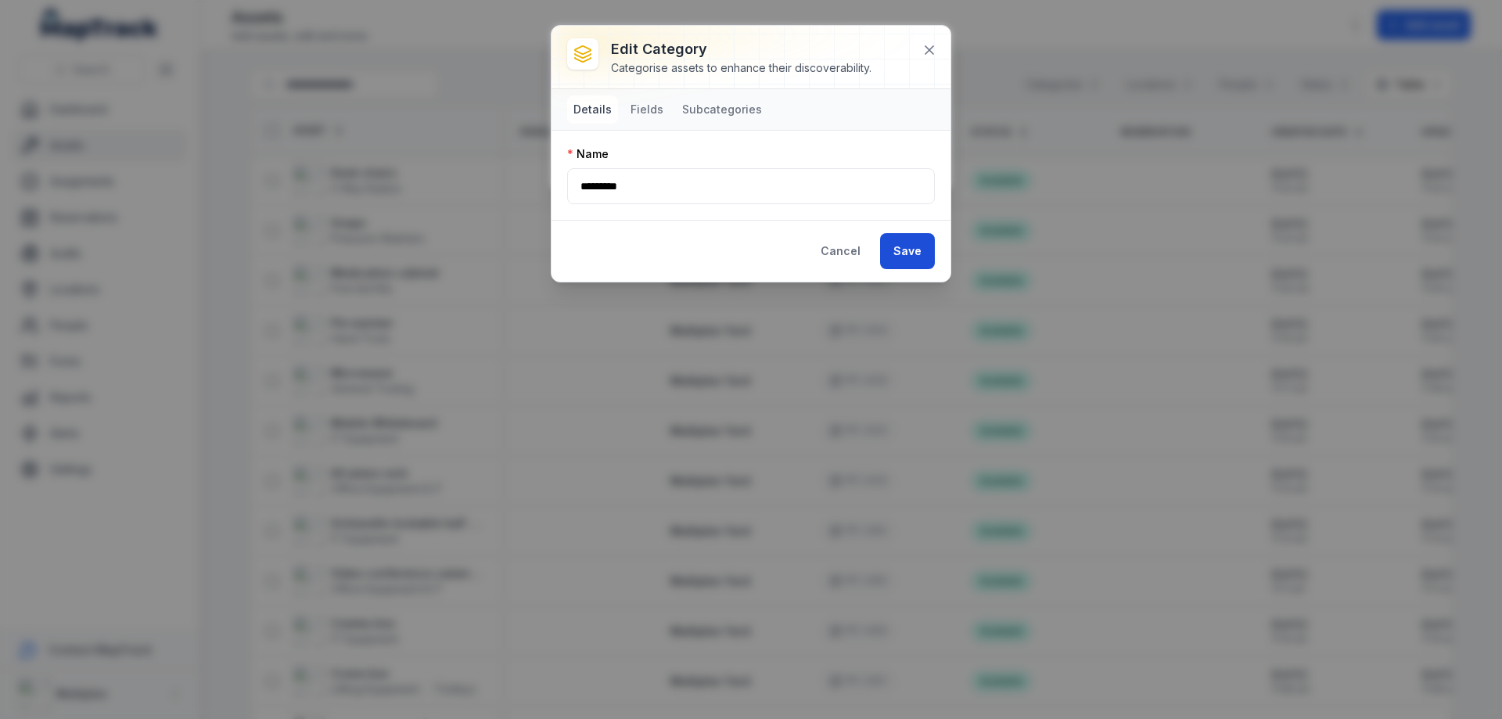
click at [920, 249] on button "Save" at bounding box center [907, 251] width 55 height 36
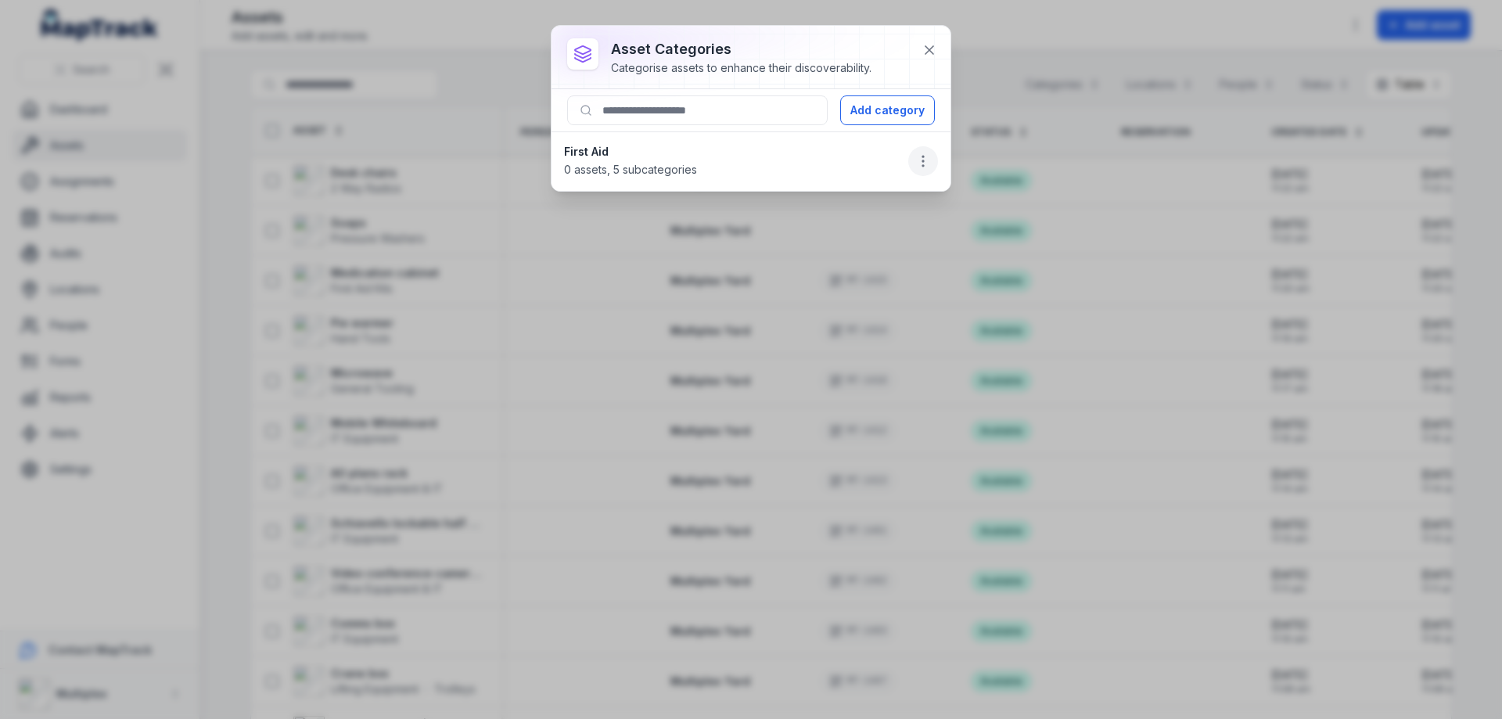
click at [921, 162] on icon "button" at bounding box center [923, 161] width 16 height 16
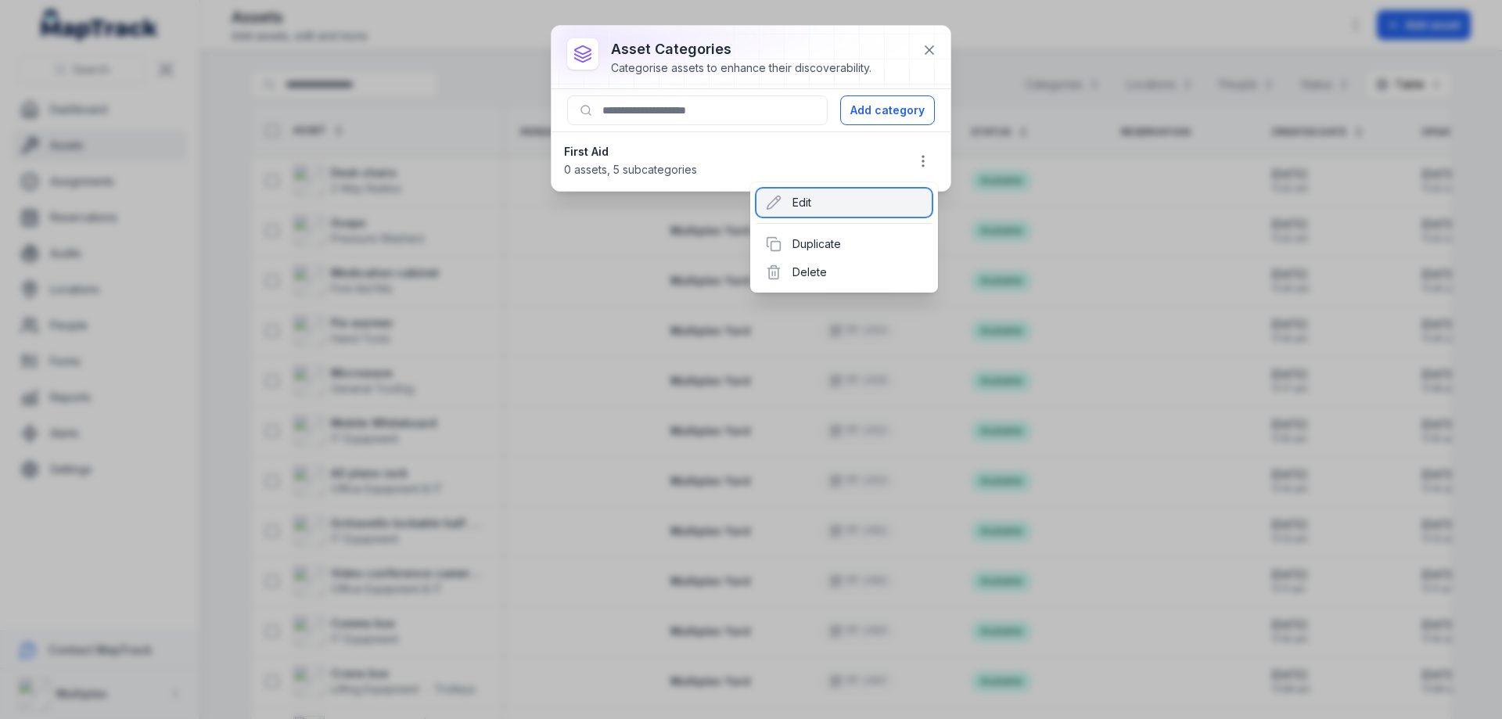
click at [790, 204] on div "Edit" at bounding box center [843, 202] width 175 height 28
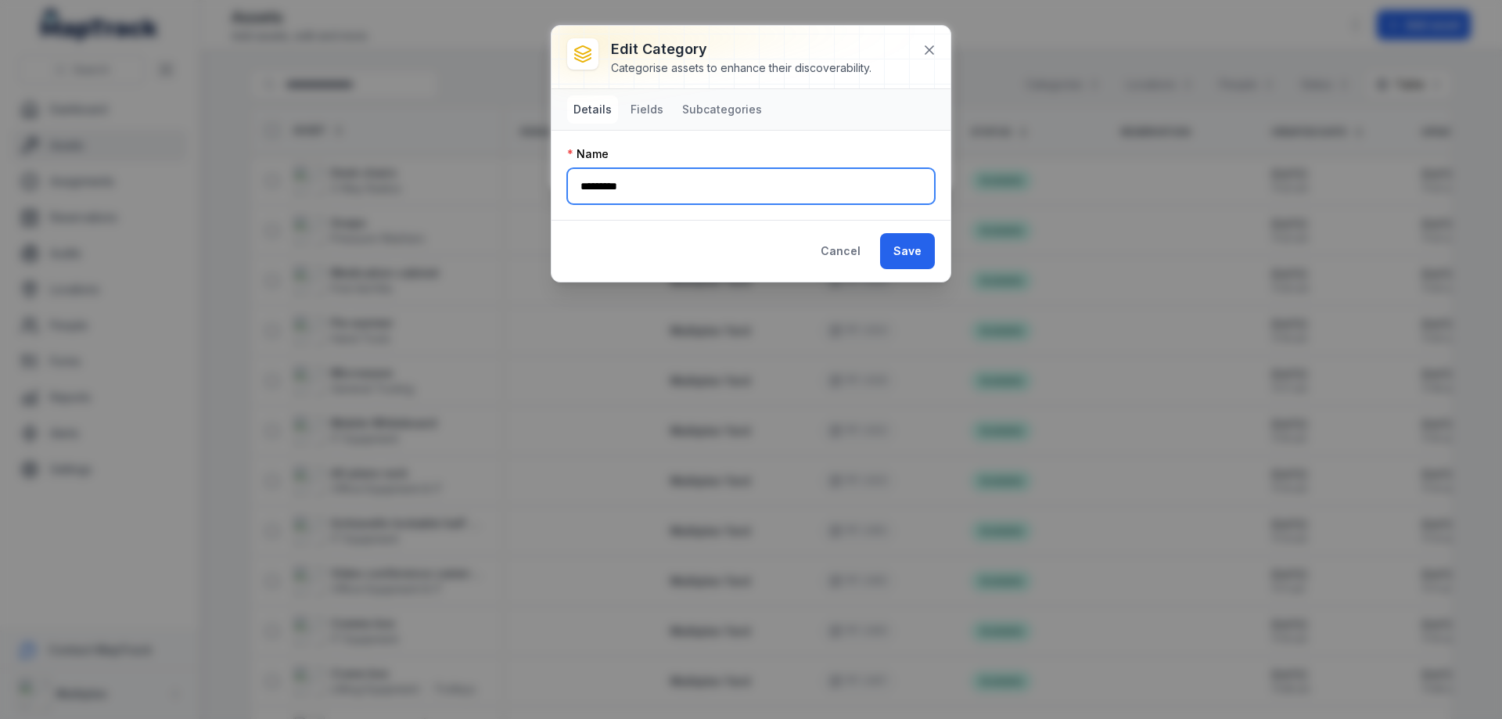
click at [660, 173] on input "*********" at bounding box center [751, 186] width 368 height 36
type input "**********"
click at [896, 246] on button "Save" at bounding box center [907, 251] width 55 height 36
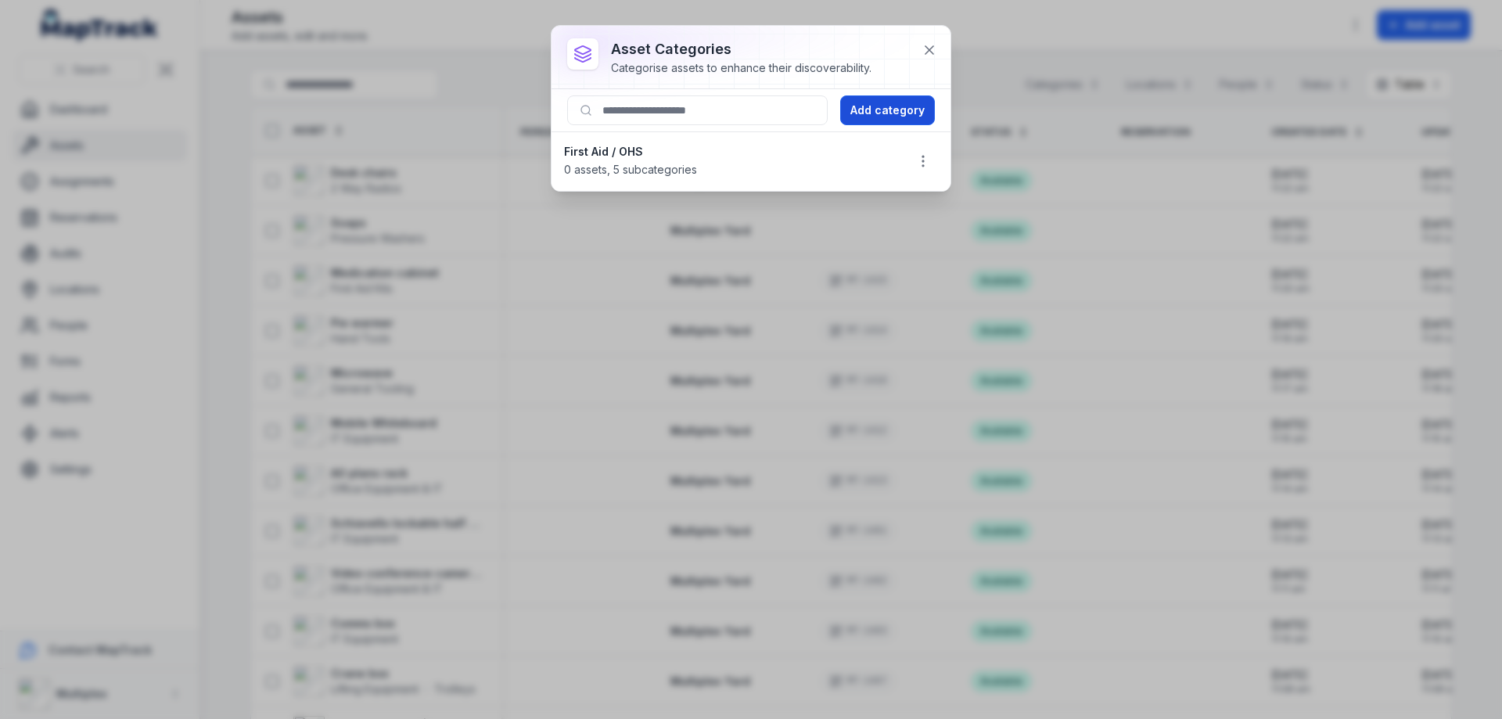
click at [892, 119] on button "Add category" at bounding box center [887, 110] width 95 height 30
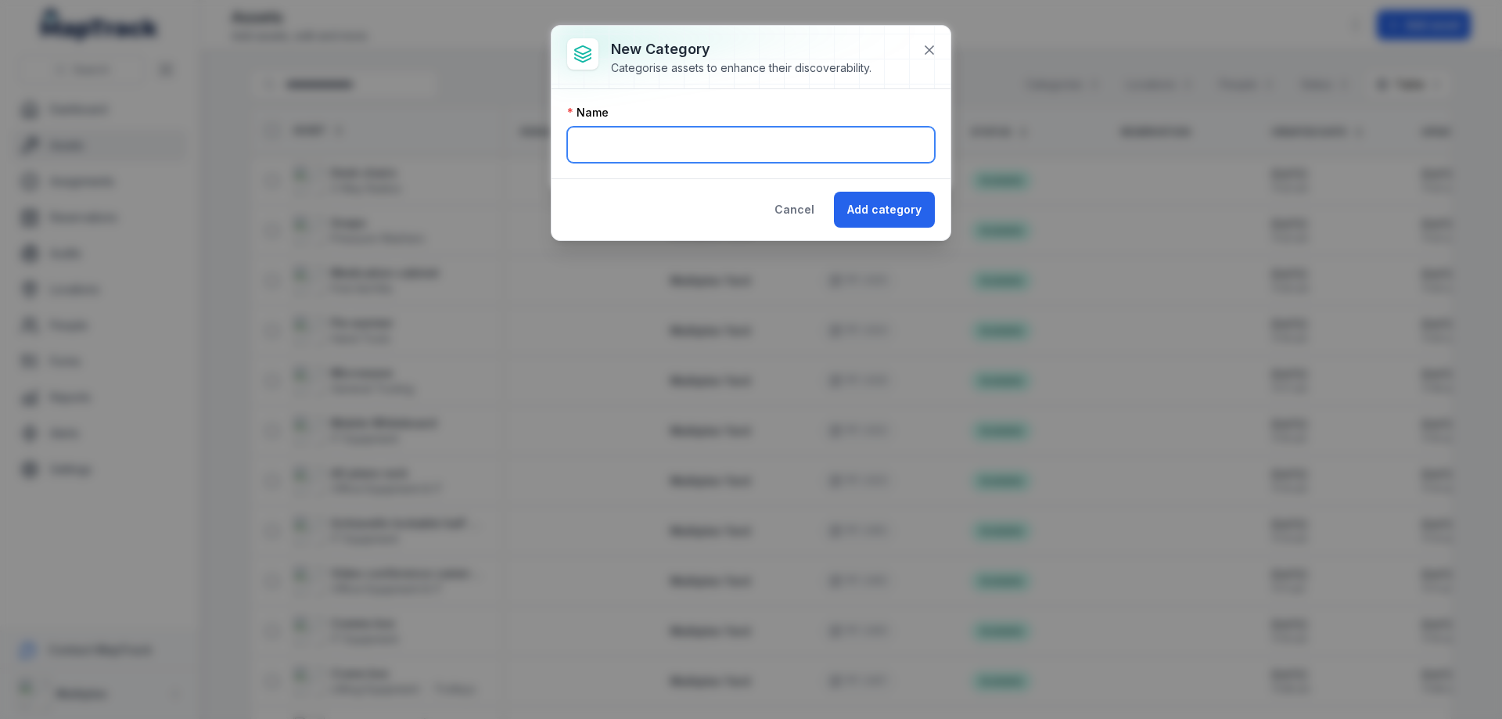
click at [720, 156] on input "text" at bounding box center [751, 145] width 368 height 36
type input "**********"
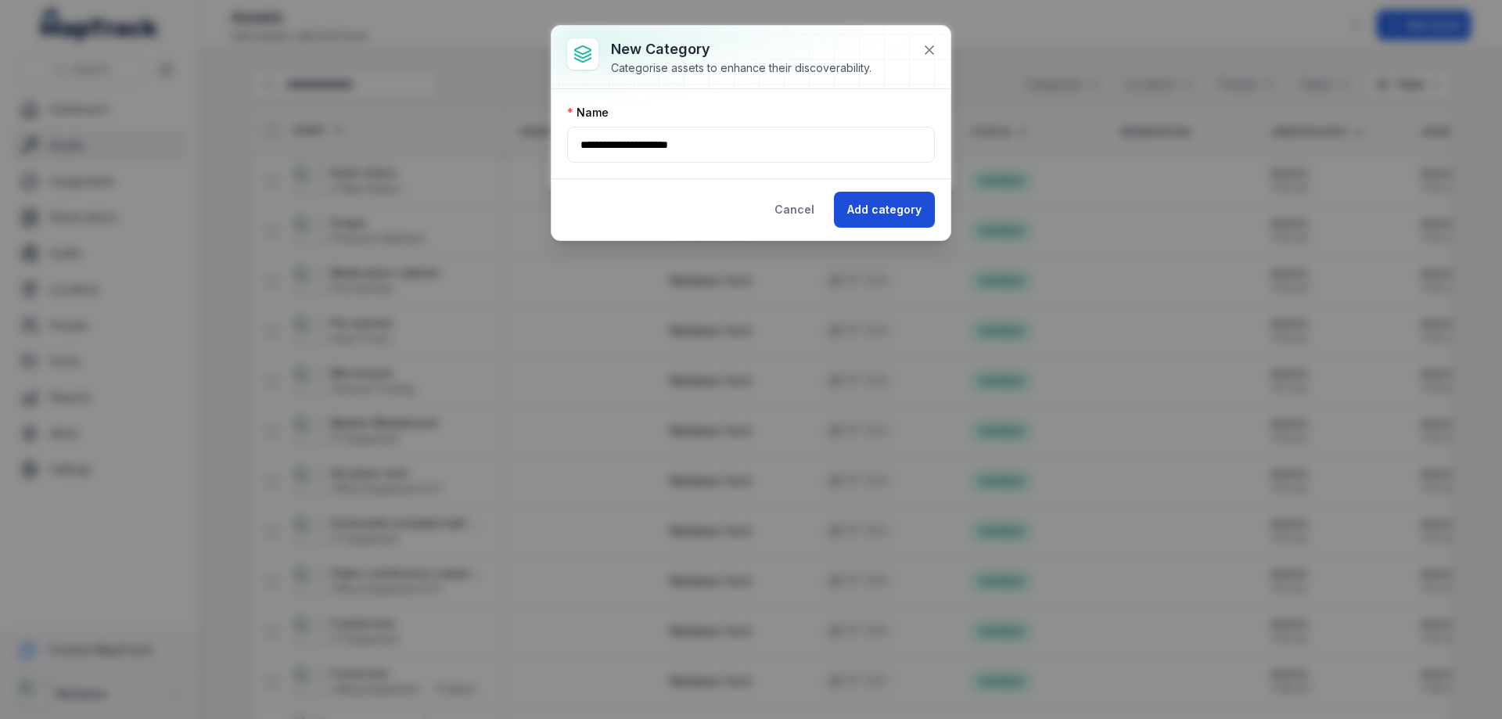
click at [886, 203] on button "Add category" at bounding box center [884, 210] width 101 height 36
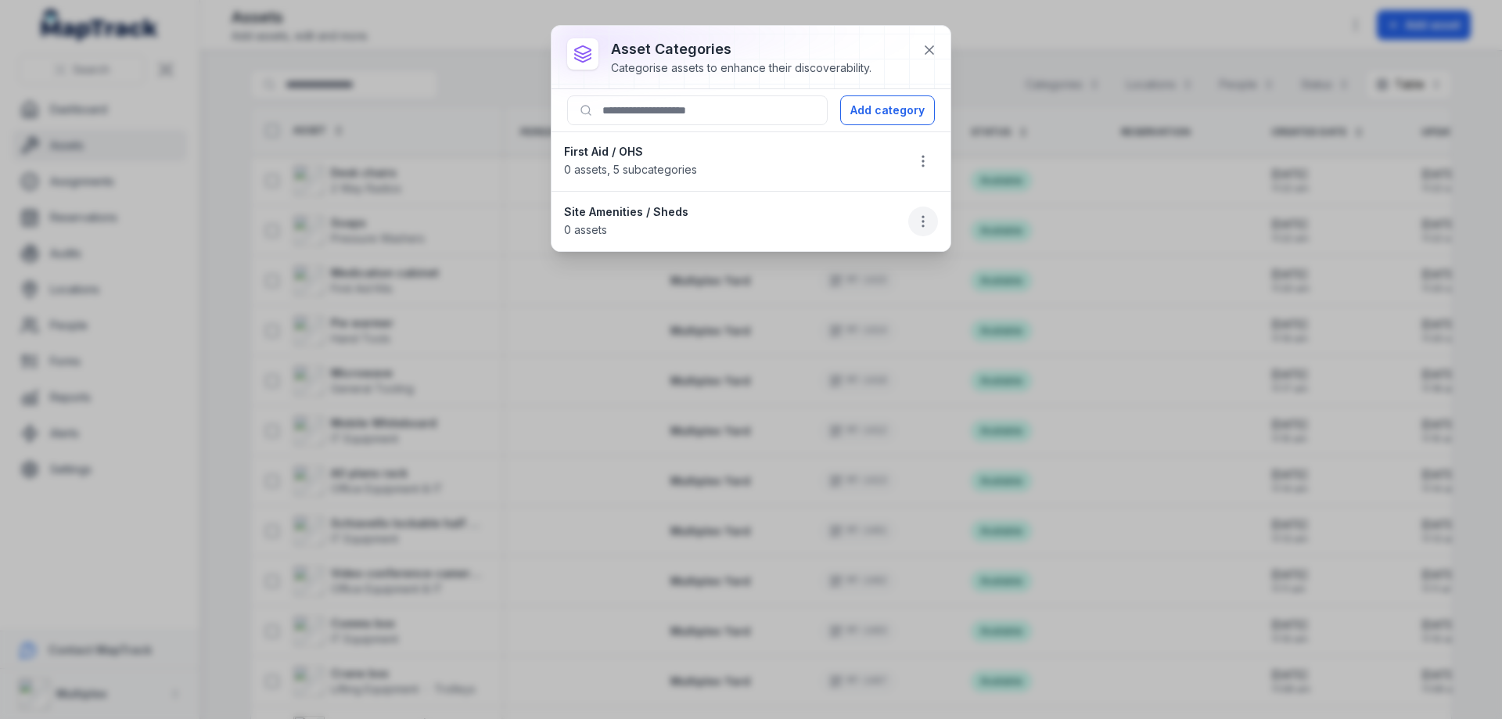
click at [915, 225] on icon "button" at bounding box center [923, 222] width 16 height 16
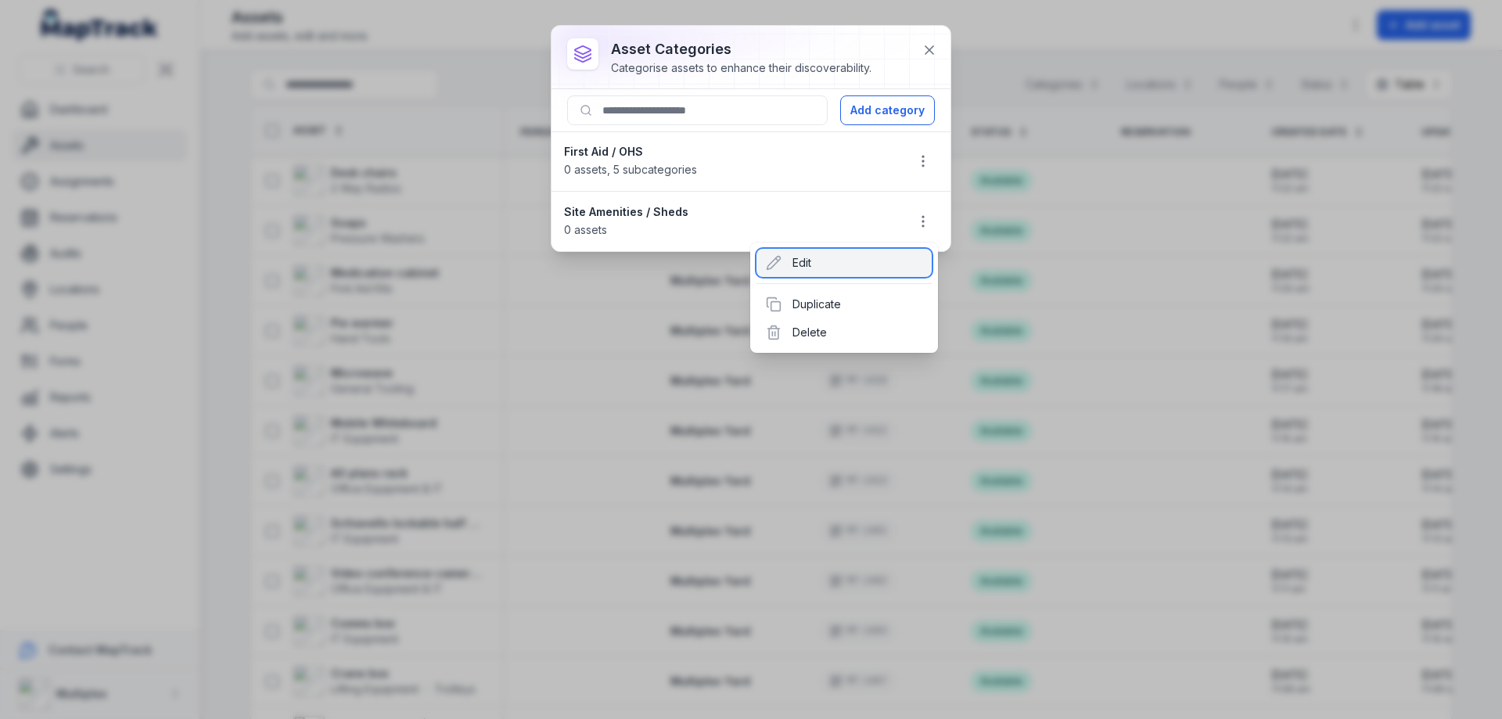
click at [823, 270] on div "Edit" at bounding box center [843, 263] width 175 height 28
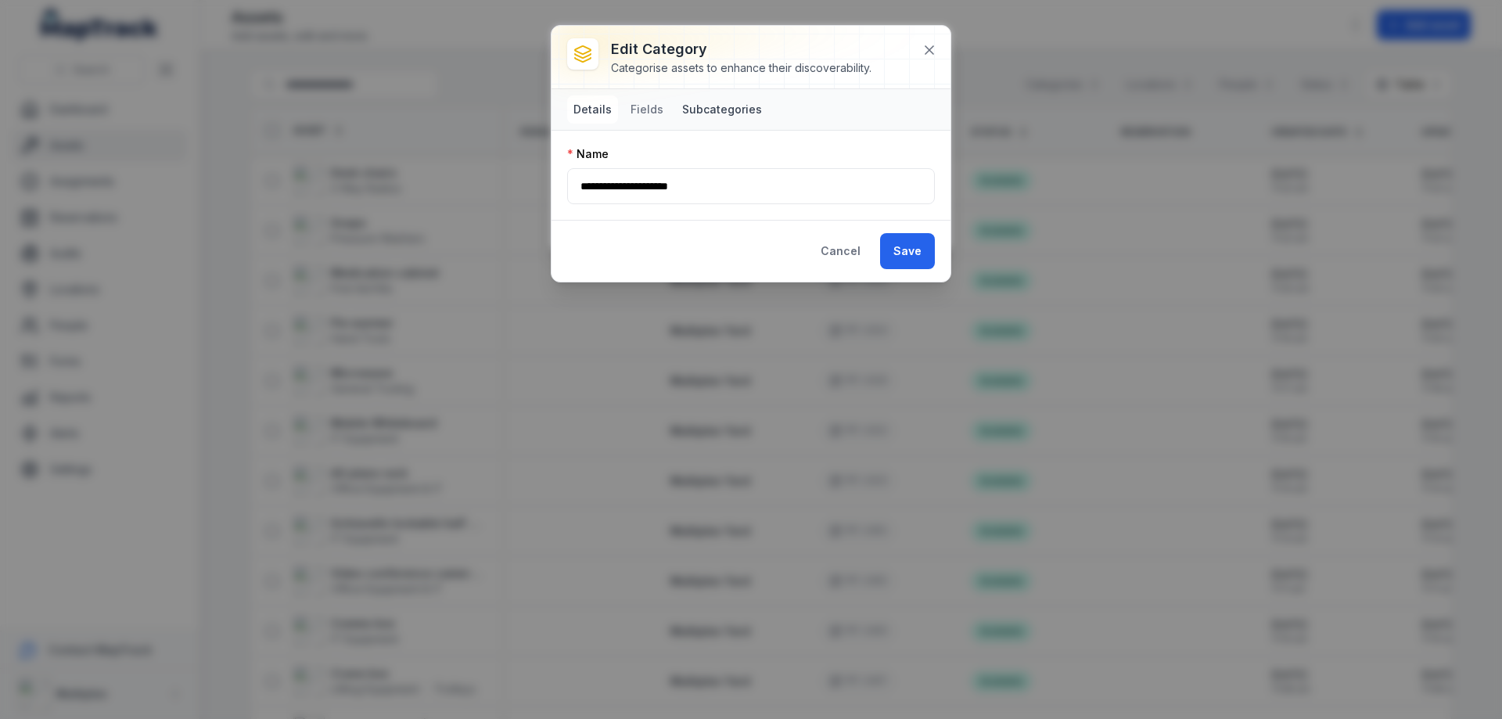
click at [702, 109] on button "Subcategories" at bounding box center [722, 109] width 92 height 28
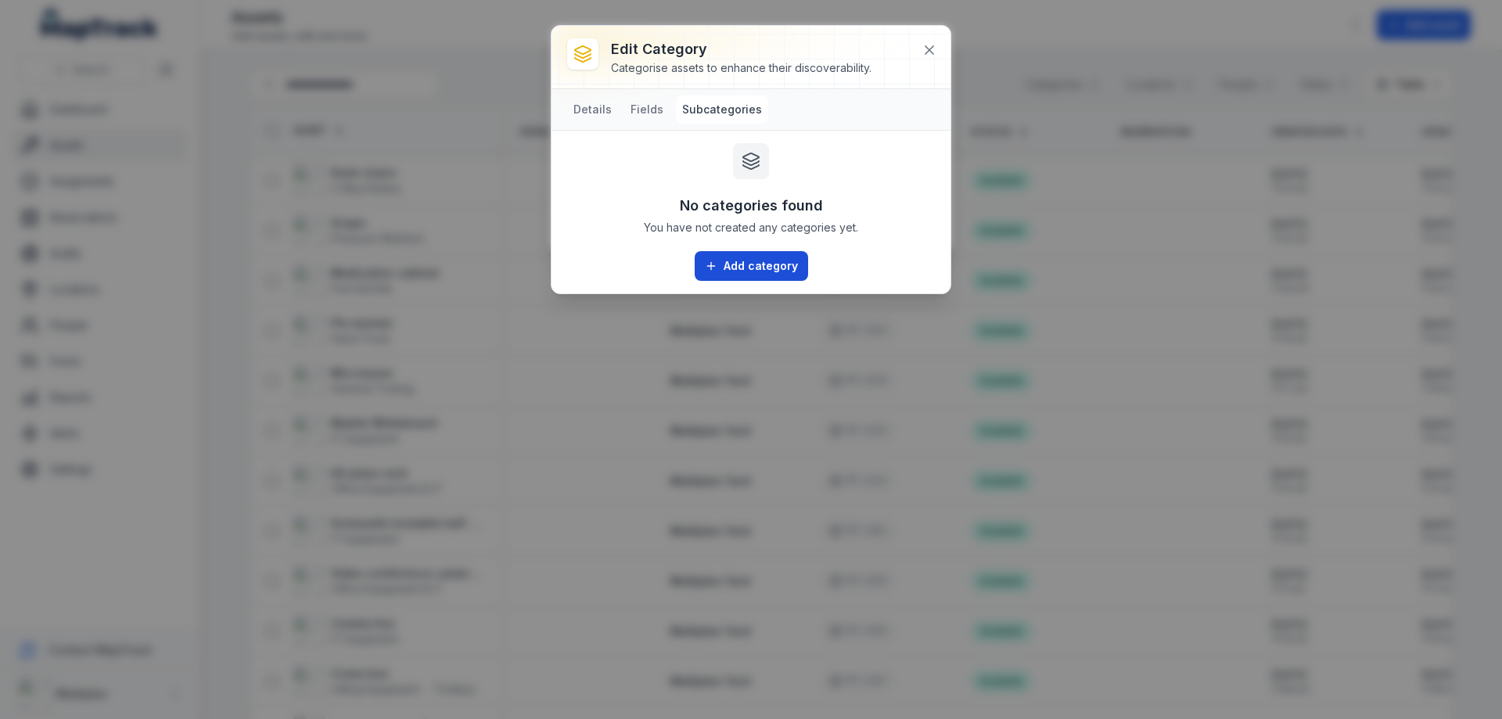
click at [754, 268] on button "Add category" at bounding box center [751, 266] width 113 height 30
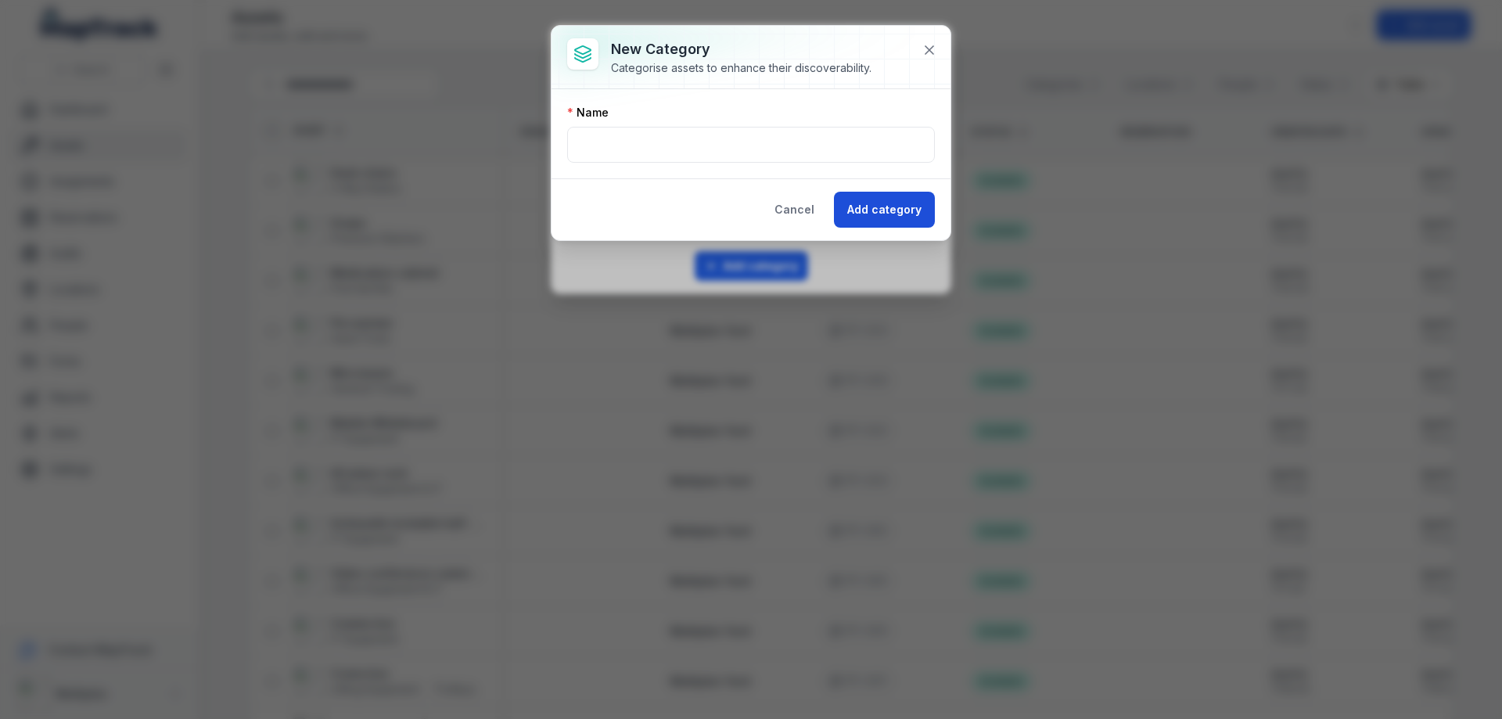
click at [880, 215] on button "Add category" at bounding box center [884, 210] width 101 height 36
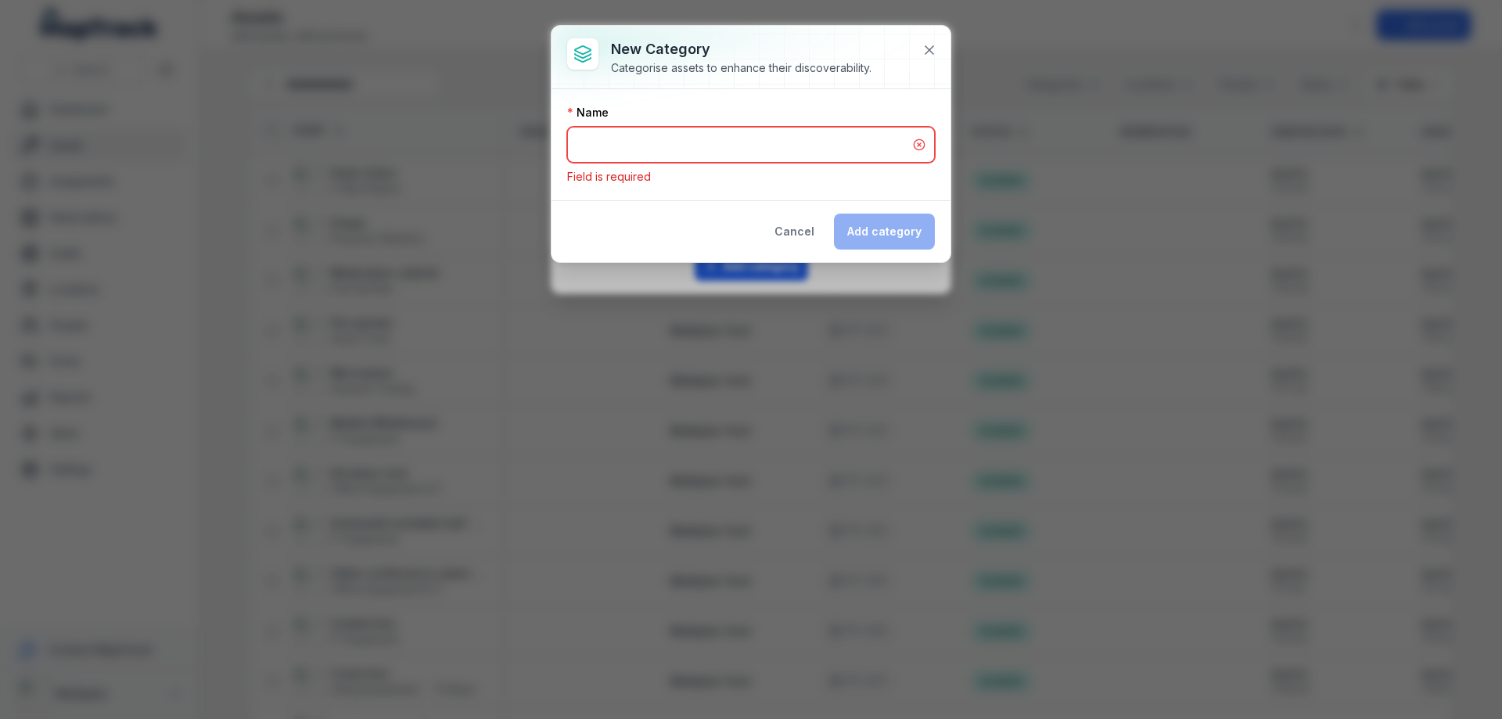
click at [782, 139] on input "text" at bounding box center [751, 145] width 368 height 36
click at [743, 148] on input "text" at bounding box center [751, 145] width 368 height 36
click at [743, 147] on input "******" at bounding box center [751, 145] width 368 height 36
type input "******"
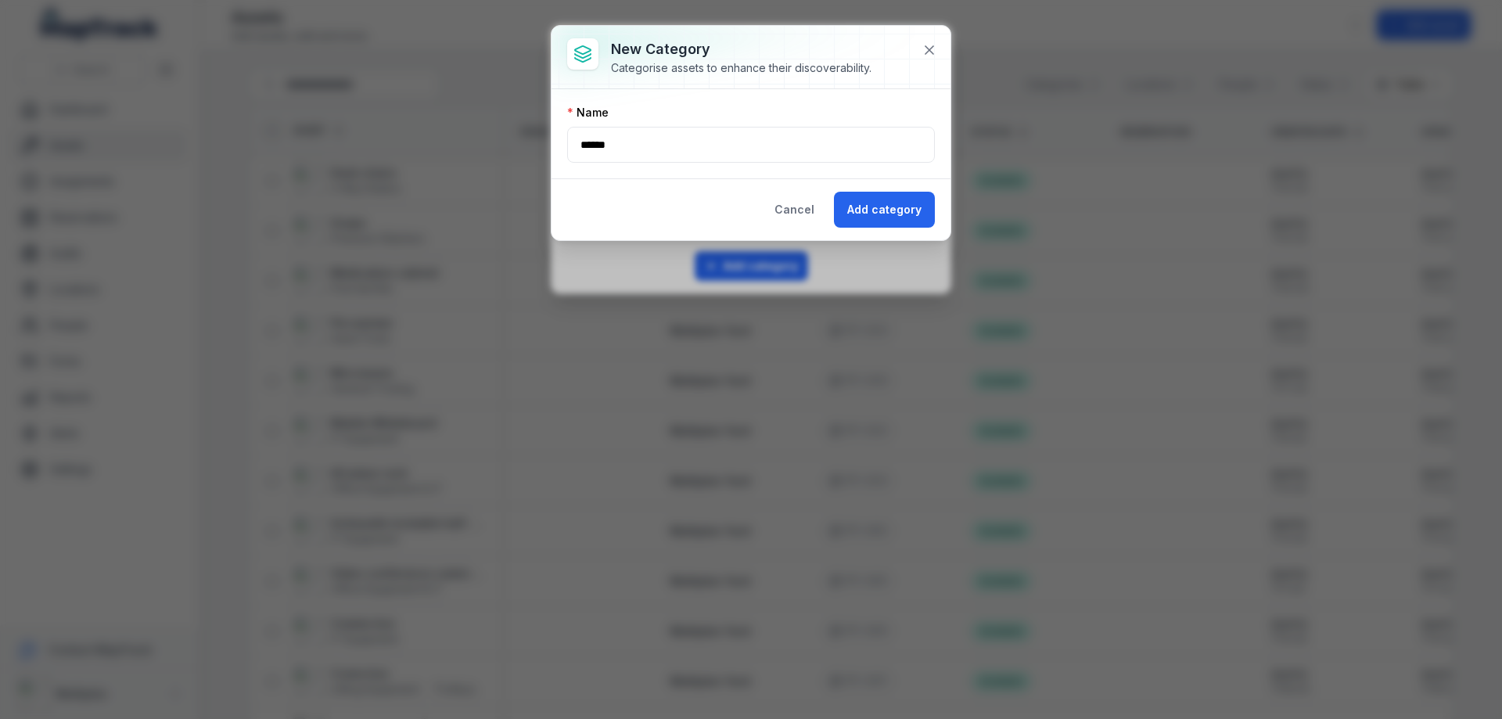
click at [883, 230] on div "Cancel Add category" at bounding box center [750, 209] width 399 height 62
click at [882, 196] on button "Add category" at bounding box center [884, 210] width 101 height 36
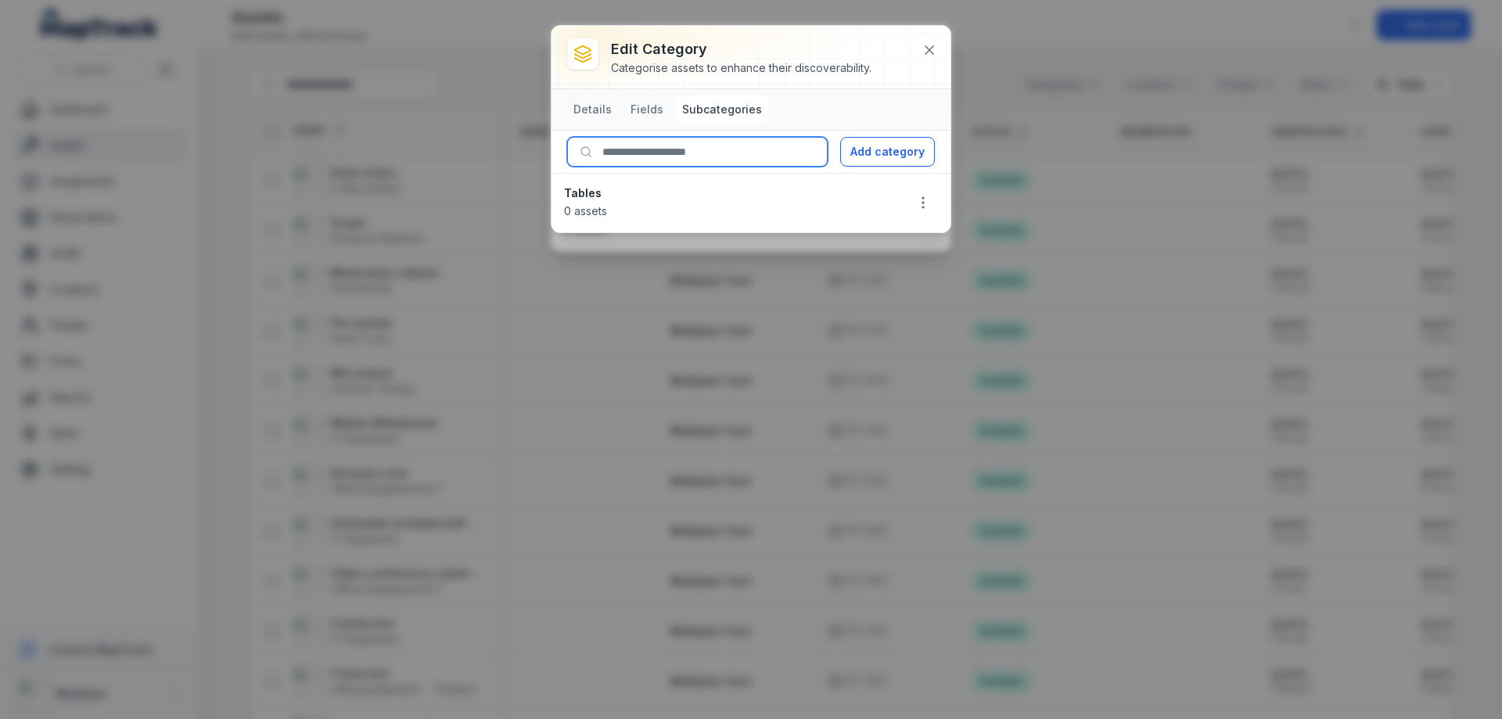
click at [752, 154] on input at bounding box center [697, 152] width 260 height 30
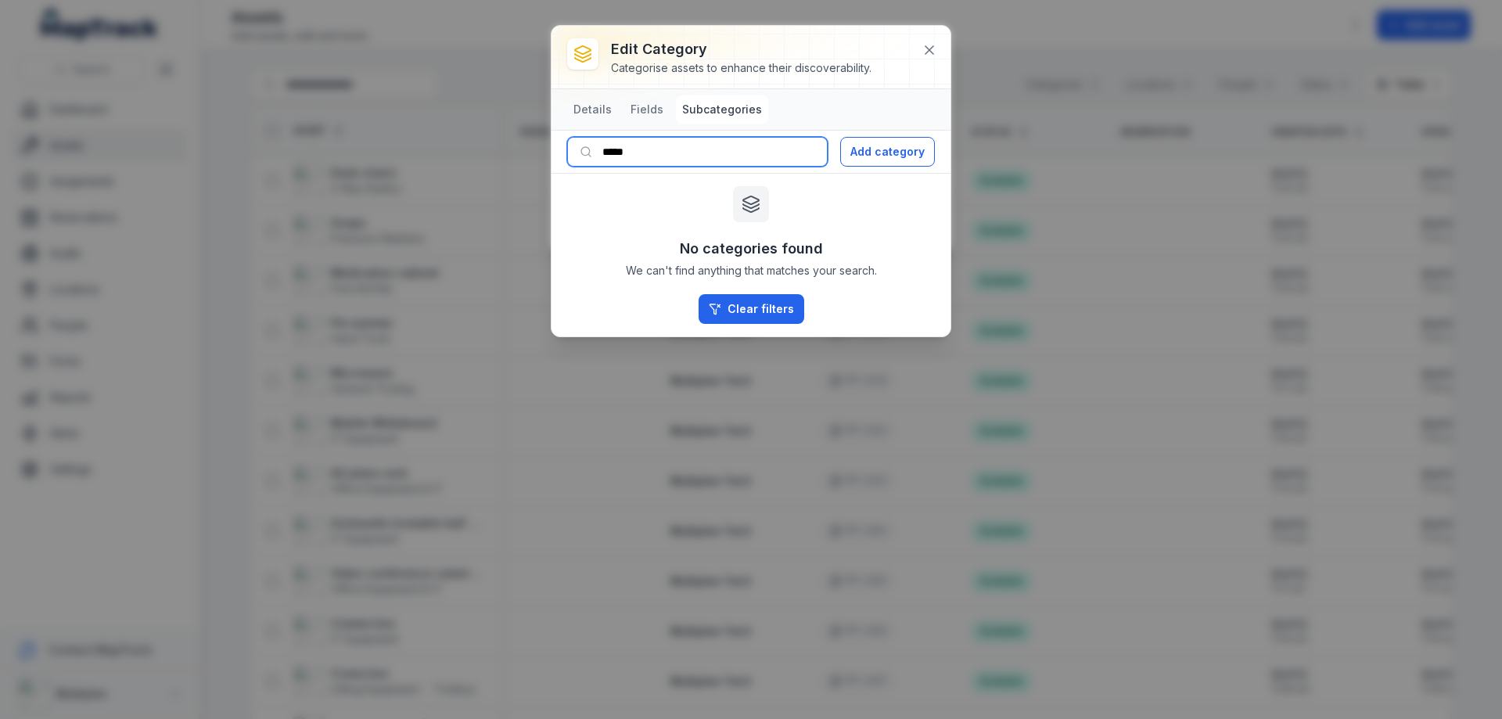
type input "******"
drag, startPoint x: 763, startPoint y: 142, endPoint x: 429, endPoint y: 150, distance: 334.9
click at [429, 150] on div "Edit category Categorise assets to enhance their discoverability. Details Field…" at bounding box center [751, 359] width 1502 height 719
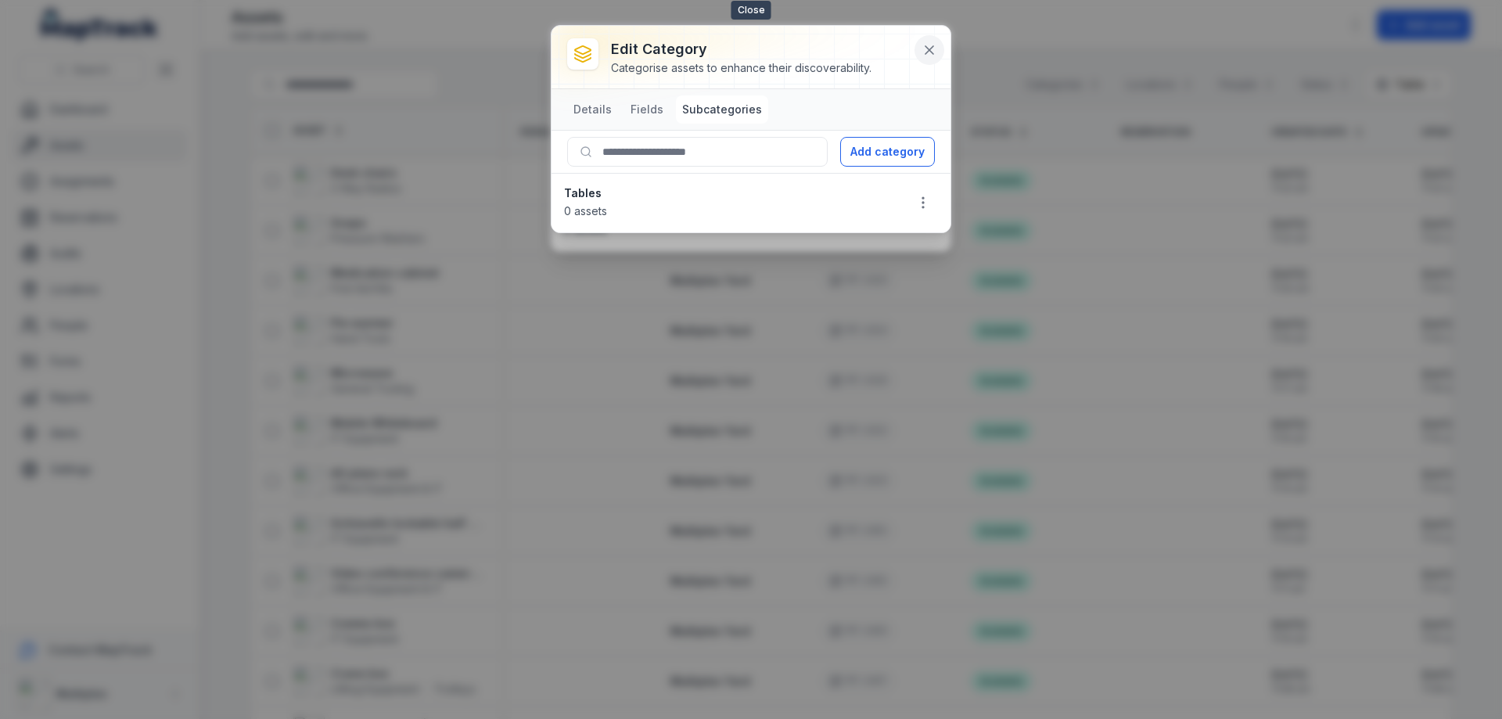
click at [925, 45] on icon at bounding box center [929, 50] width 16 height 16
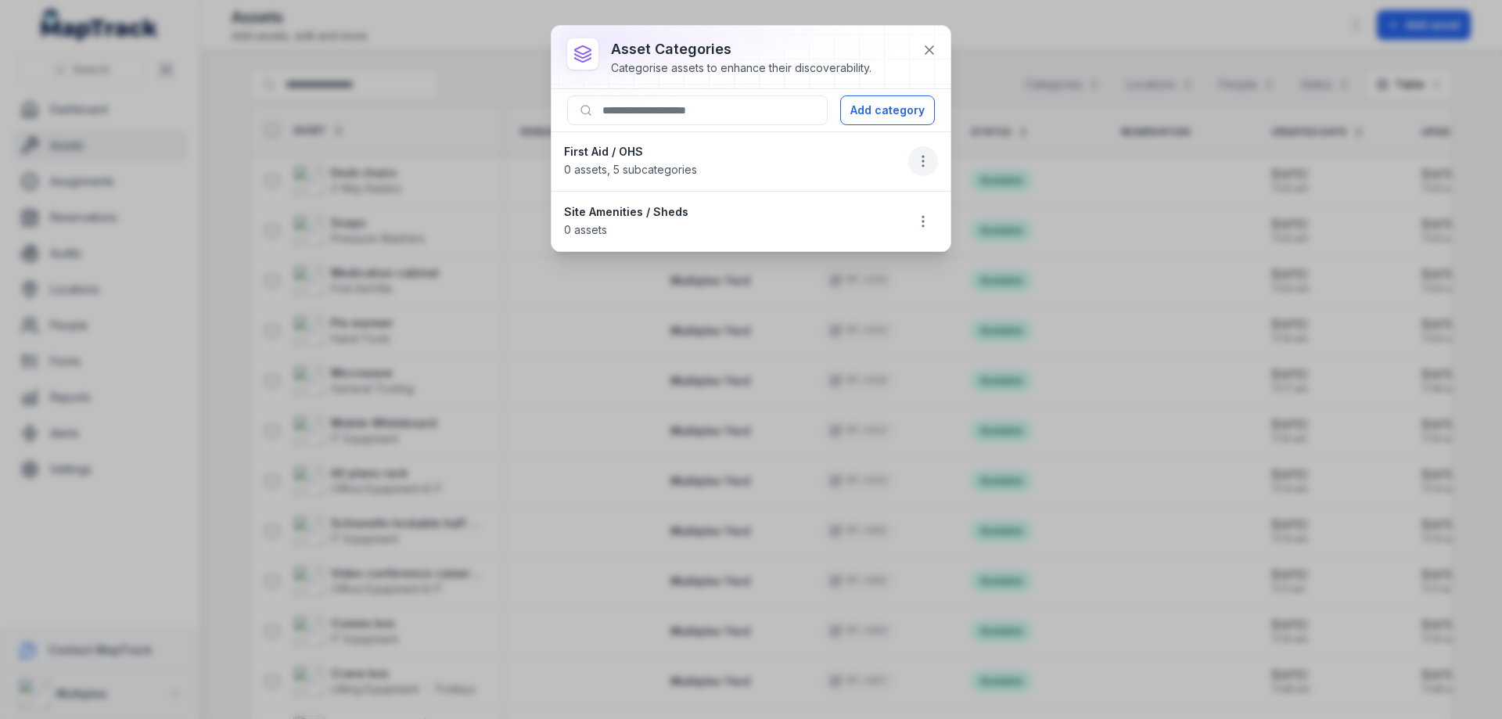
click at [918, 160] on icon "button" at bounding box center [923, 161] width 16 height 16
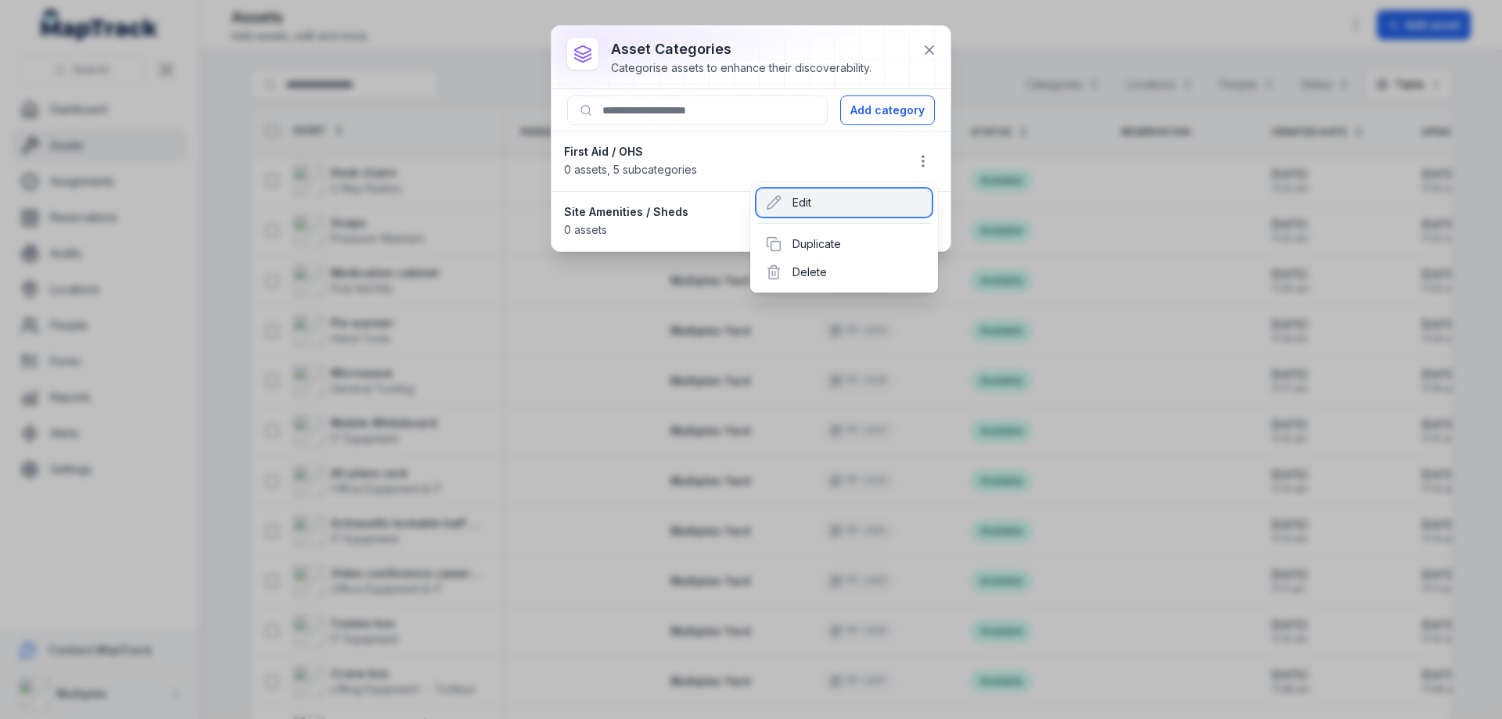
click at [820, 200] on div "Edit" at bounding box center [843, 202] width 175 height 28
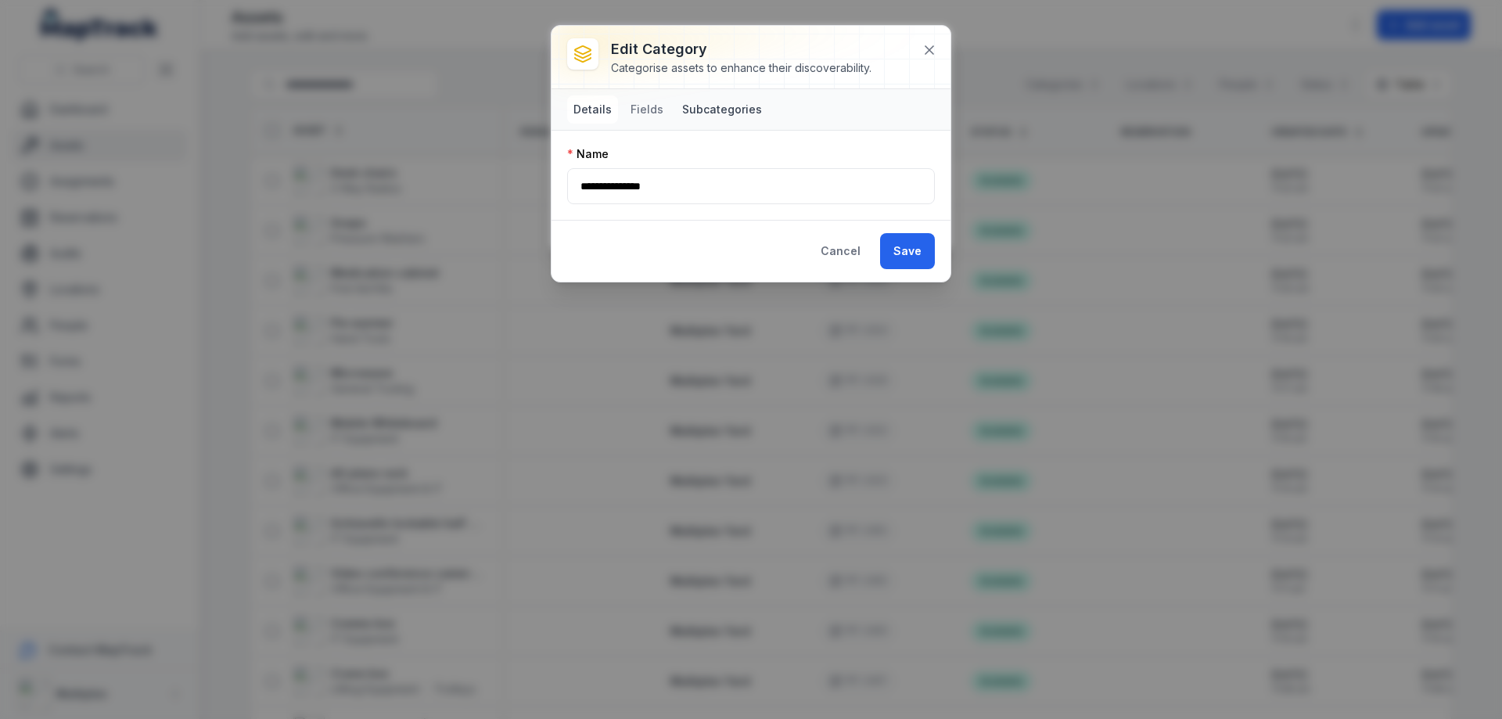
click at [717, 111] on button "Subcategories" at bounding box center [722, 109] width 92 height 28
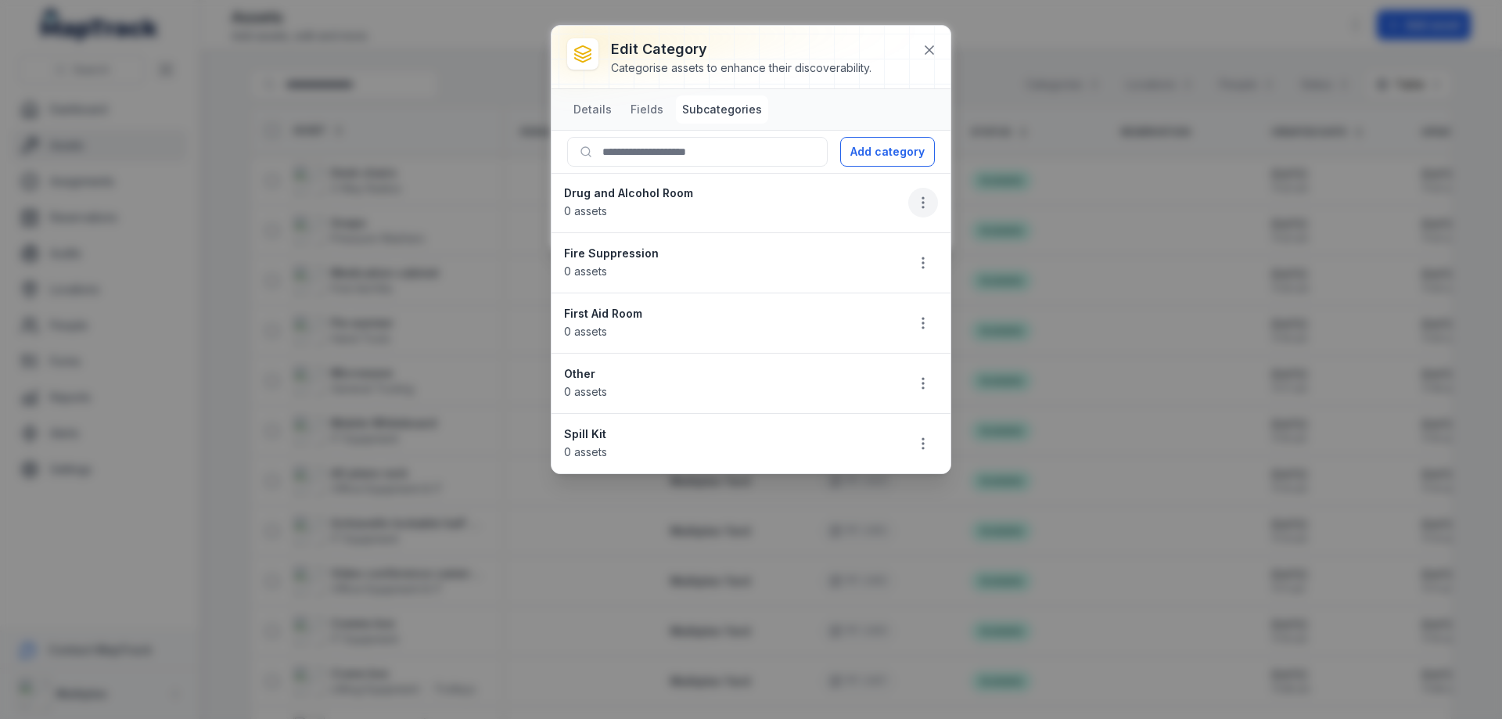
click at [925, 199] on icon "button" at bounding box center [923, 203] width 16 height 16
click at [835, 314] on div "Delete" at bounding box center [843, 314] width 175 height 28
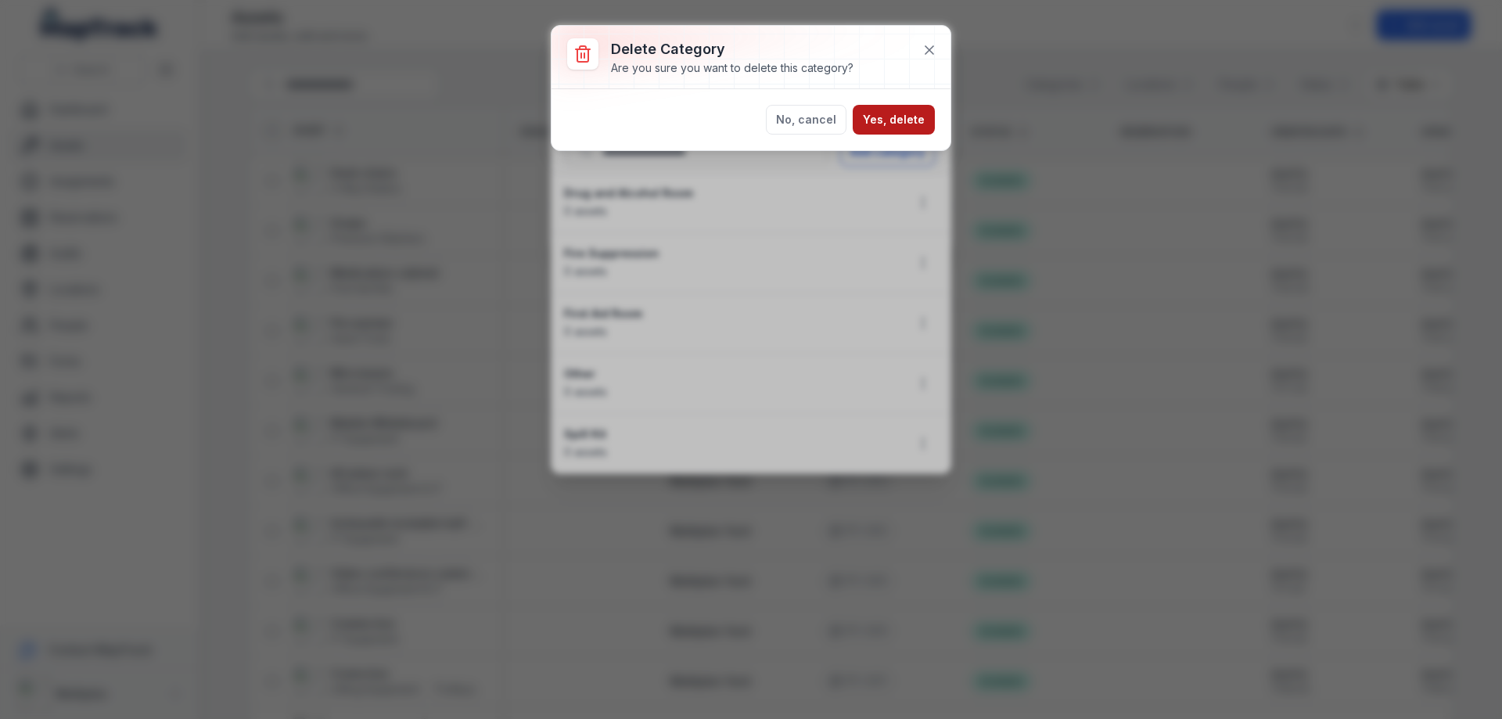
click at [906, 120] on button "Yes, delete" at bounding box center [894, 120] width 82 height 30
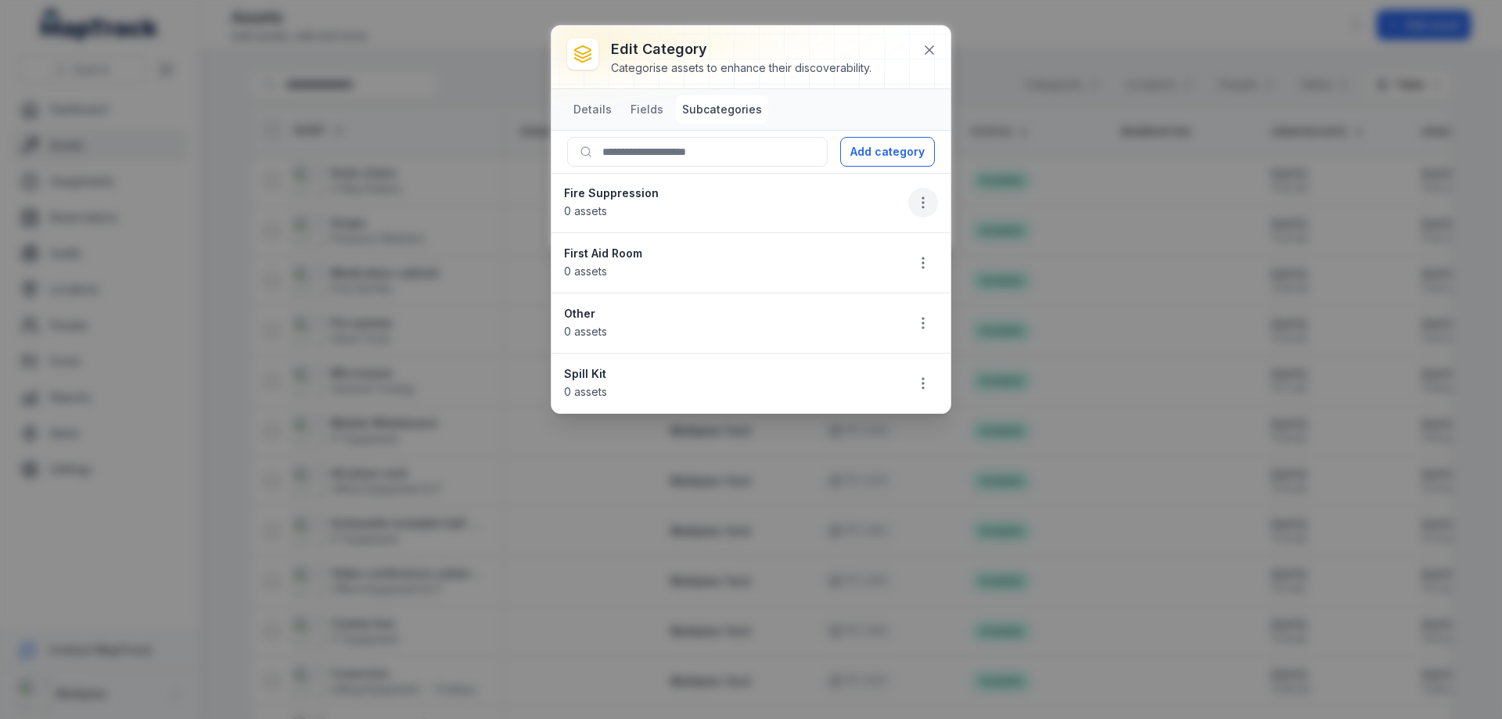
click at [917, 210] on icon "button" at bounding box center [923, 203] width 16 height 16
click at [831, 316] on div "Delete" at bounding box center [843, 314] width 175 height 28
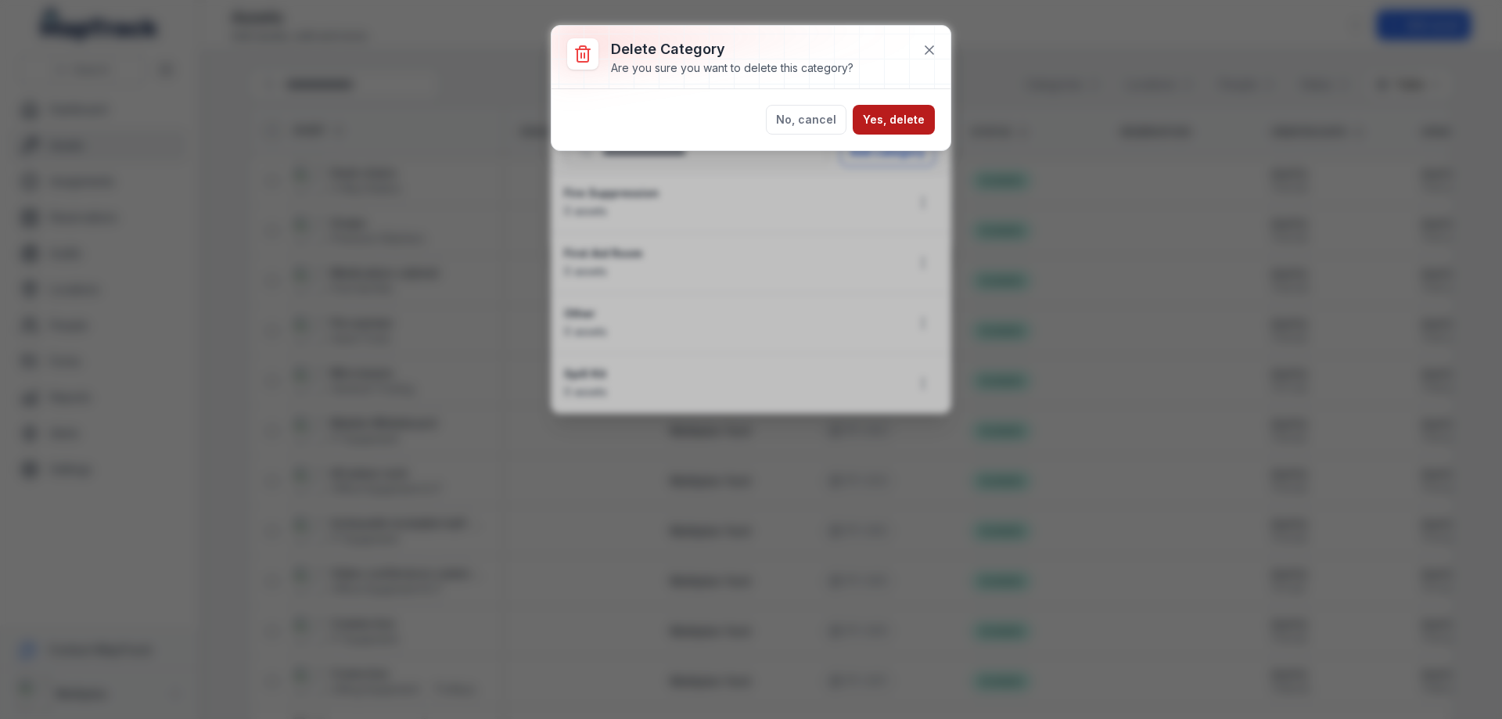
click at [888, 117] on button "Yes, delete" at bounding box center [894, 120] width 82 height 30
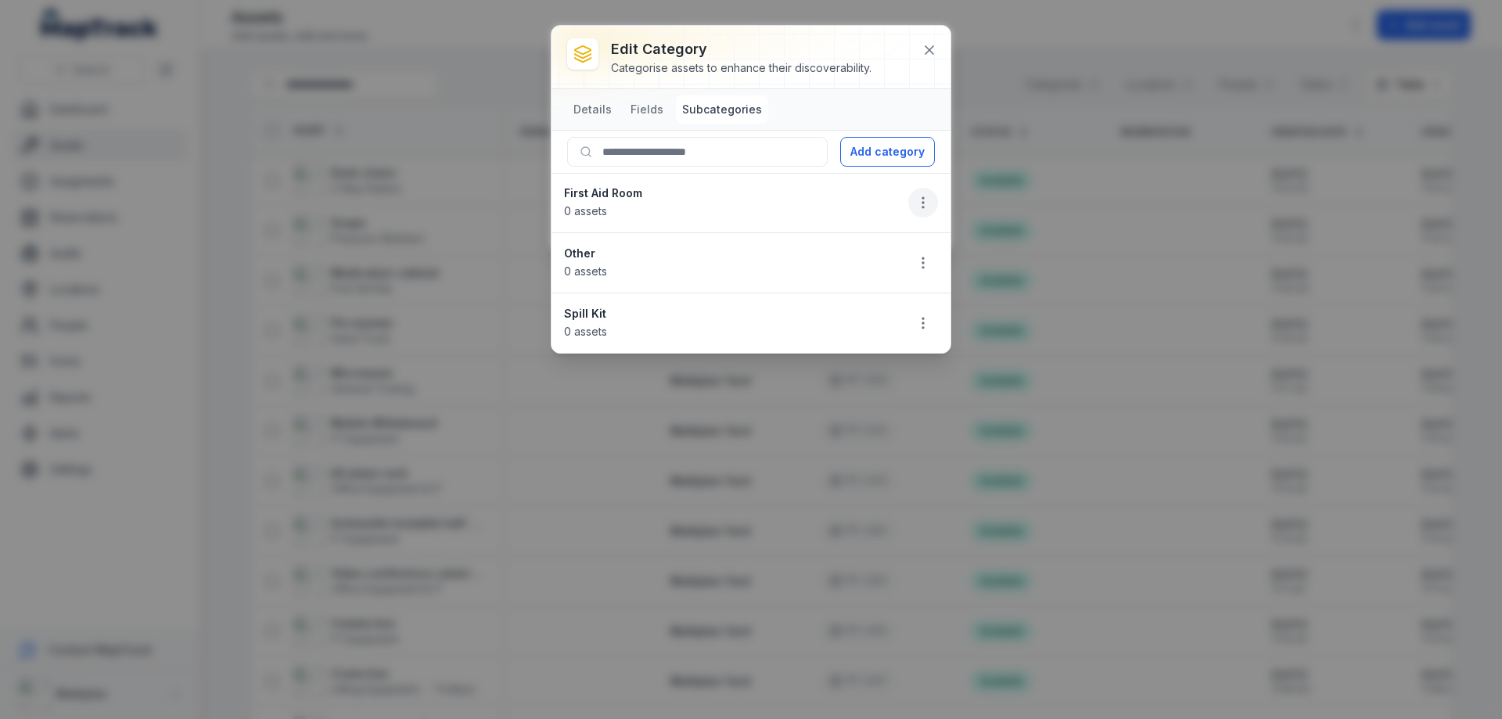
click at [922, 203] on circle "button" at bounding box center [923, 203] width 2 height 2
click at [813, 311] on div "Delete" at bounding box center [843, 314] width 175 height 28
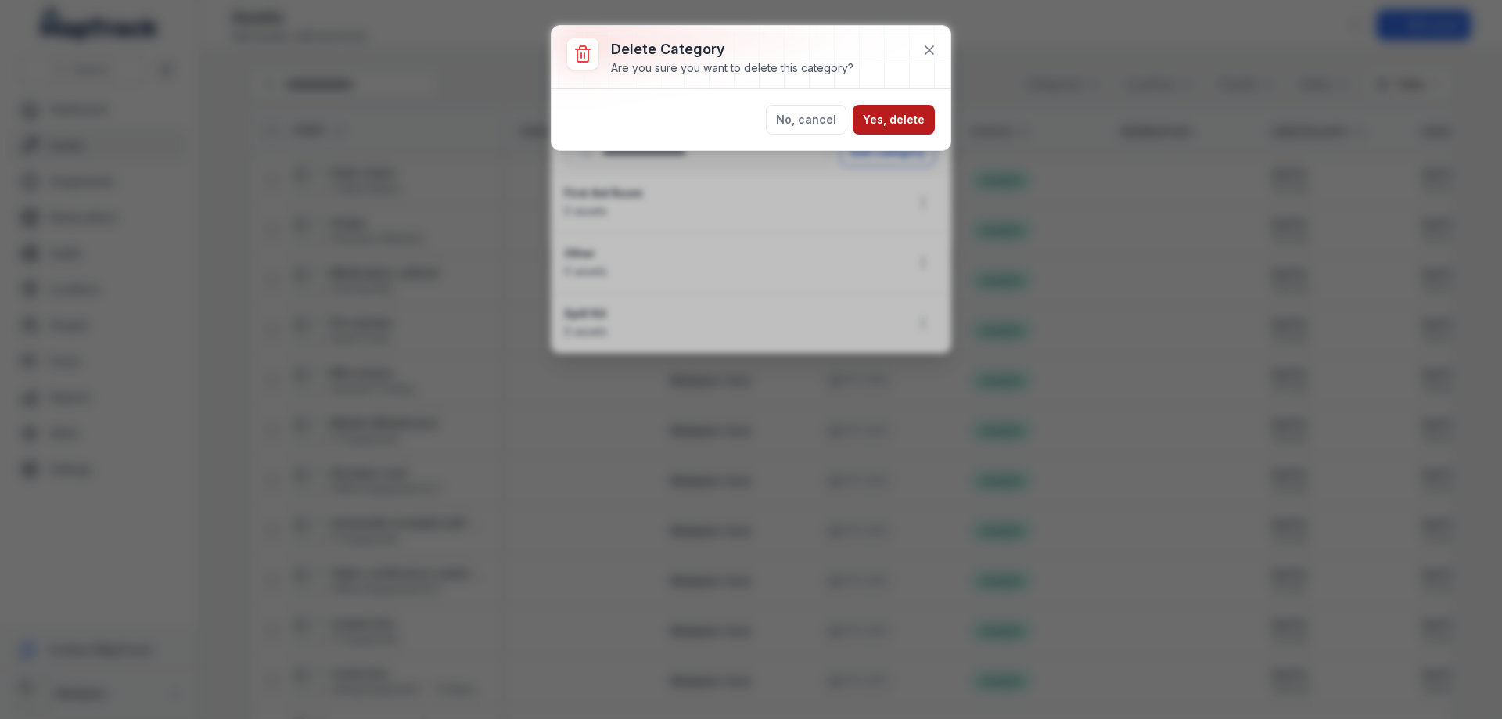
click at [898, 120] on button "Yes, delete" at bounding box center [894, 120] width 82 height 30
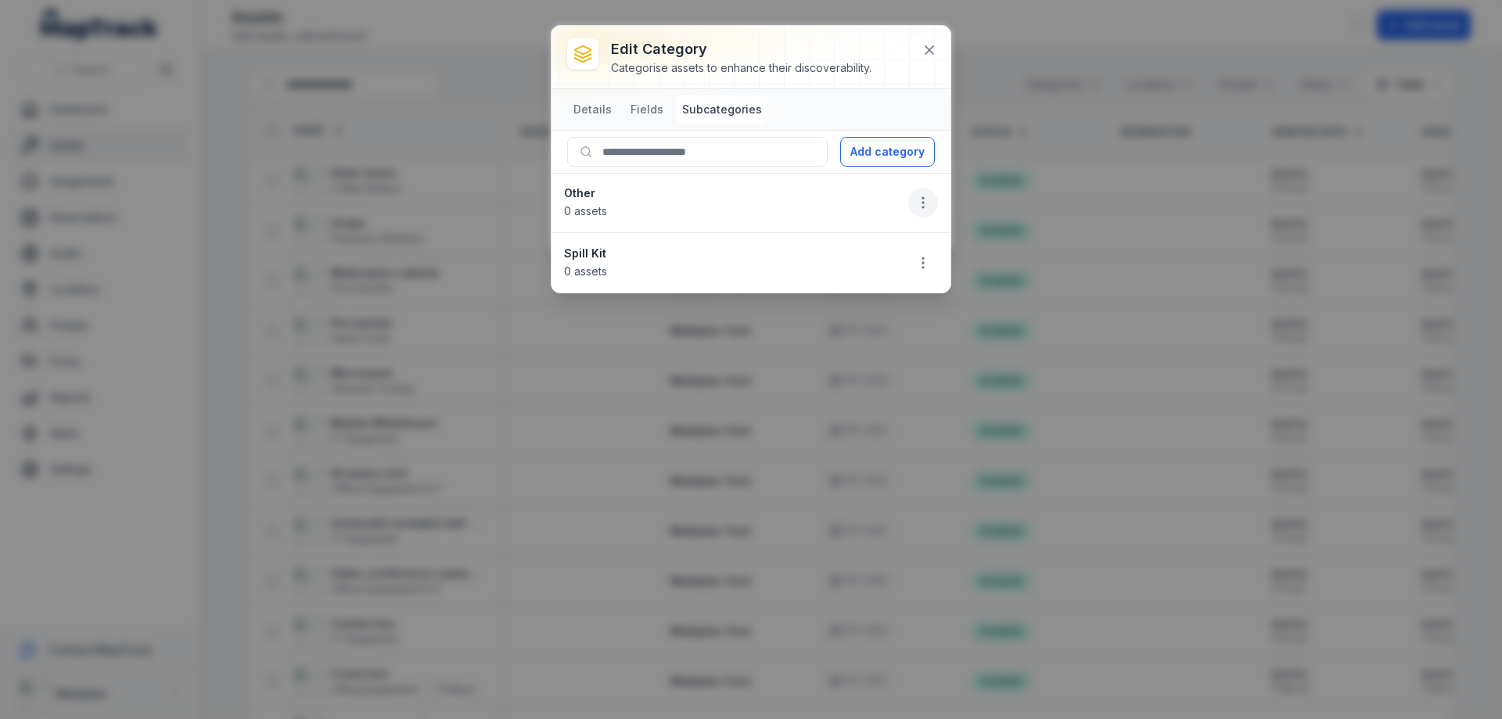
click at [924, 199] on icon "button" at bounding box center [923, 203] width 16 height 16
click at [840, 303] on div "Delete" at bounding box center [843, 314] width 175 height 28
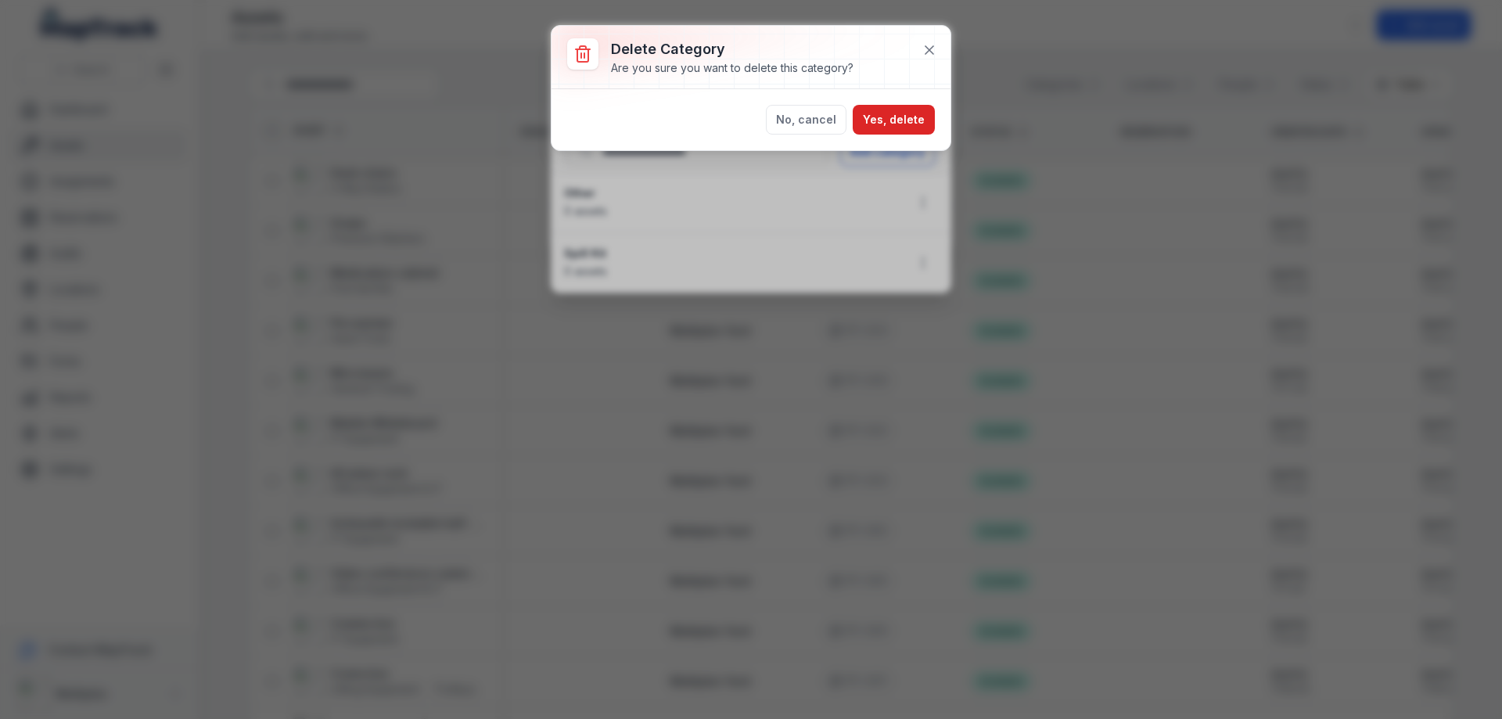
click at [924, 104] on div "No, cancel Yes, delete" at bounding box center [750, 119] width 399 height 61
click at [918, 117] on button "Yes, delete" at bounding box center [894, 120] width 82 height 30
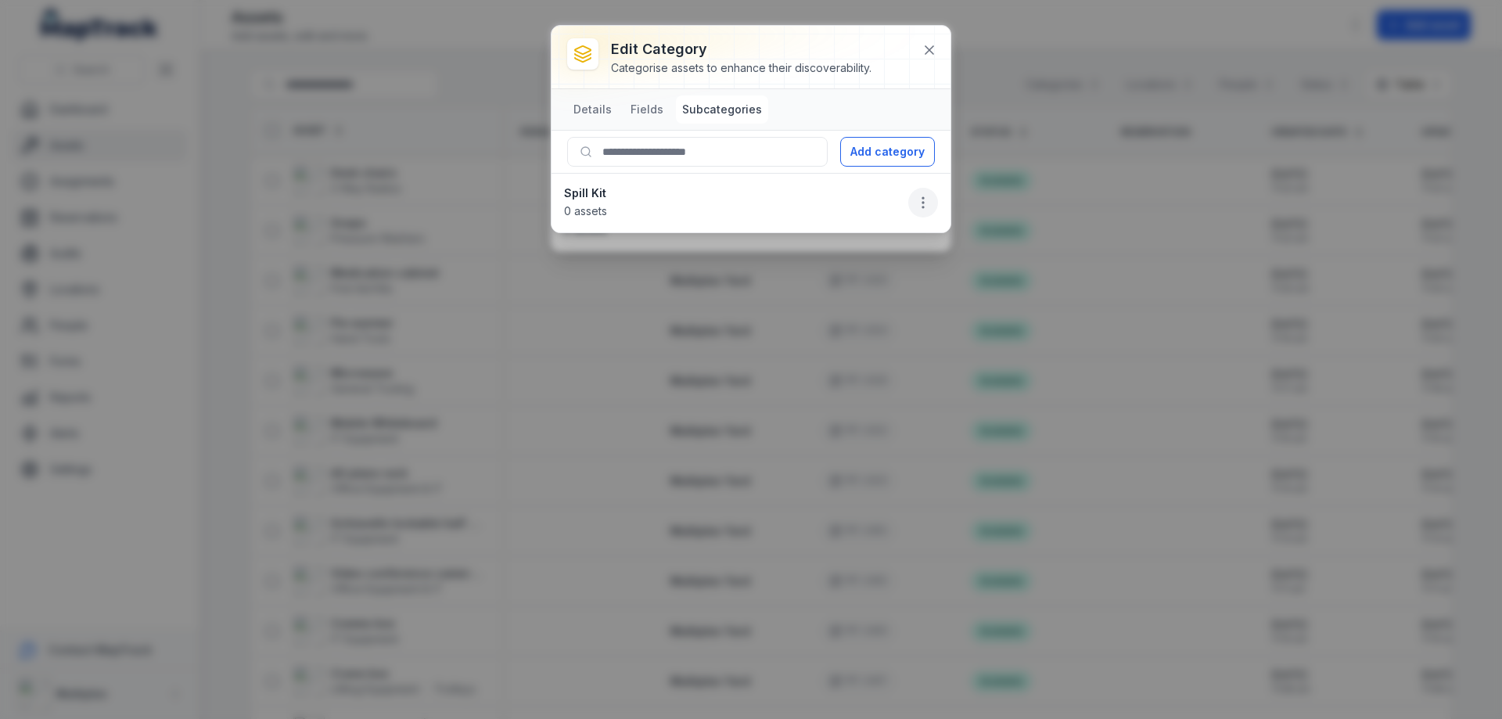
click at [922, 200] on icon "button" at bounding box center [923, 203] width 16 height 16
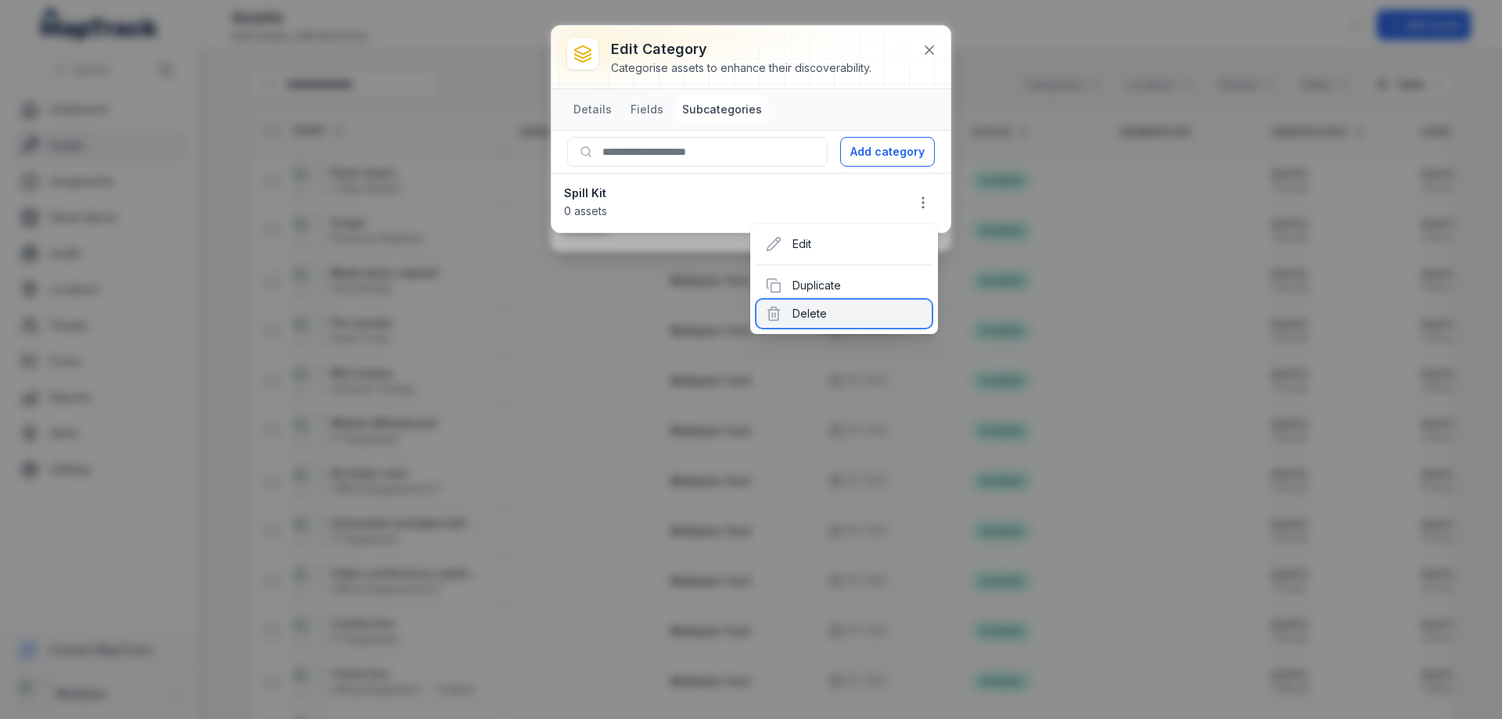
click at [843, 313] on div "Delete" at bounding box center [843, 314] width 175 height 28
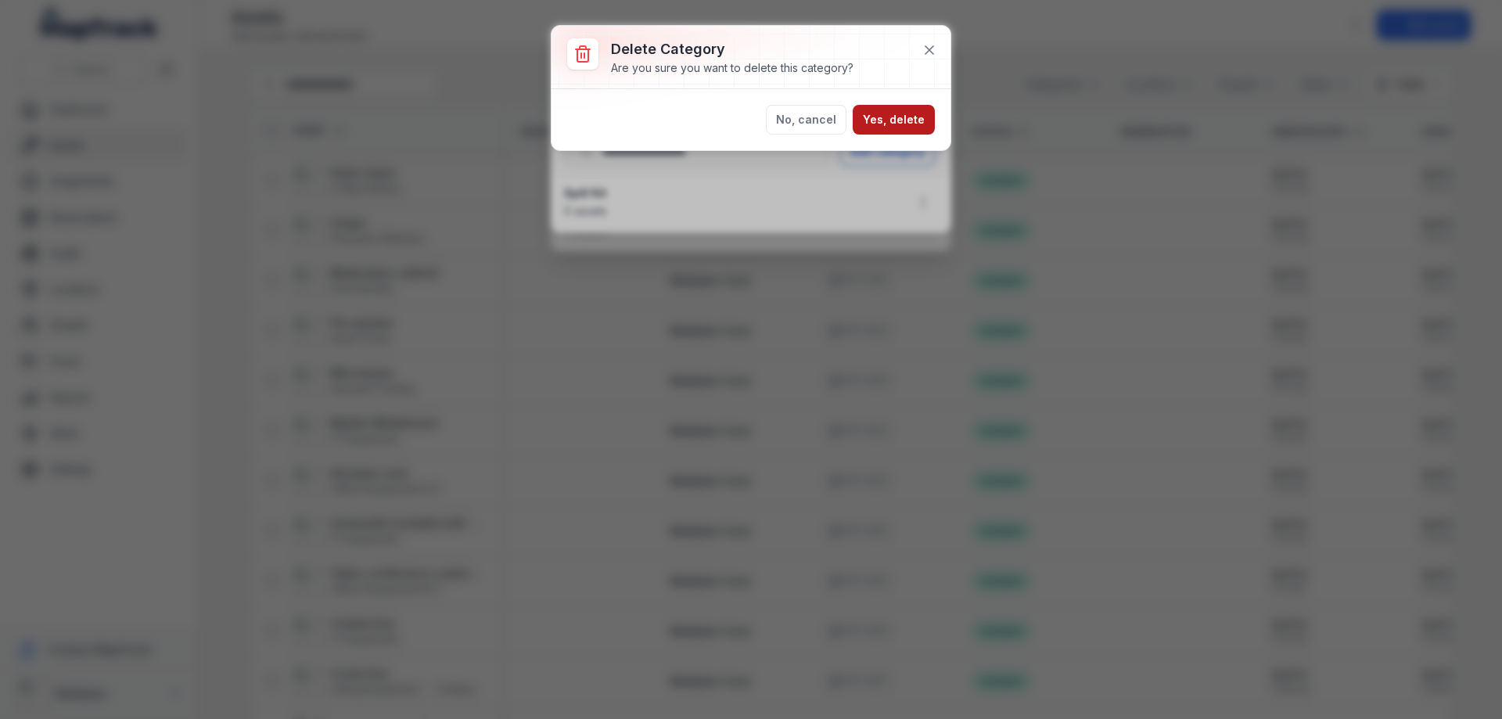
click at [900, 118] on button "Yes, delete" at bounding box center [894, 120] width 82 height 30
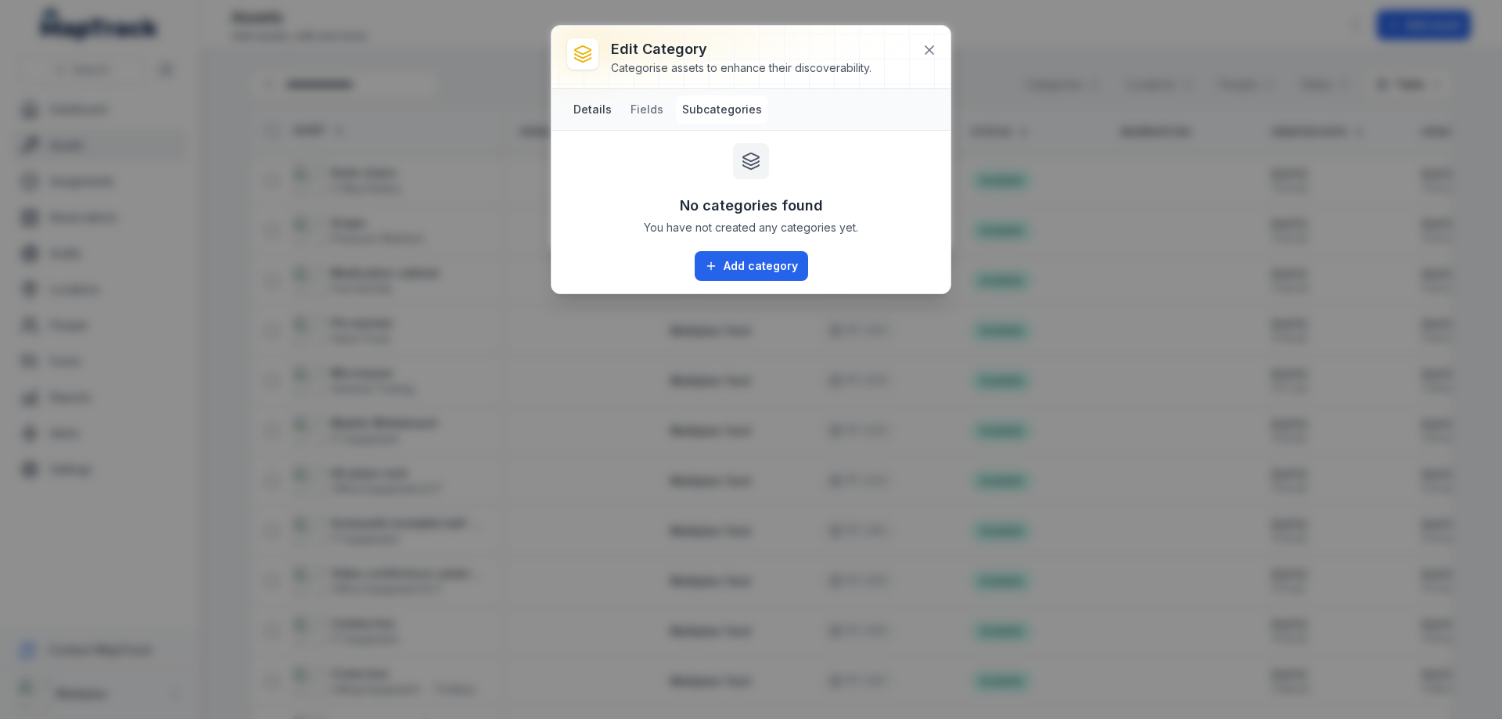
click at [591, 114] on button "Details" at bounding box center [592, 109] width 51 height 28
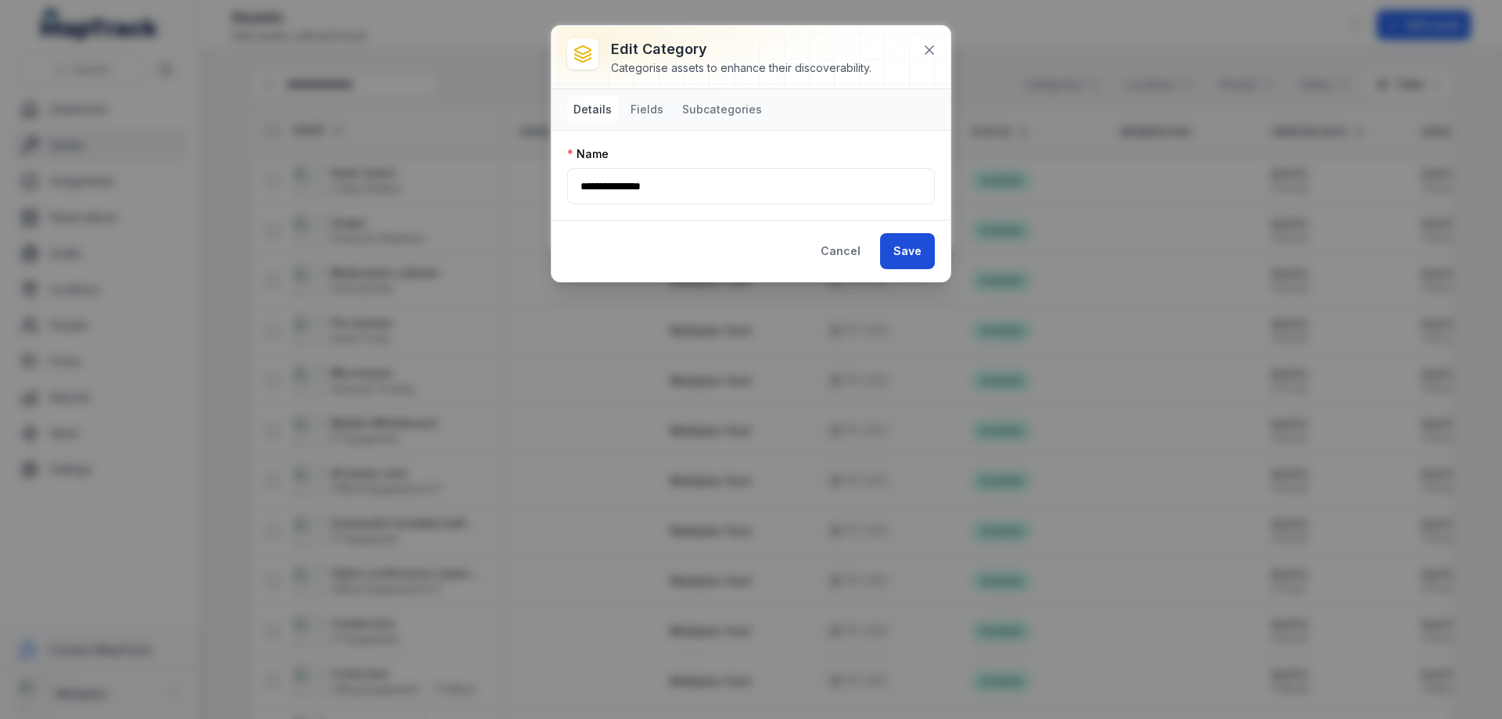
click at [921, 246] on button "Save" at bounding box center [907, 251] width 55 height 36
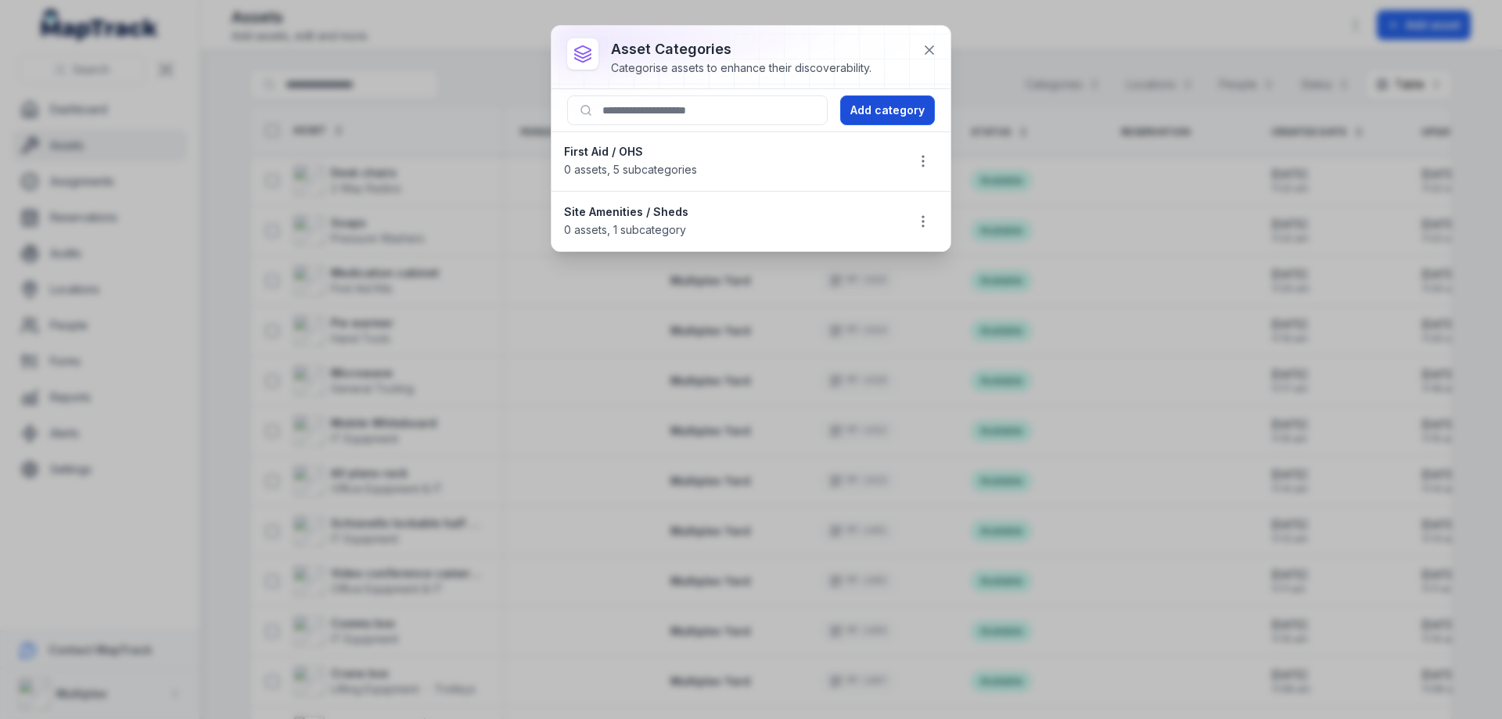
click at [881, 118] on button "Add category" at bounding box center [887, 110] width 95 height 30
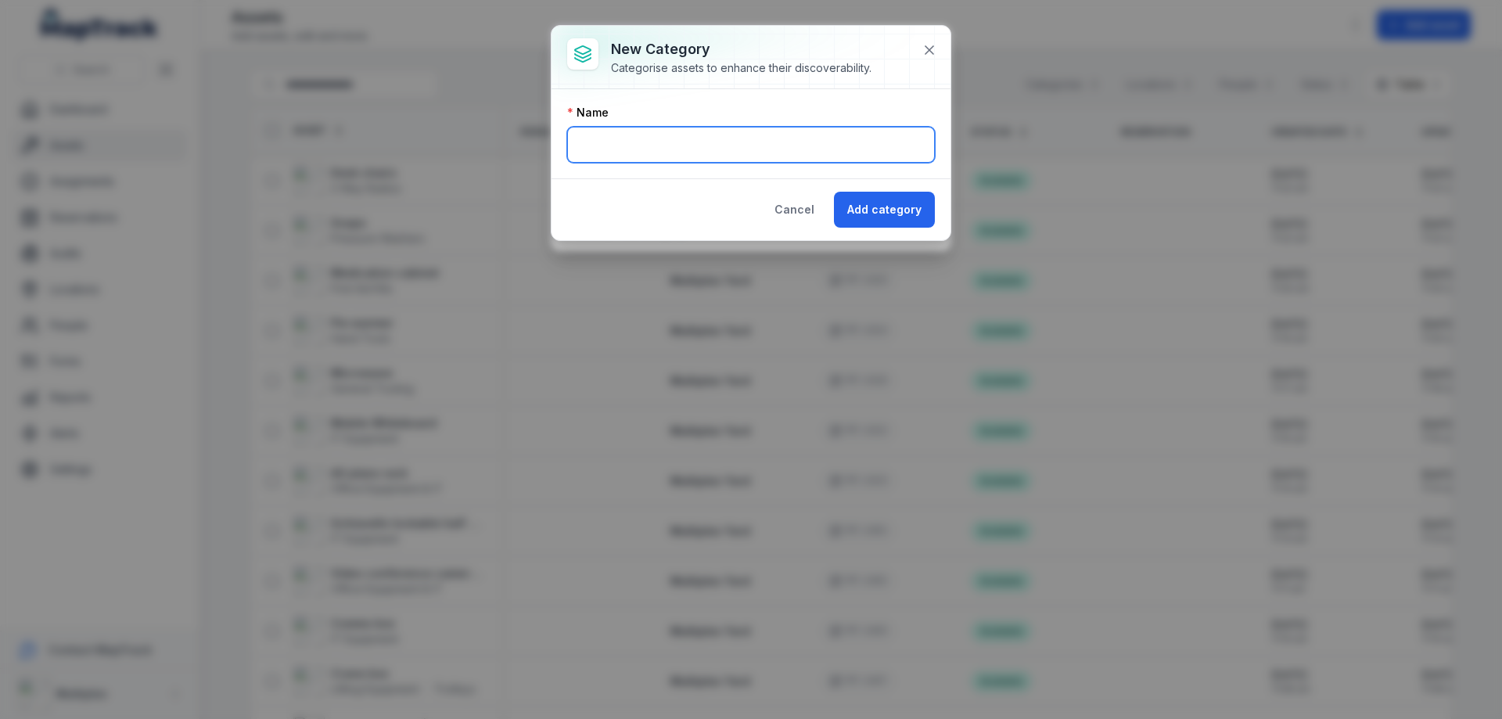
click at [718, 149] on input "text" at bounding box center [751, 145] width 368 height 36
click at [648, 149] on input "text" at bounding box center [751, 145] width 368 height 36
type input "**********"
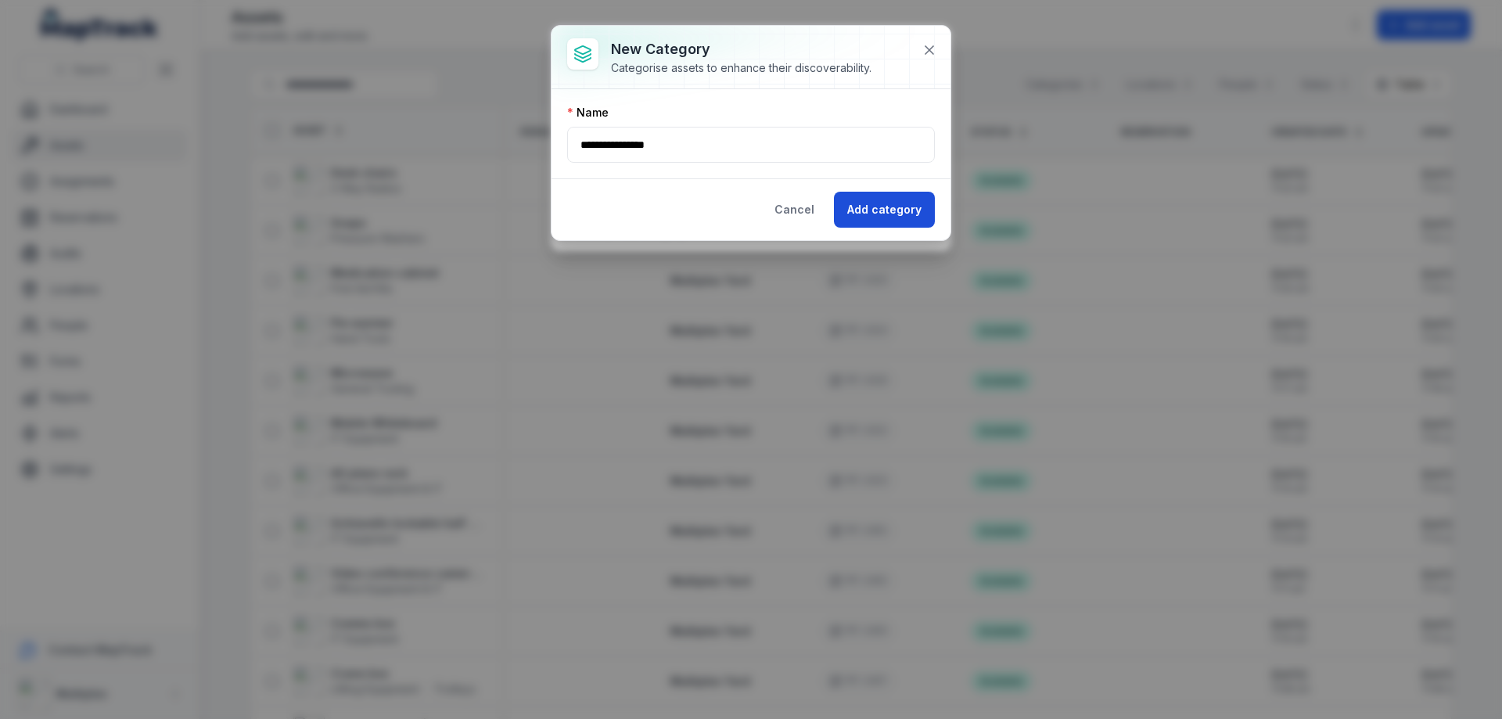
click at [888, 212] on button "Add category" at bounding box center [884, 210] width 101 height 36
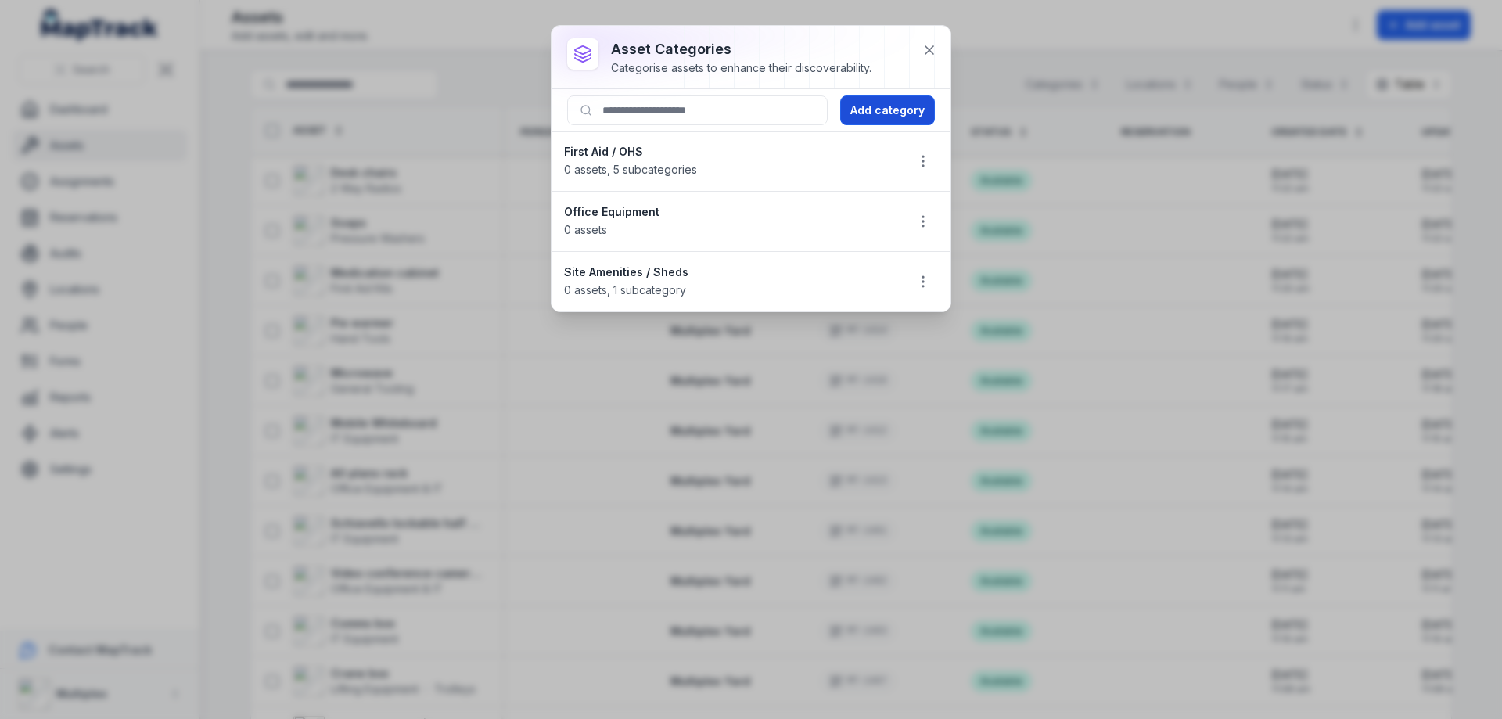
click at [887, 117] on button "Add category" at bounding box center [887, 110] width 95 height 30
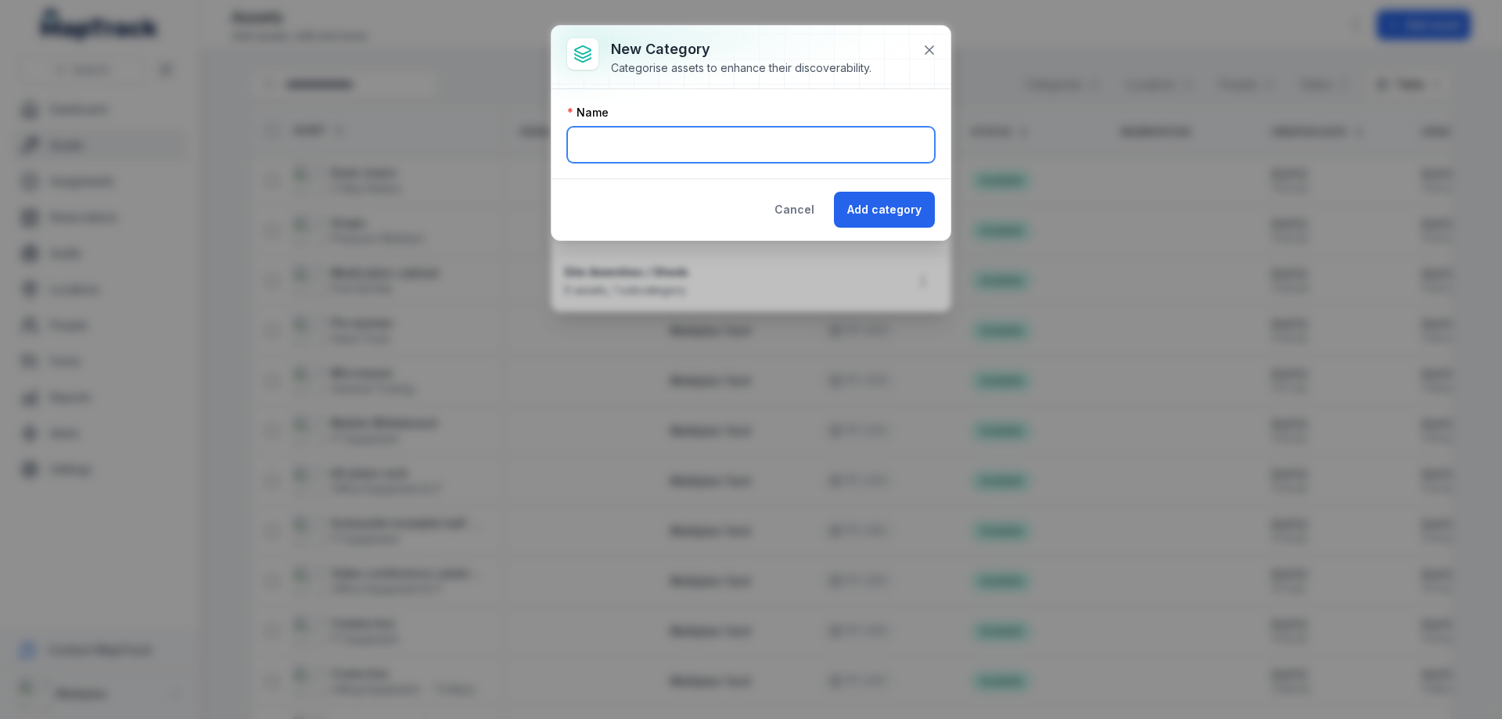
click at [725, 142] on input "text" at bounding box center [751, 145] width 368 height 36
type input "**********"
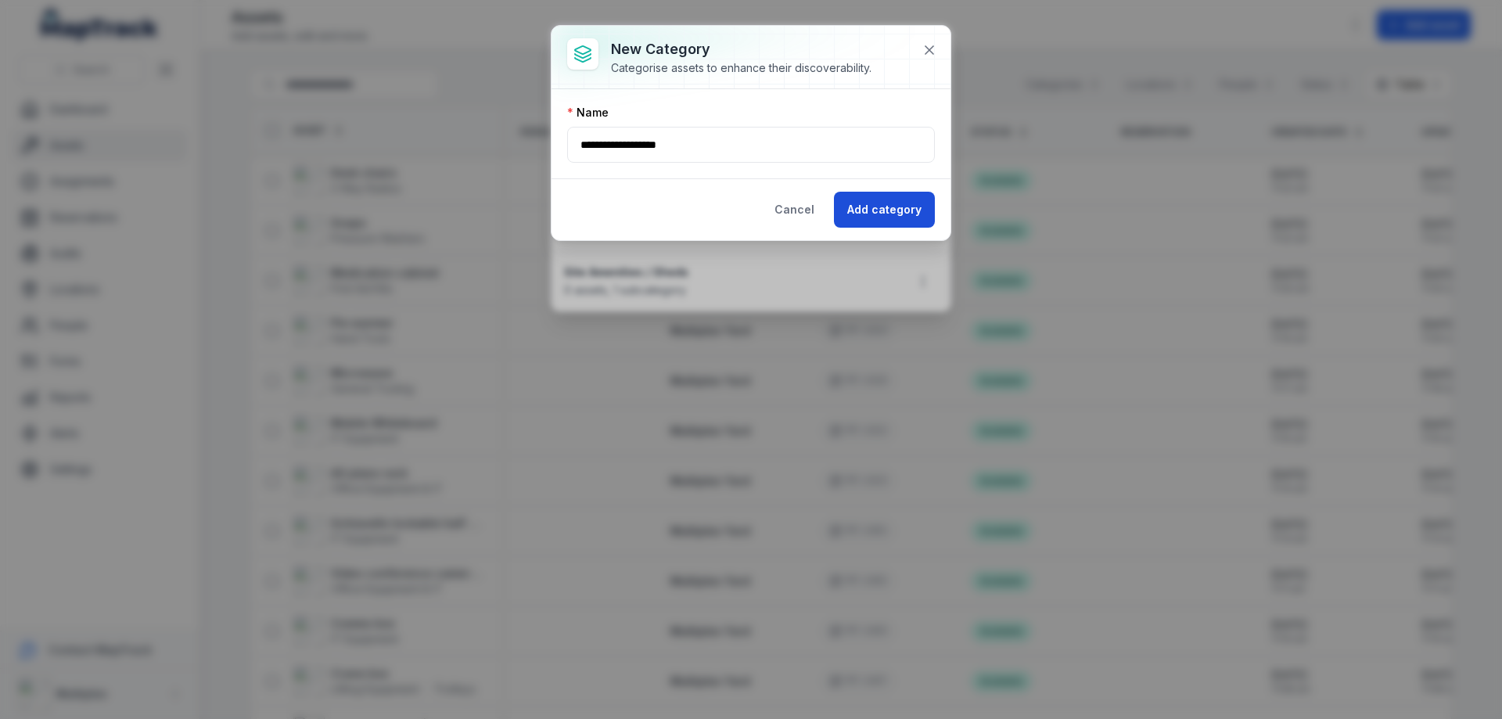
click at [863, 210] on button "Add category" at bounding box center [884, 210] width 101 height 36
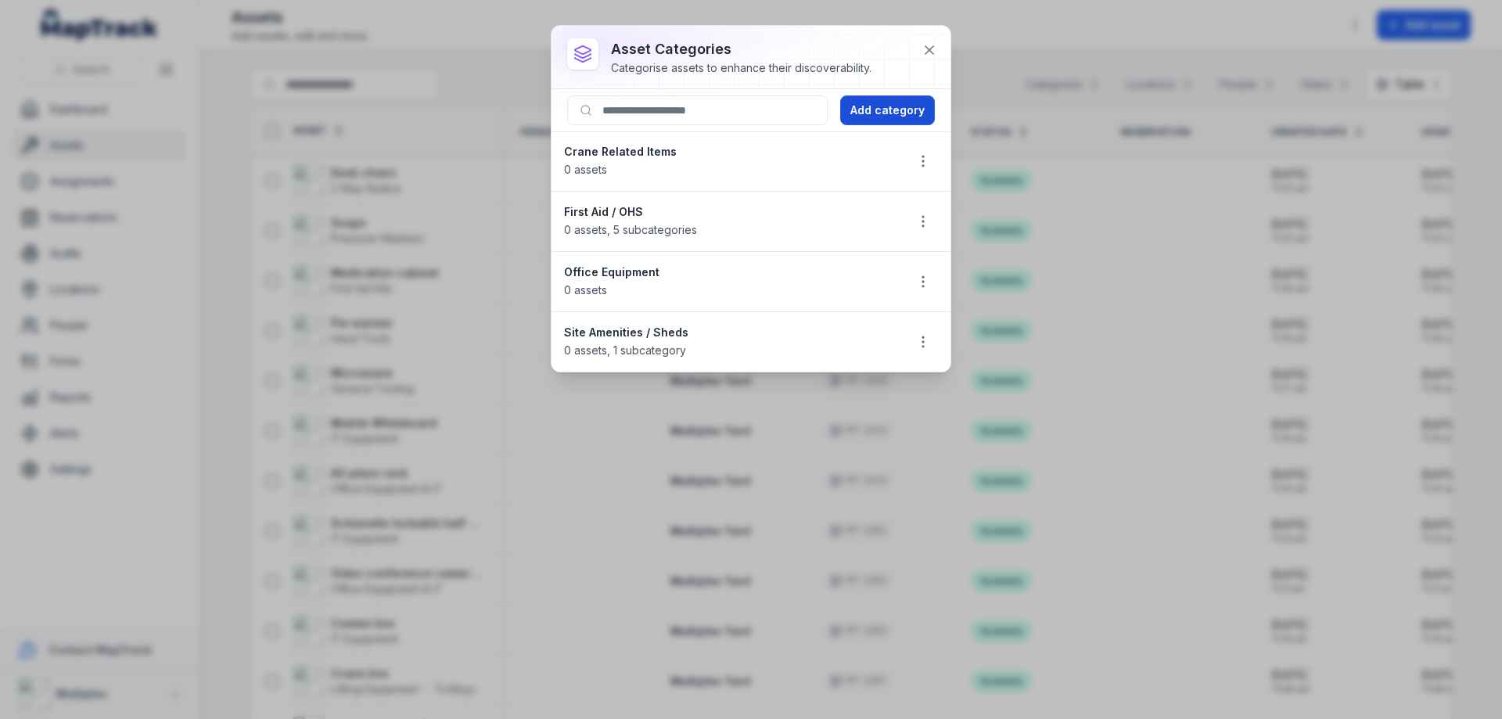
click at [892, 114] on button "Add category" at bounding box center [887, 110] width 95 height 30
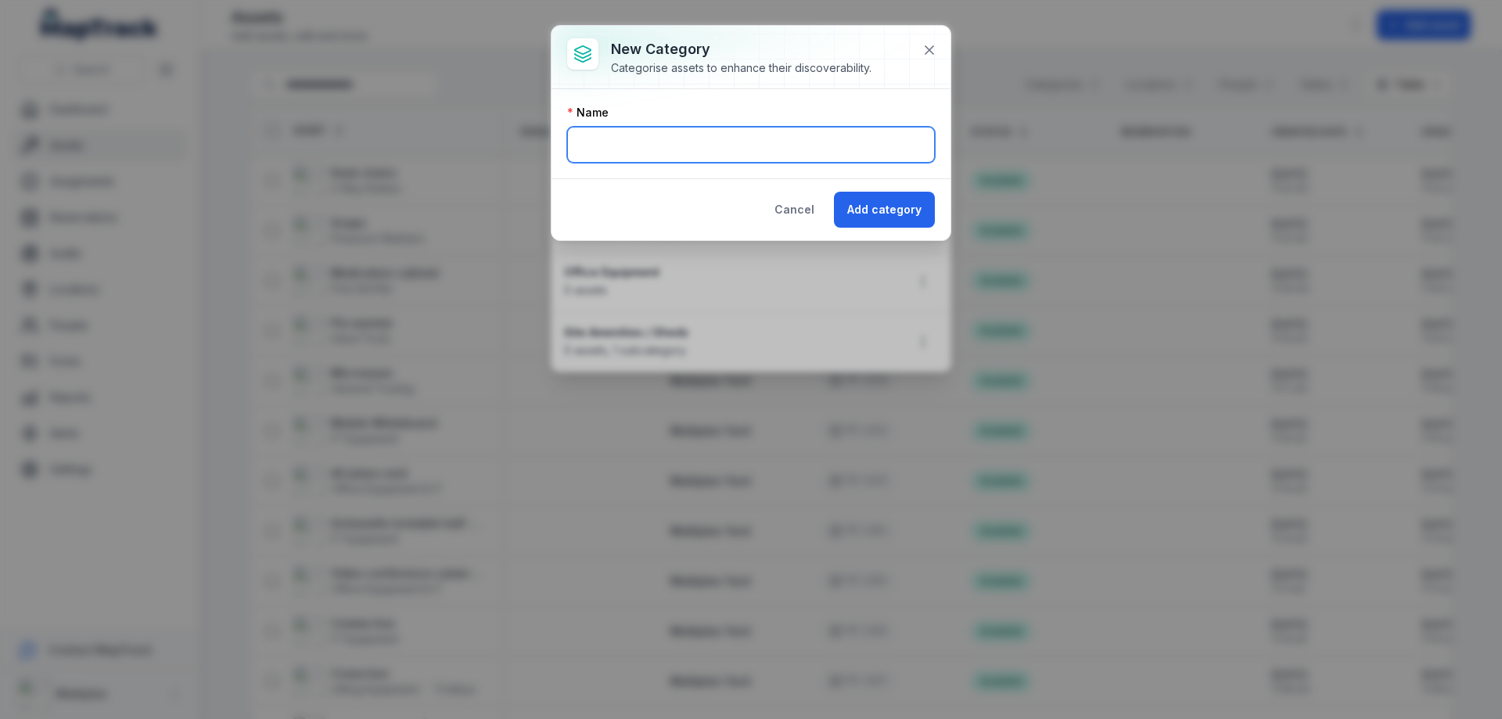
click at [688, 140] on input "text" at bounding box center [751, 145] width 368 height 36
type input "*****"
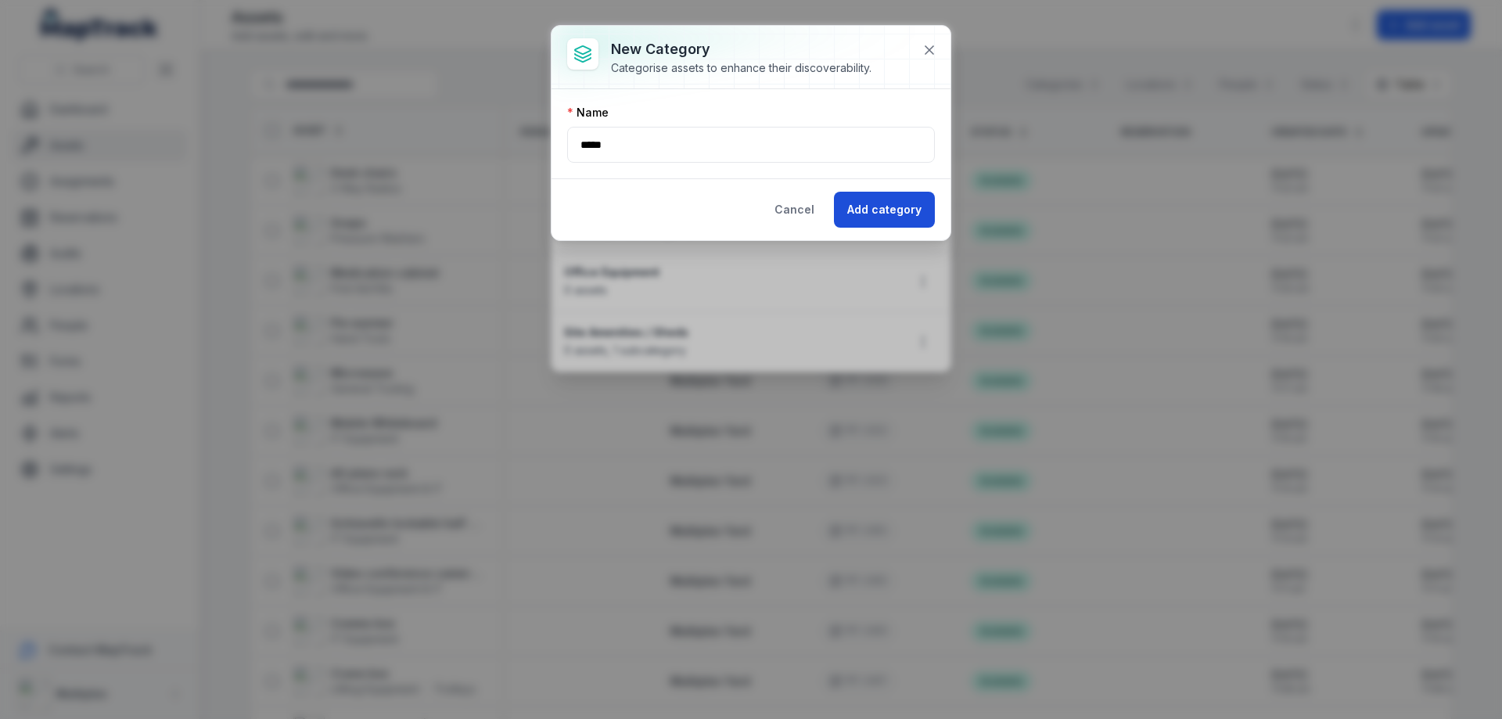
click at [871, 214] on button "Add category" at bounding box center [884, 210] width 101 height 36
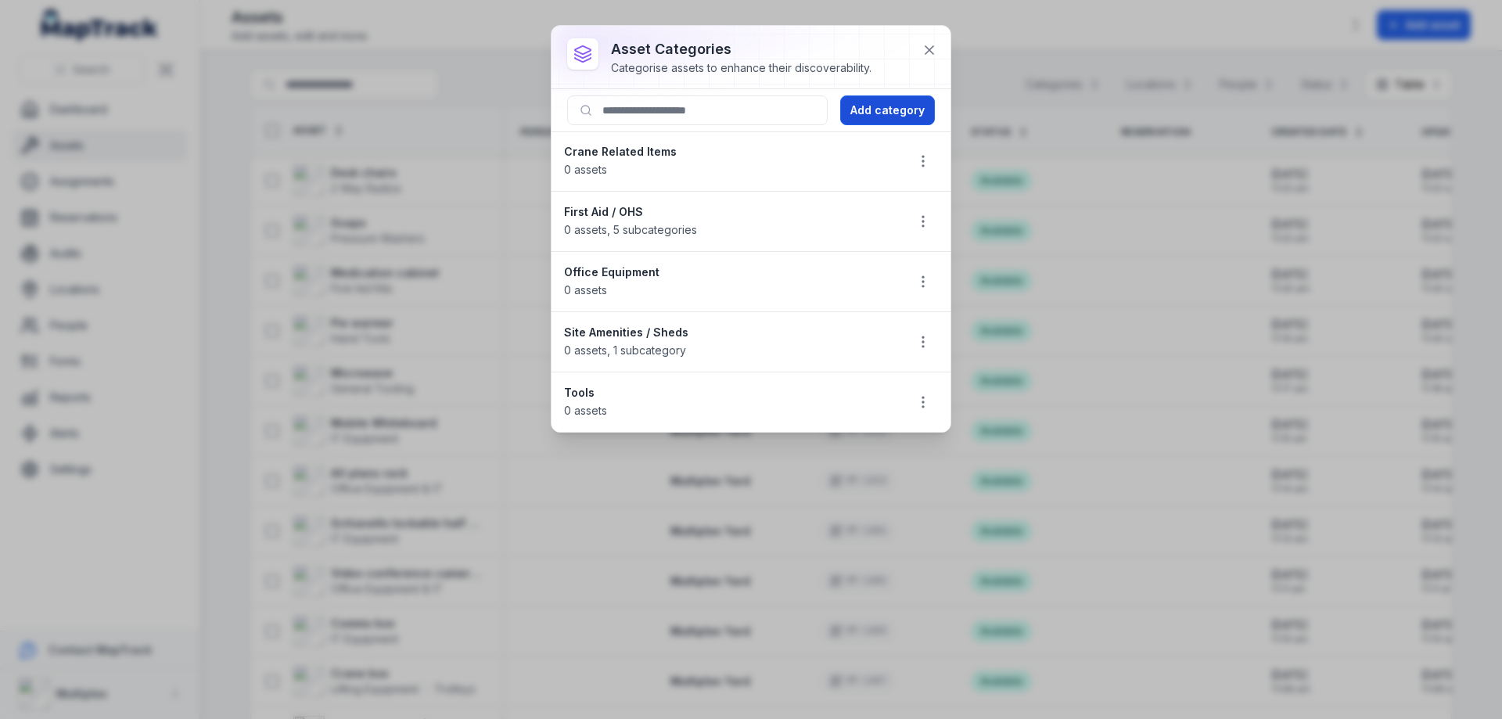
click at [880, 117] on button "Add category" at bounding box center [887, 110] width 95 height 30
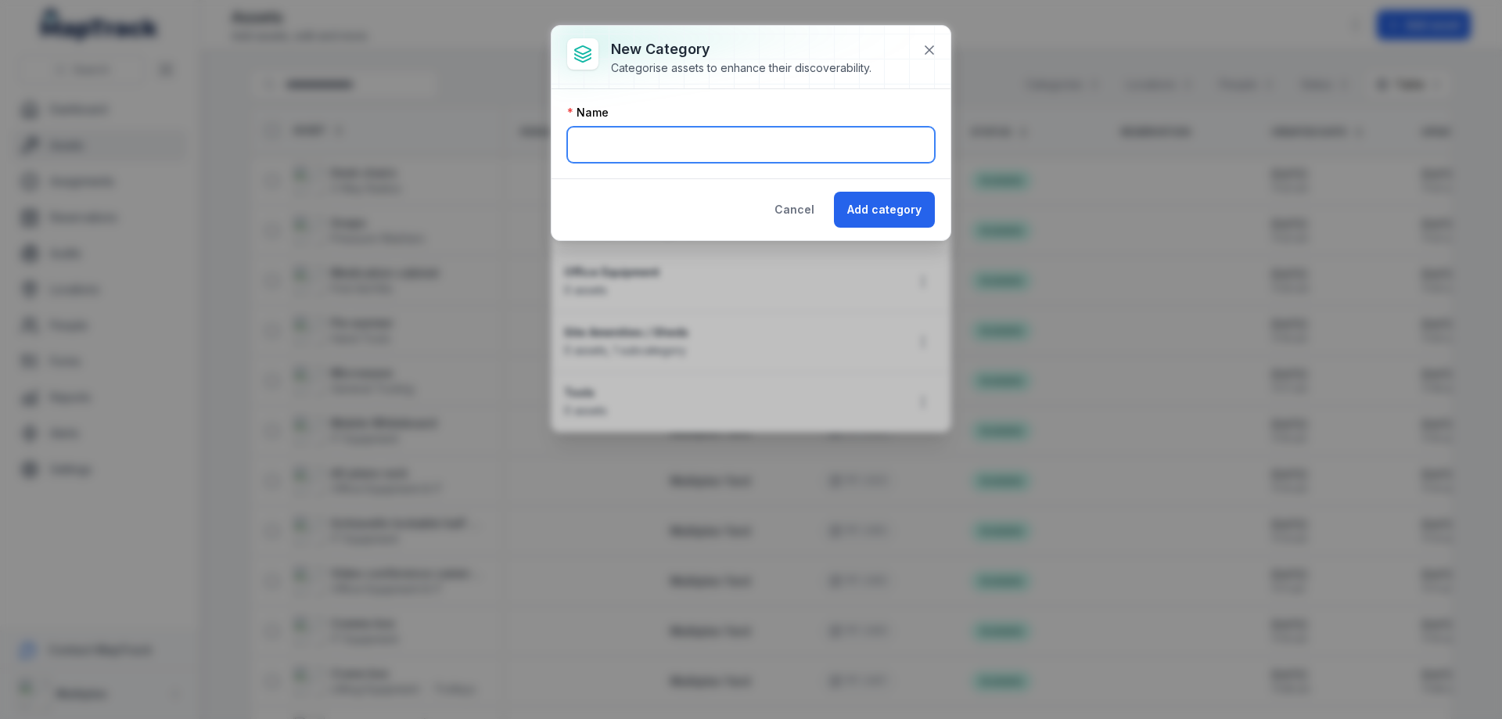
click at [848, 152] on input "text" at bounding box center [751, 145] width 368 height 36
type input "**********"
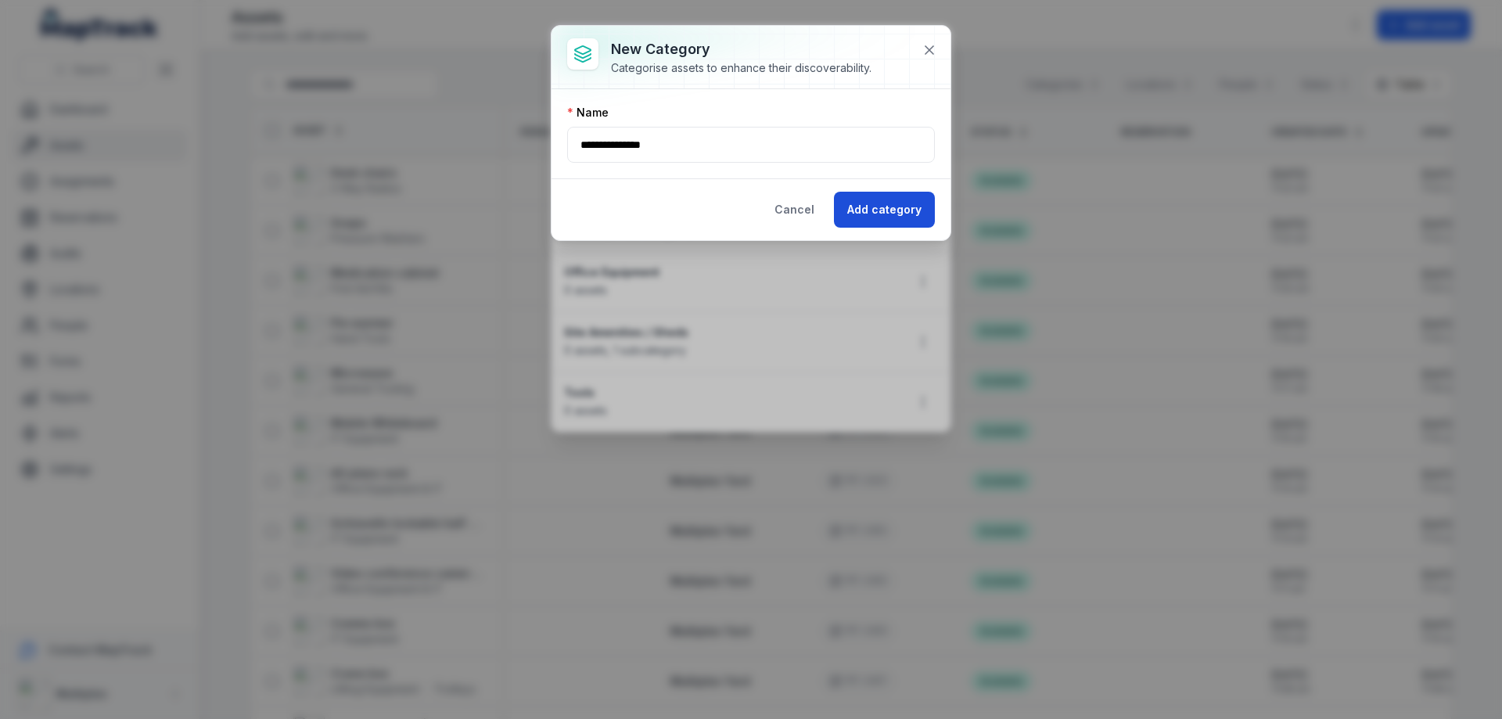
click at [860, 198] on button "Add category" at bounding box center [884, 210] width 101 height 36
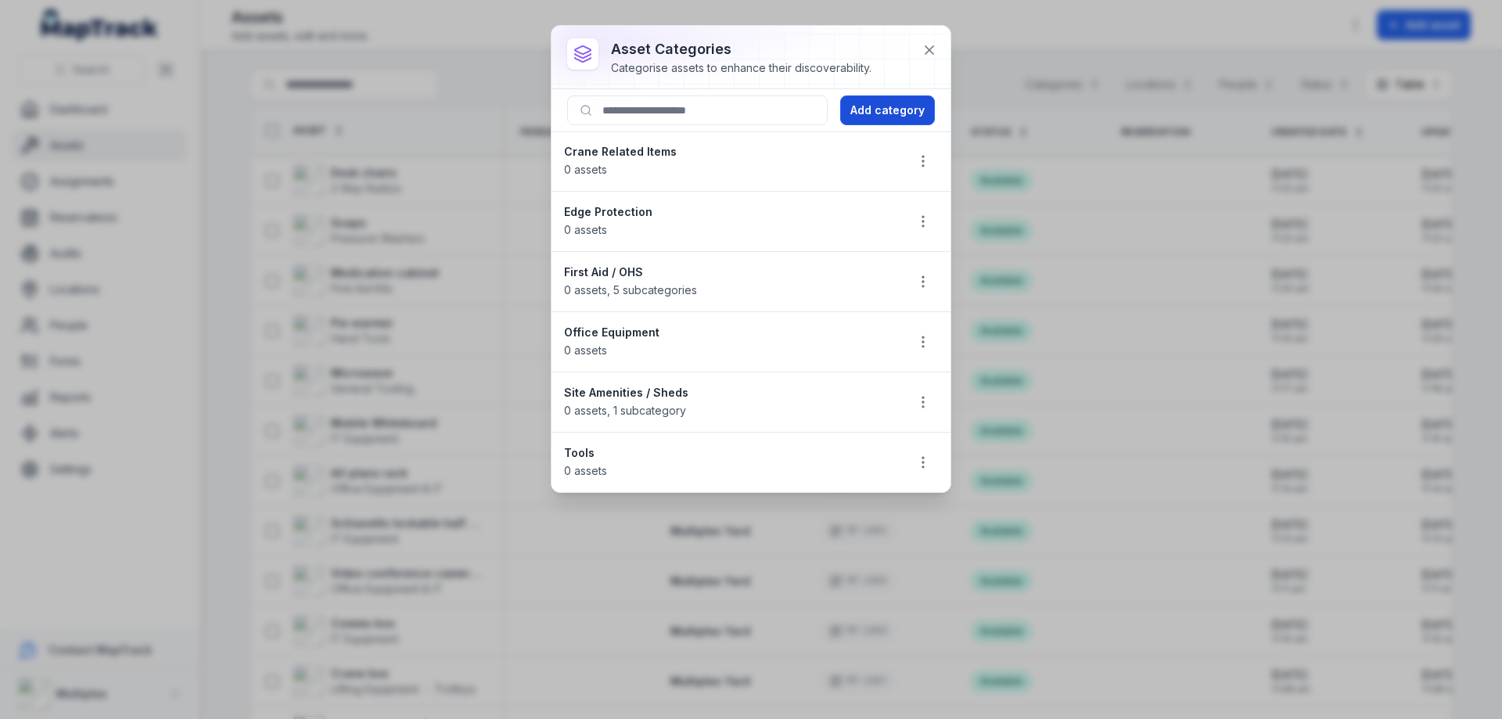
click at [904, 117] on button "Add category" at bounding box center [887, 110] width 95 height 30
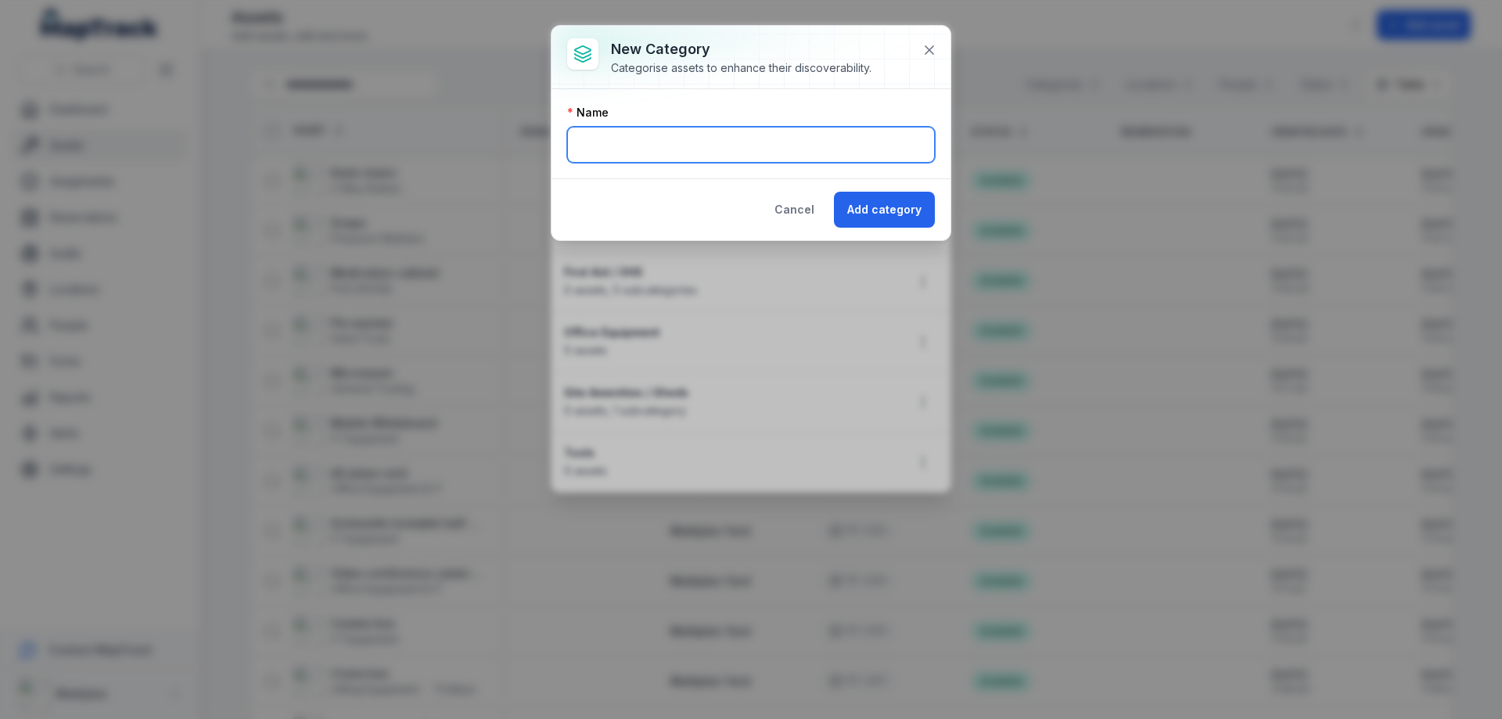
click at [612, 147] on input "text" at bounding box center [751, 145] width 368 height 36
type input "********"
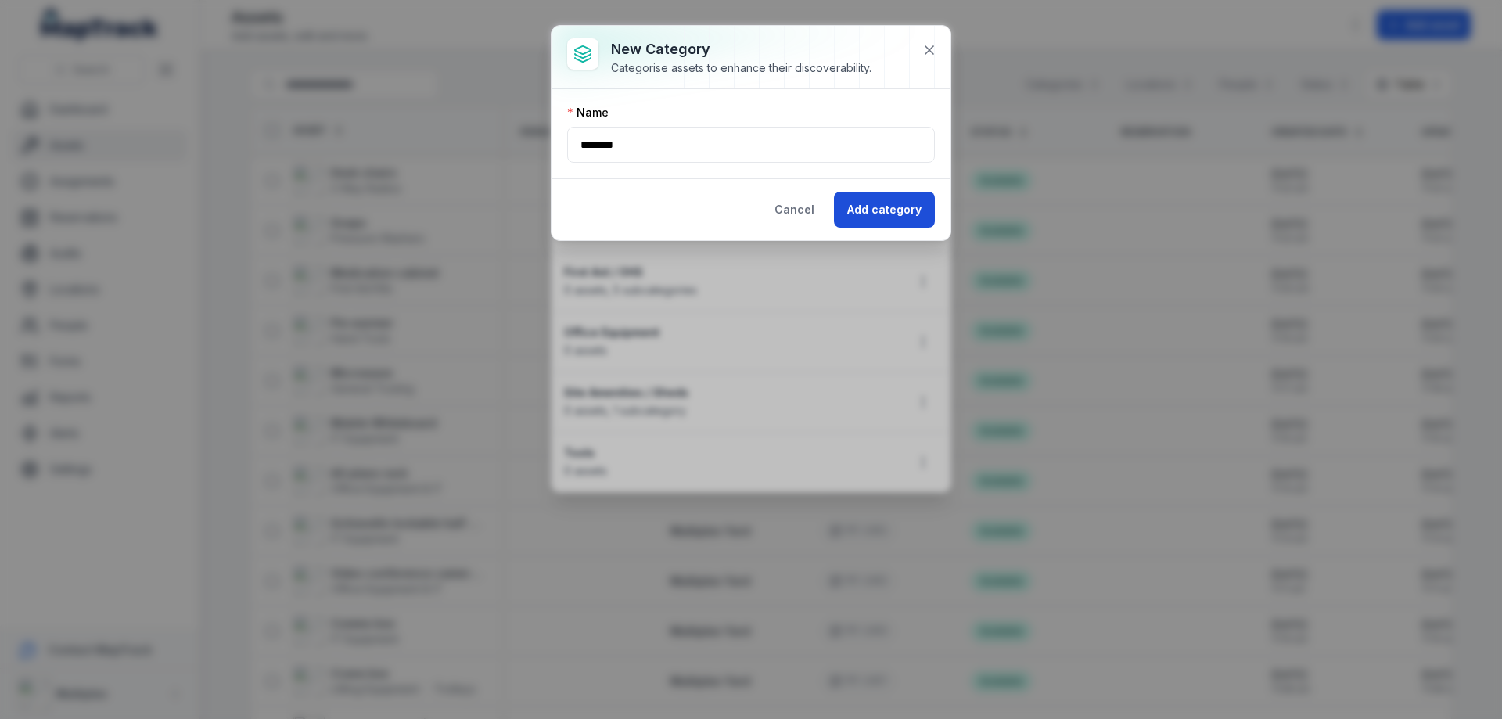
click at [891, 210] on button "Add category" at bounding box center [884, 210] width 101 height 36
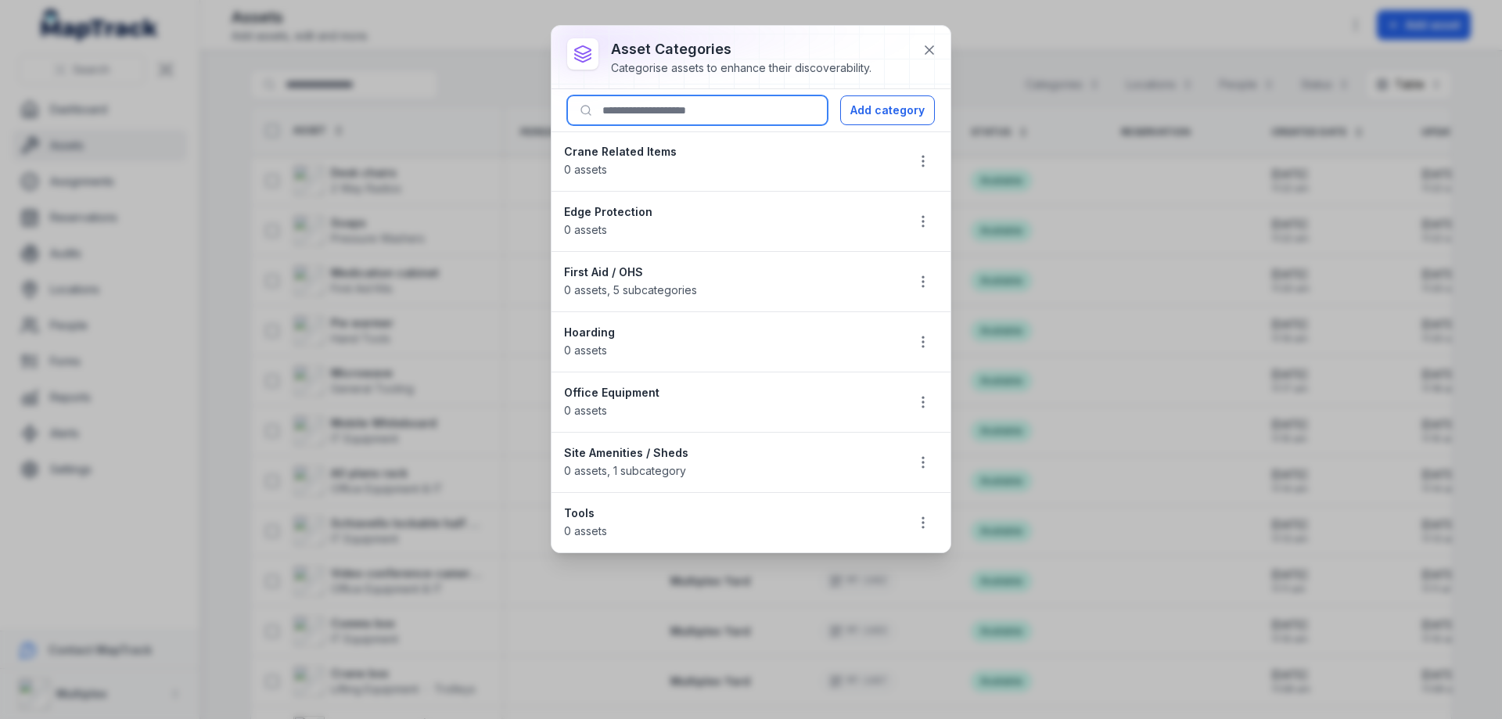
click at [699, 114] on input at bounding box center [697, 110] width 260 height 30
click at [899, 111] on button "Add category" at bounding box center [887, 110] width 95 height 30
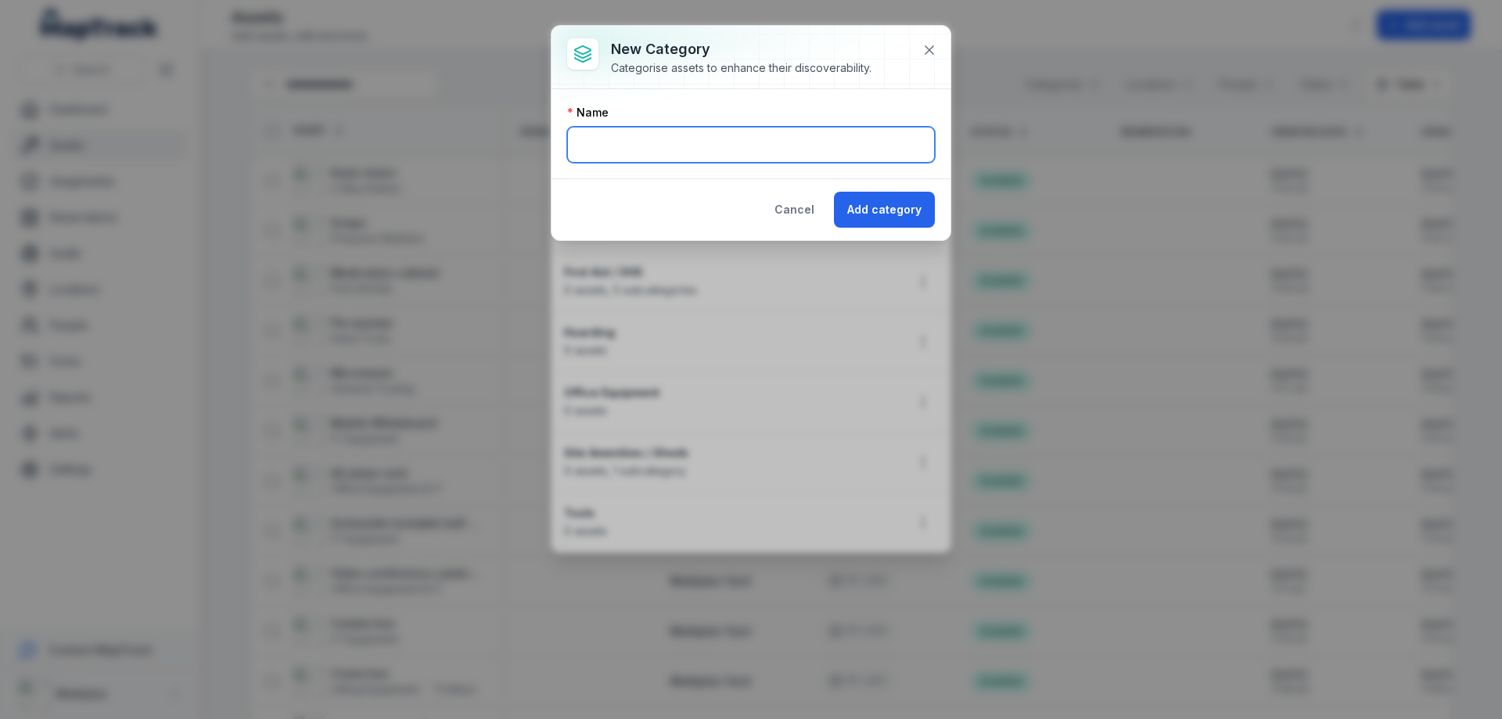
click at [677, 139] on input "text" at bounding box center [751, 145] width 368 height 36
type input "*******"
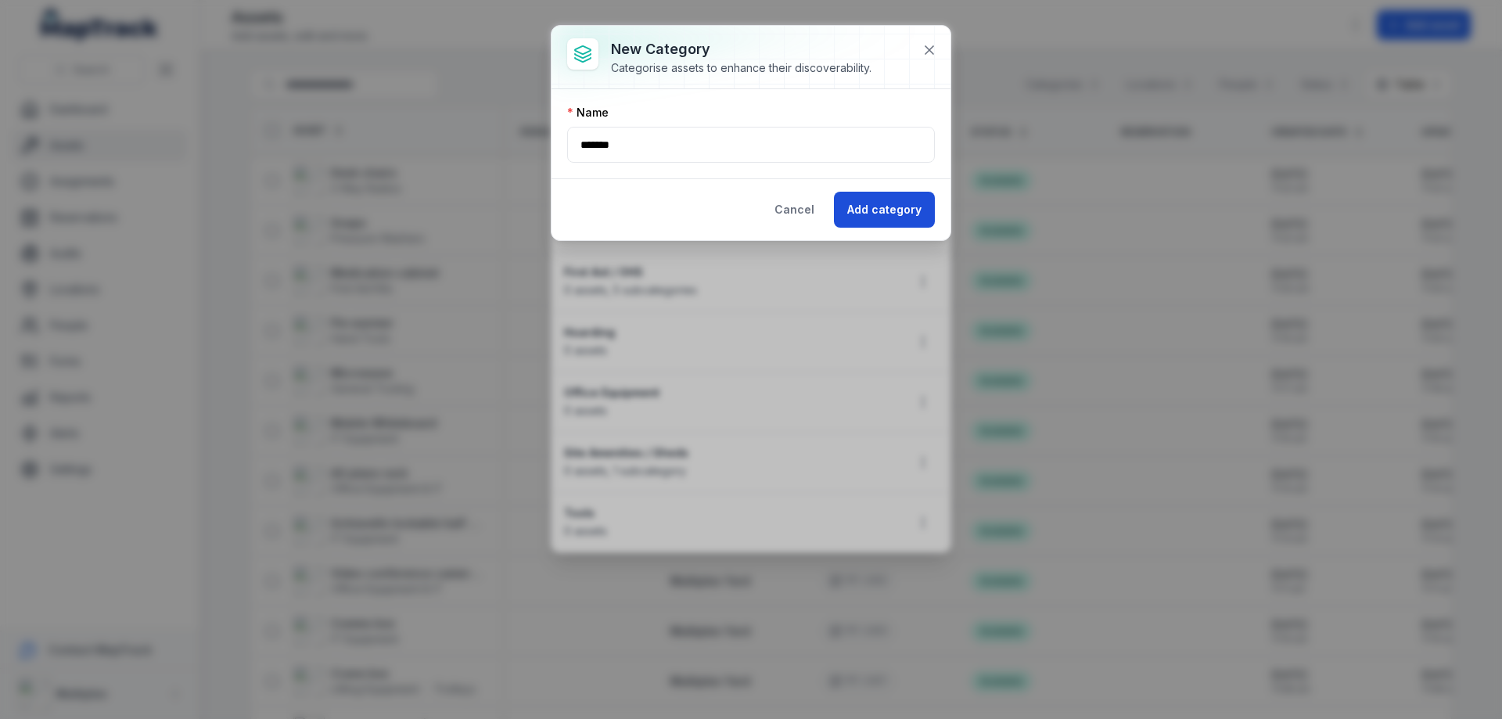
click at [900, 201] on button "Add category" at bounding box center [884, 210] width 101 height 36
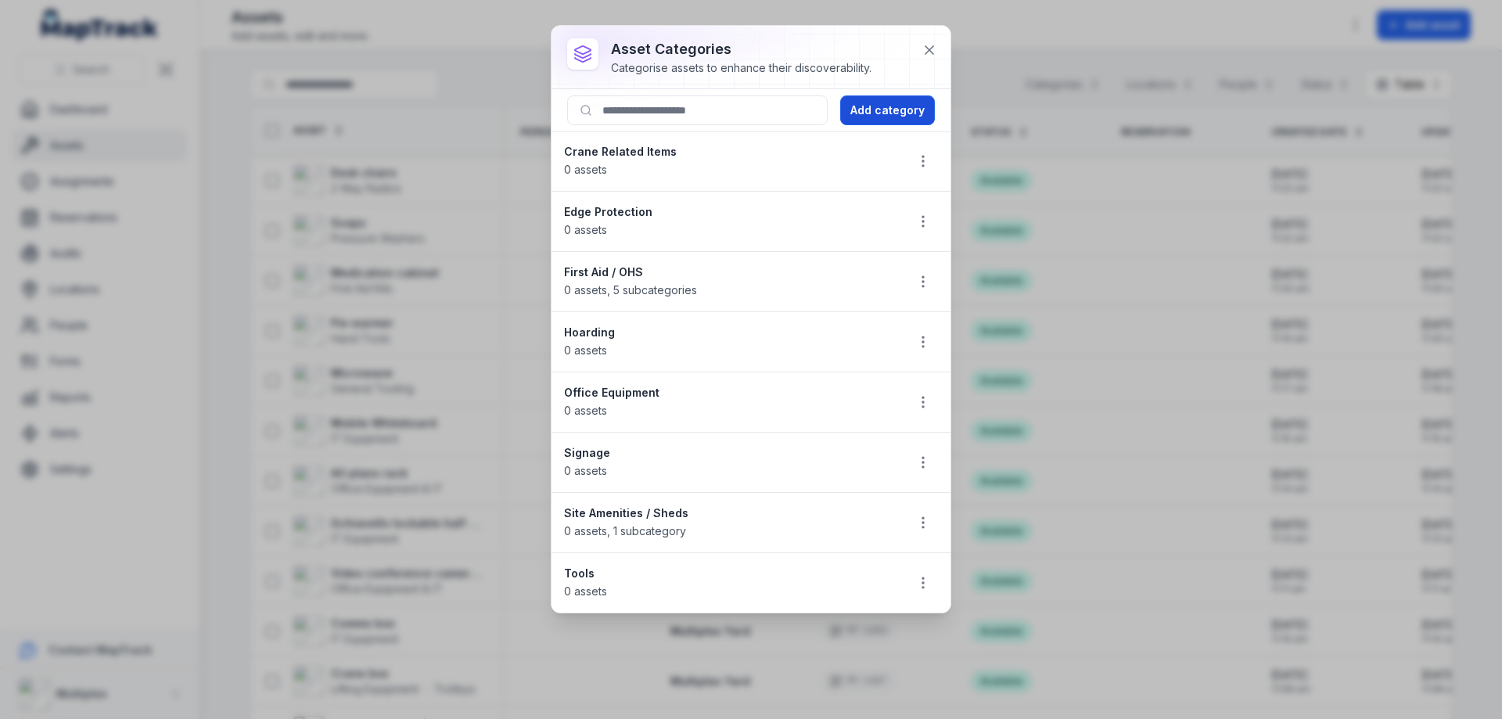
click at [888, 106] on button "Add category" at bounding box center [887, 110] width 95 height 30
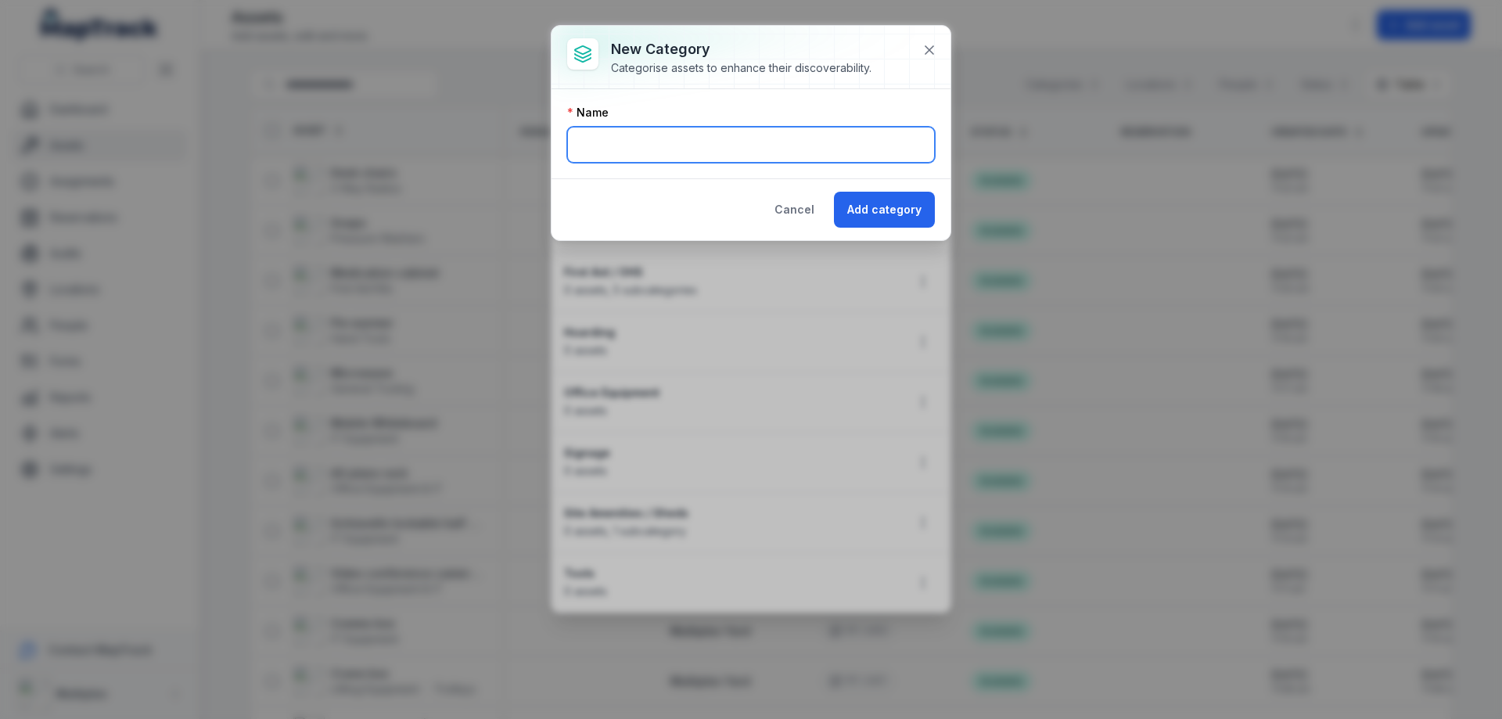
click at [642, 141] on input "text" at bounding box center [751, 145] width 368 height 36
type input "*********"
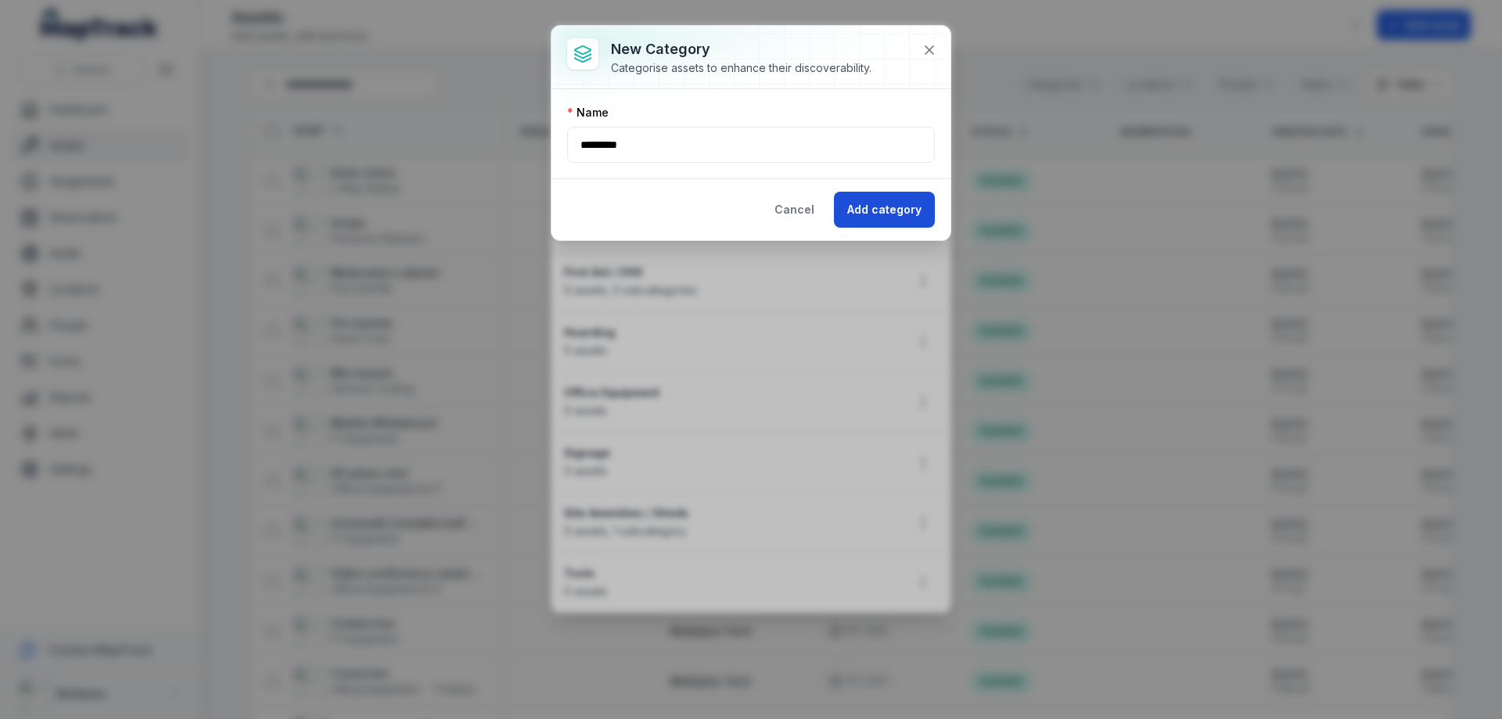
click at [882, 211] on button "Add category" at bounding box center [884, 210] width 101 height 36
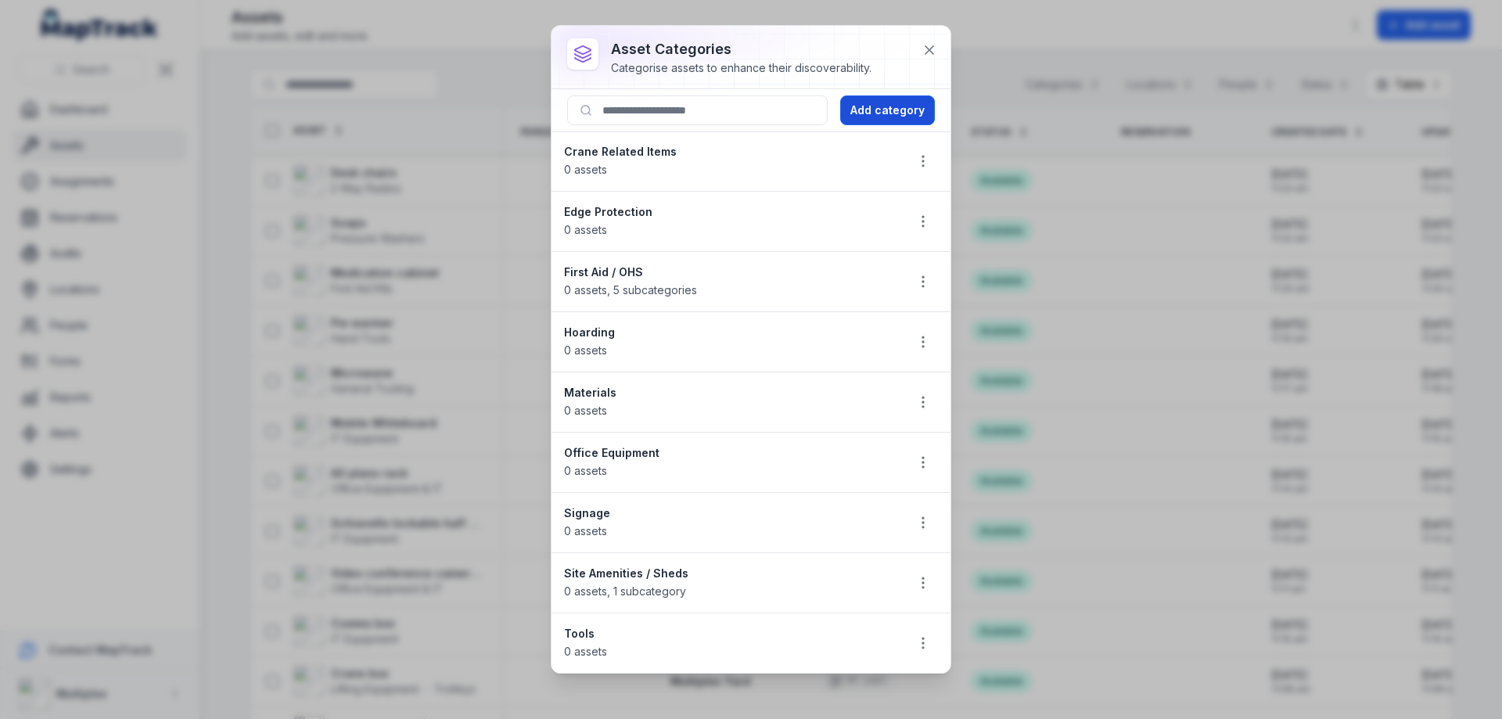
click at [880, 105] on button "Add category" at bounding box center [887, 110] width 95 height 30
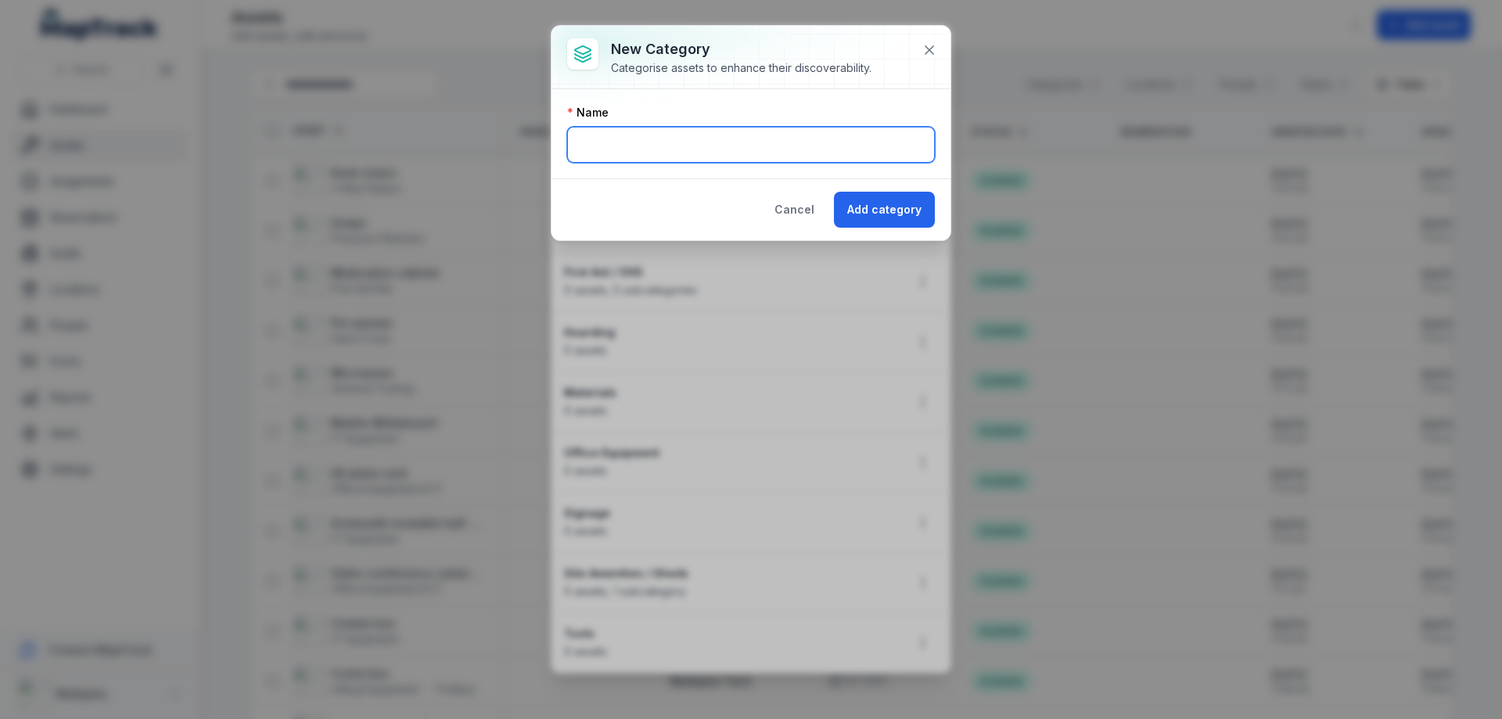
click at [627, 127] on input "text" at bounding box center [751, 145] width 368 height 36
type input "*"
type input "**********"
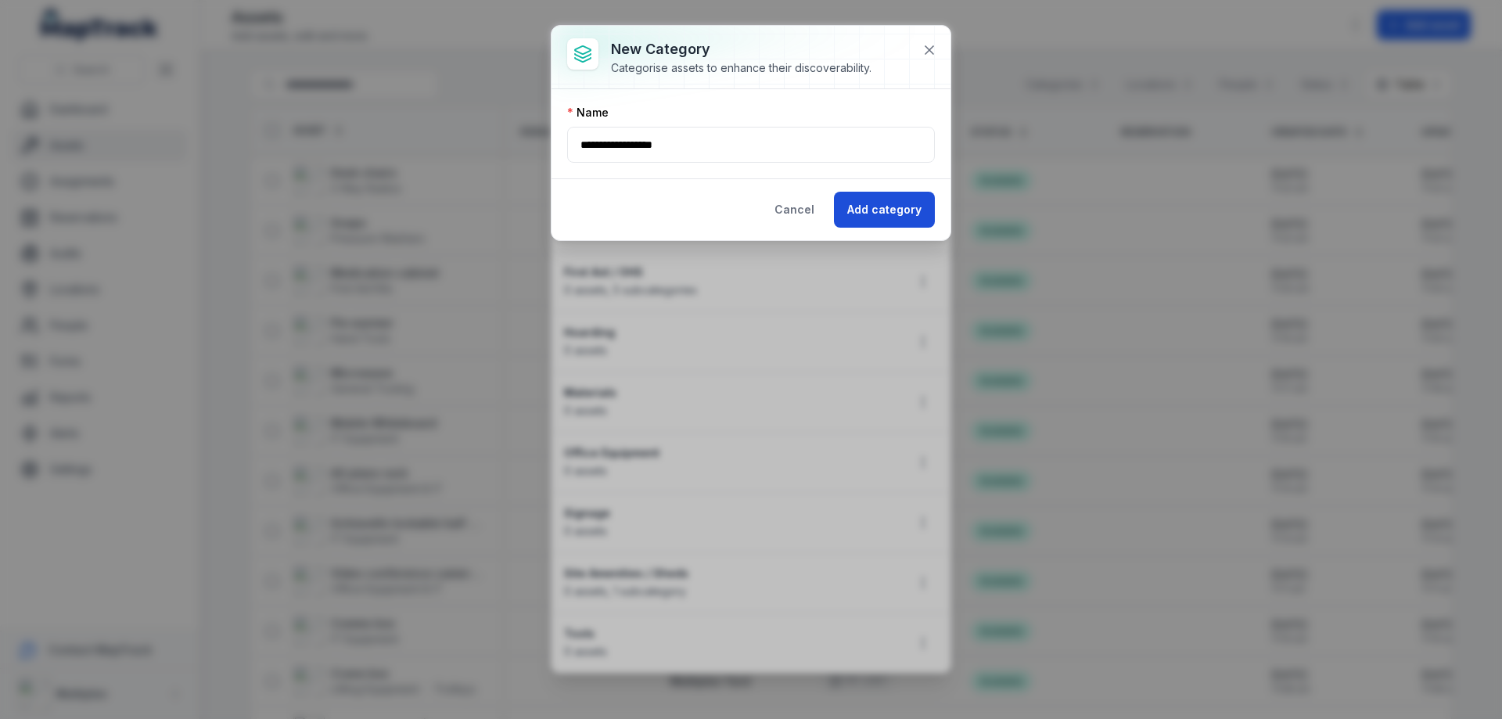
click at [897, 207] on button "Add category" at bounding box center [884, 210] width 101 height 36
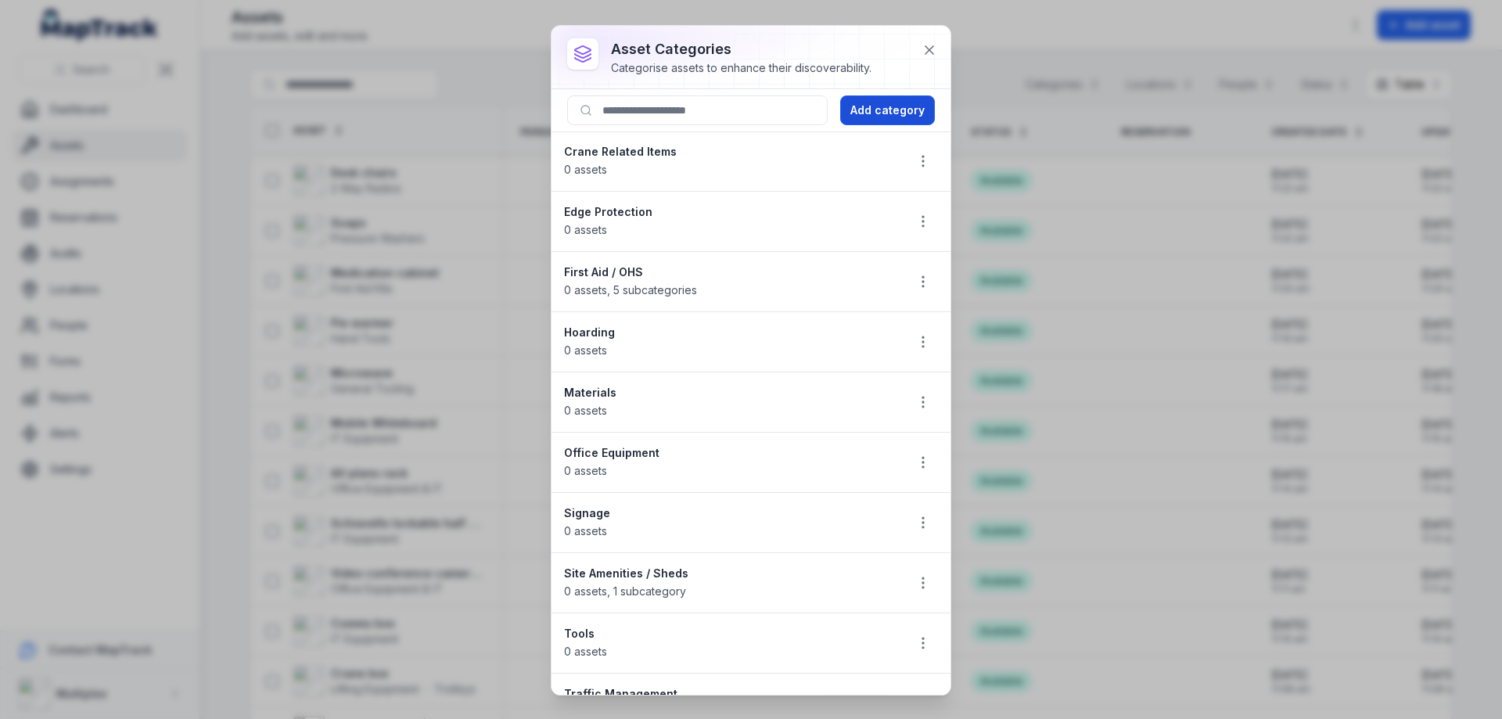
click at [894, 117] on button "Add category" at bounding box center [887, 110] width 95 height 30
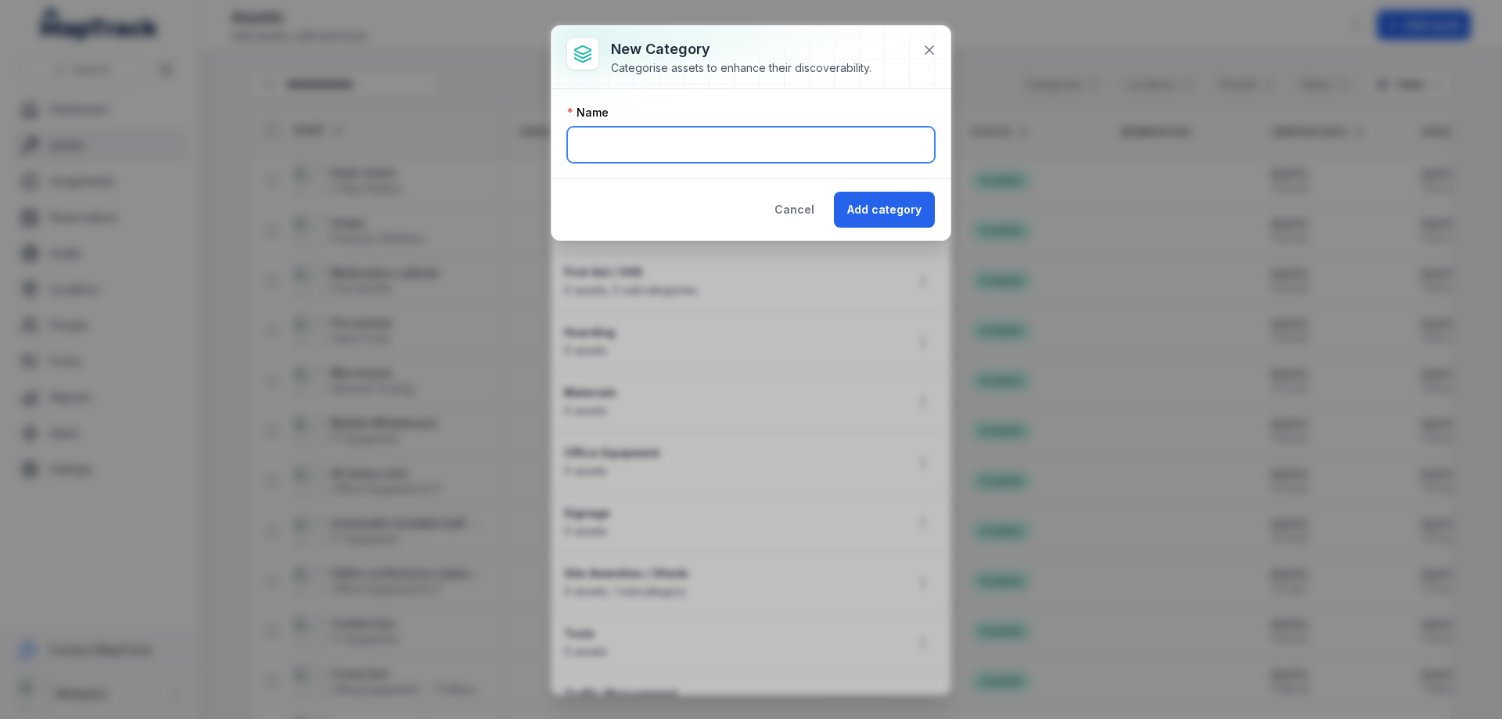
click at [831, 146] on input "text" at bounding box center [751, 145] width 368 height 36
drag, startPoint x: 684, startPoint y: 135, endPoint x: 484, endPoint y: 156, distance: 201.3
click at [484, 156] on div "New category Categorise assets to enhance their discoverability. Name ***** Can…" at bounding box center [751, 359] width 1502 height 719
type input "*********"
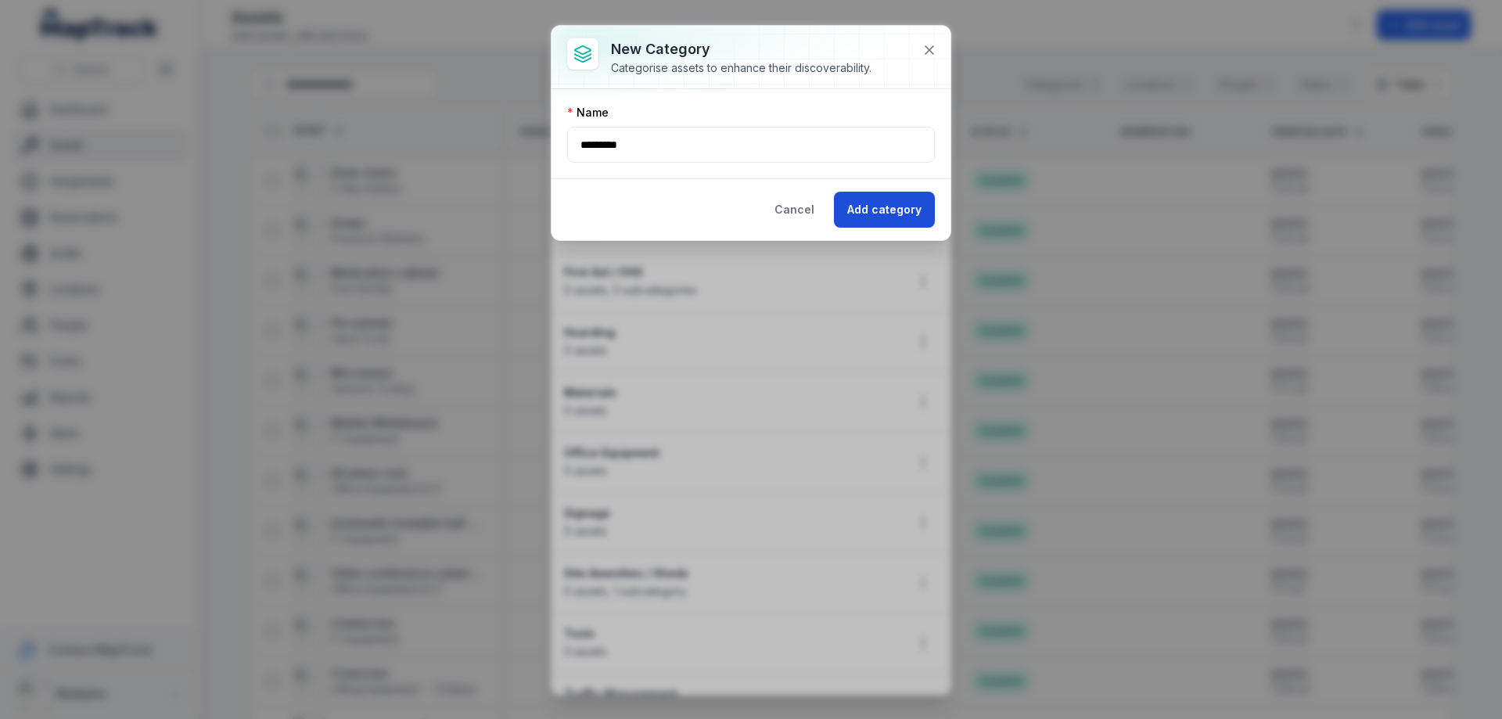
click at [895, 219] on button "Add category" at bounding box center [884, 210] width 101 height 36
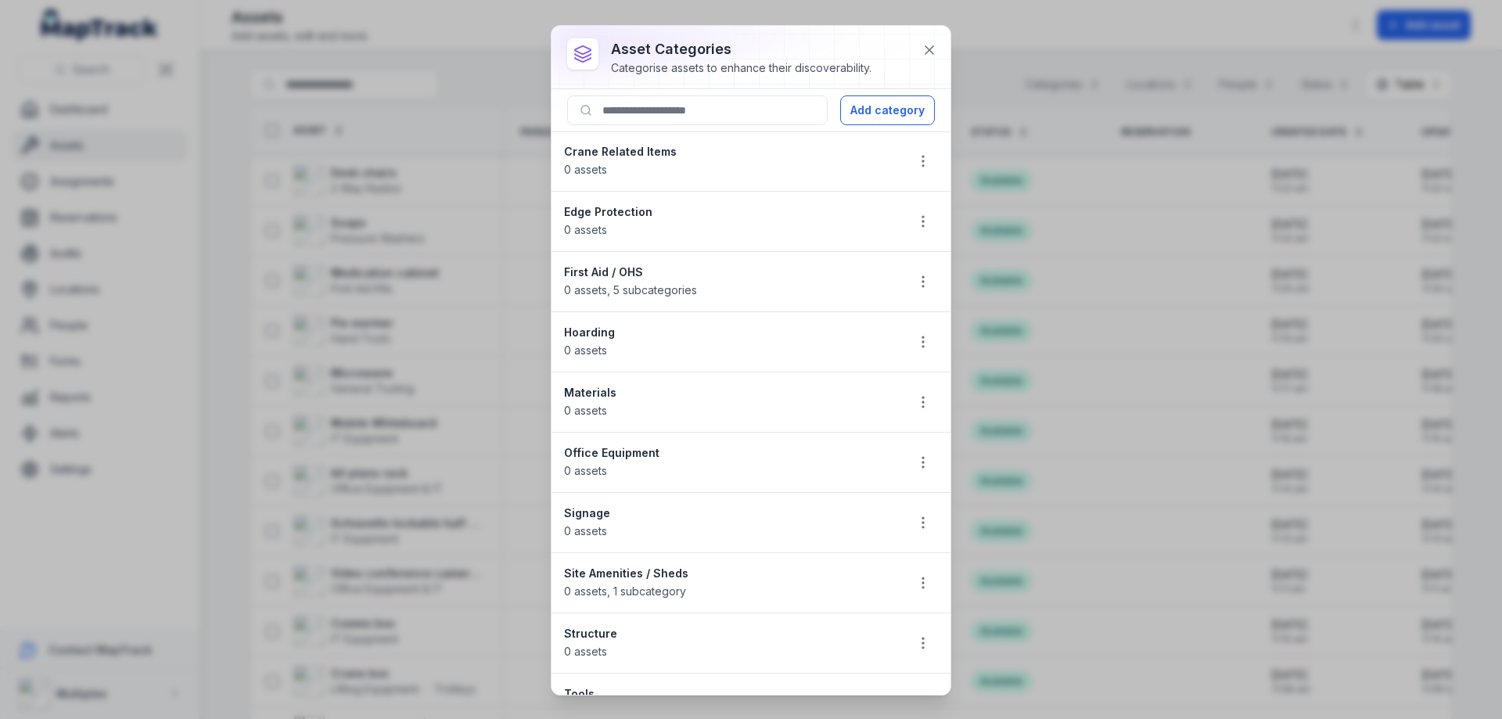
click at [954, 112] on div "asset categories Categorise assets to enhance their discoverability. Add catego…" at bounding box center [751, 359] width 1502 height 719
click at [894, 109] on button "Add category" at bounding box center [887, 110] width 95 height 30
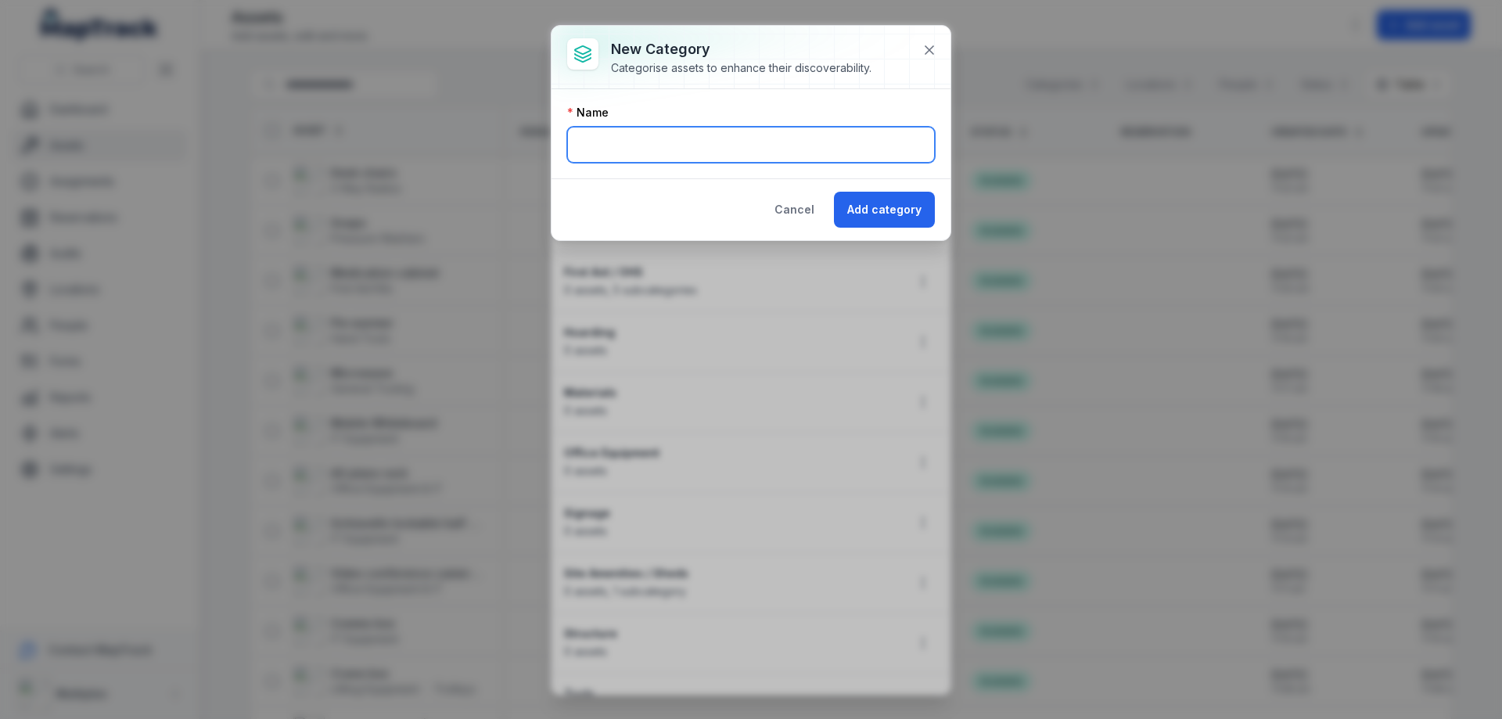
click at [626, 133] on input "text" at bounding box center [751, 145] width 368 height 36
type input "*****"
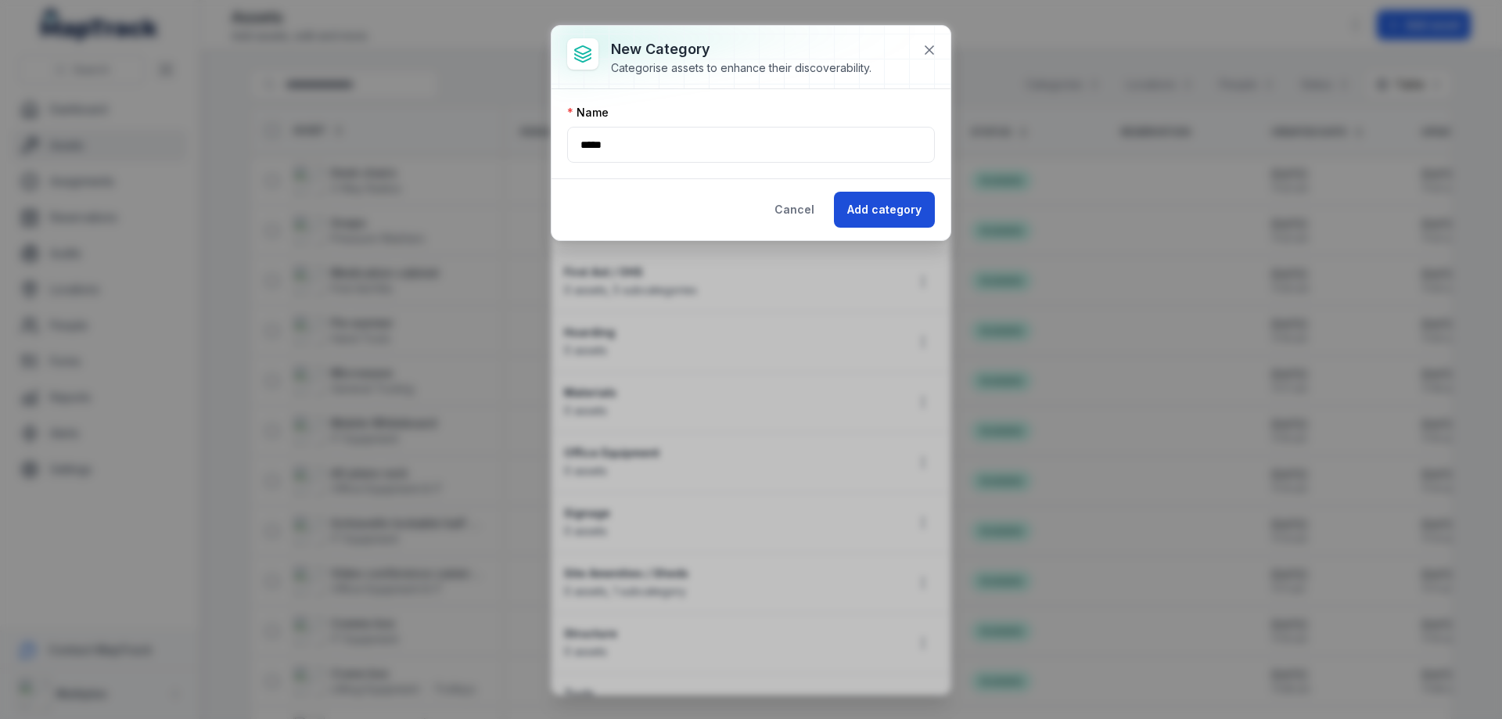
click at [879, 199] on button "Add category" at bounding box center [884, 210] width 101 height 36
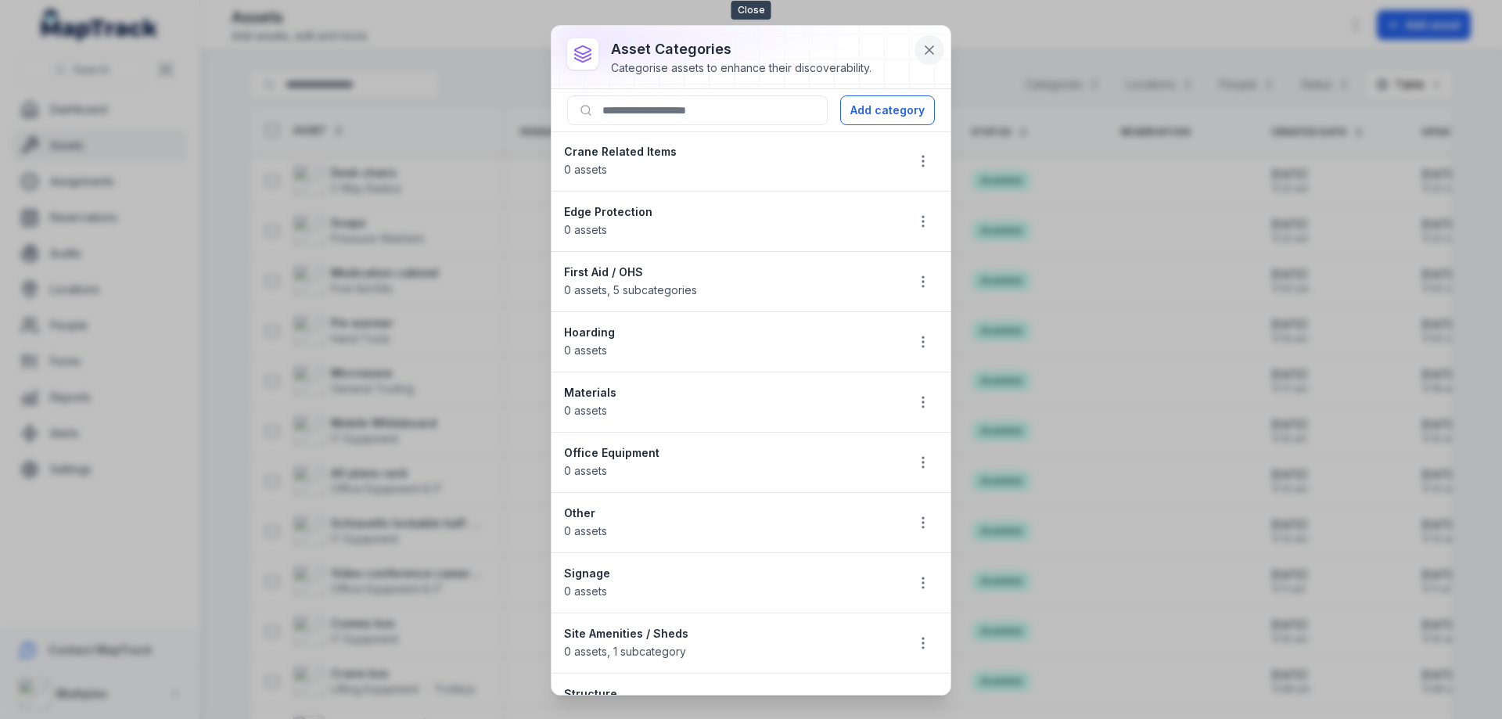
click at [928, 48] on icon at bounding box center [929, 50] width 8 height 8
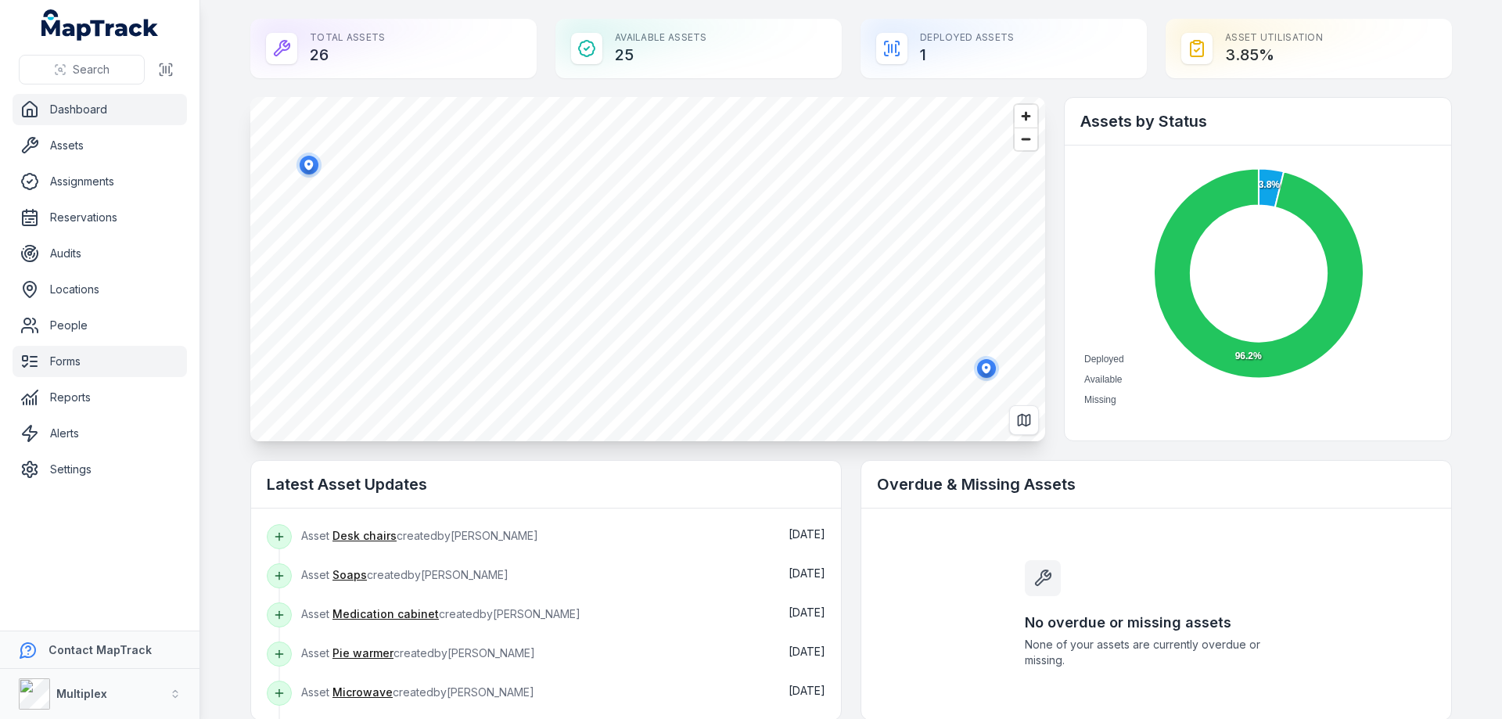
click at [103, 367] on link "Forms" at bounding box center [100, 361] width 174 height 31
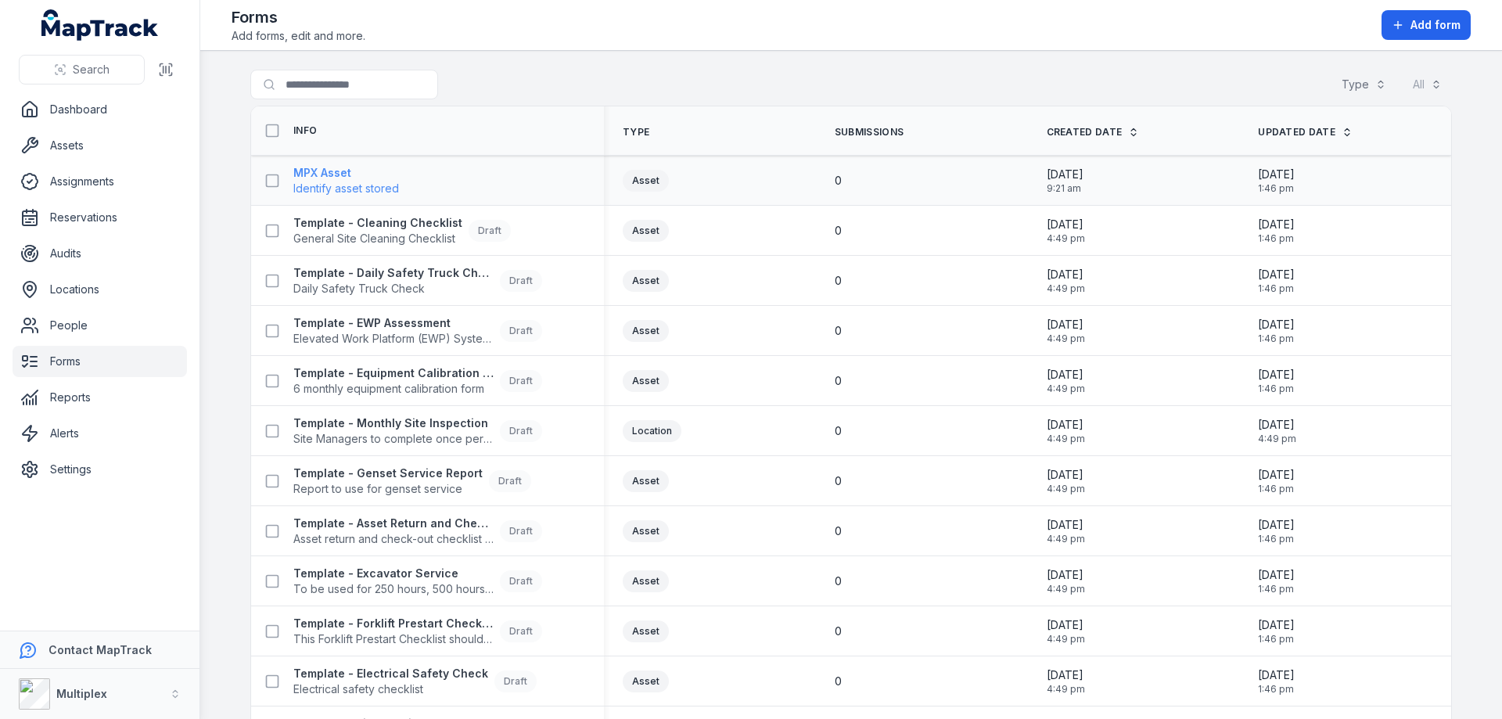
click at [360, 182] on span "Identify asset stored" at bounding box center [346, 189] width 106 height 16
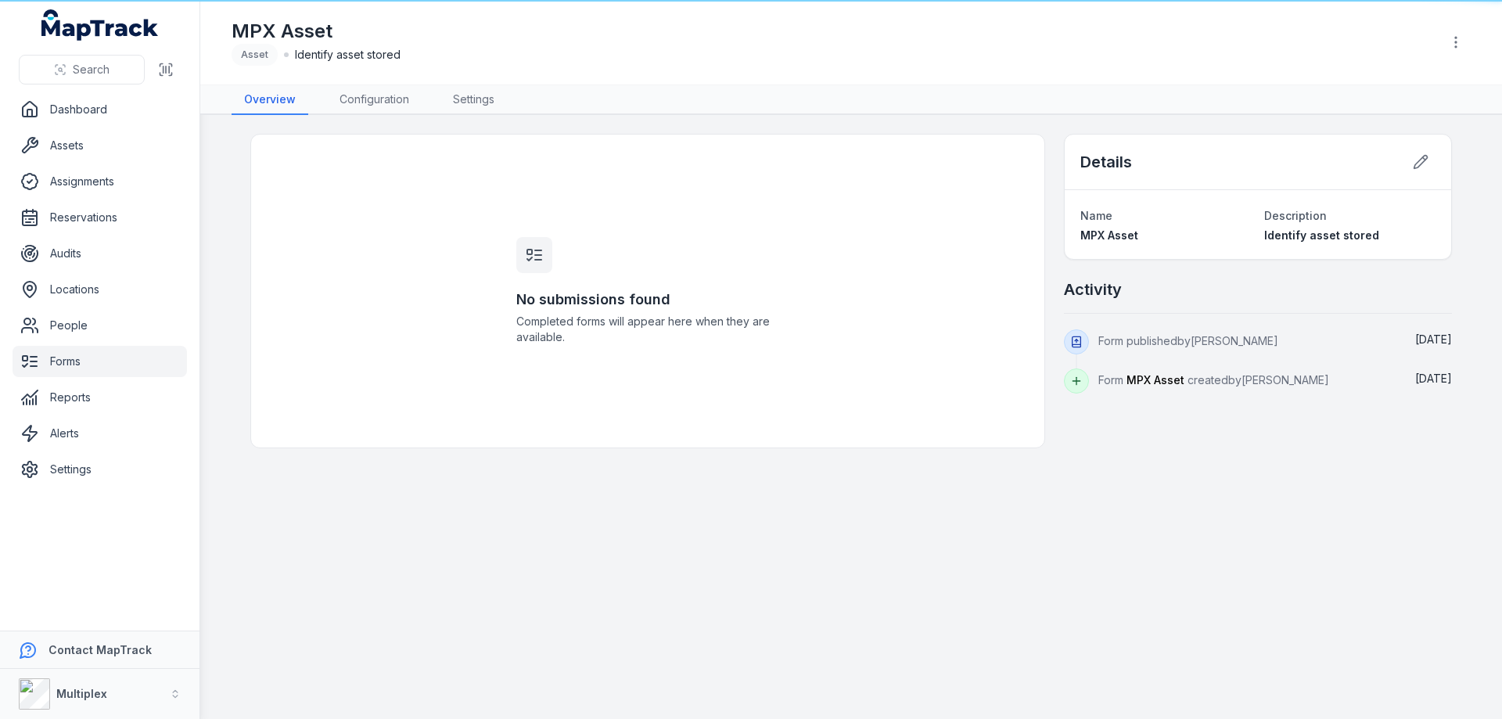
click at [362, 116] on main "No submissions found Completed forms will appear here when they are available. …" at bounding box center [850, 417] width 1301 height 604
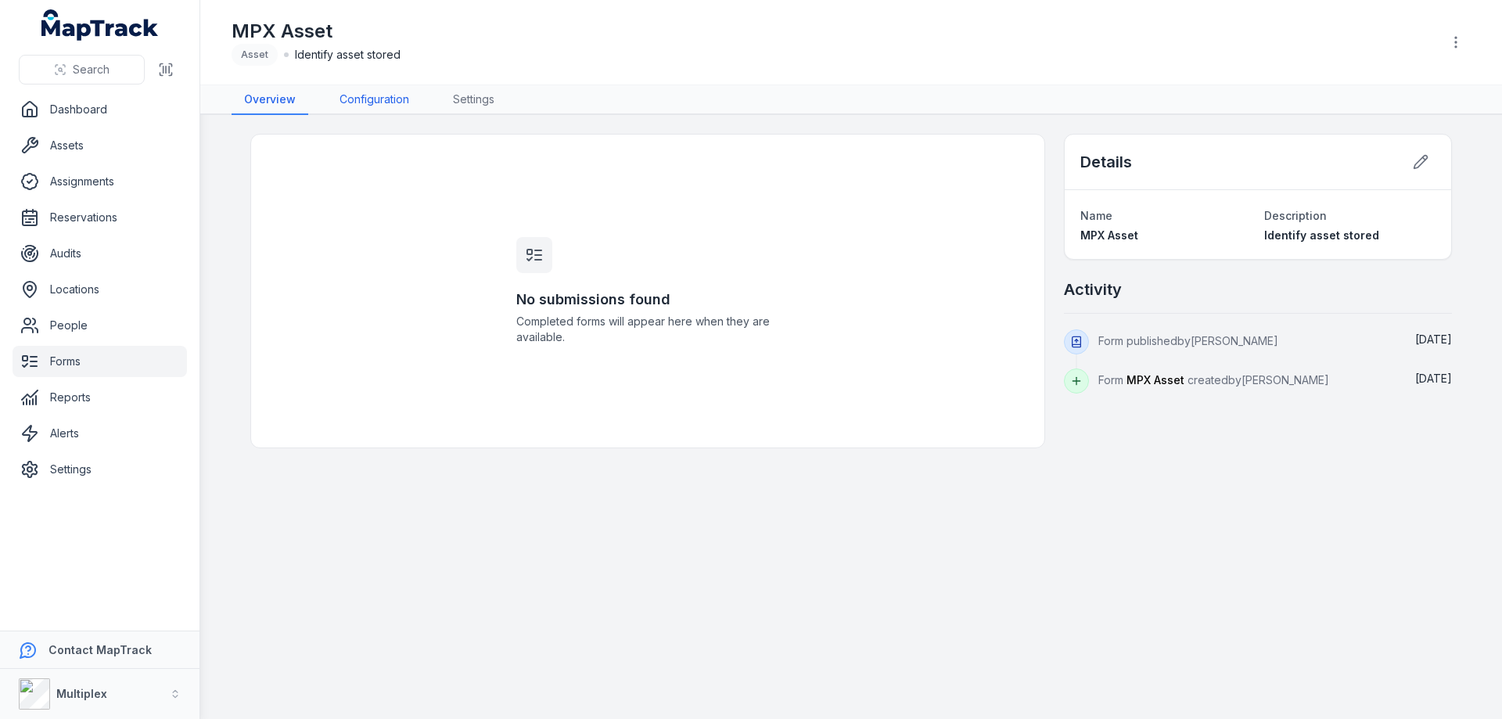
click at [370, 106] on link "Configuration" at bounding box center [374, 100] width 95 height 30
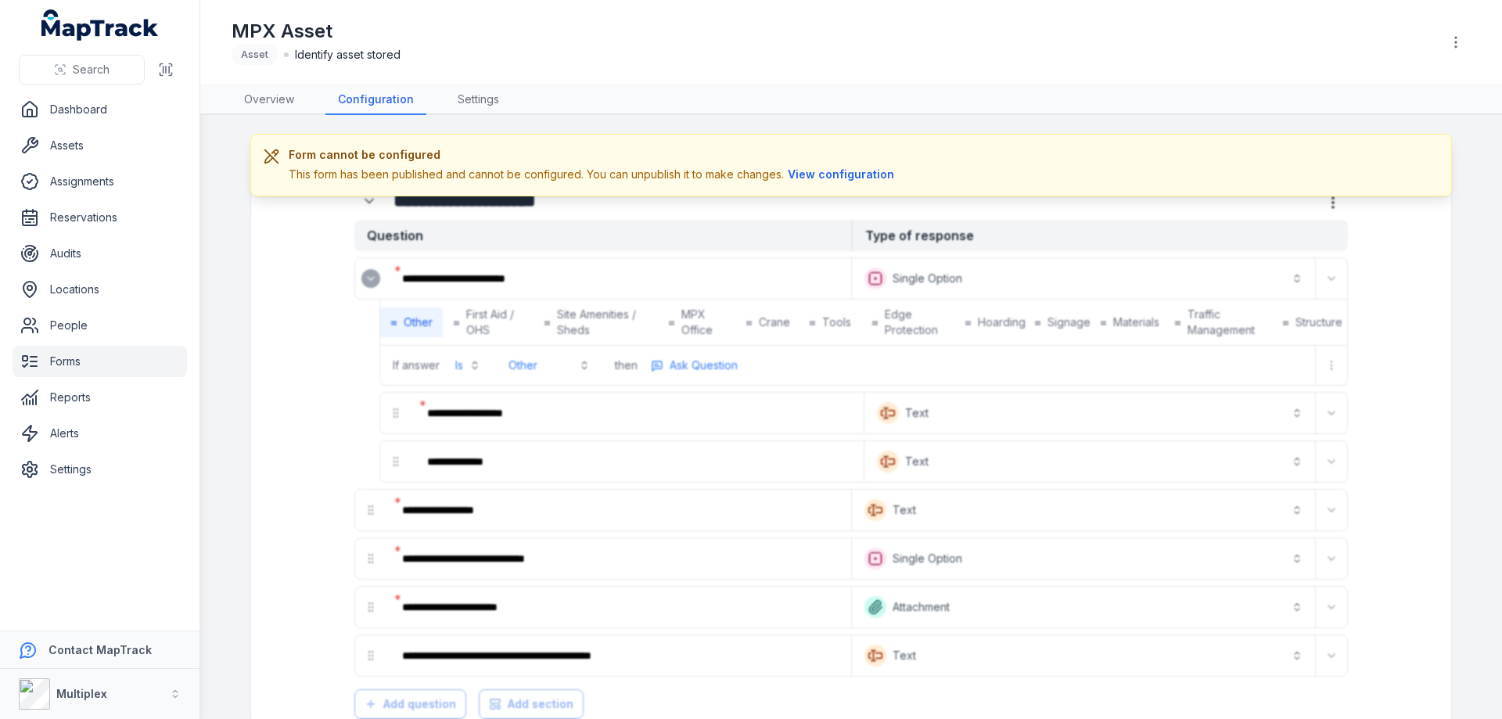
scroll to position [78, 0]
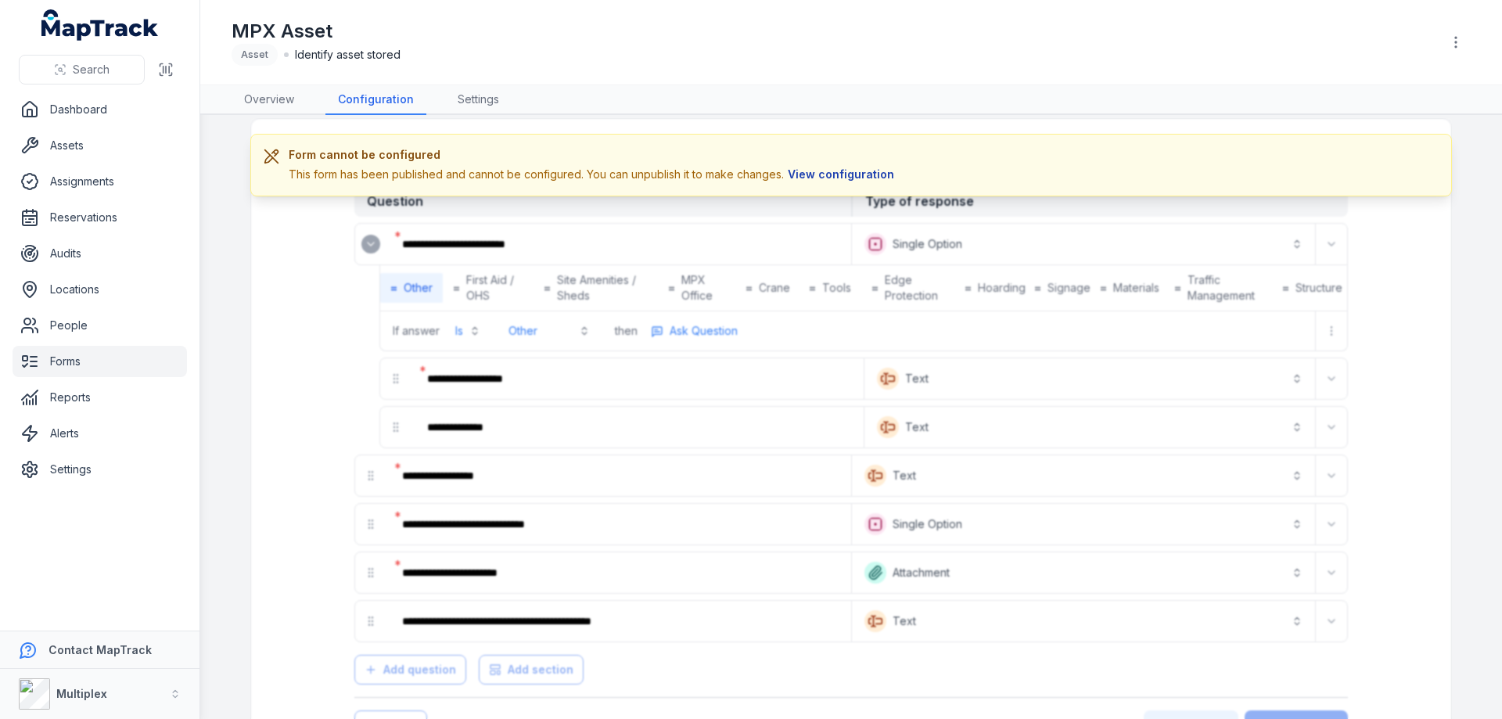
click at [831, 174] on button "View configuration" at bounding box center [841, 174] width 114 height 17
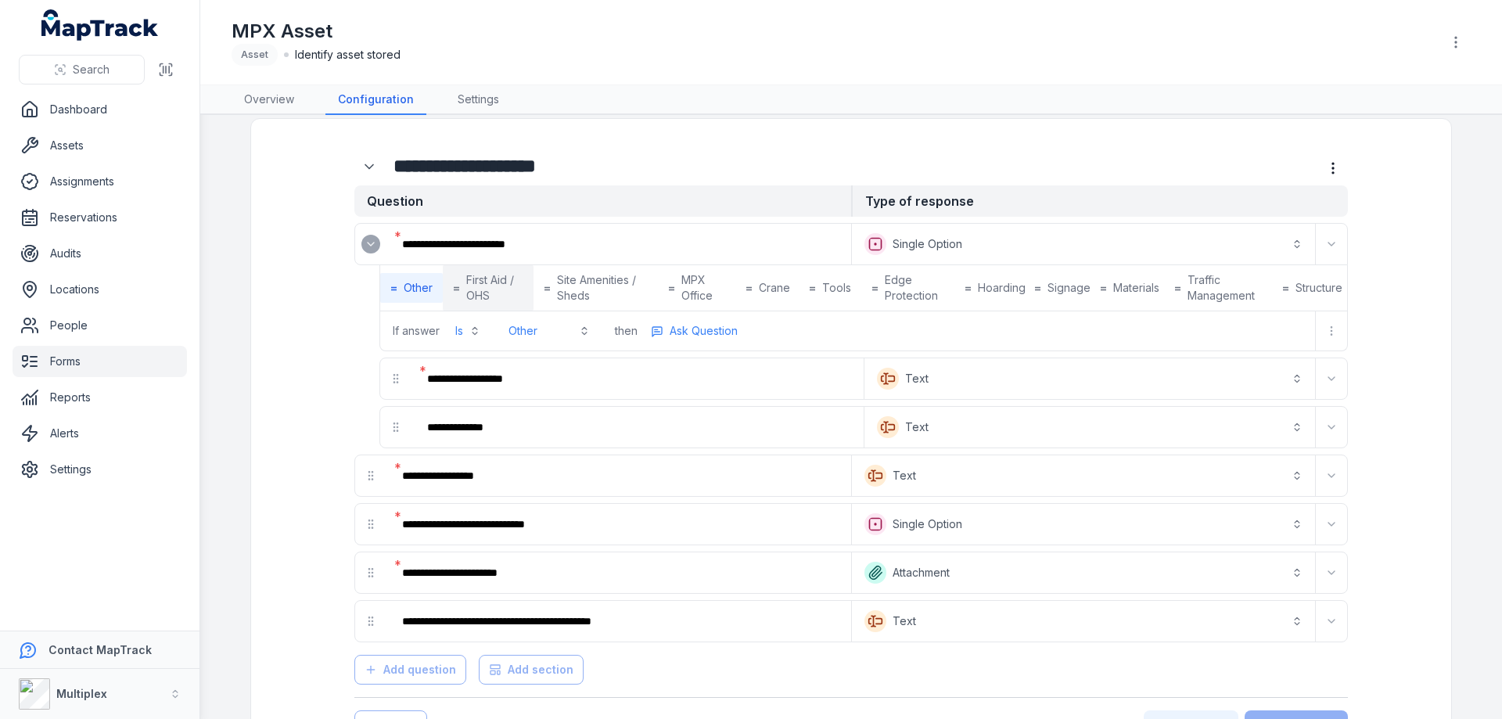
click at [490, 289] on span "First Aid / OHS" at bounding box center [494, 287] width 57 height 31
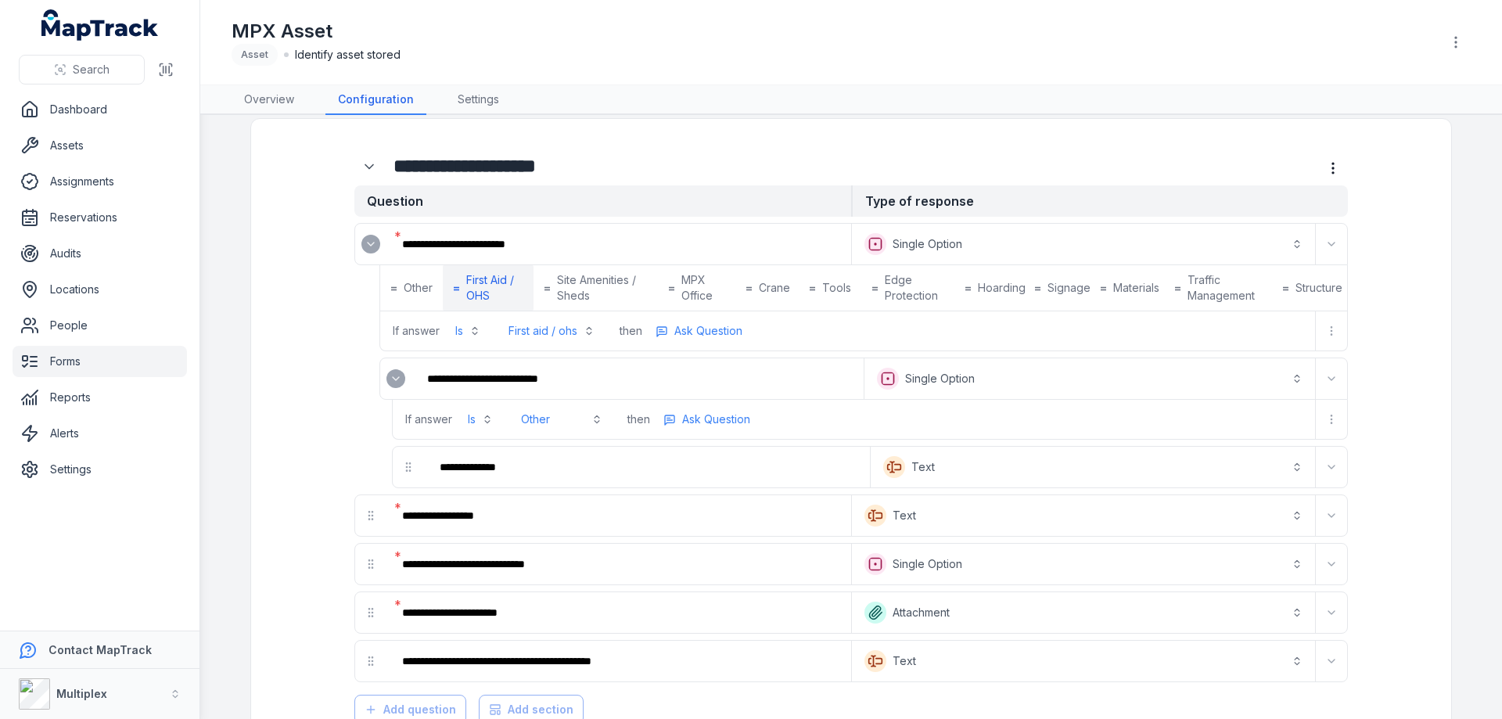
scroll to position [56, 0]
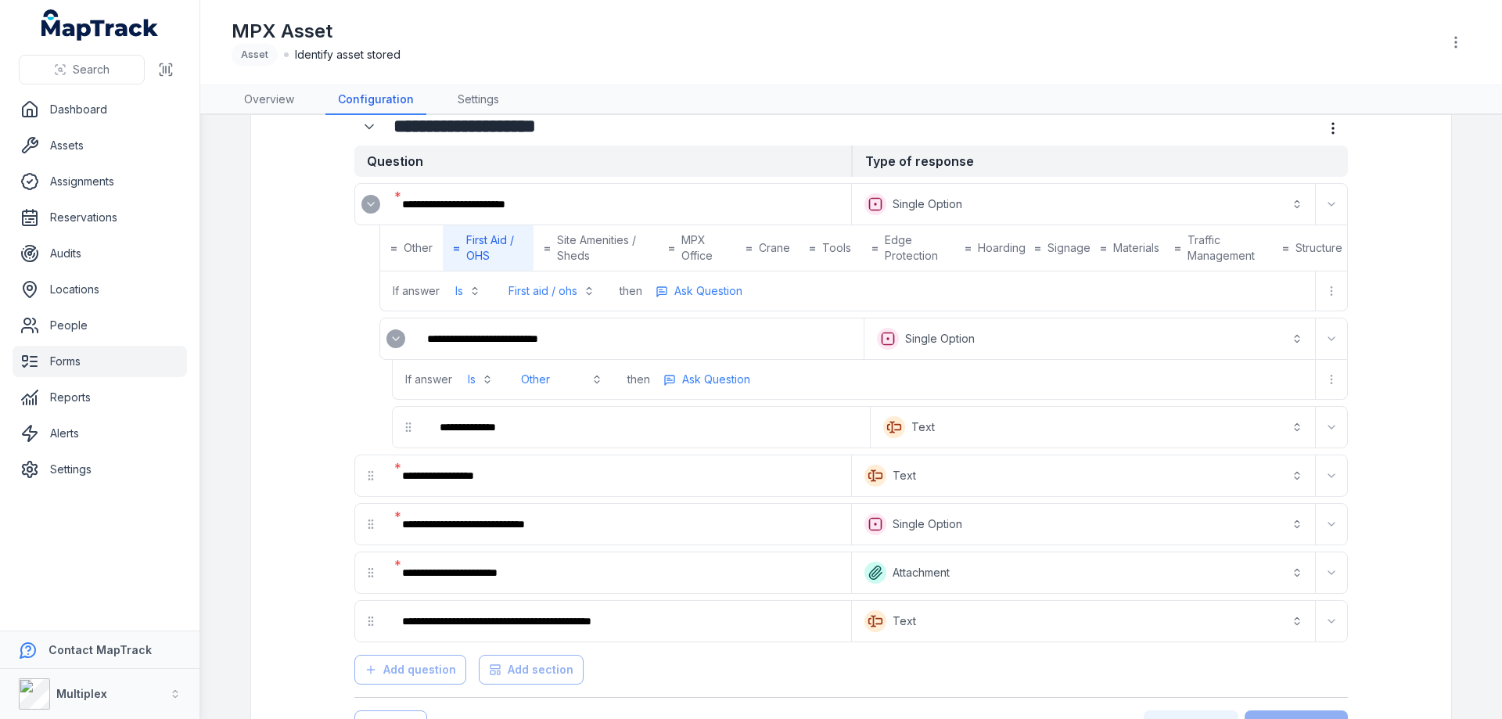
click at [921, 332] on button "**********" at bounding box center [1089, 338] width 444 height 34
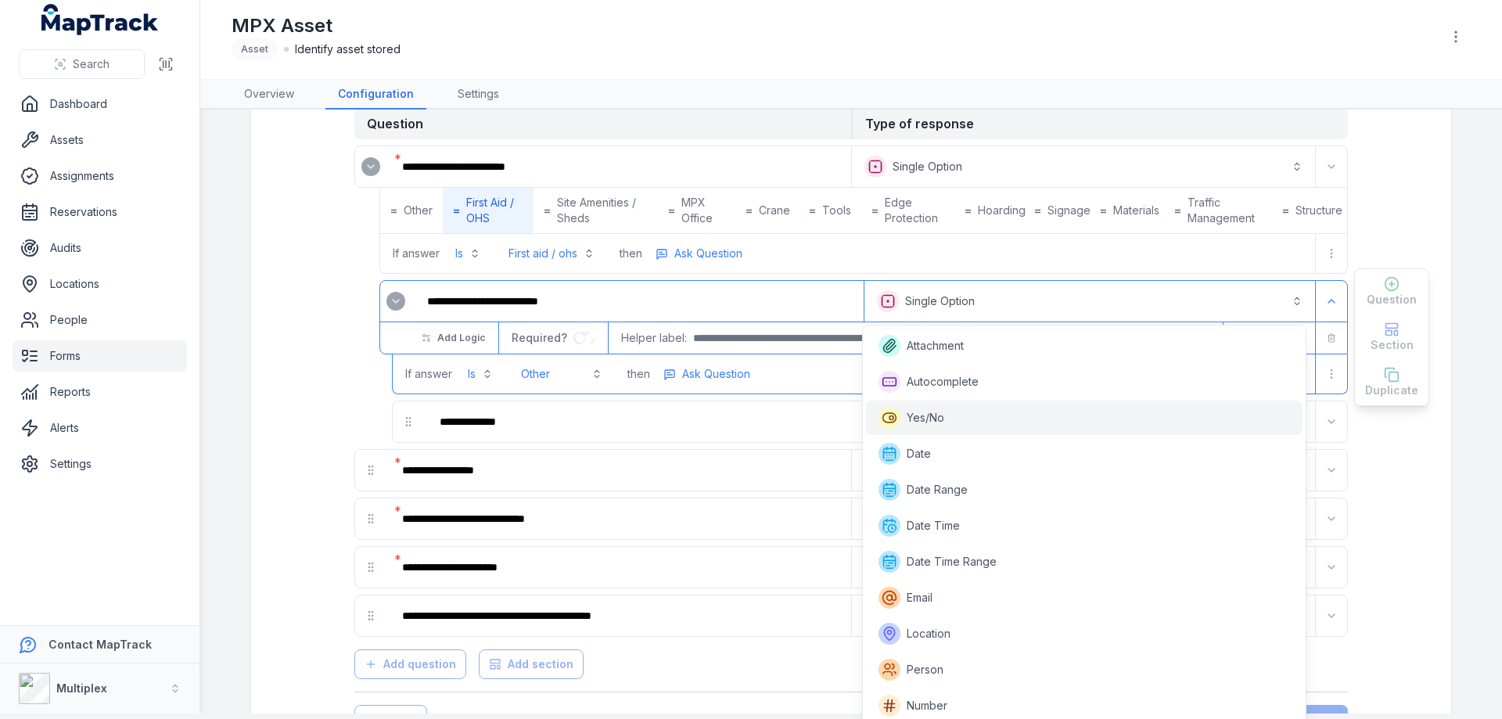
scroll to position [77, 0]
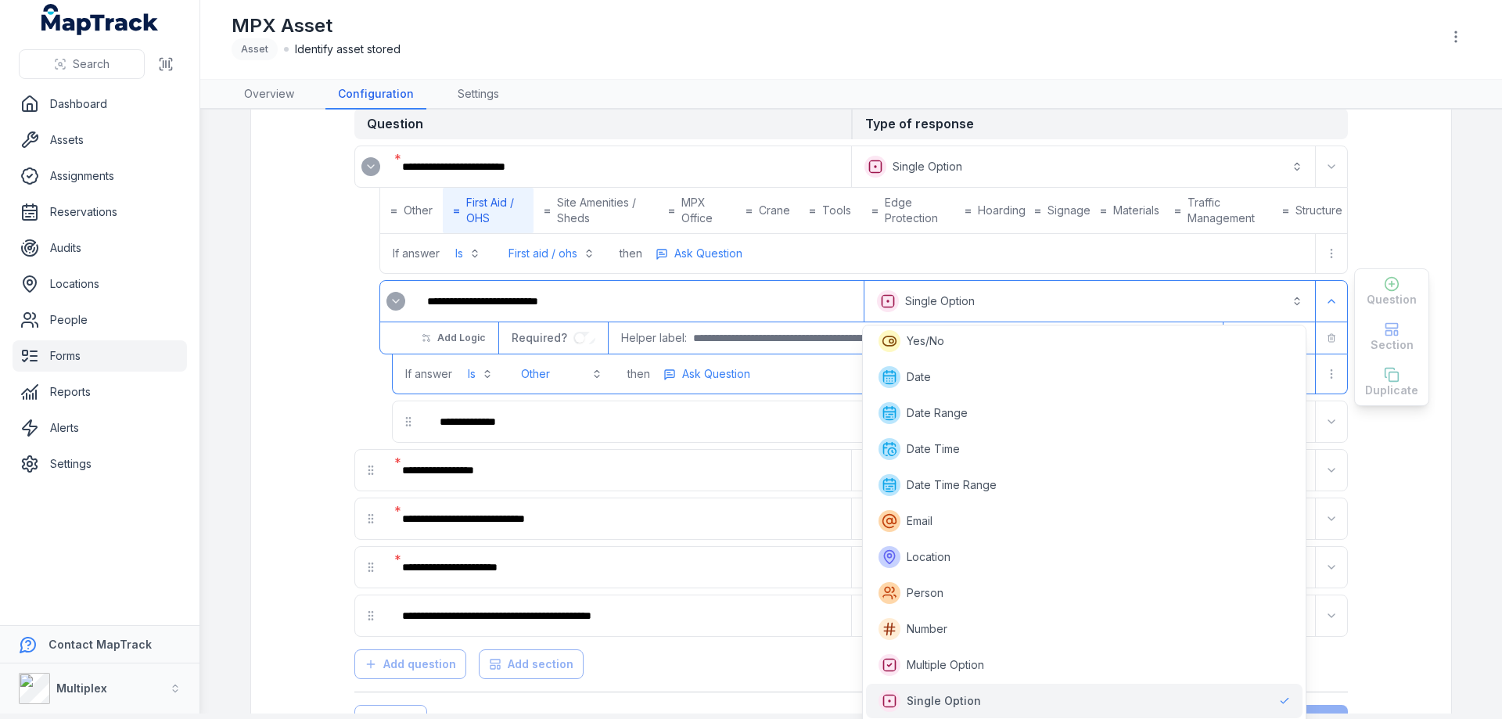
click at [892, 293] on button "**********" at bounding box center [1089, 301] width 444 height 34
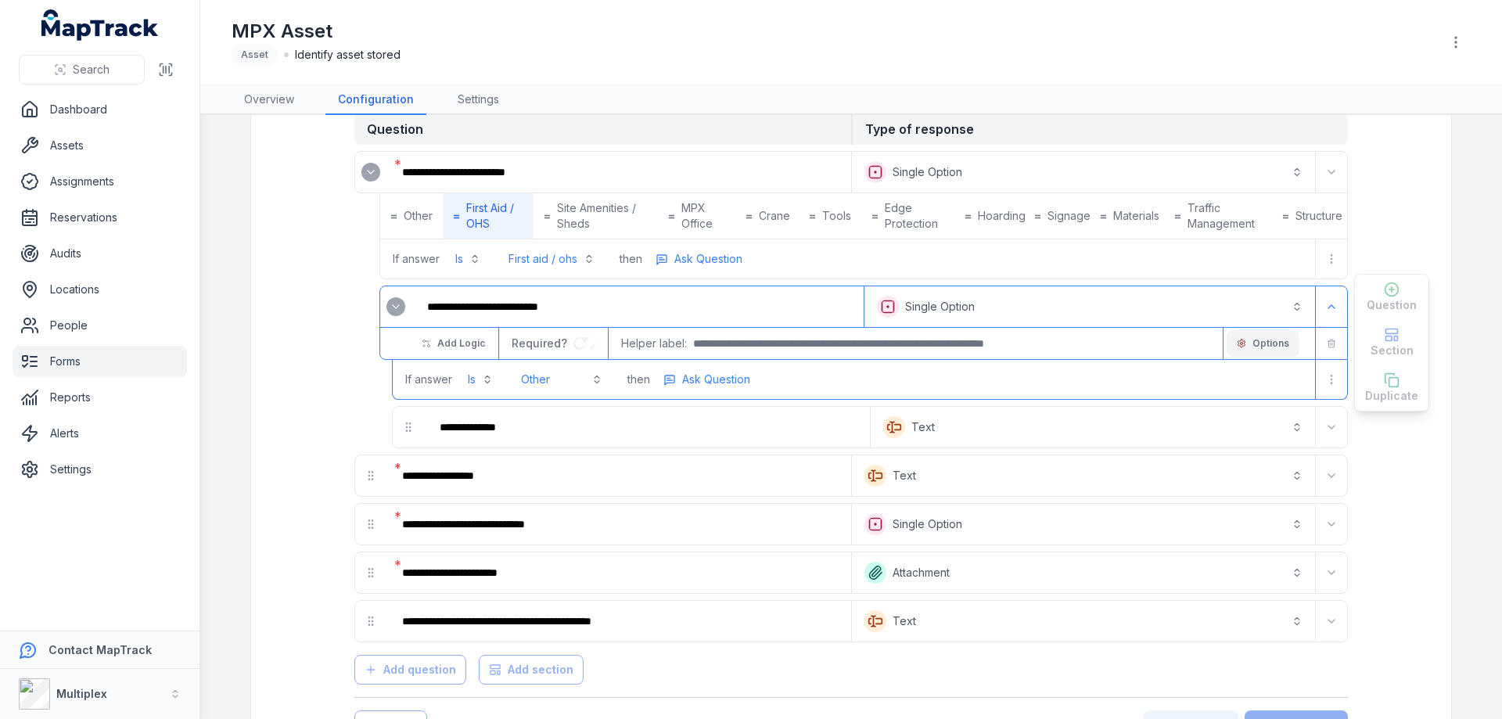
click at [1245, 345] on button "Options" at bounding box center [1262, 343] width 73 height 27
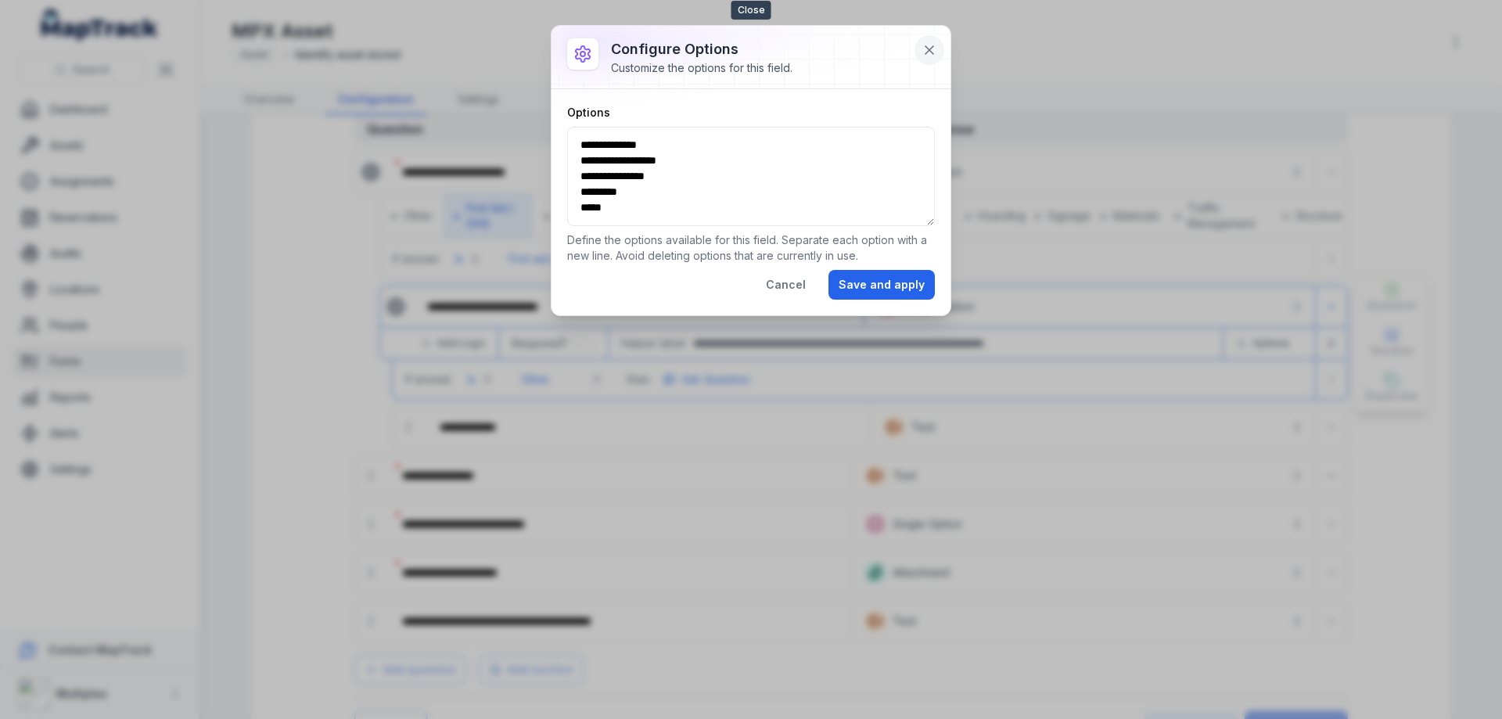
click at [923, 44] on icon at bounding box center [929, 50] width 16 height 16
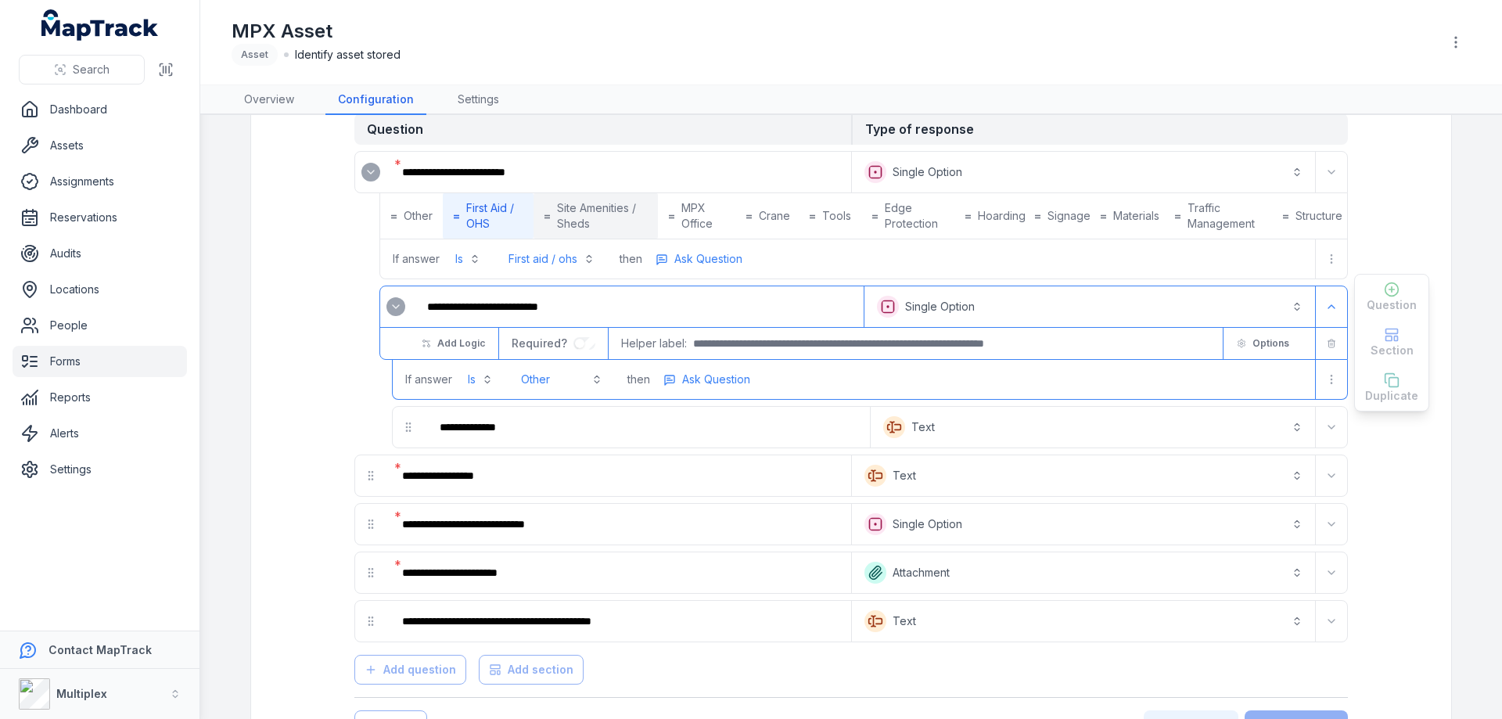
click at [586, 215] on span "Site Amenities / Sheds" at bounding box center [602, 215] width 90 height 31
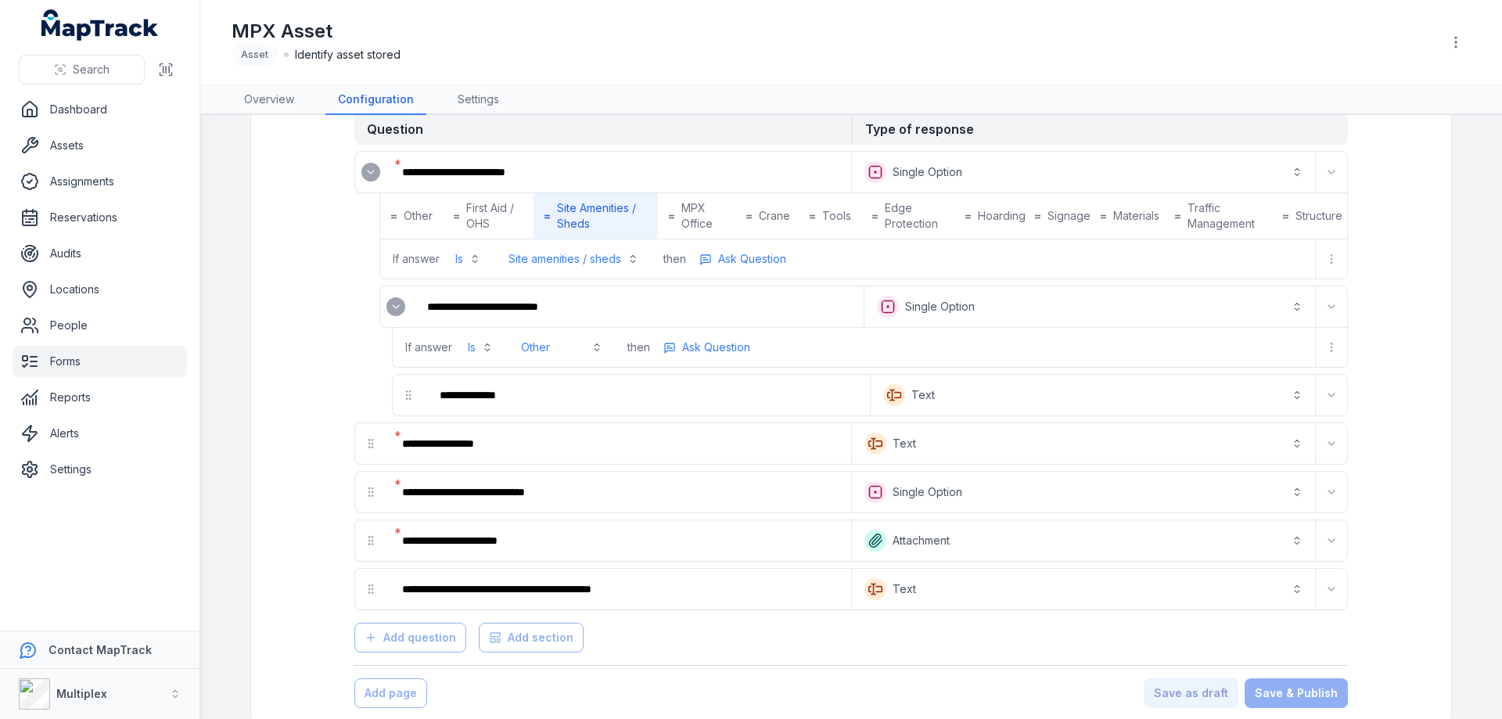
scroll to position [56, 0]
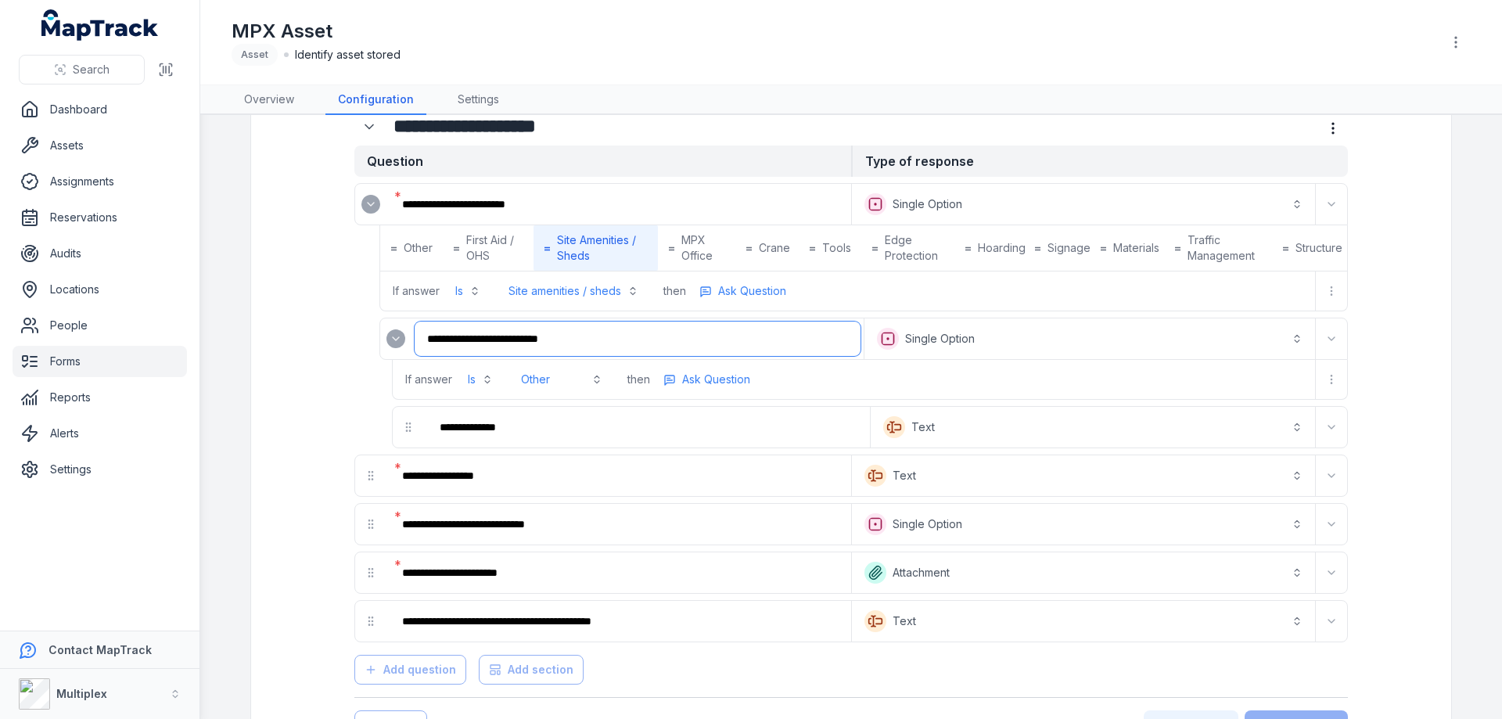
click at [716, 323] on input "**********" at bounding box center [638, 338] width 446 height 34
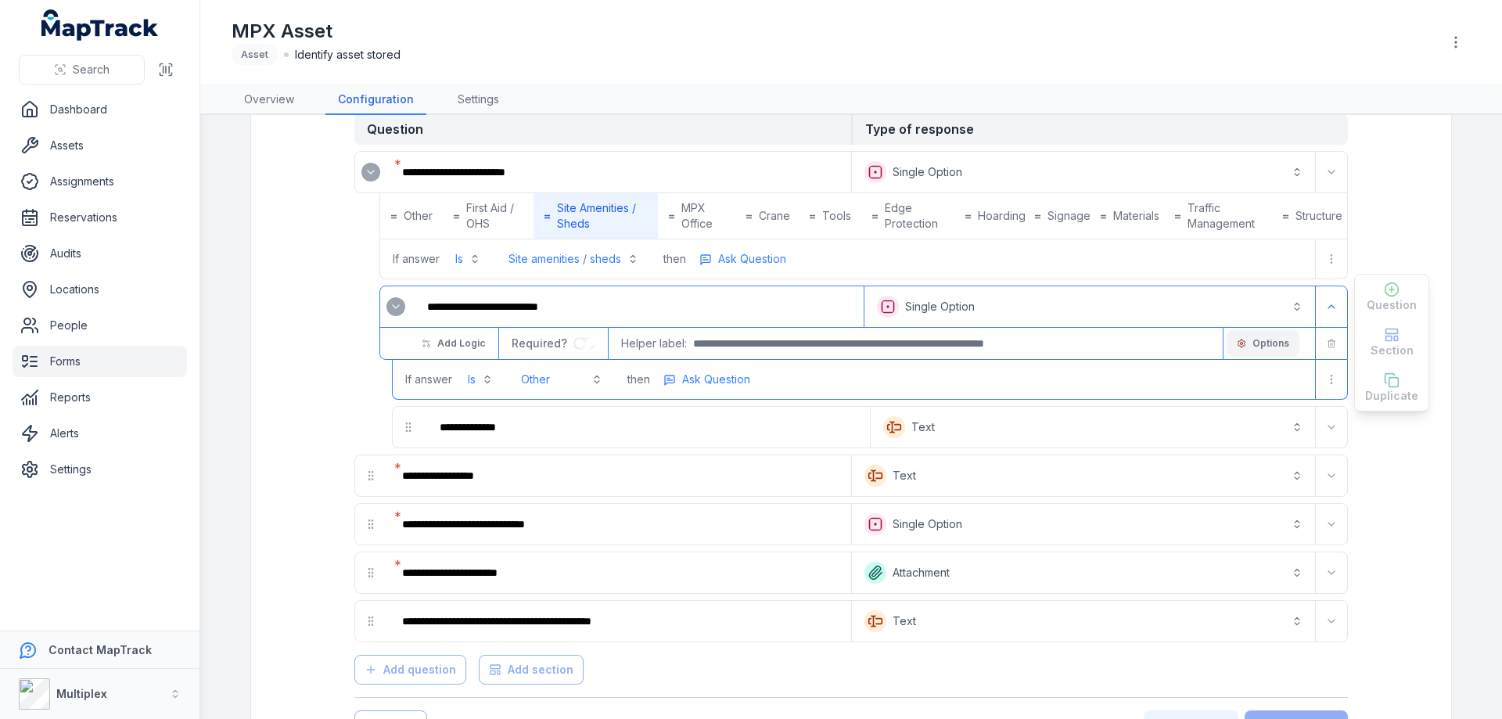
click at [1277, 349] on span "Options" at bounding box center [1270, 343] width 37 height 13
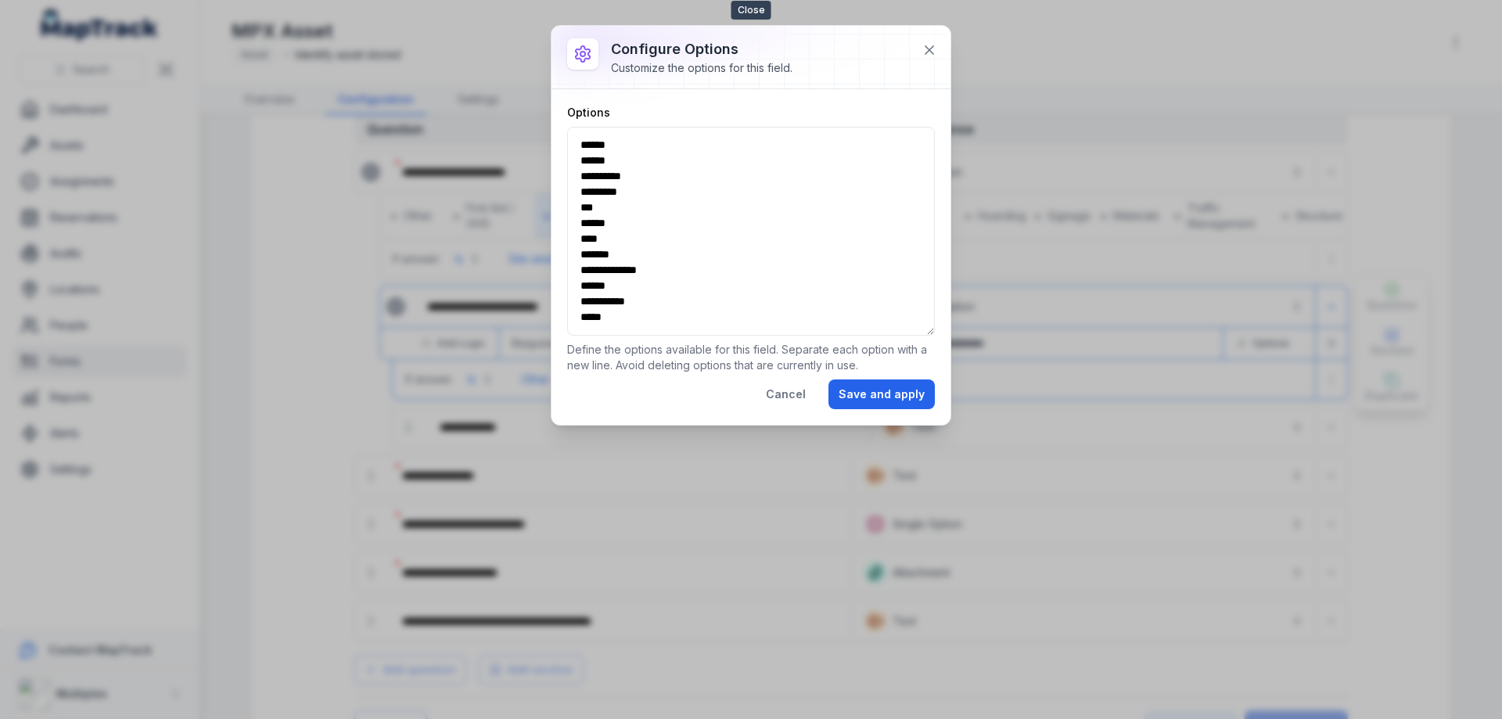
drag, startPoint x: 935, startPoint y: 54, endPoint x: 910, endPoint y: 57, distance: 24.4
click at [935, 55] on icon at bounding box center [929, 50] width 16 height 16
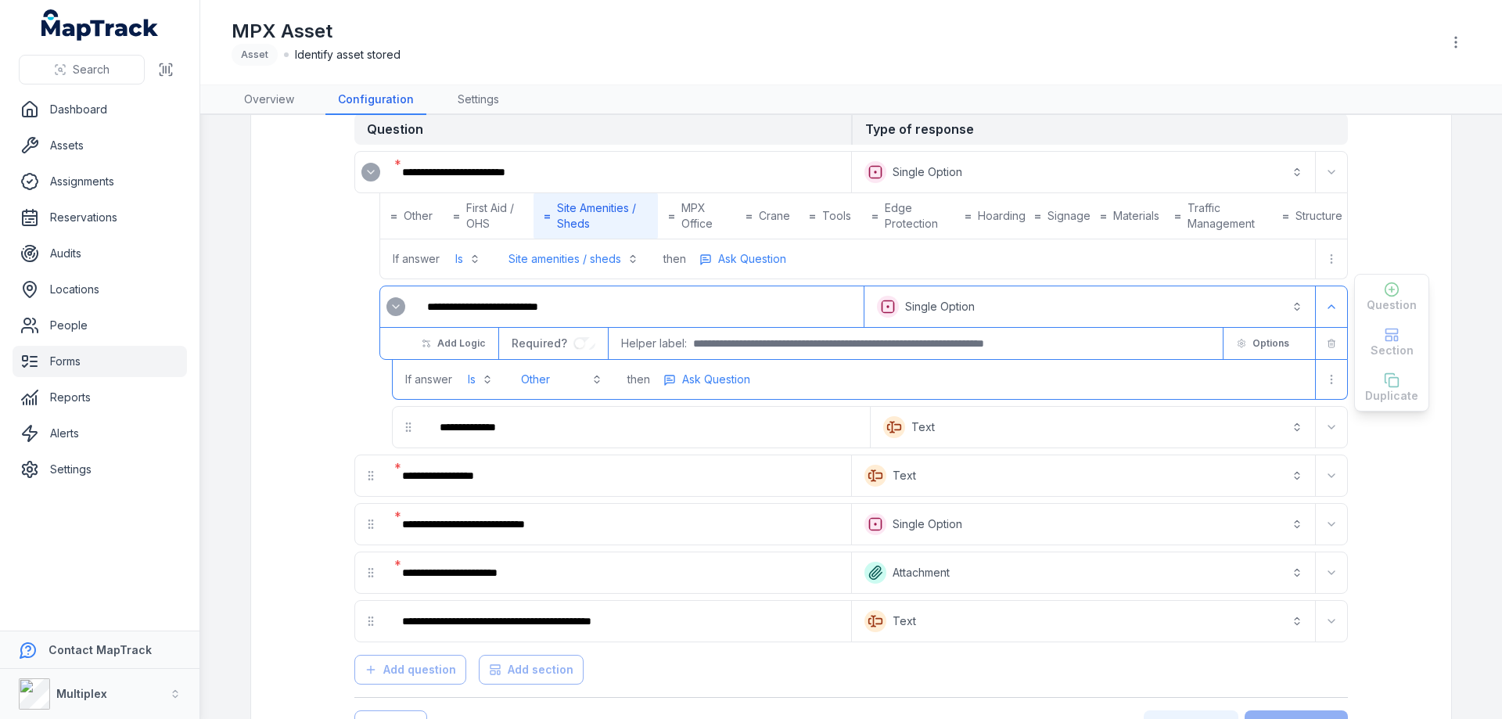
click at [929, 175] on button "**********" at bounding box center [1083, 172] width 457 height 34
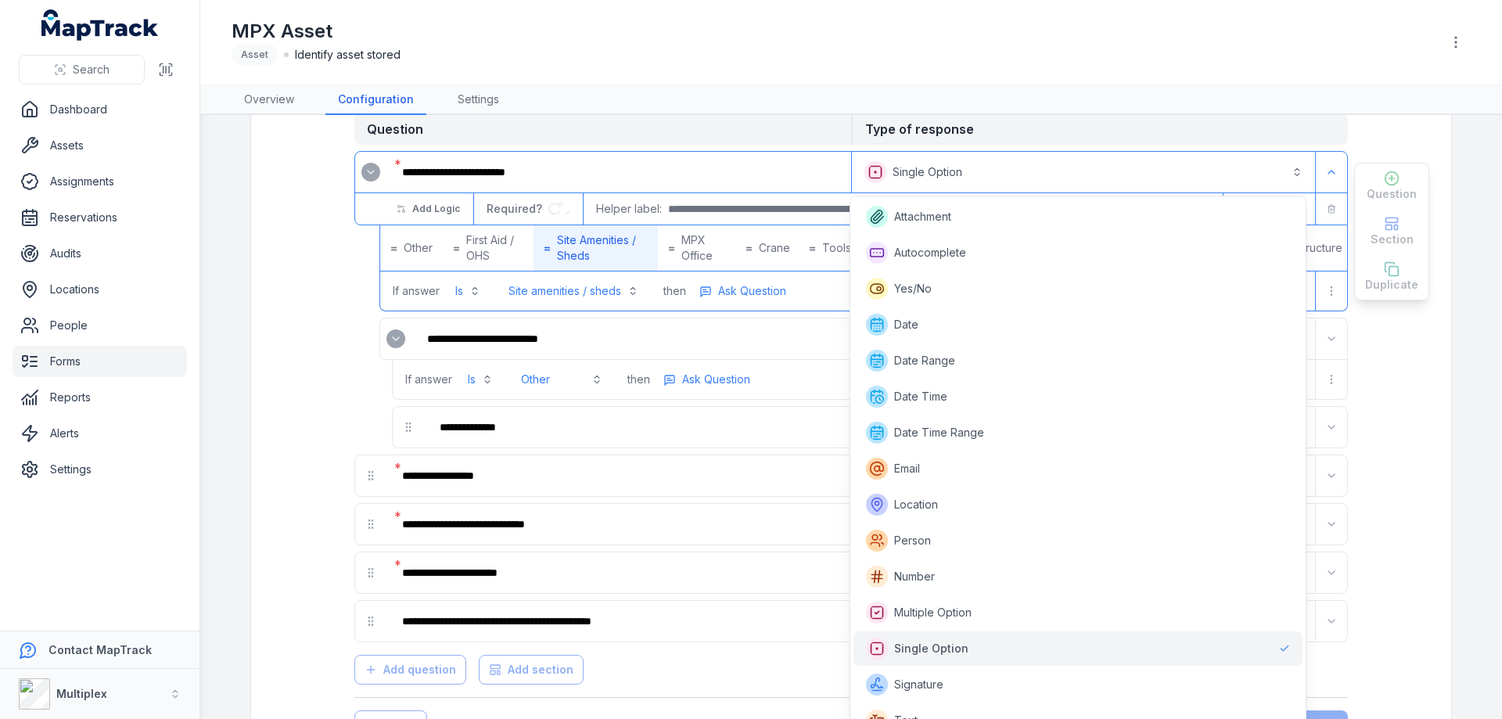
click at [779, 169] on div "**********" at bounding box center [851, 172] width 992 height 41
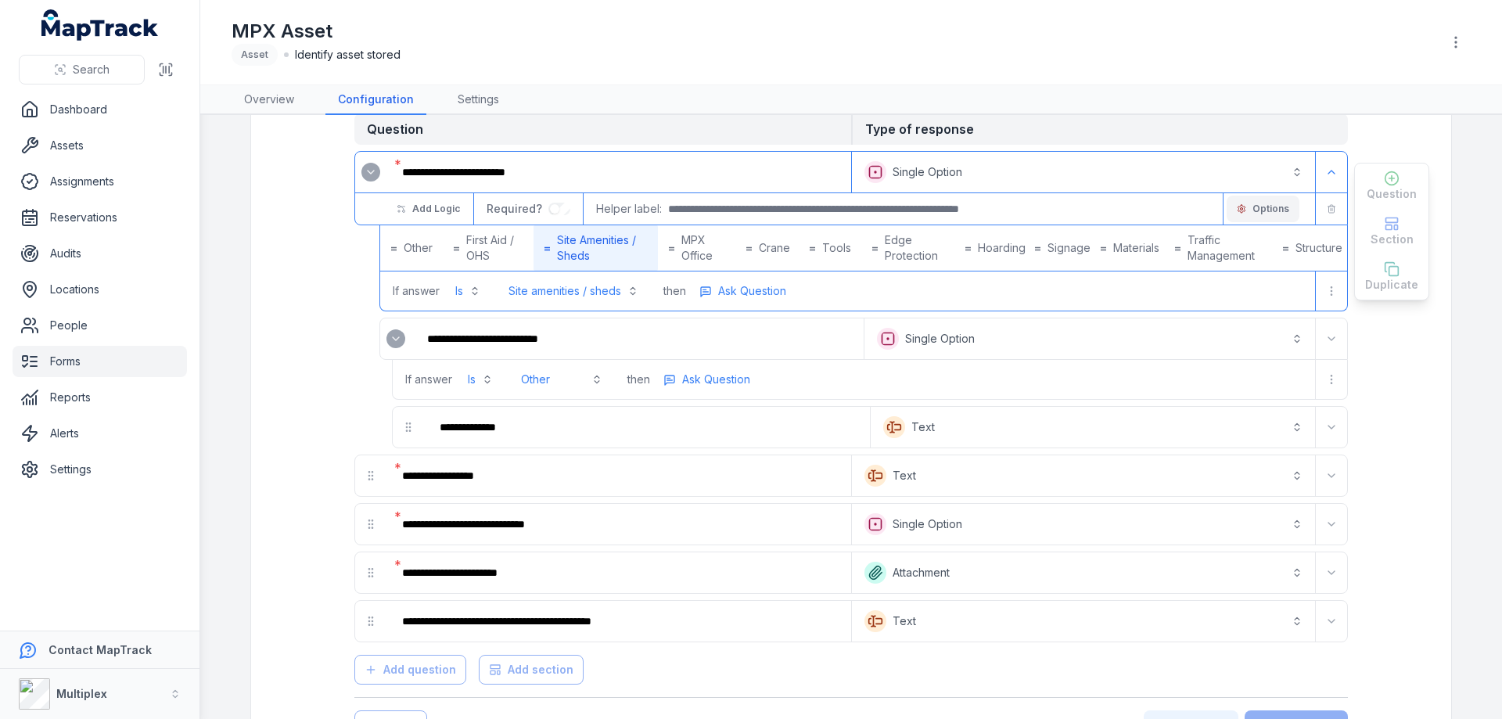
click at [1272, 202] on button "Options" at bounding box center [1262, 209] width 73 height 27
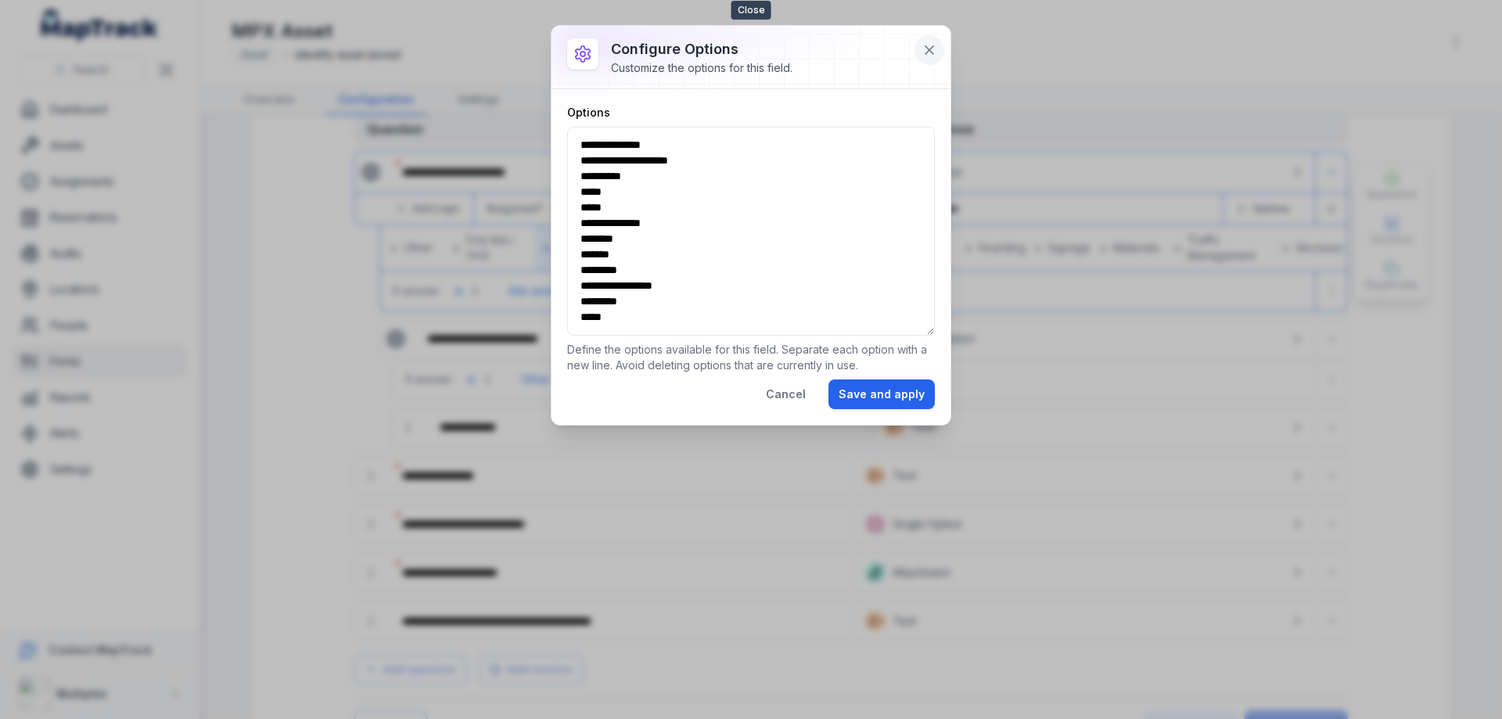
click at [928, 44] on icon at bounding box center [929, 50] width 16 height 16
